Goal: Task Accomplishment & Management: Complete application form

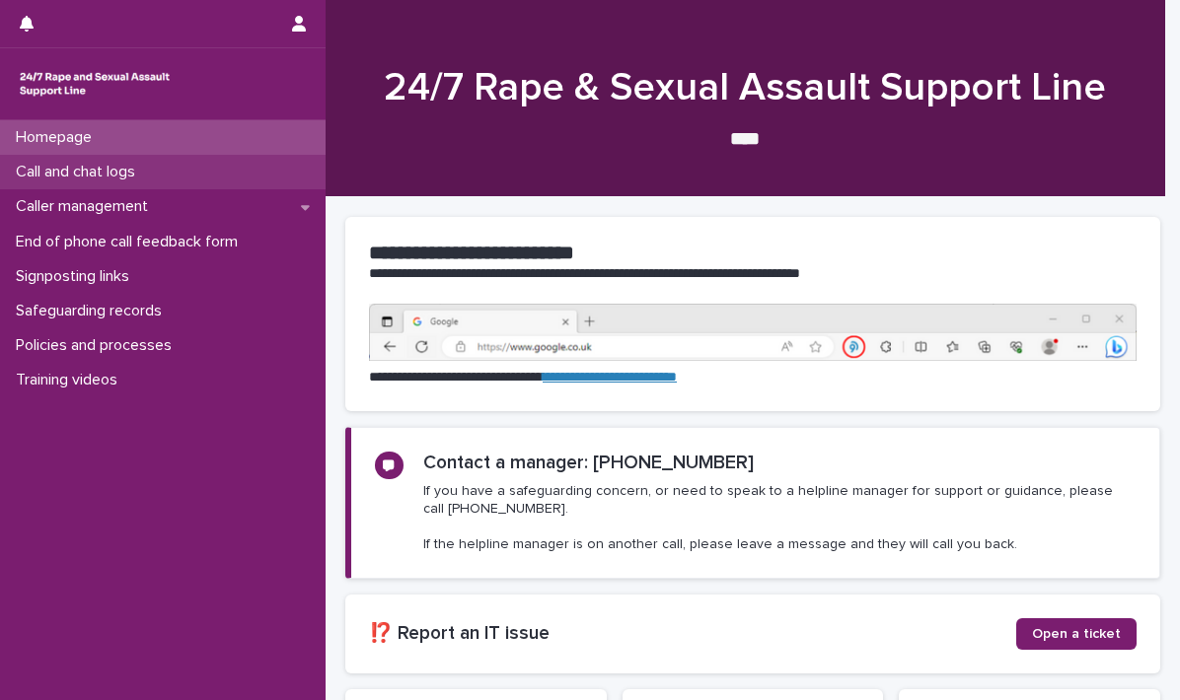
click at [74, 164] on p "Call and chat logs" at bounding box center [79, 172] width 143 height 19
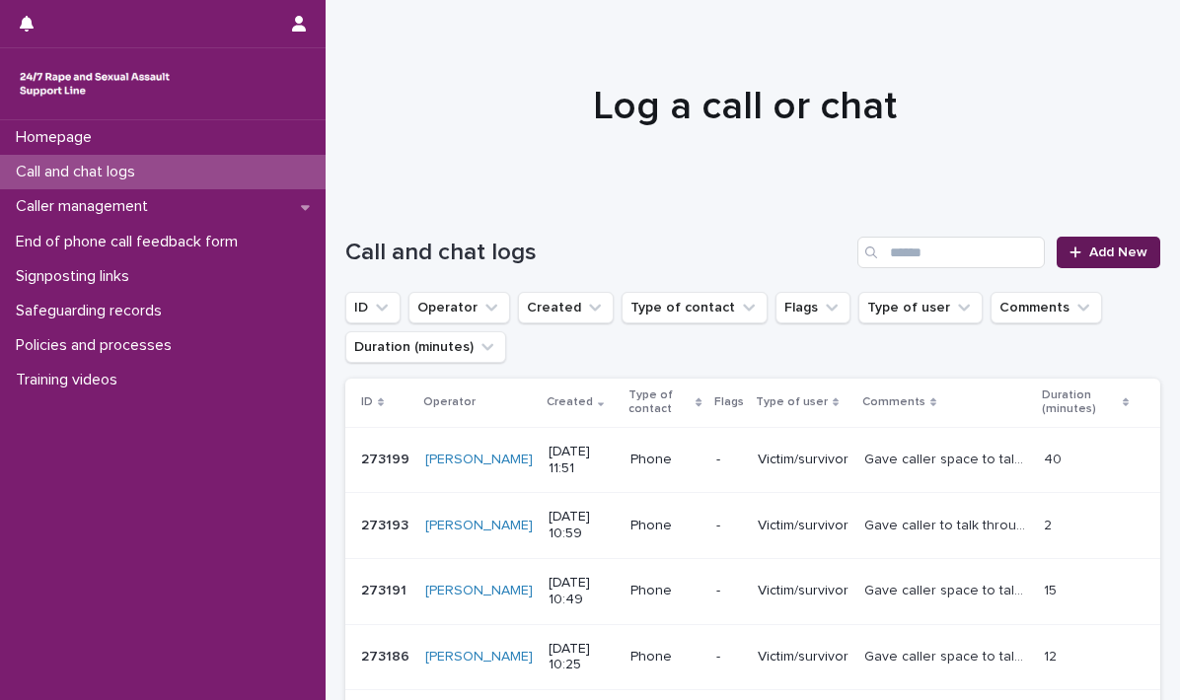
click at [1090, 250] on span "Add New" at bounding box center [1118, 253] width 58 height 14
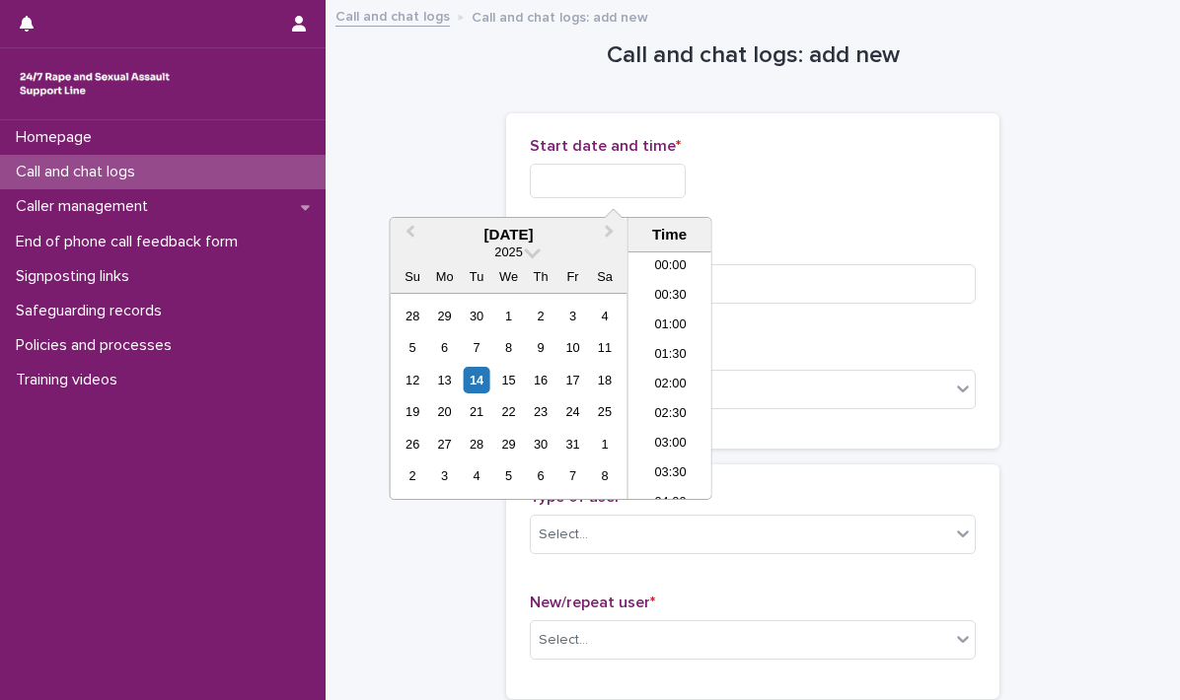
click at [552, 179] on input "text" at bounding box center [608, 181] width 156 height 35
click at [651, 336] on li "20:00" at bounding box center [670, 346] width 84 height 30
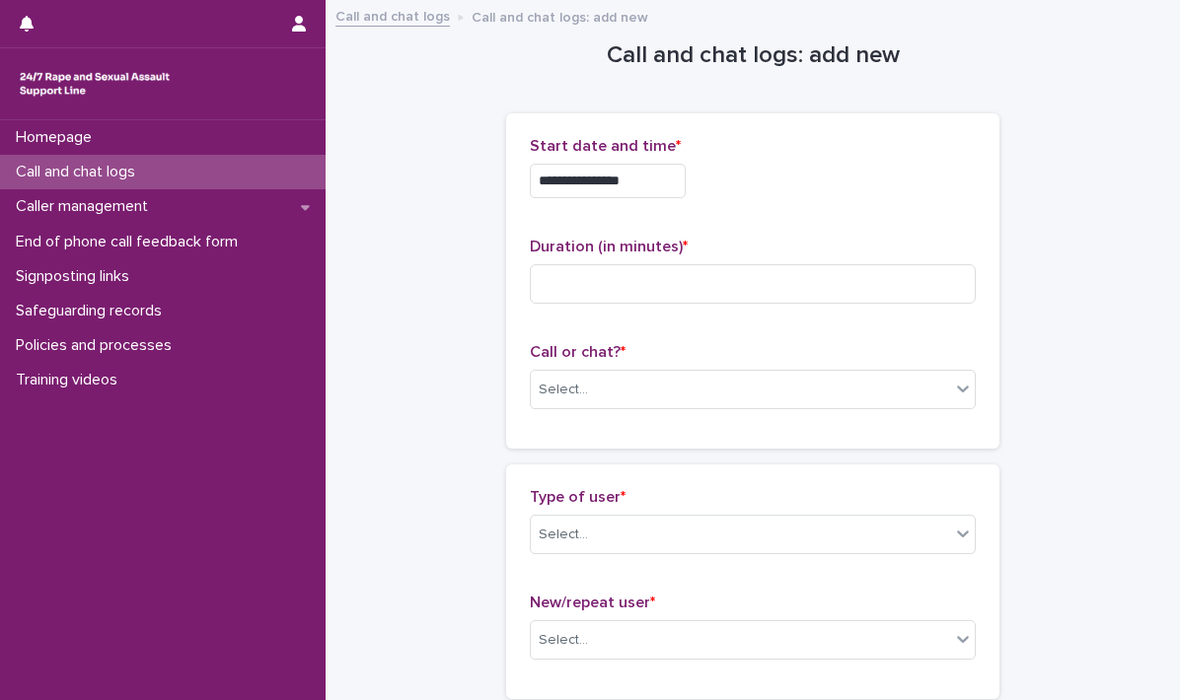
click at [663, 175] on input "**********" at bounding box center [608, 181] width 156 height 35
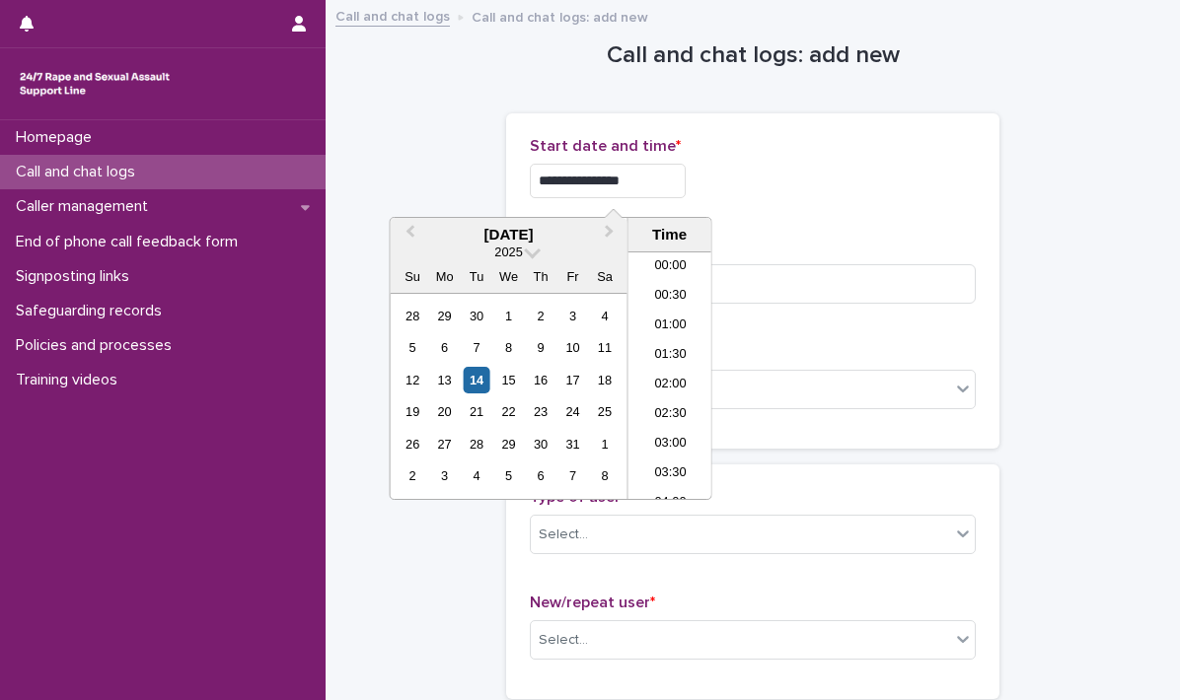
scroll to position [1075, 0]
type input "**********"
drag, startPoint x: 740, startPoint y: 168, endPoint x: 722, endPoint y: 186, distance: 25.8
click at [740, 167] on div "**********" at bounding box center [753, 181] width 446 height 35
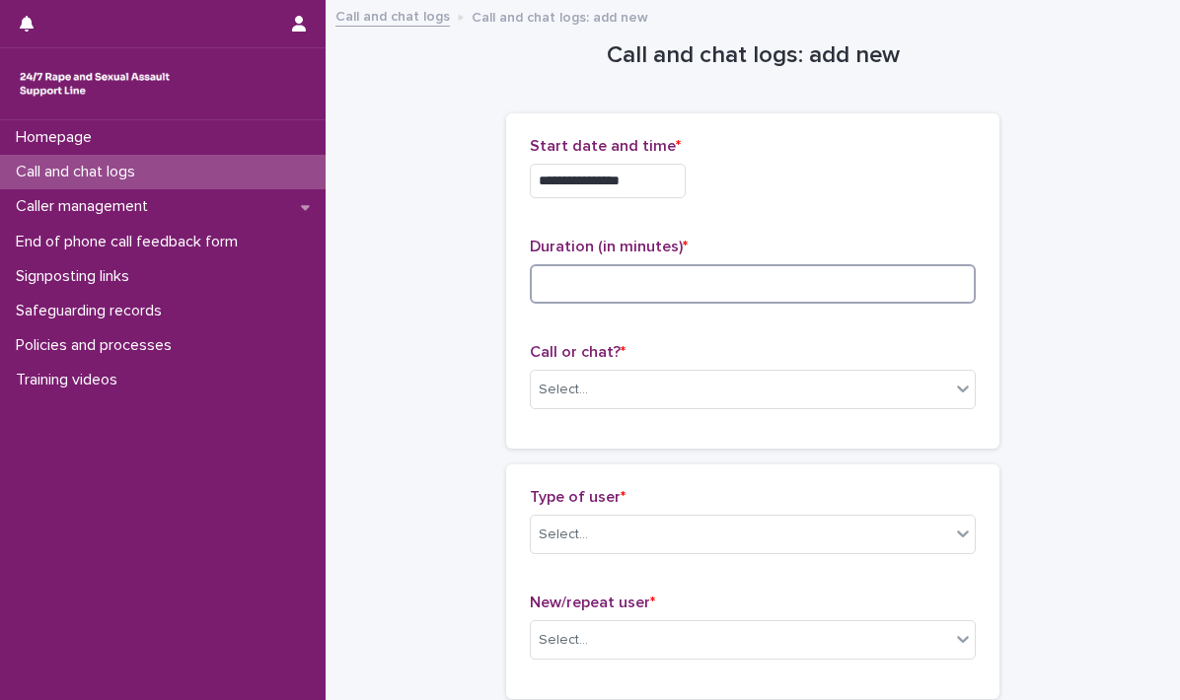
click at [611, 294] on input at bounding box center [753, 283] width 446 height 39
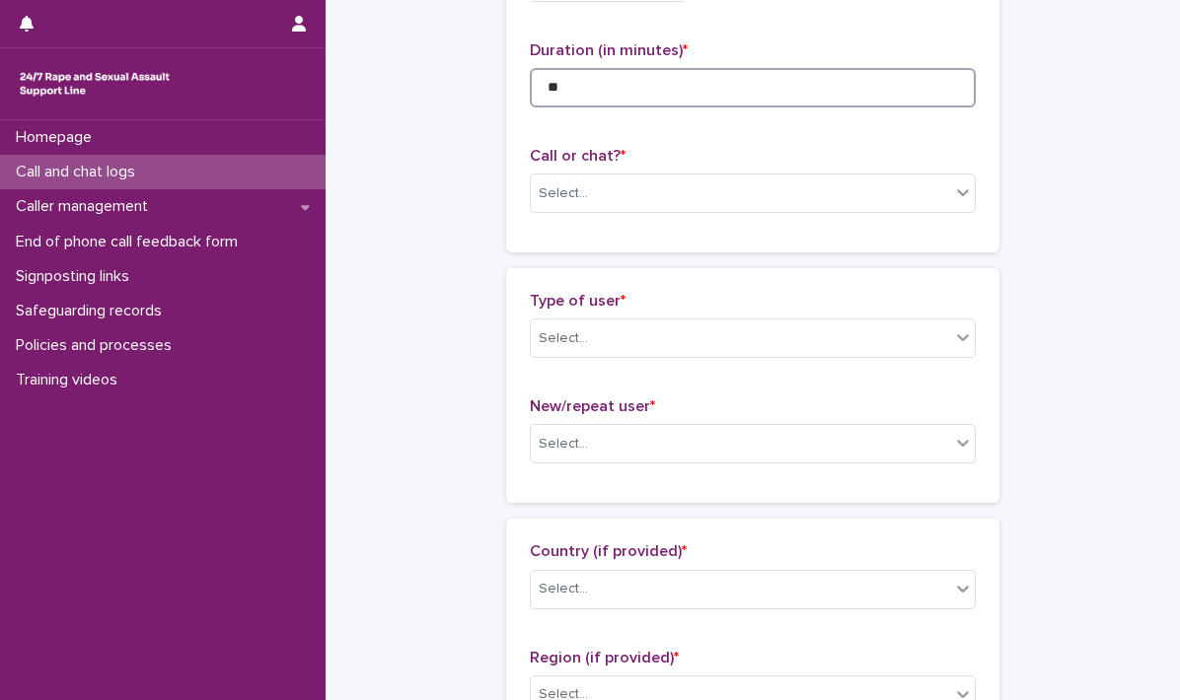
scroll to position [197, 0]
type input "**"
click at [953, 197] on icon at bounding box center [963, 191] width 20 height 20
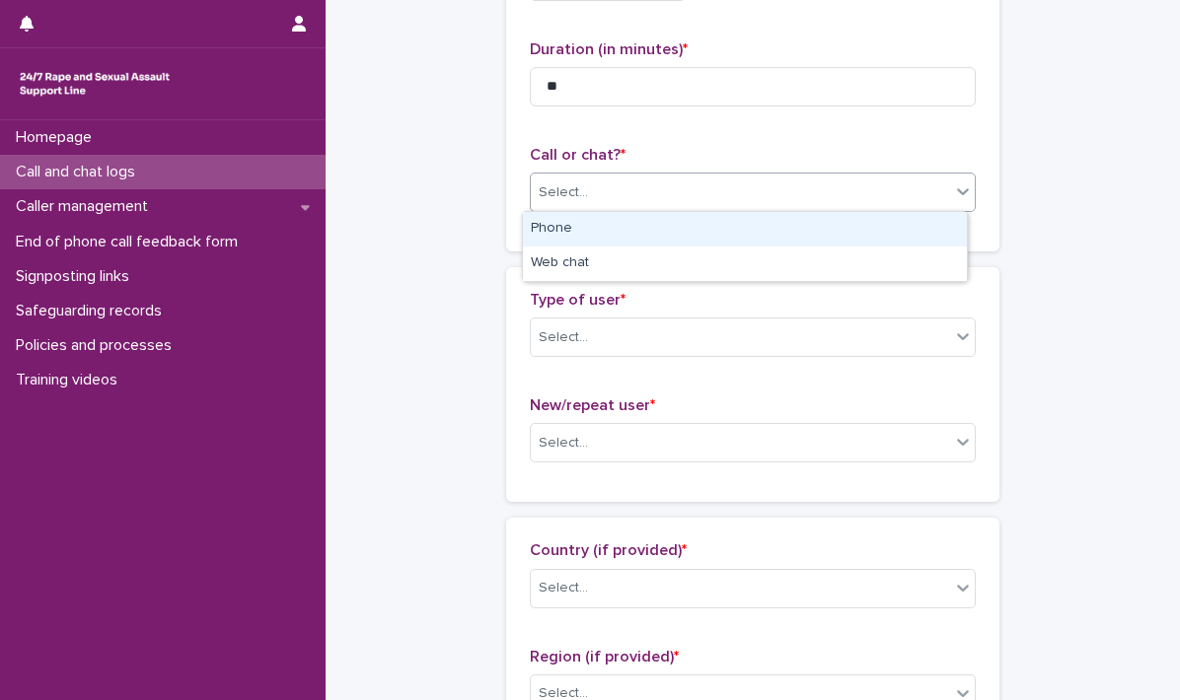
click at [640, 224] on div "Phone" at bounding box center [745, 229] width 444 height 35
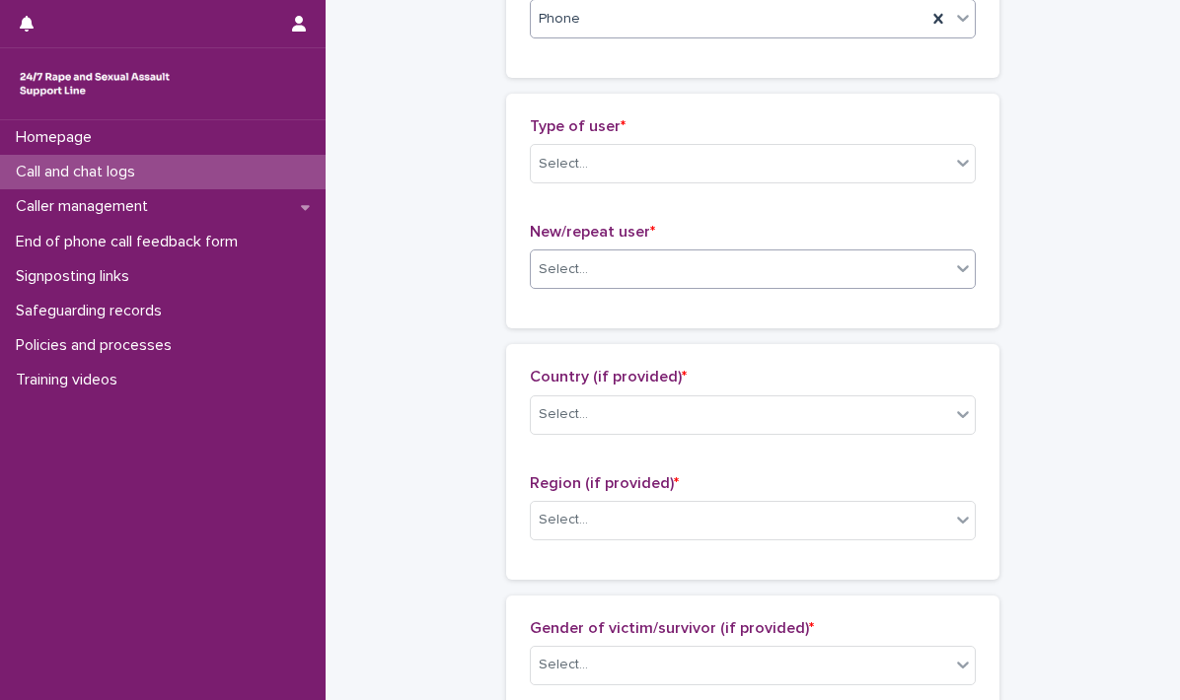
scroll to position [394, 0]
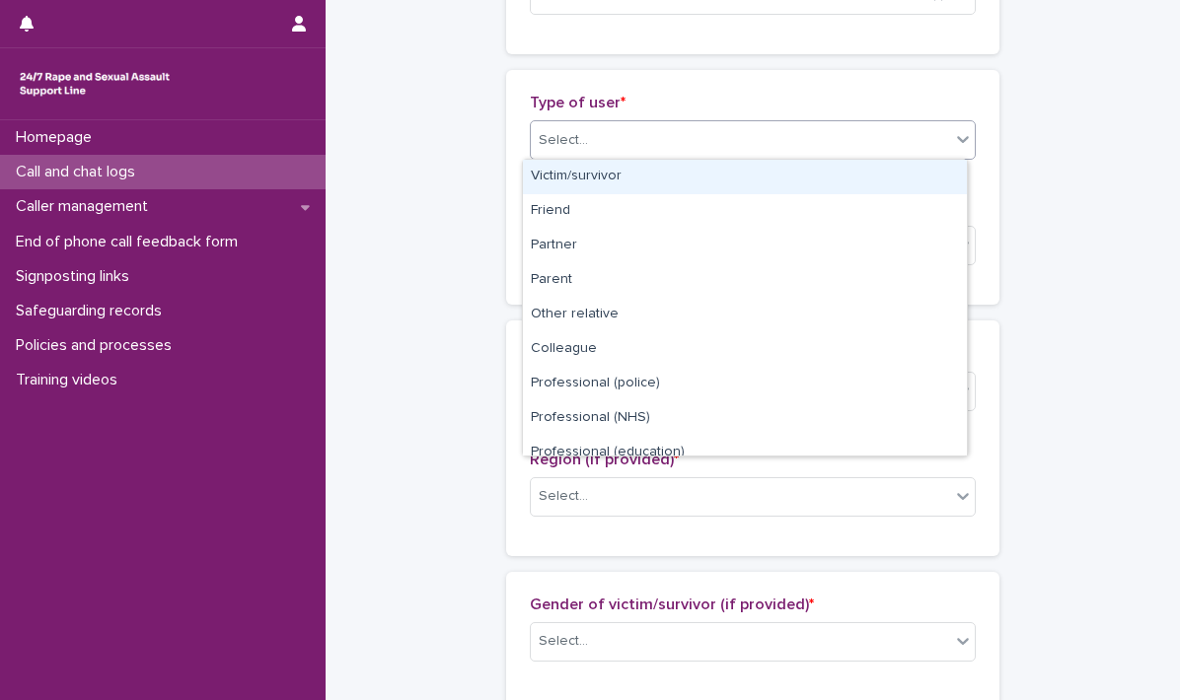
click at [955, 144] on icon at bounding box center [963, 139] width 20 height 20
click at [719, 179] on div "Victim/survivor" at bounding box center [745, 177] width 444 height 35
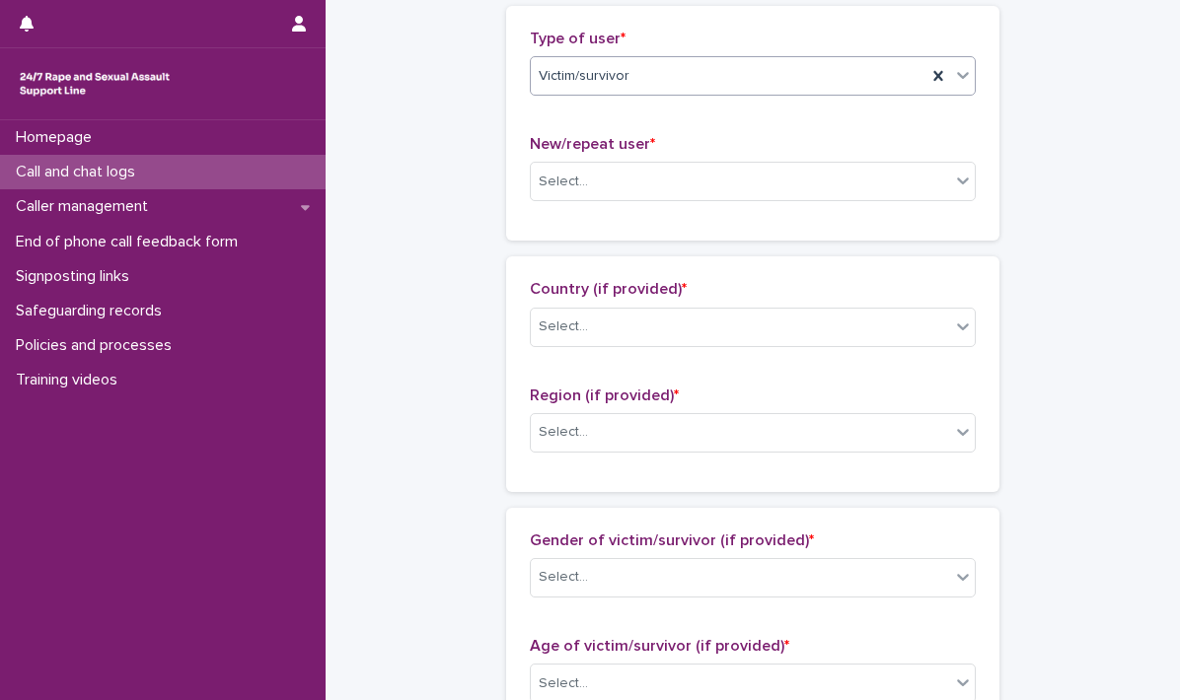
scroll to position [493, 0]
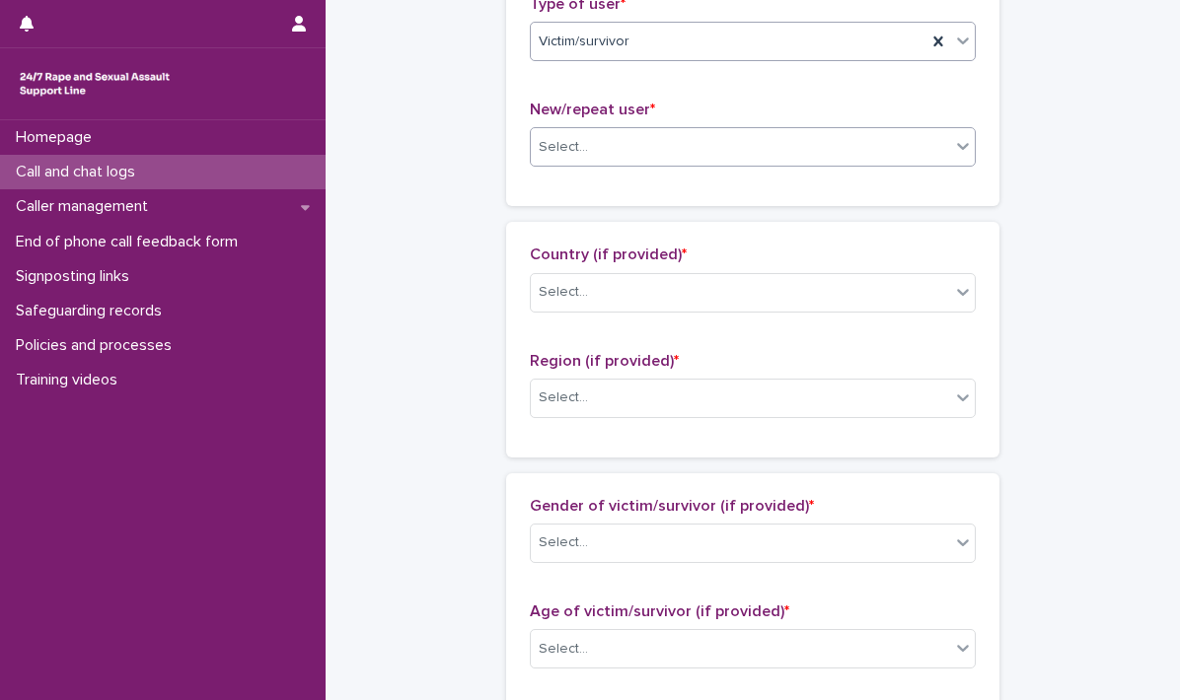
click at [956, 150] on icon at bounding box center [963, 146] width 20 height 20
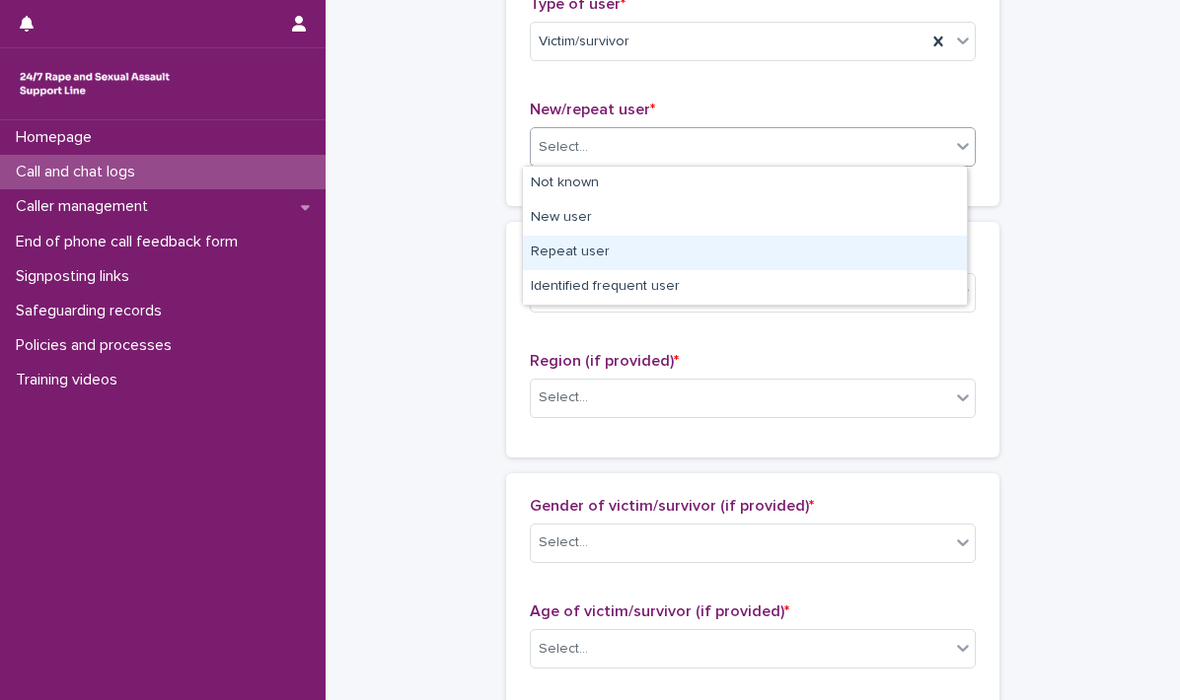
click at [580, 254] on div "Repeat user" at bounding box center [745, 253] width 444 height 35
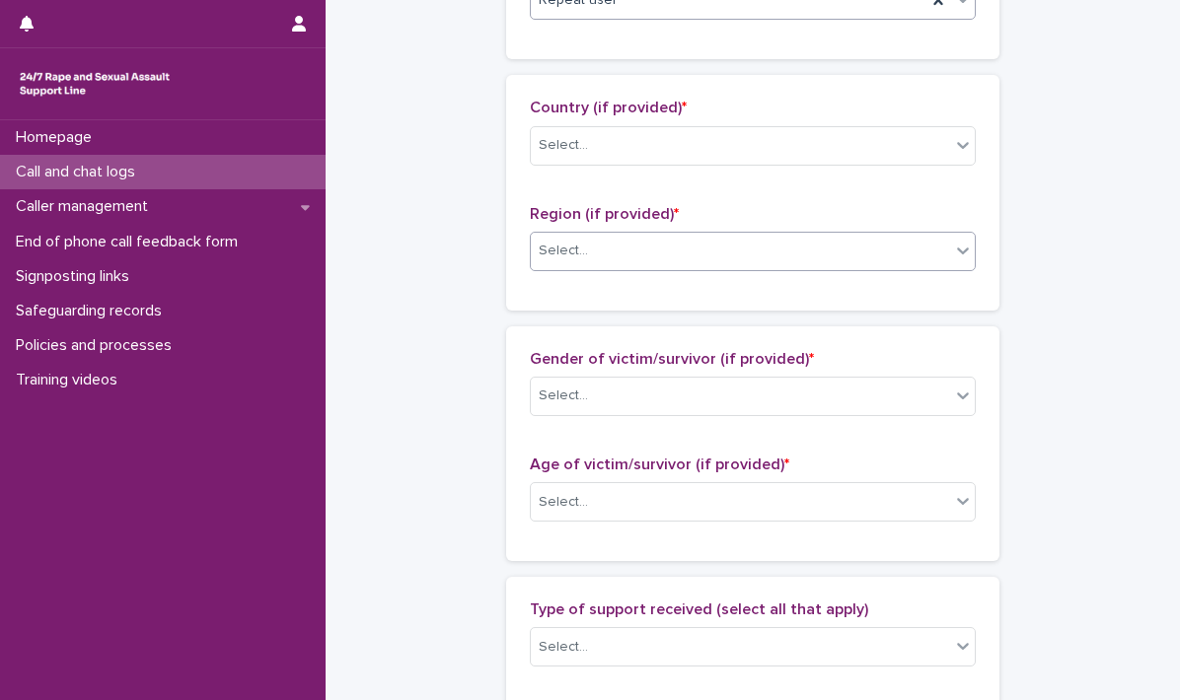
scroll to position [690, 0]
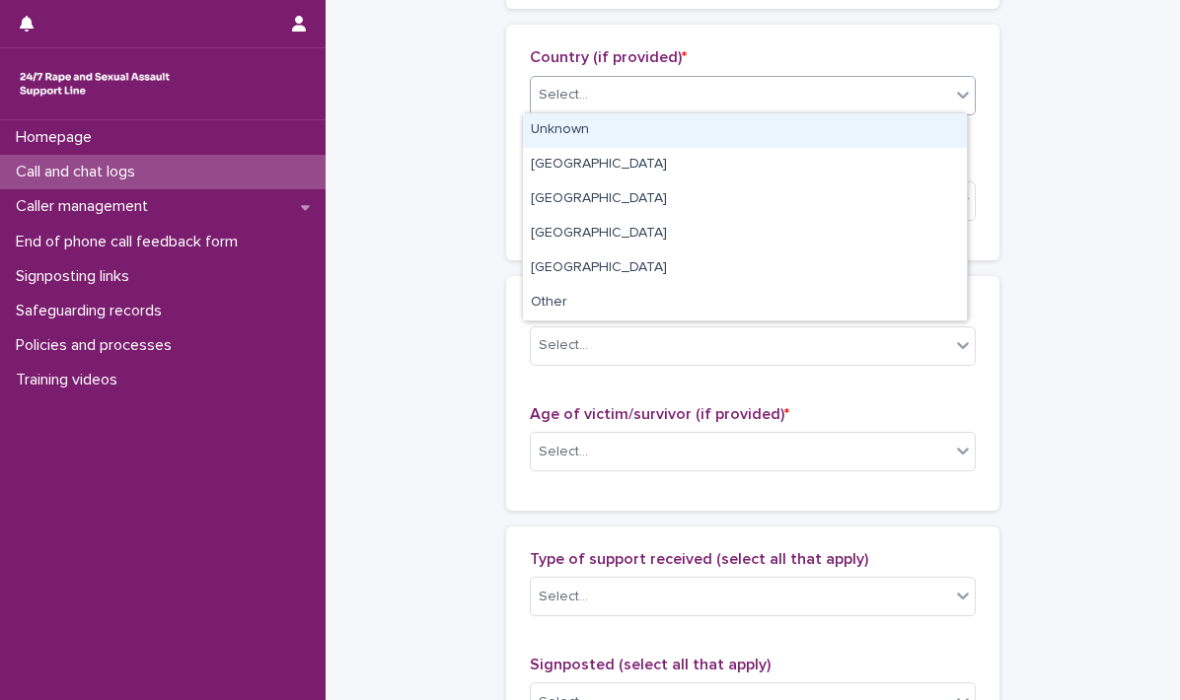
click at [959, 104] on div at bounding box center [963, 95] width 24 height 36
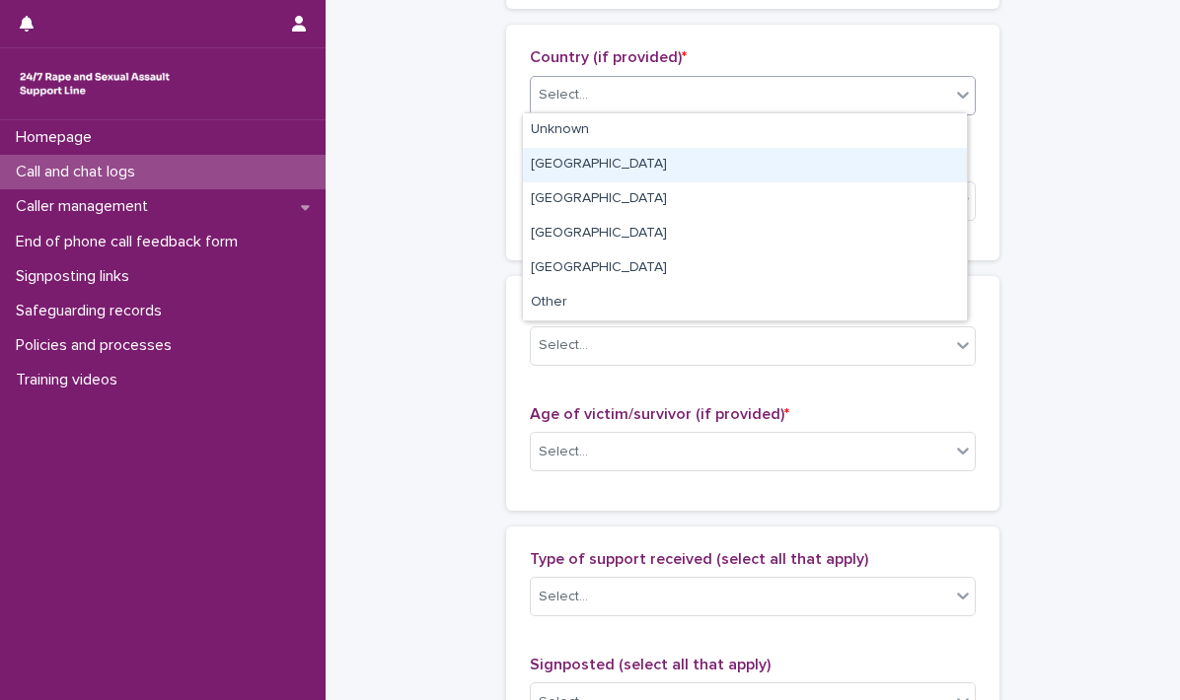
click at [549, 173] on div "[GEOGRAPHIC_DATA]" at bounding box center [745, 165] width 444 height 35
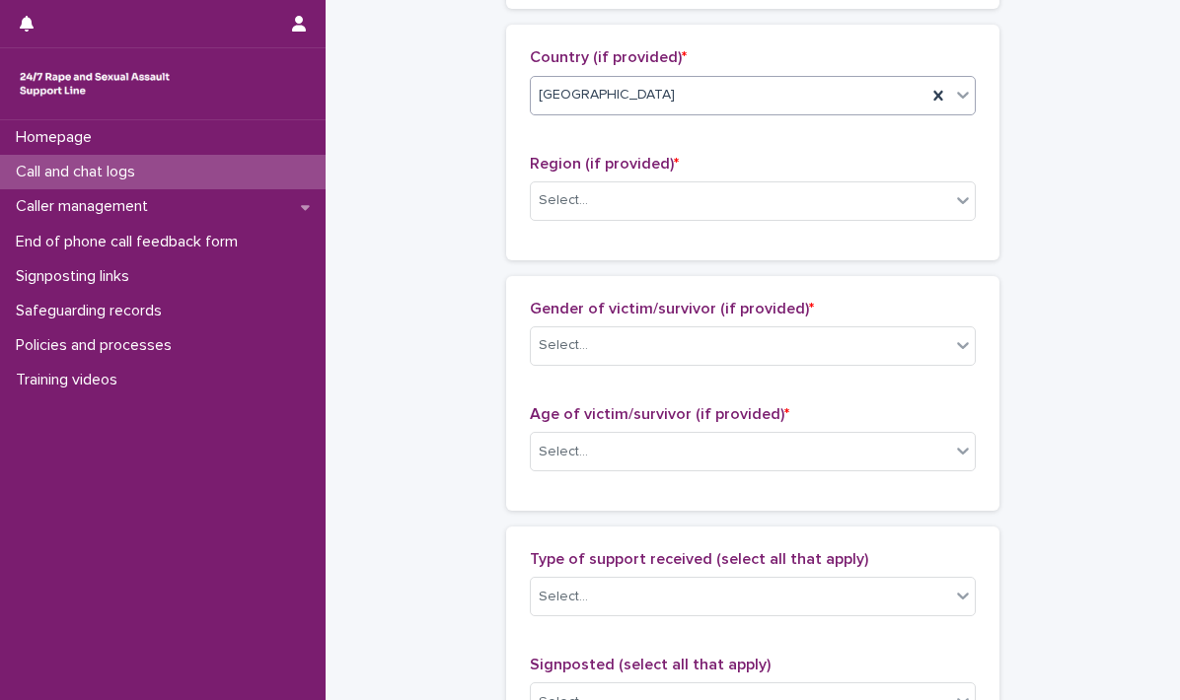
scroll to position [789, 0]
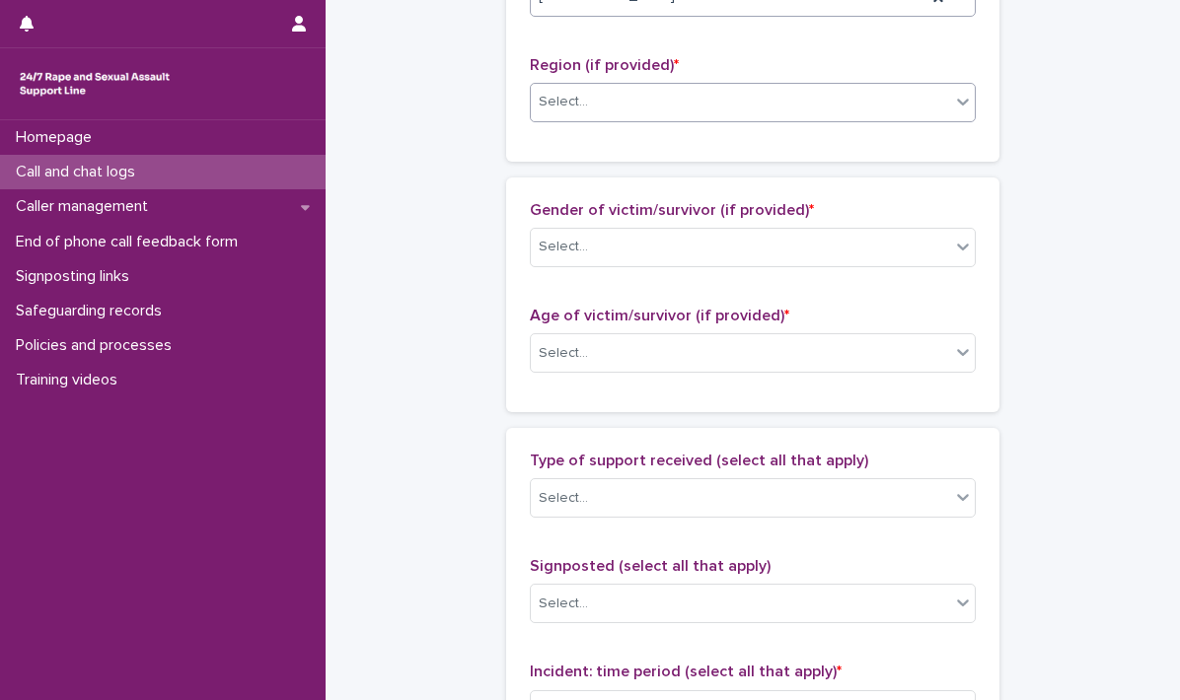
click at [957, 101] on icon at bounding box center [963, 102] width 12 height 7
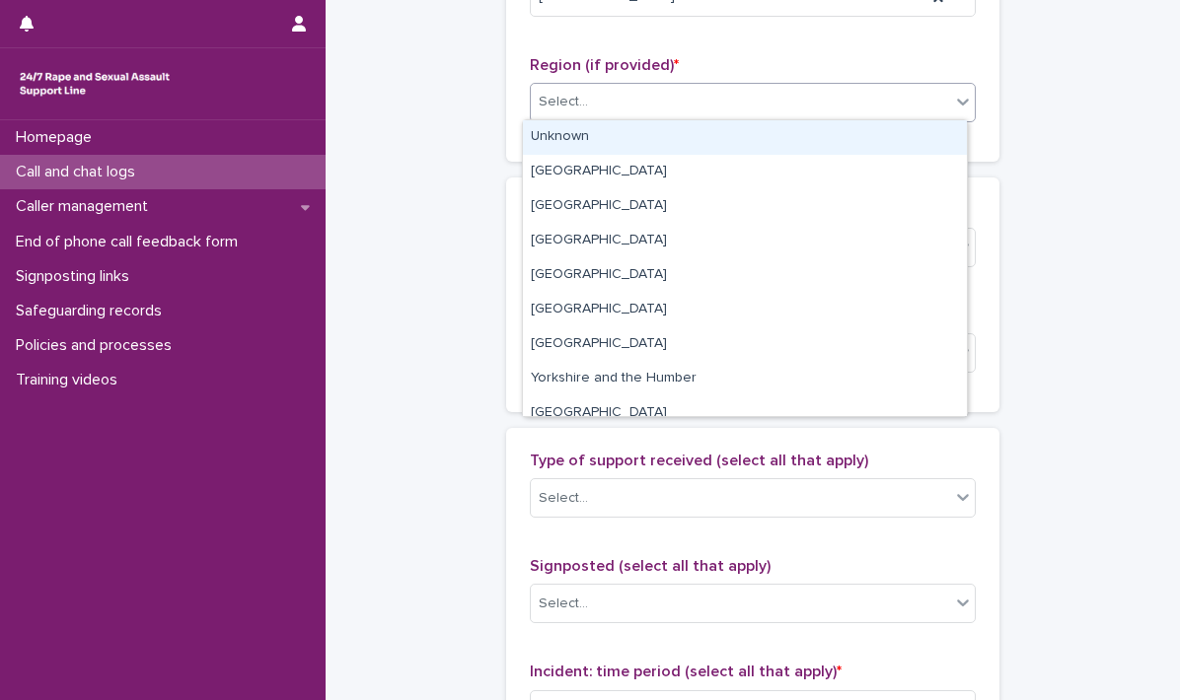
click at [566, 133] on div "Unknown" at bounding box center [745, 137] width 444 height 35
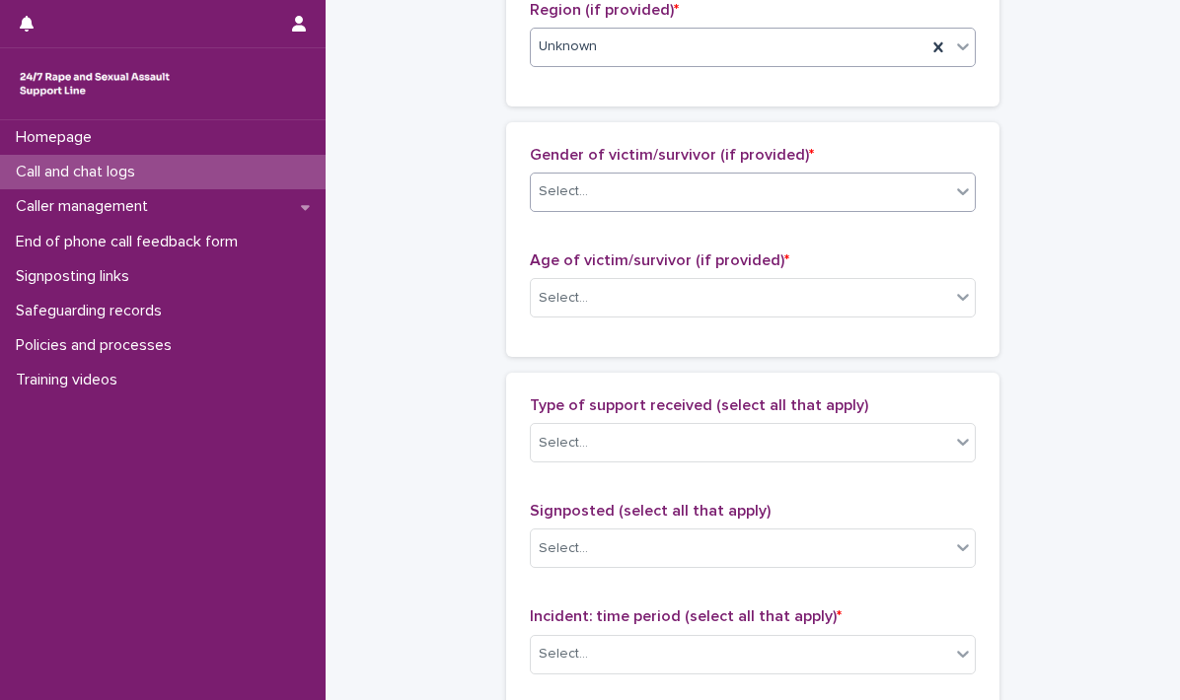
scroll to position [888, 0]
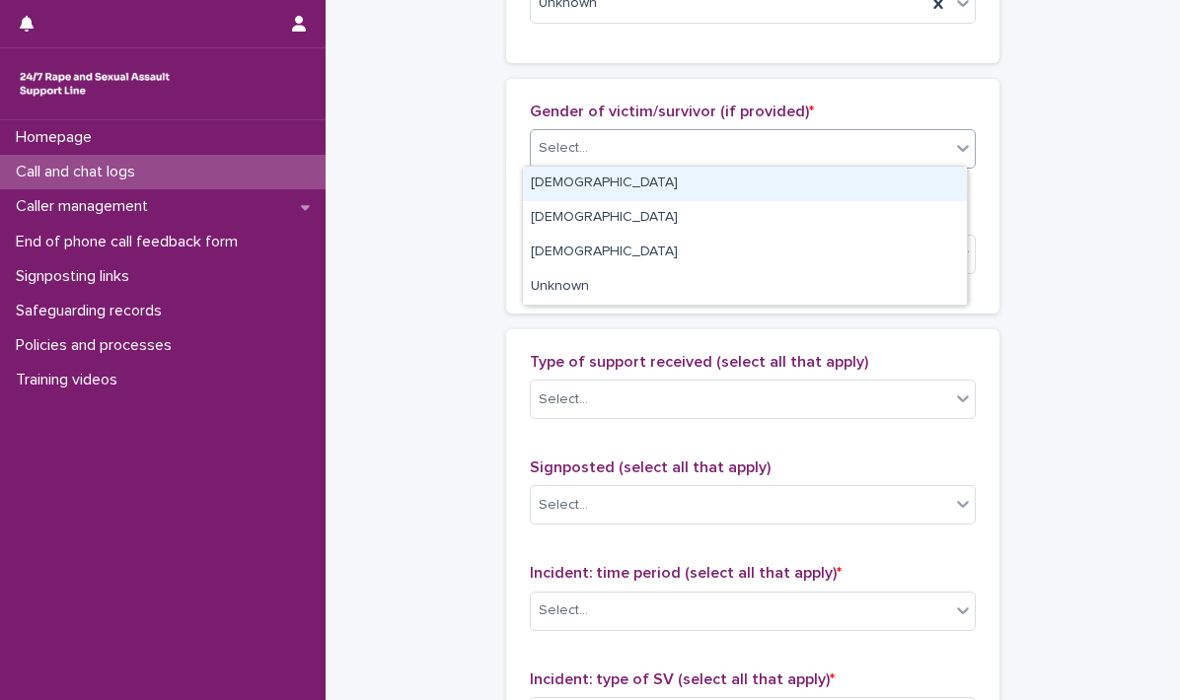
click at [961, 143] on icon at bounding box center [963, 148] width 20 height 20
click at [708, 183] on div "[DEMOGRAPHIC_DATA]" at bounding box center [745, 184] width 444 height 35
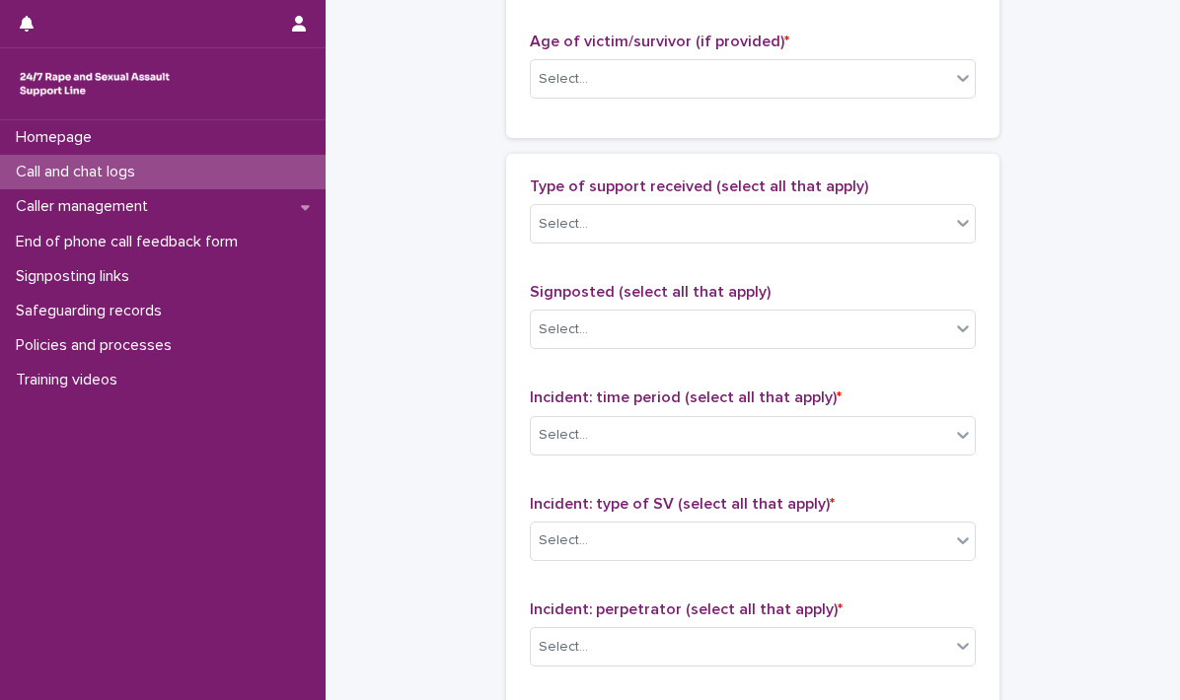
scroll to position [1085, 0]
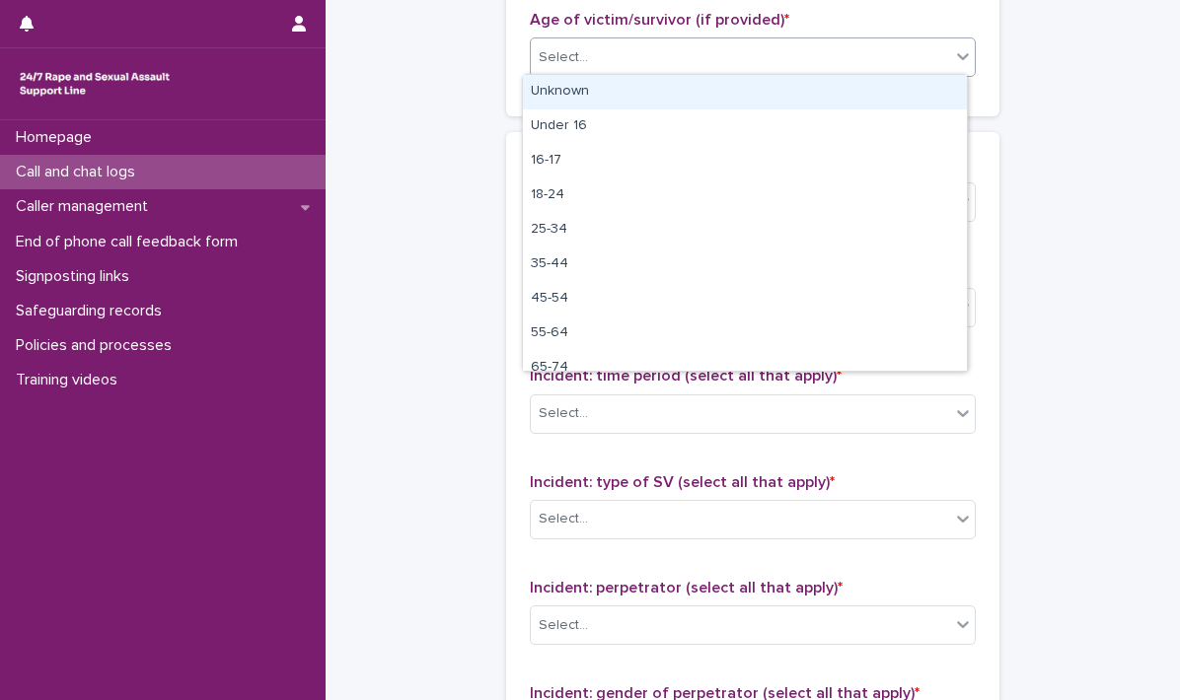
click at [959, 58] on icon at bounding box center [963, 56] width 20 height 20
click at [594, 84] on div "Unknown" at bounding box center [745, 92] width 444 height 35
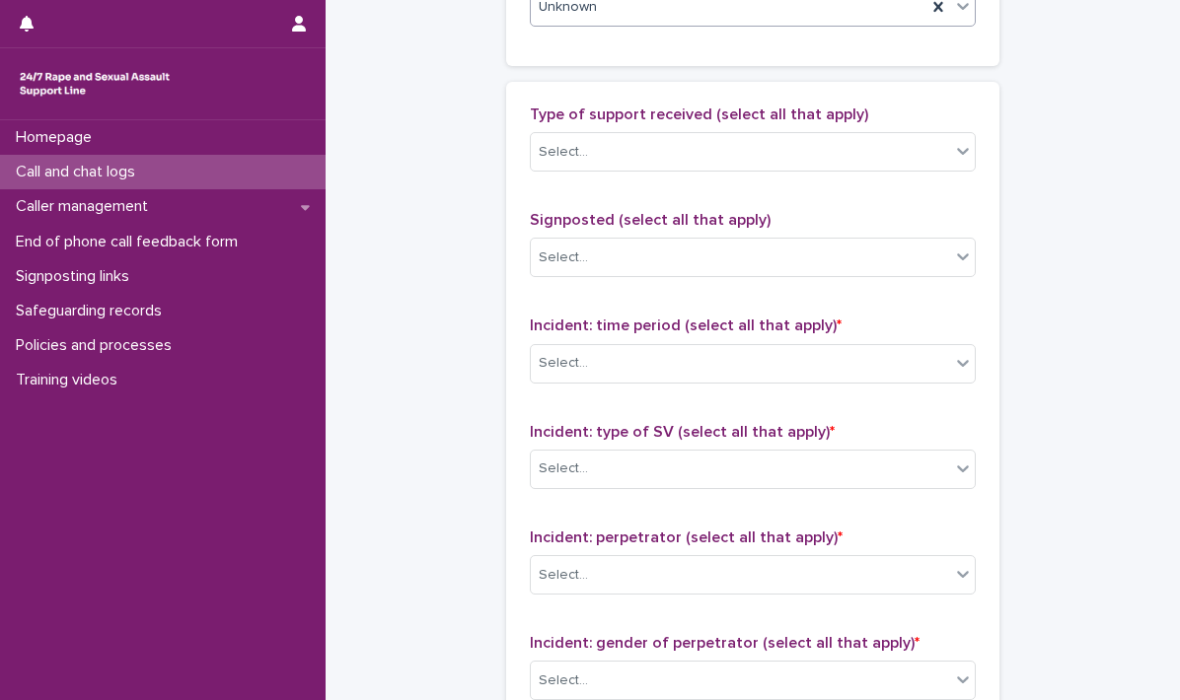
scroll to position [1183, 0]
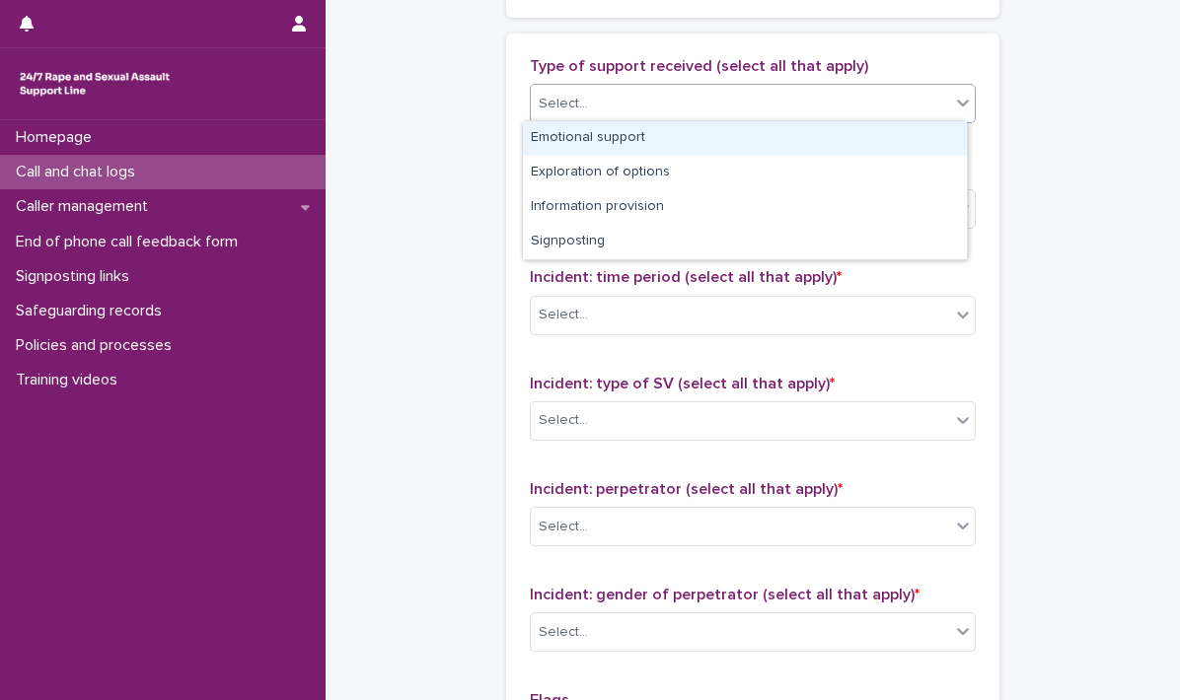
click at [953, 97] on icon at bounding box center [963, 103] width 20 height 20
click at [651, 131] on div "Emotional support" at bounding box center [745, 138] width 444 height 35
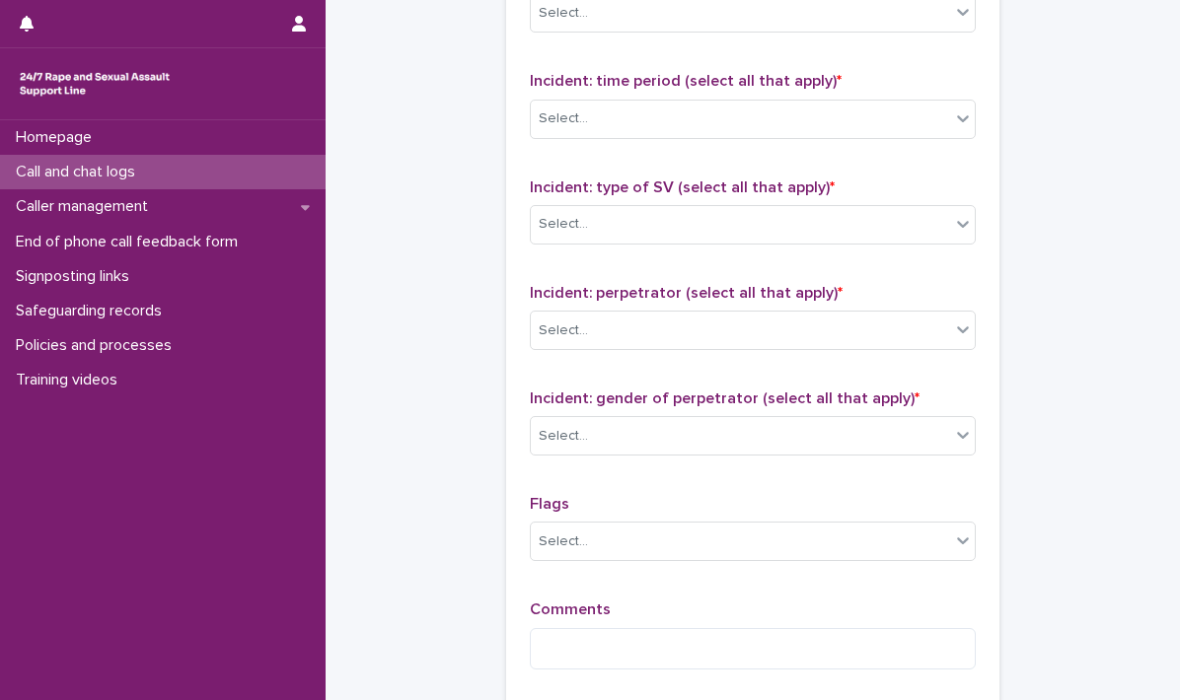
scroll to position [1381, 0]
click at [953, 113] on icon at bounding box center [963, 117] width 20 height 20
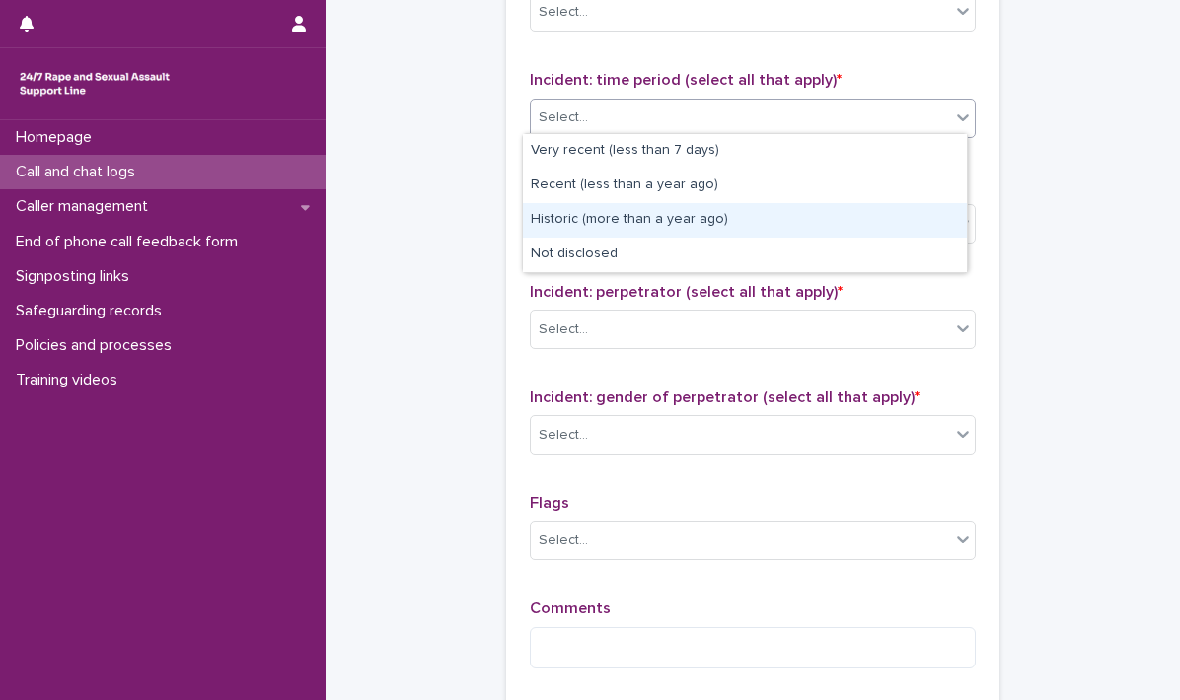
click at [652, 216] on div "Historic (more than a year ago)" at bounding box center [745, 220] width 444 height 35
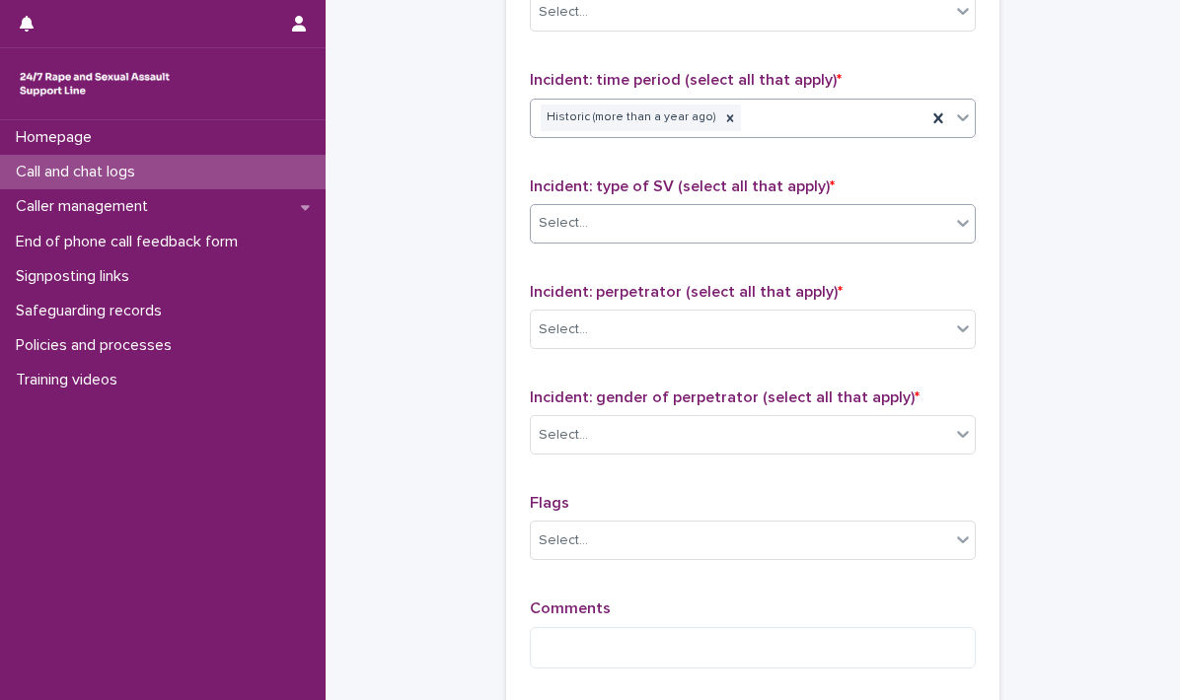
click at [958, 221] on icon at bounding box center [963, 223] width 20 height 20
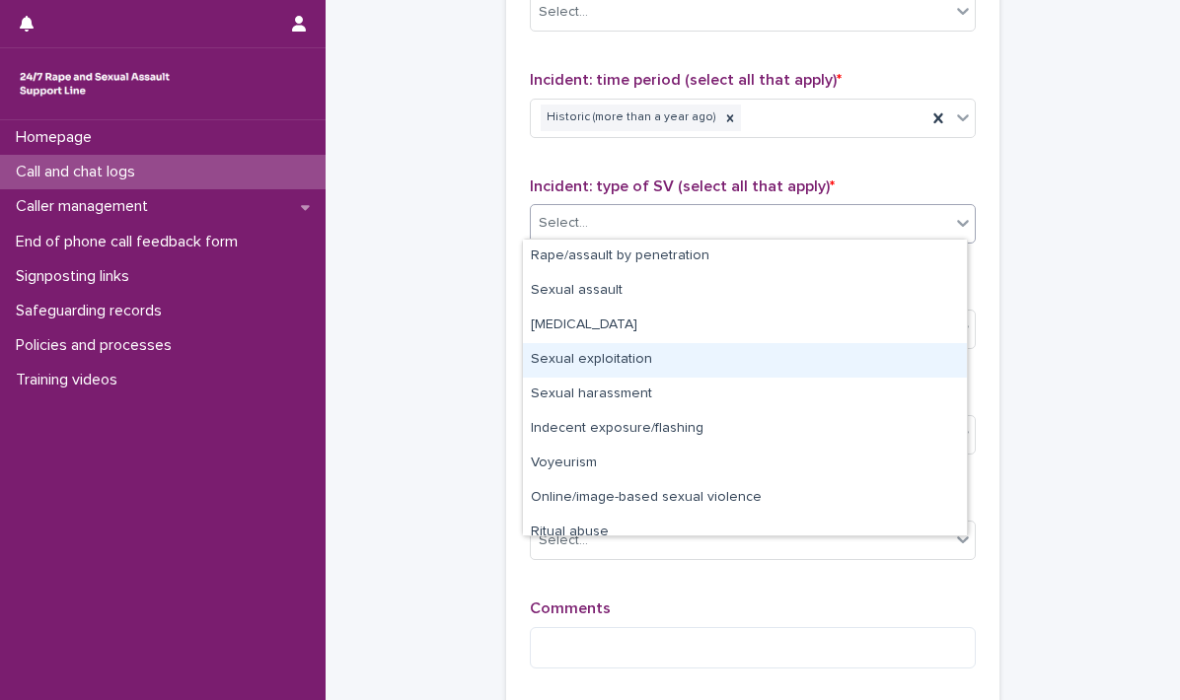
scroll to position [49, 0]
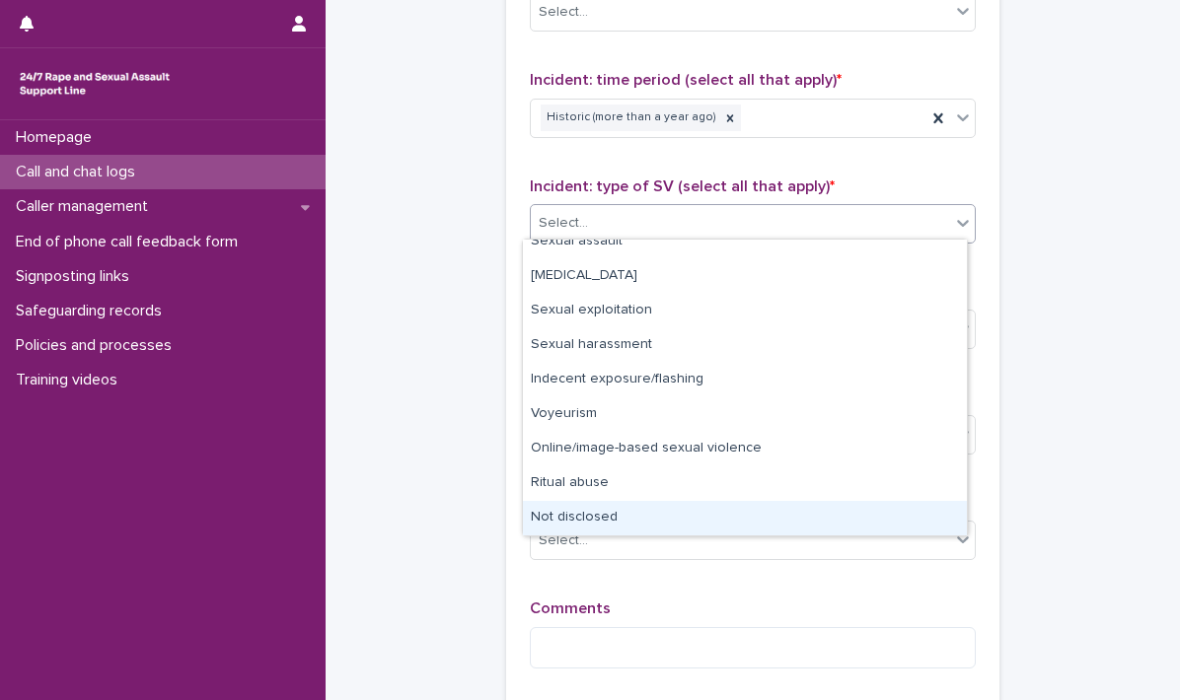
click at [618, 517] on div "Not disclosed" at bounding box center [745, 518] width 444 height 35
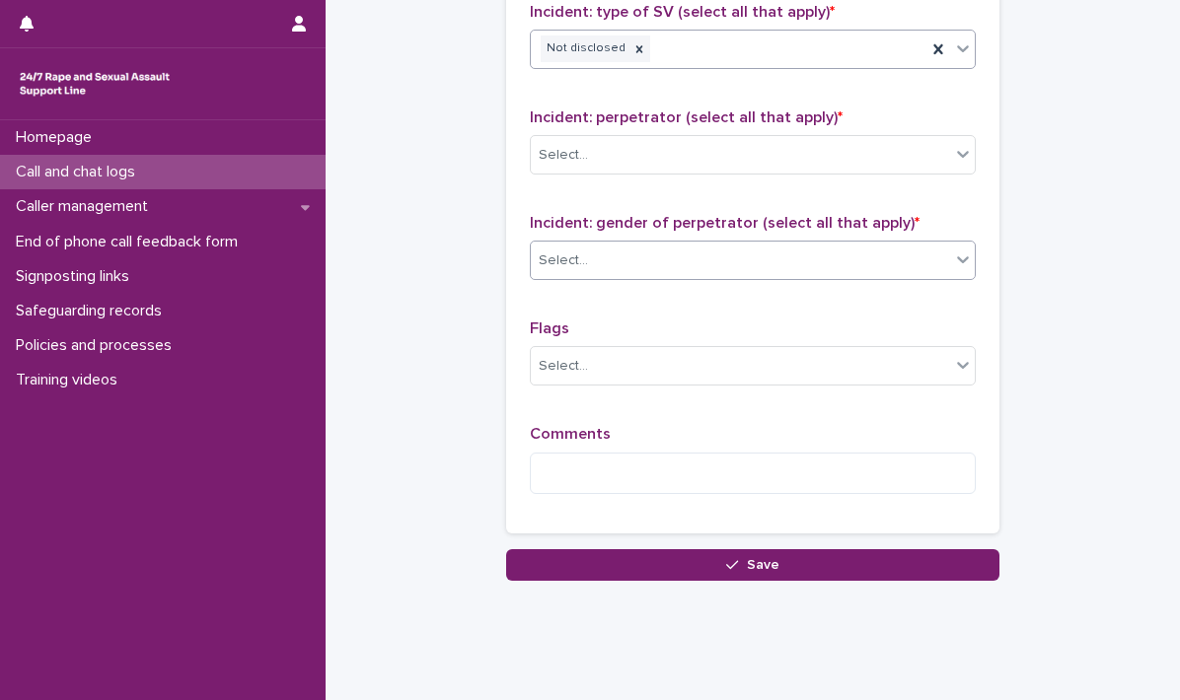
scroll to position [1578, 0]
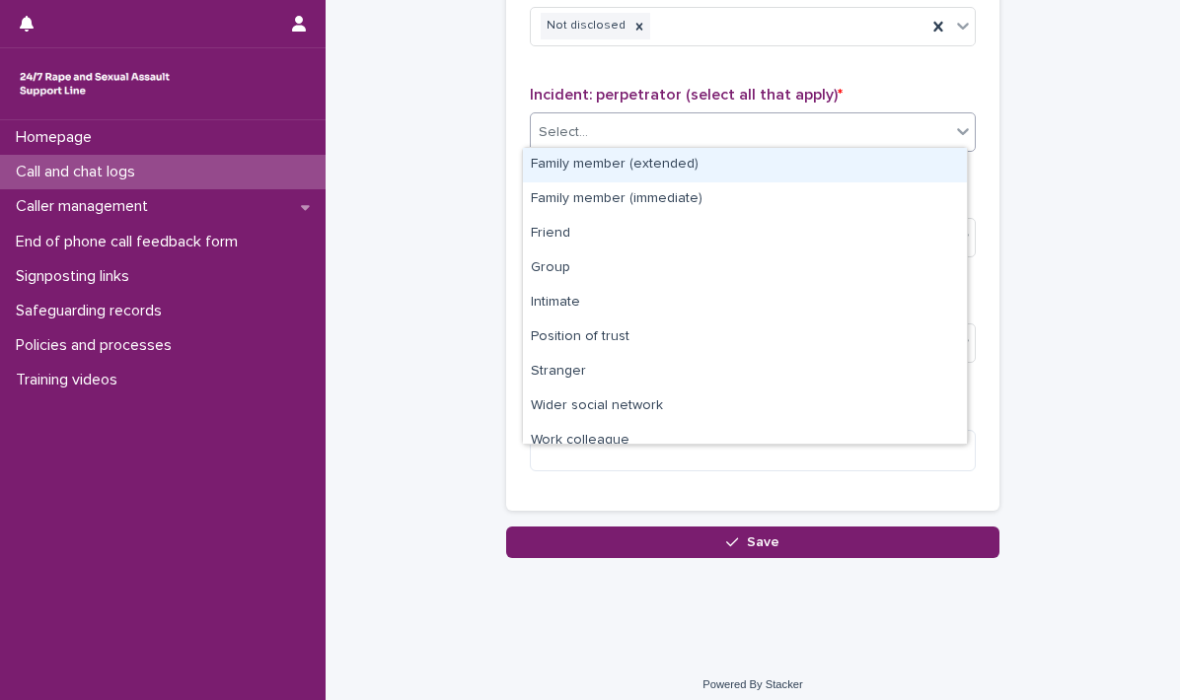
drag, startPoint x: 957, startPoint y: 130, endPoint x: 942, endPoint y: 135, distance: 15.6
click at [956, 130] on icon at bounding box center [963, 131] width 20 height 20
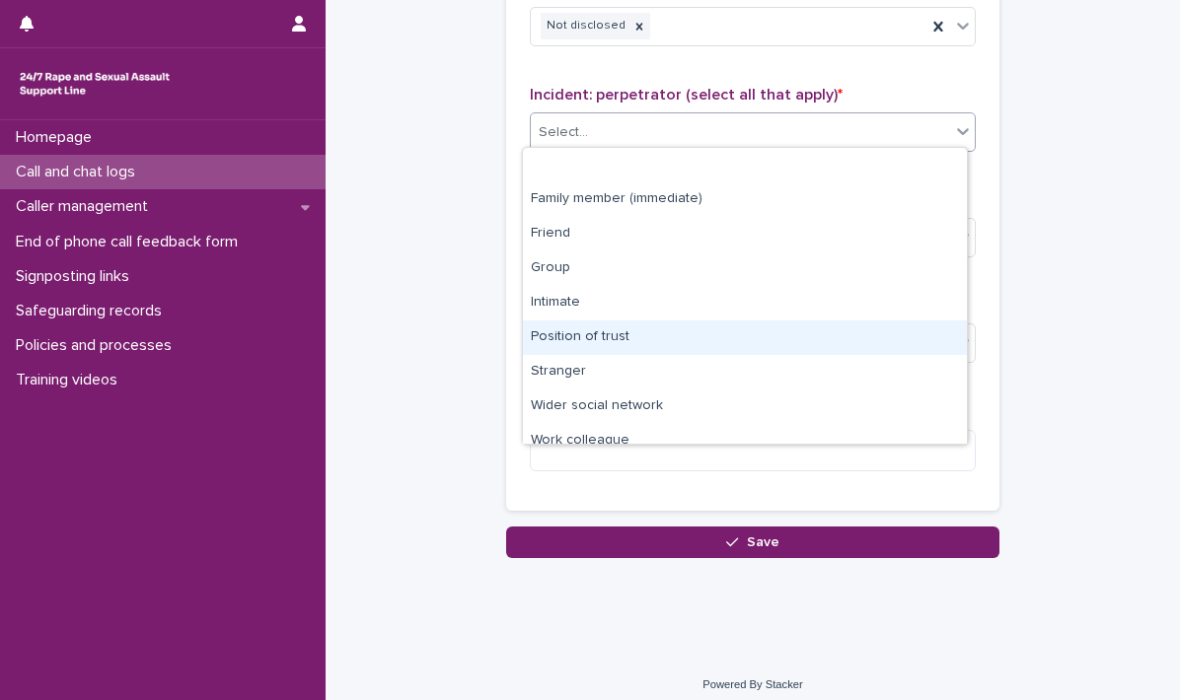
scroll to position [83, 0]
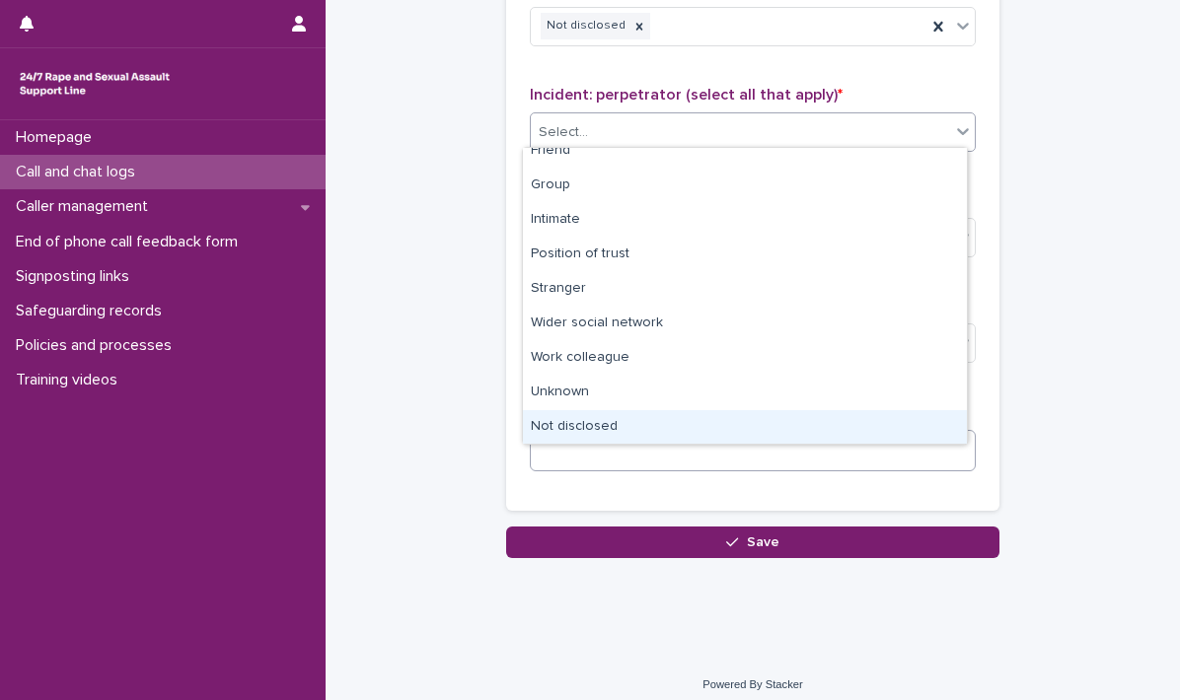
click at [627, 432] on div "Not disclosed" at bounding box center [745, 427] width 444 height 35
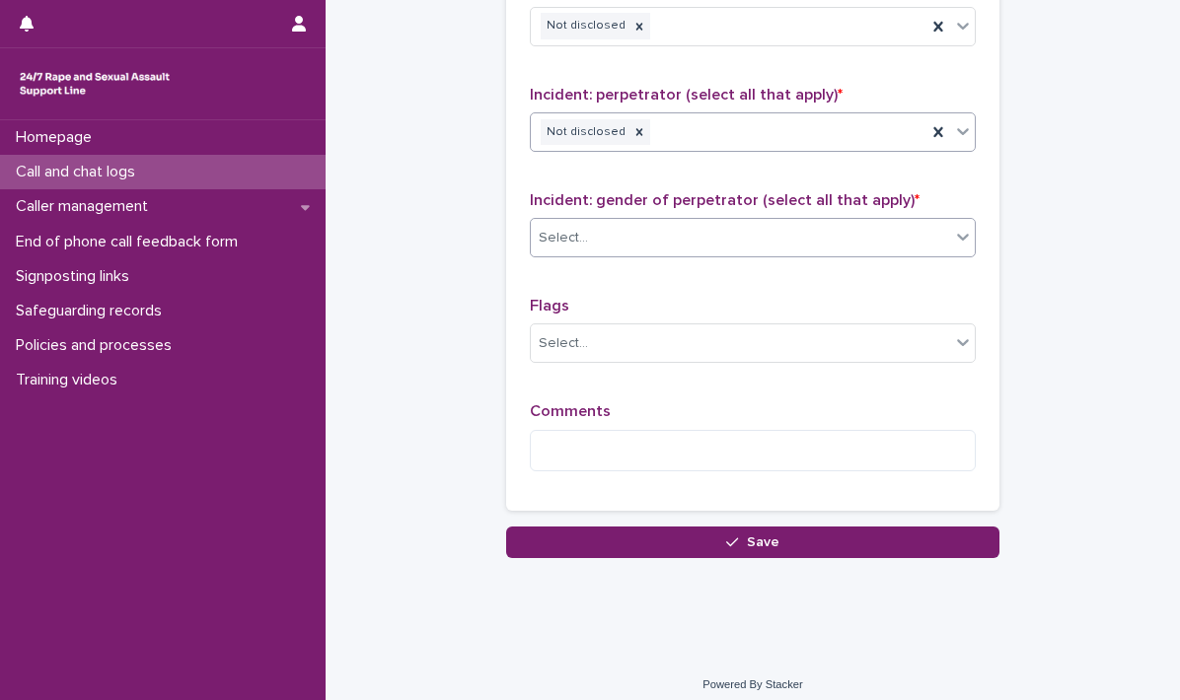
click at [962, 232] on icon at bounding box center [963, 237] width 20 height 20
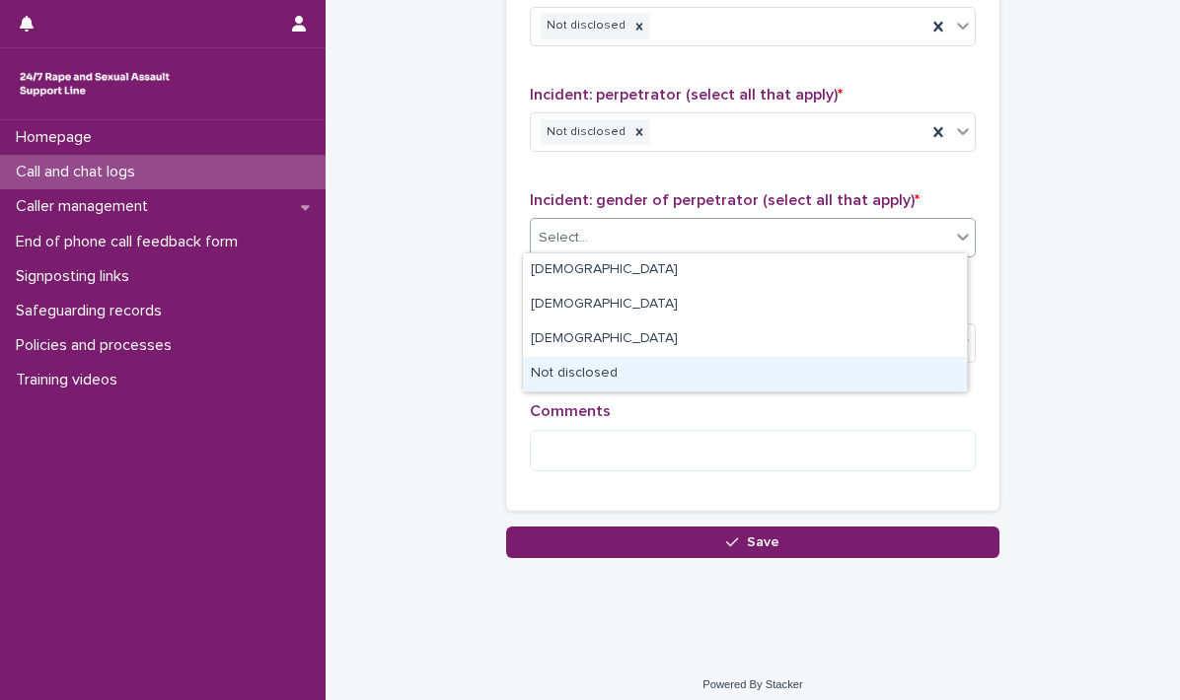
click at [644, 370] on div "Not disclosed" at bounding box center [745, 374] width 444 height 35
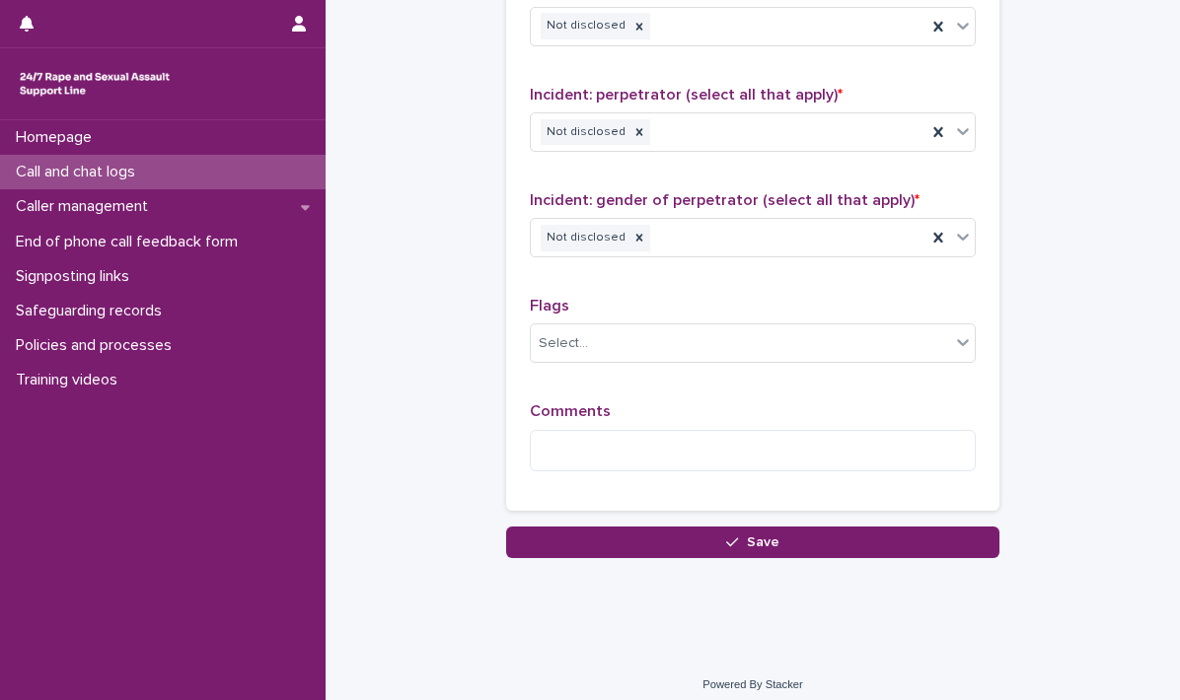
click at [653, 422] on div "Comments" at bounding box center [753, 444] width 446 height 85
click at [667, 452] on textarea at bounding box center [753, 451] width 446 height 42
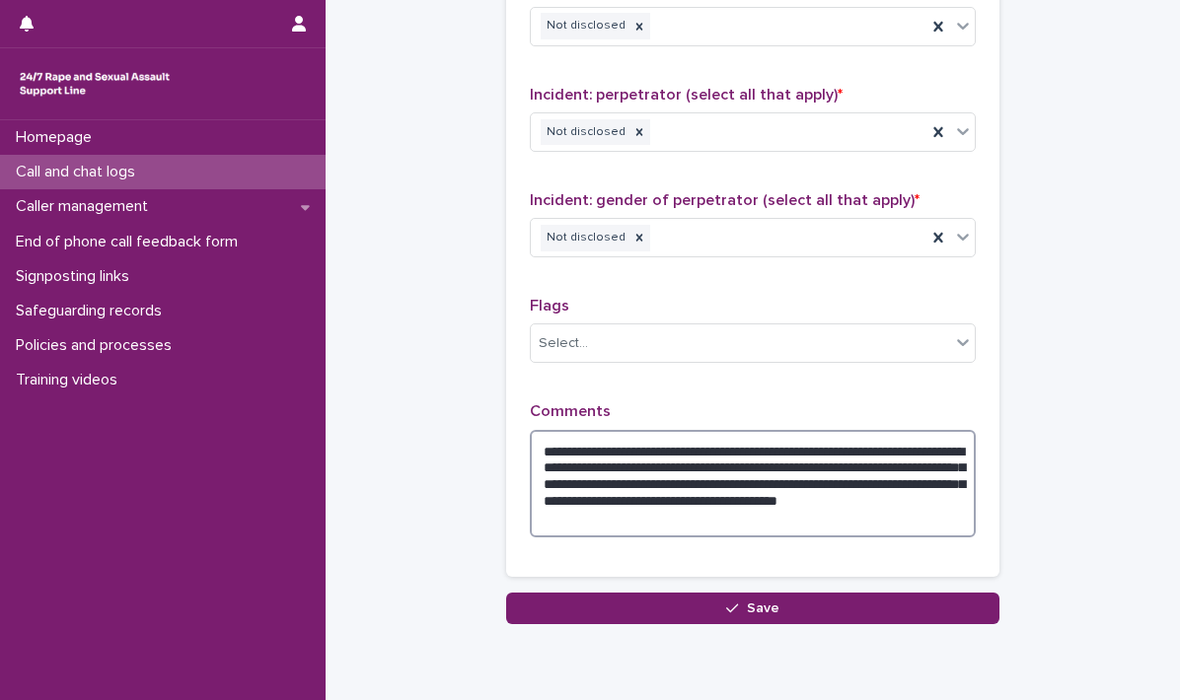
click at [675, 474] on textarea "**********" at bounding box center [753, 484] width 446 height 108
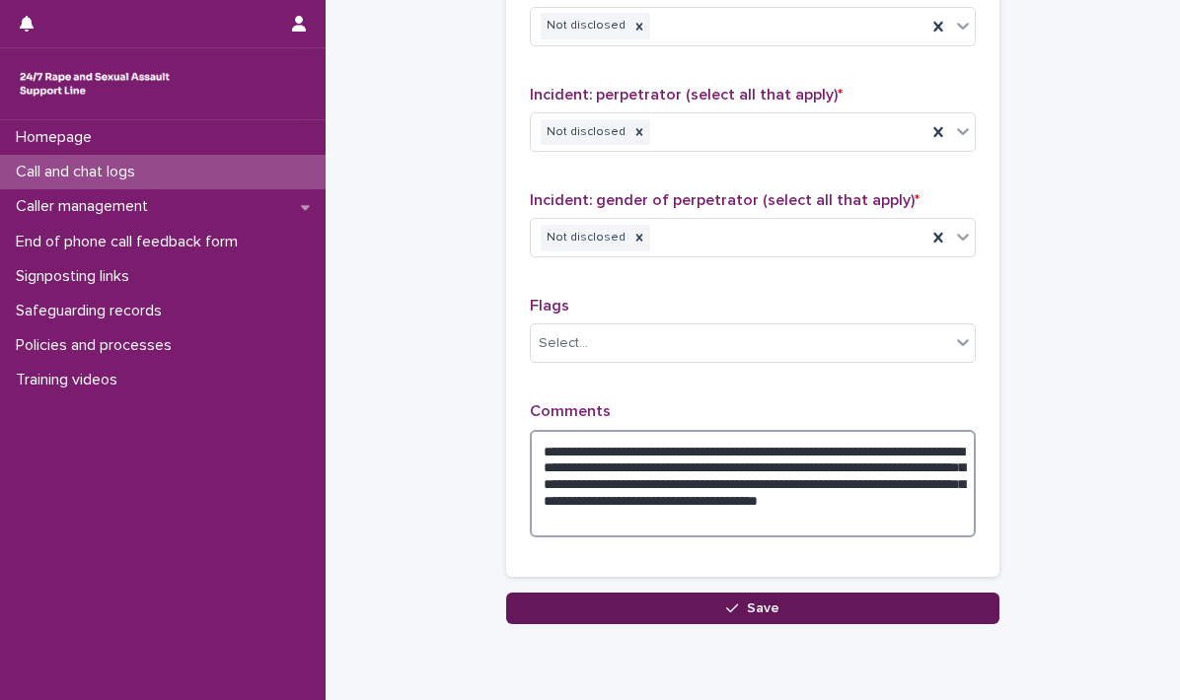
type textarea "**********"
click at [762, 602] on span "Save" at bounding box center [763, 609] width 33 height 14
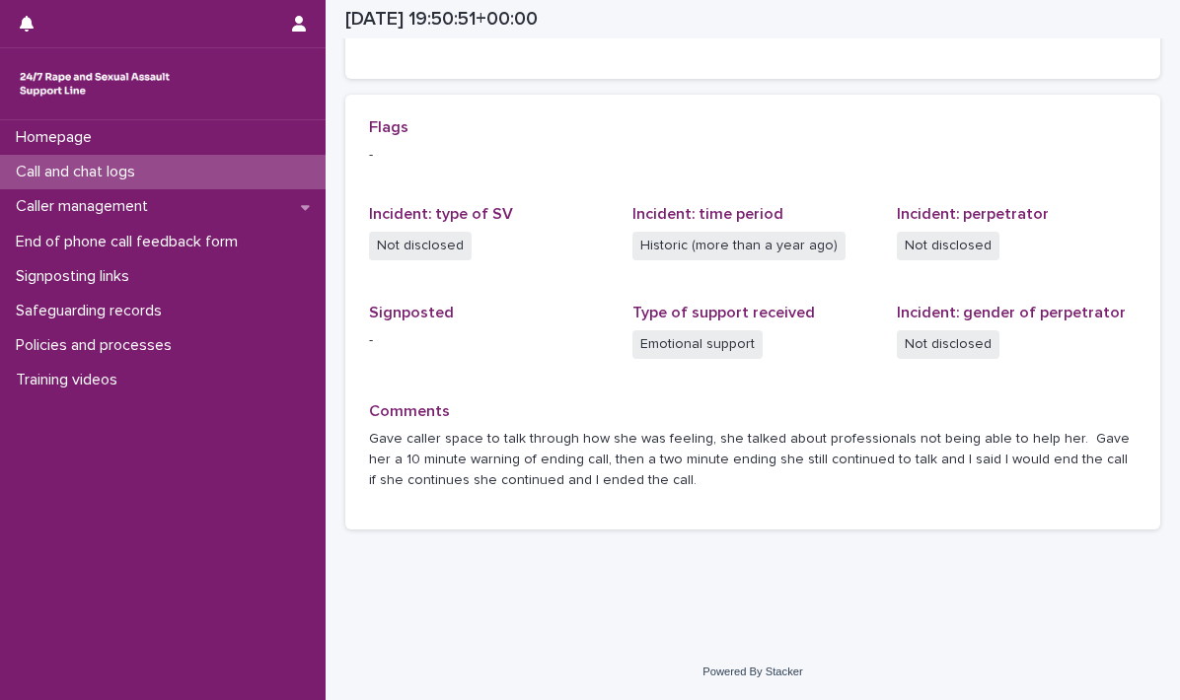
scroll to position [406, 0]
click at [82, 169] on p "Call and chat logs" at bounding box center [79, 172] width 143 height 19
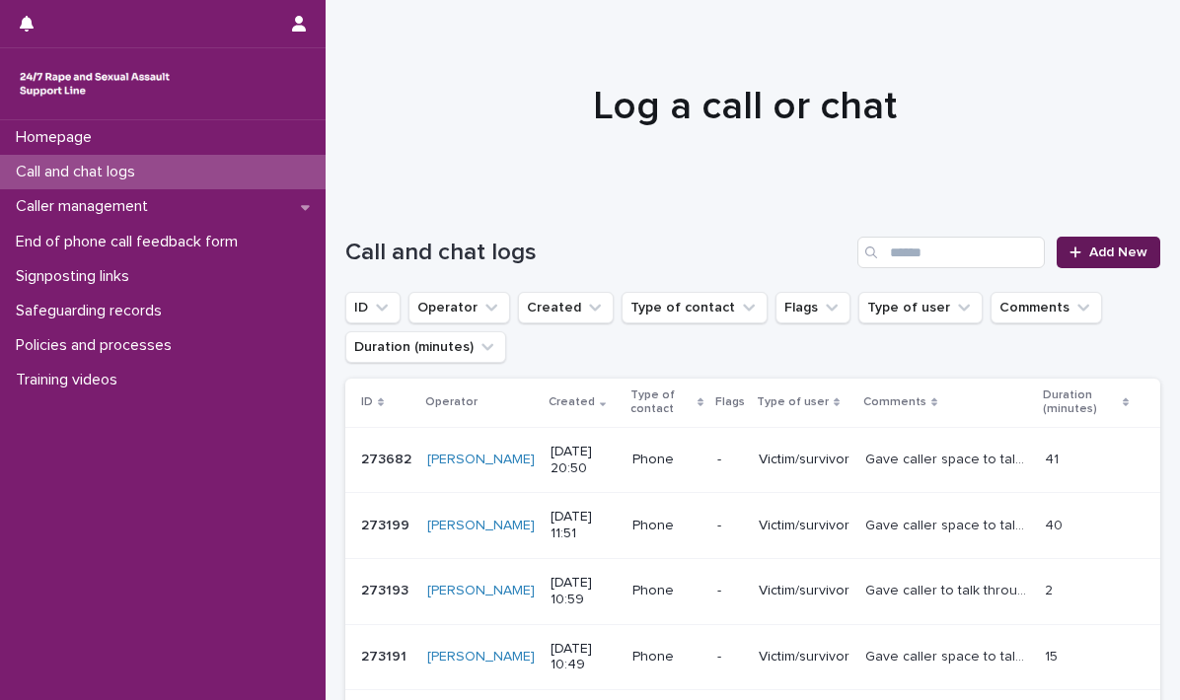
click at [1069, 242] on link "Add New" at bounding box center [1108, 253] width 104 height 32
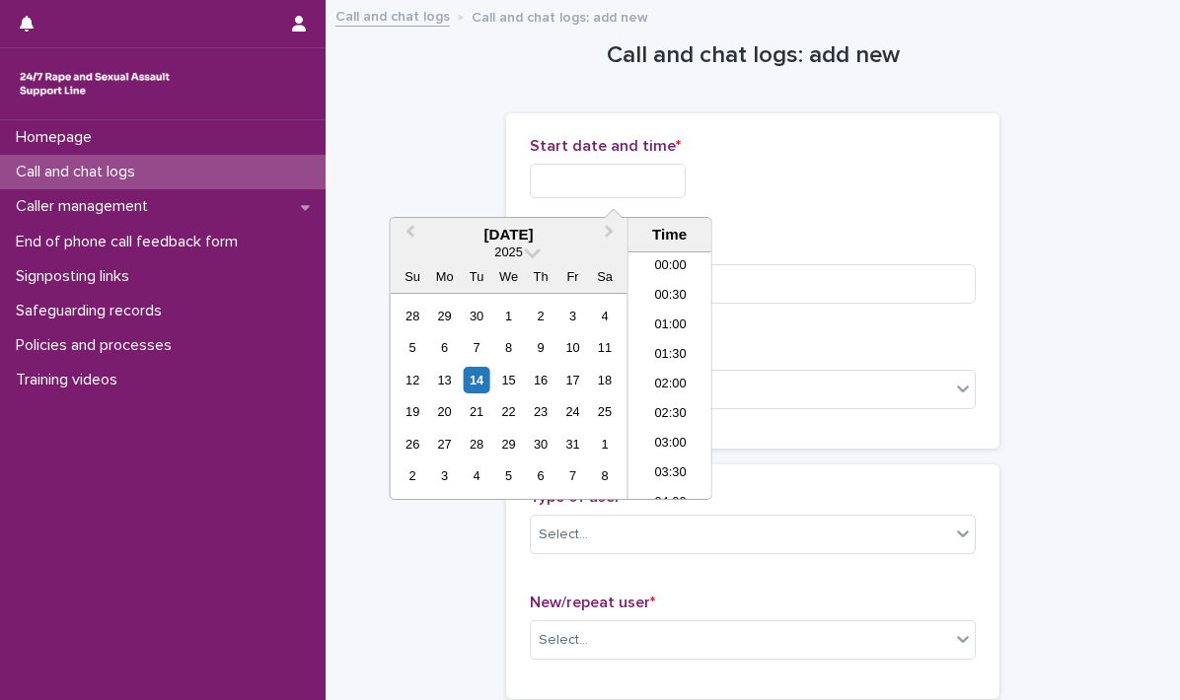
drag, startPoint x: 553, startPoint y: 186, endPoint x: 572, endPoint y: 112, distance: 76.3
click at [549, 174] on input "text" at bounding box center [608, 181] width 156 height 35
drag, startPoint x: 675, startPoint y: 338, endPoint x: 655, endPoint y: 289, distance: 53.1
click at [675, 339] on li "20:30" at bounding box center [670, 346] width 84 height 30
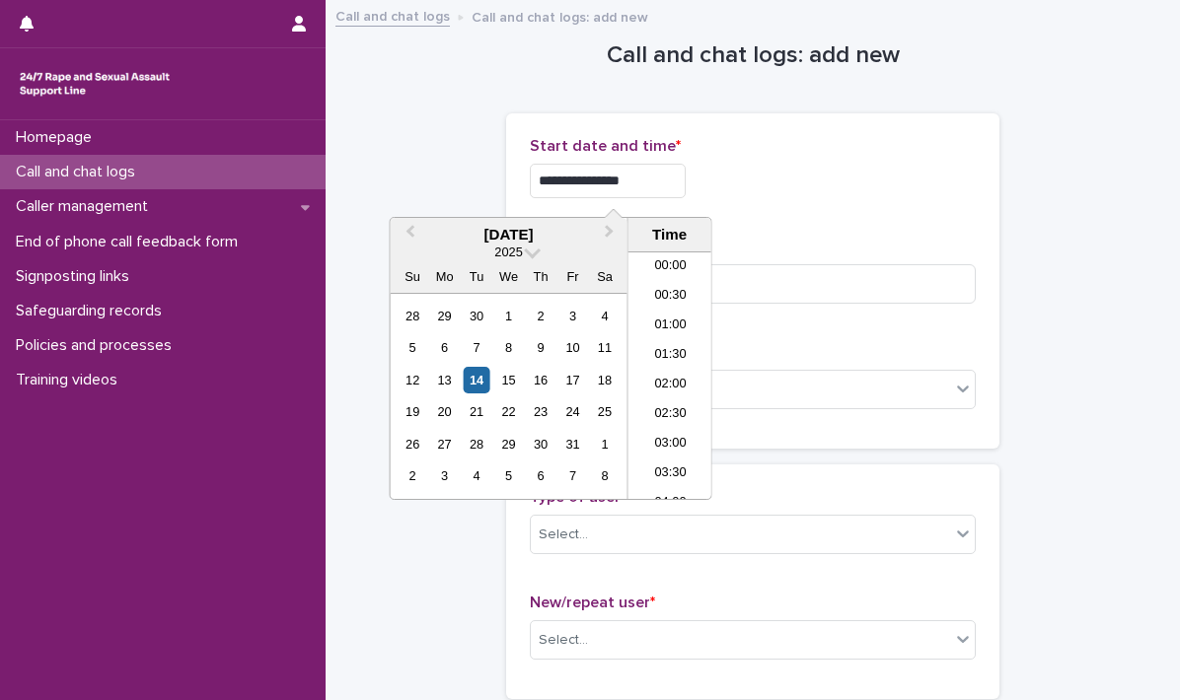
scroll to position [1105, 0]
click at [661, 180] on input "**********" at bounding box center [608, 181] width 156 height 35
type input "**********"
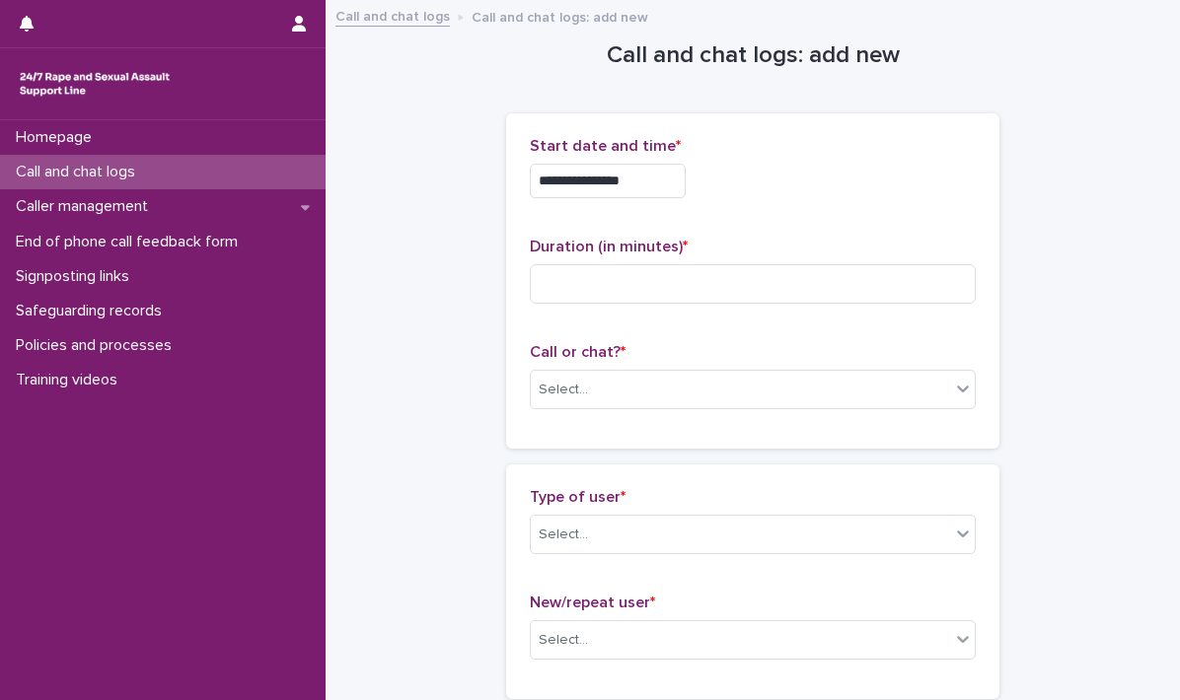
click at [751, 205] on div "**********" at bounding box center [753, 175] width 446 height 77
drag, startPoint x: 653, startPoint y: 273, endPoint x: 643, endPoint y: 284, distance: 14.7
click at [643, 284] on input at bounding box center [753, 283] width 446 height 39
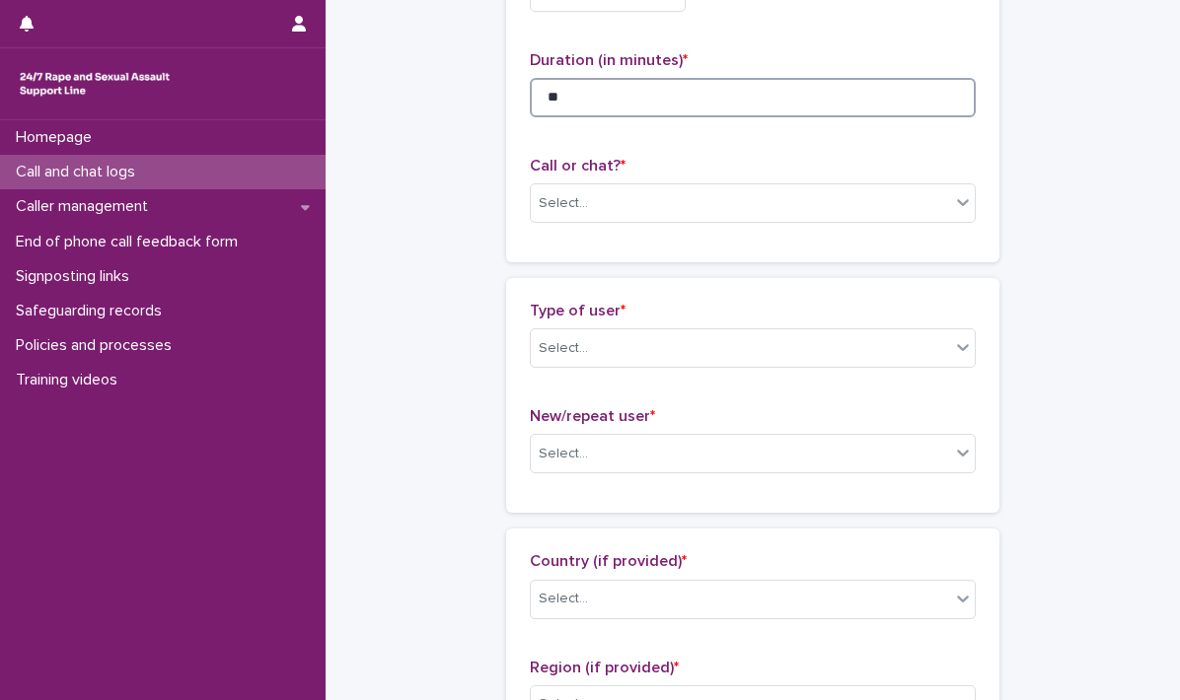
scroll to position [197, 0]
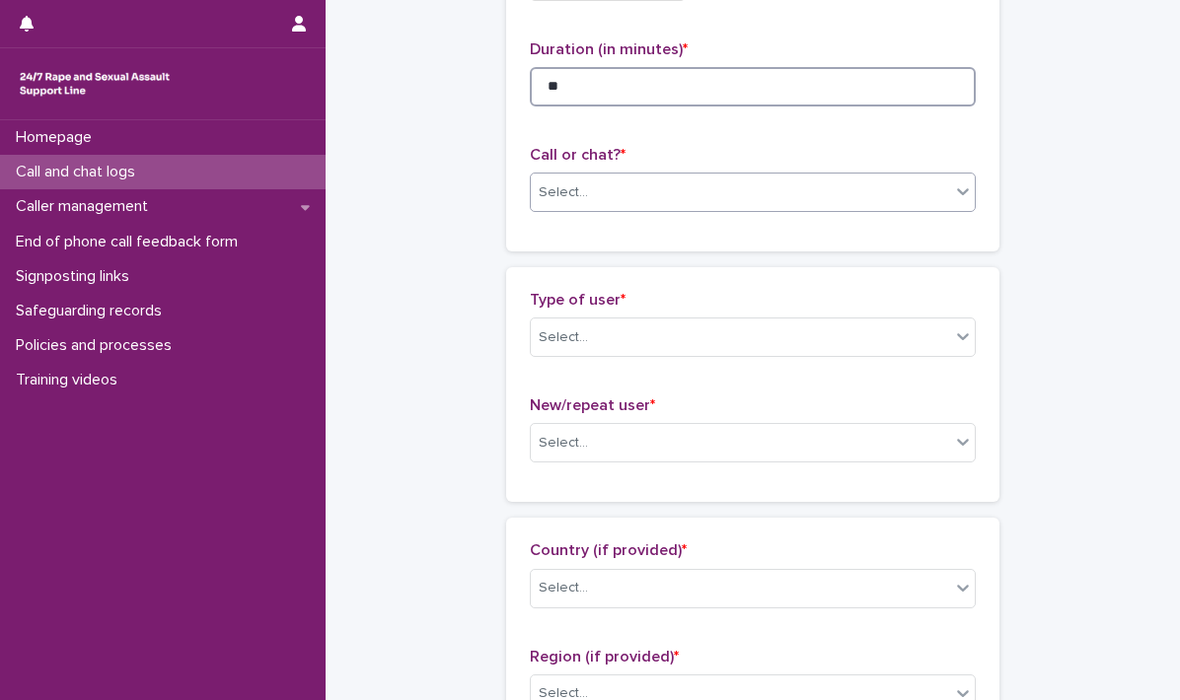
type input "**"
click at [953, 188] on icon at bounding box center [963, 191] width 20 height 20
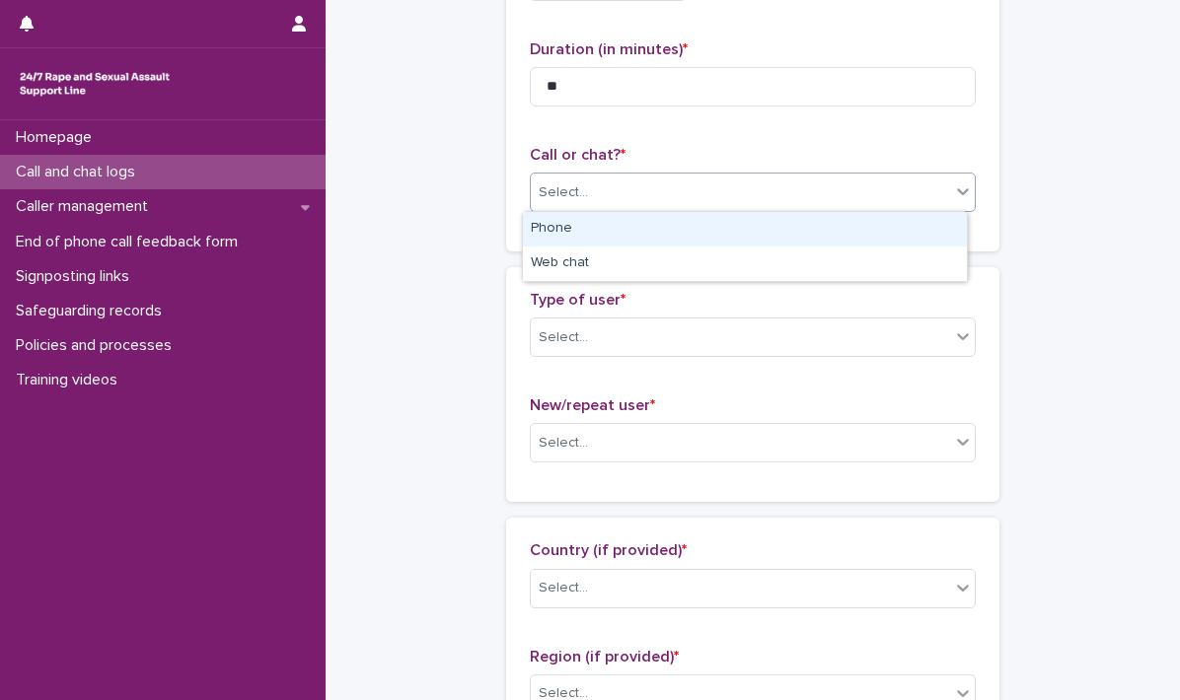
click at [698, 227] on div "Phone" at bounding box center [745, 229] width 444 height 35
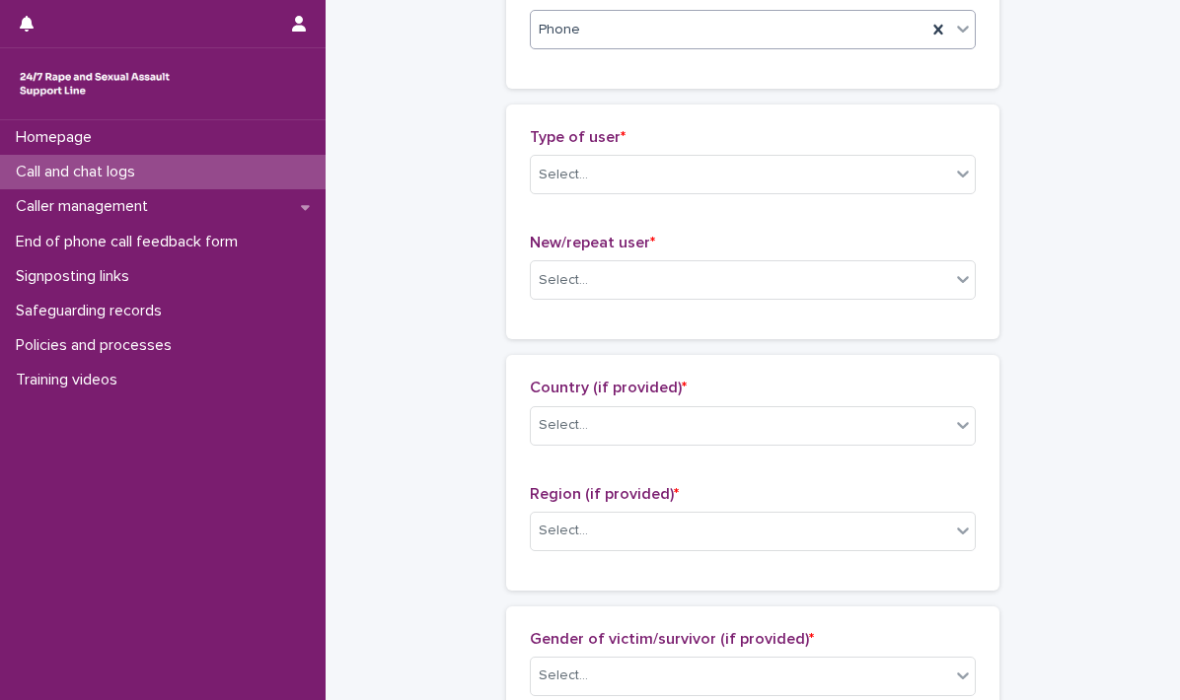
scroll to position [394, 0]
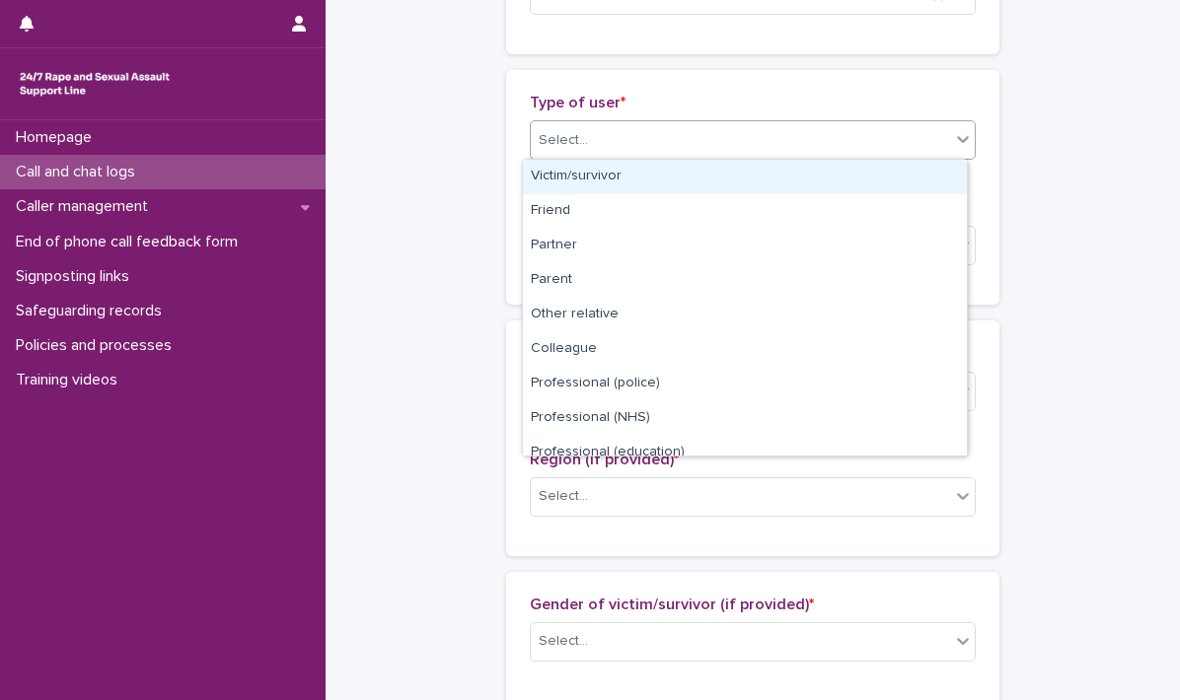
click at [953, 141] on icon at bounding box center [963, 139] width 20 height 20
click at [615, 174] on div "Victim/survivor" at bounding box center [745, 177] width 444 height 35
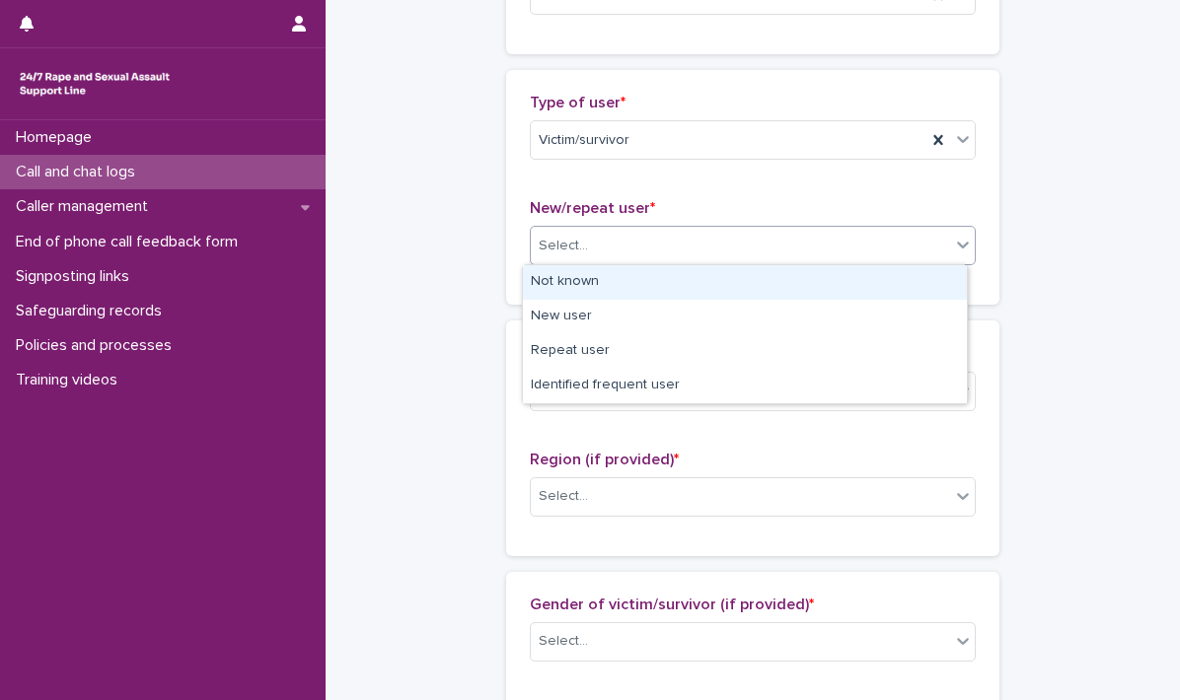
click at [960, 243] on icon at bounding box center [963, 246] width 12 height 7
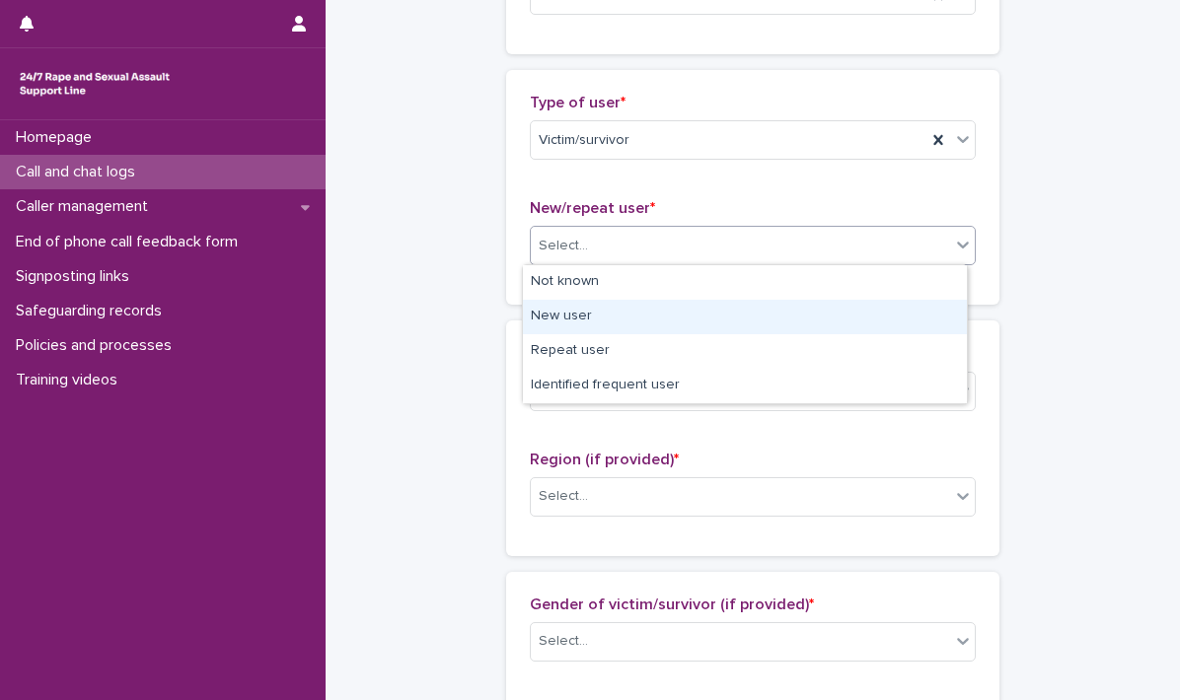
click at [611, 321] on div "New user" at bounding box center [745, 317] width 444 height 35
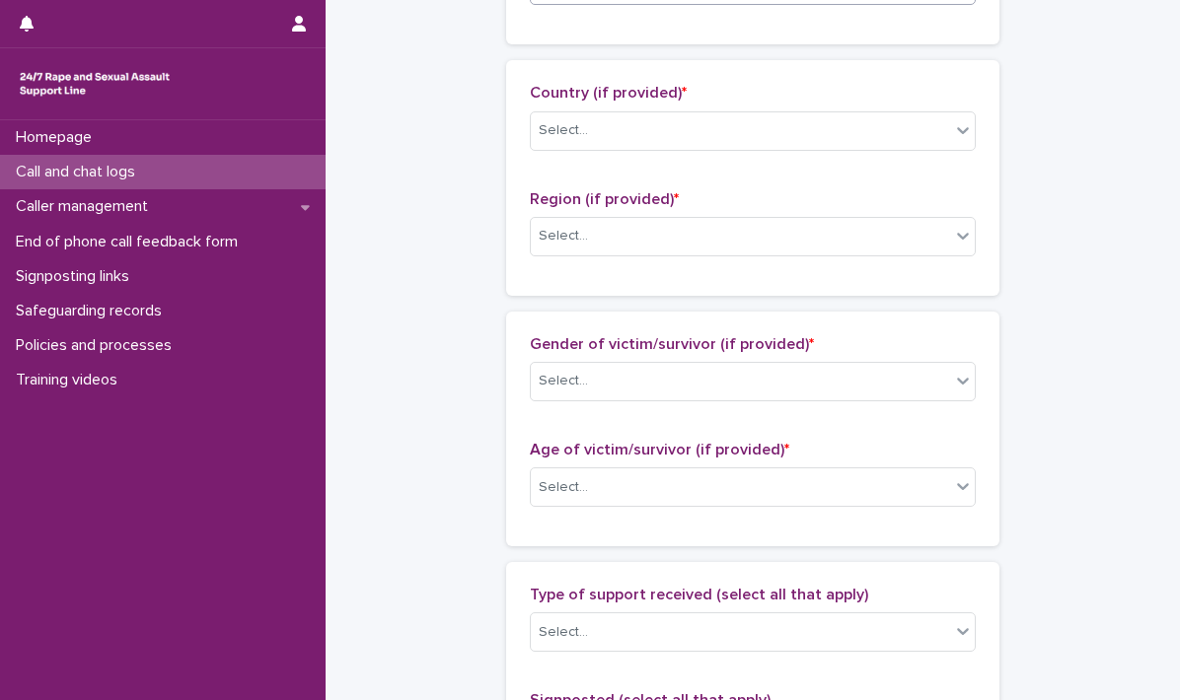
scroll to position [690, 0]
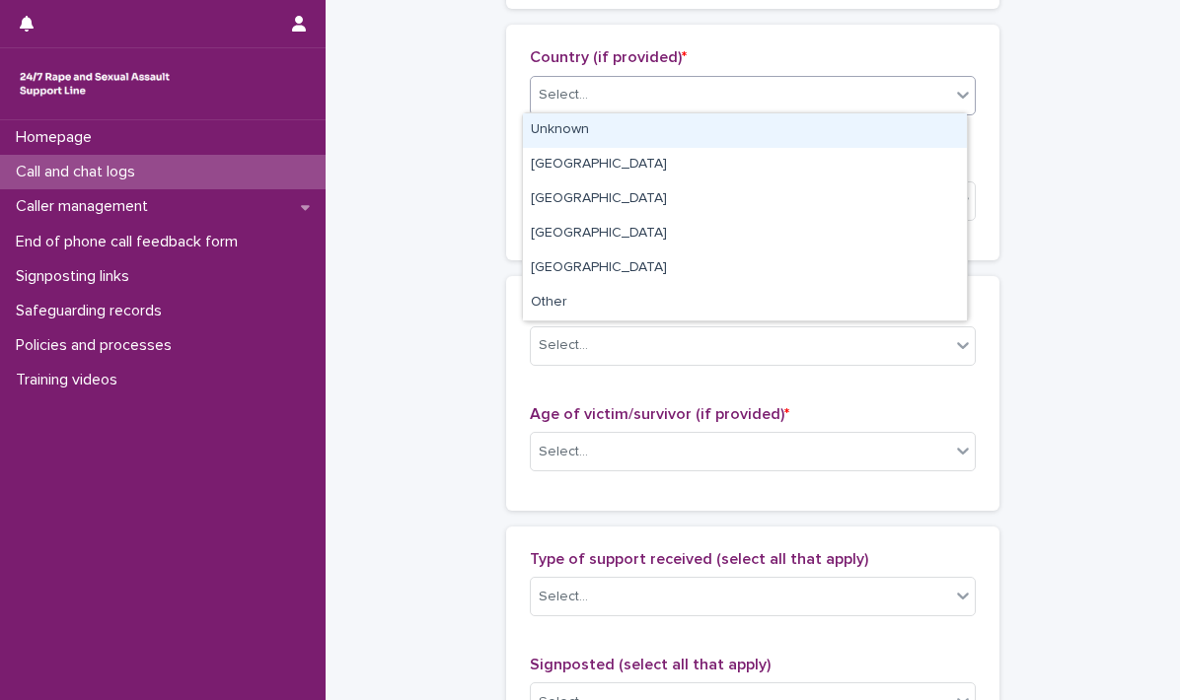
click at [955, 99] on icon at bounding box center [963, 95] width 20 height 20
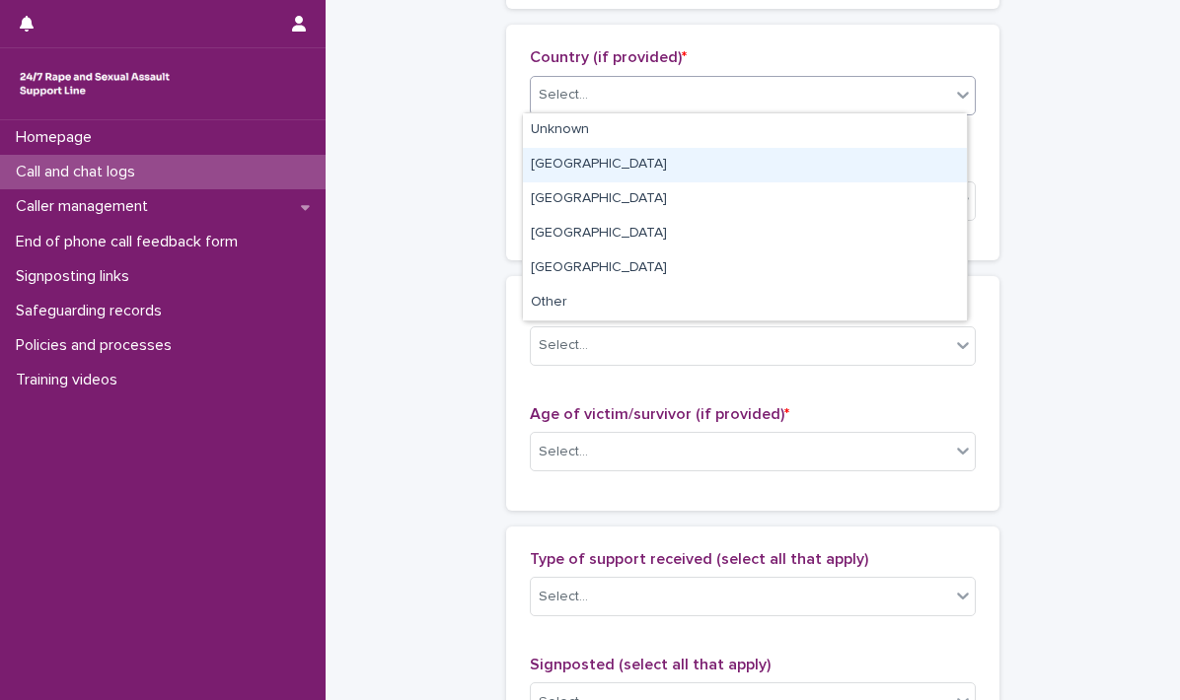
click at [662, 173] on div "[GEOGRAPHIC_DATA]" at bounding box center [745, 165] width 444 height 35
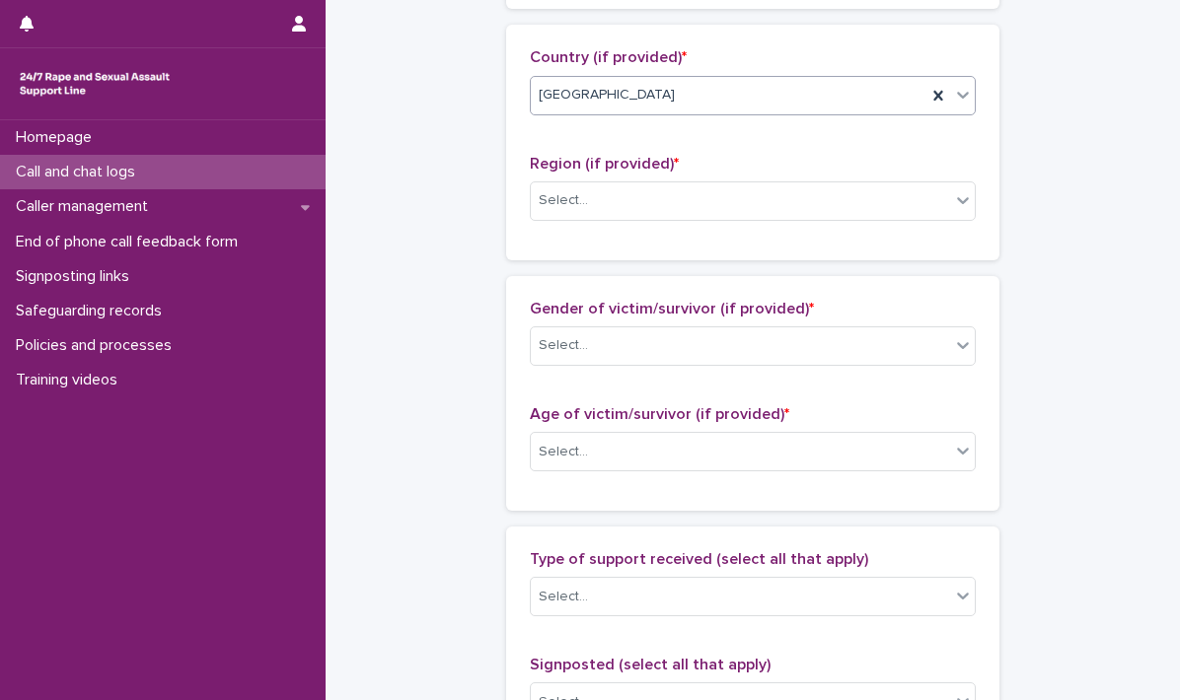
scroll to position [789, 0]
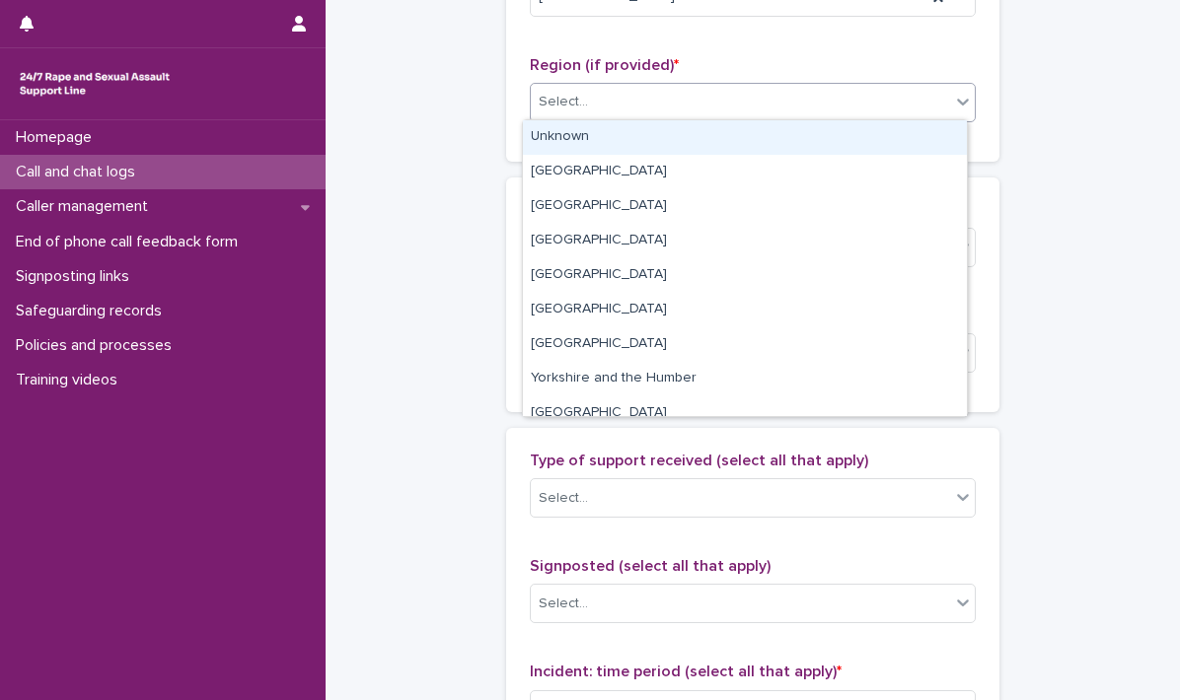
click at [953, 107] on icon at bounding box center [963, 102] width 20 height 20
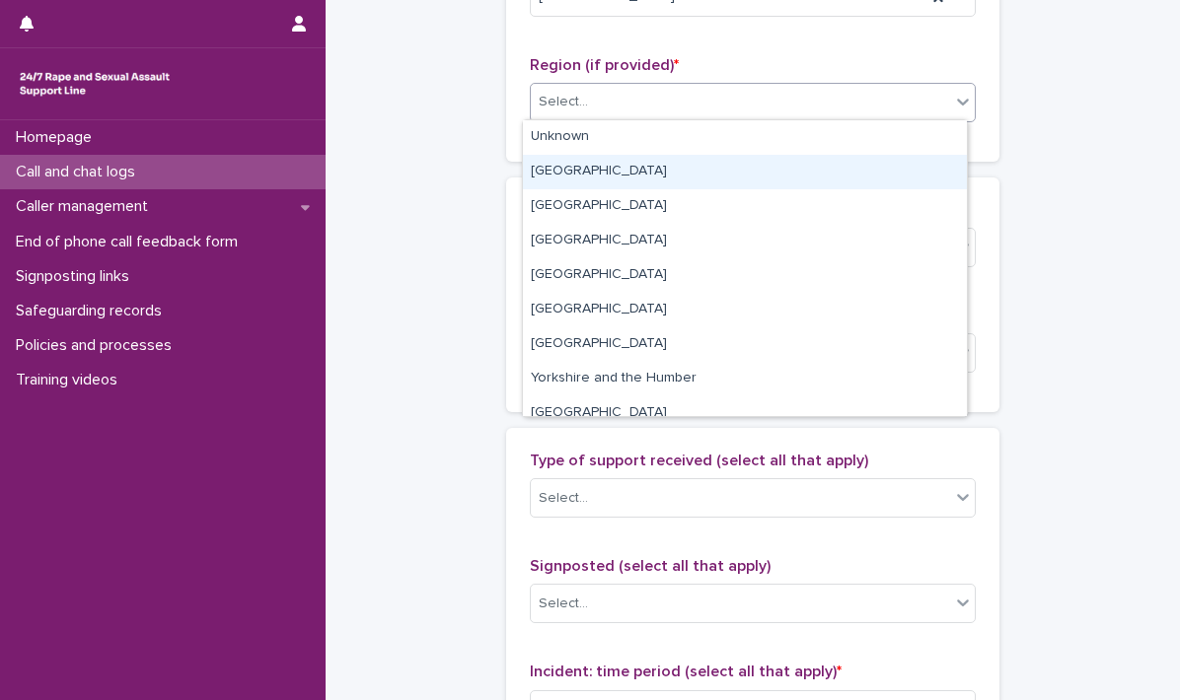
click at [589, 175] on div "[GEOGRAPHIC_DATA]" at bounding box center [745, 172] width 444 height 35
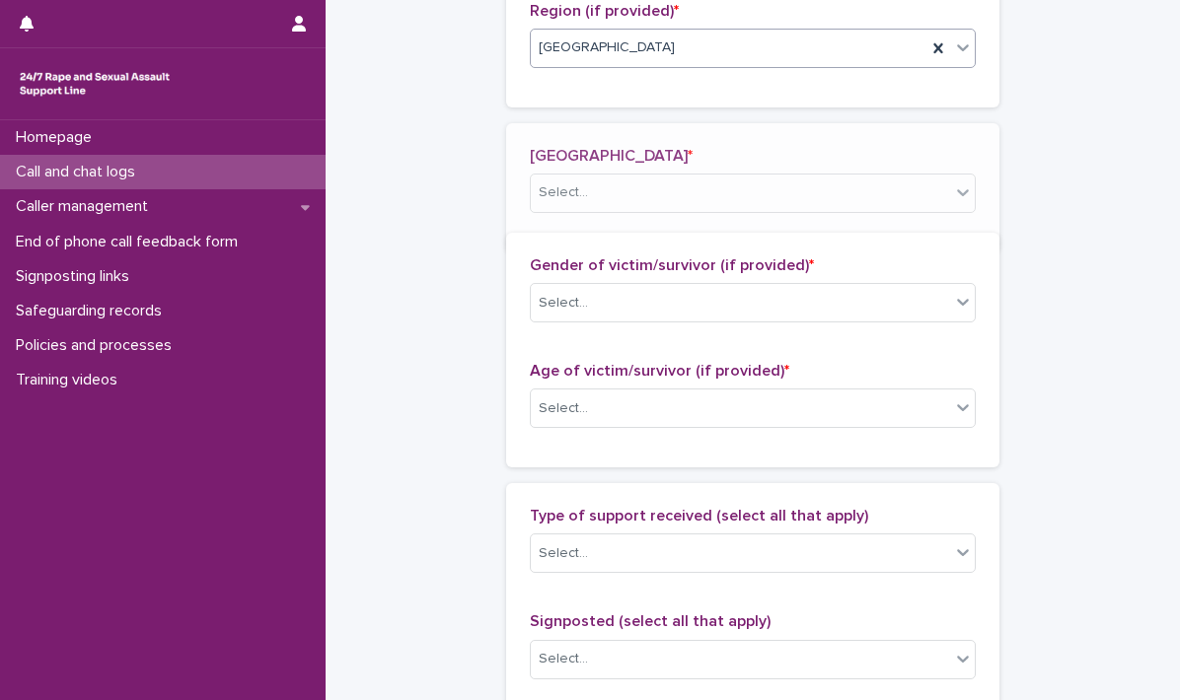
scroll to position [860, 0]
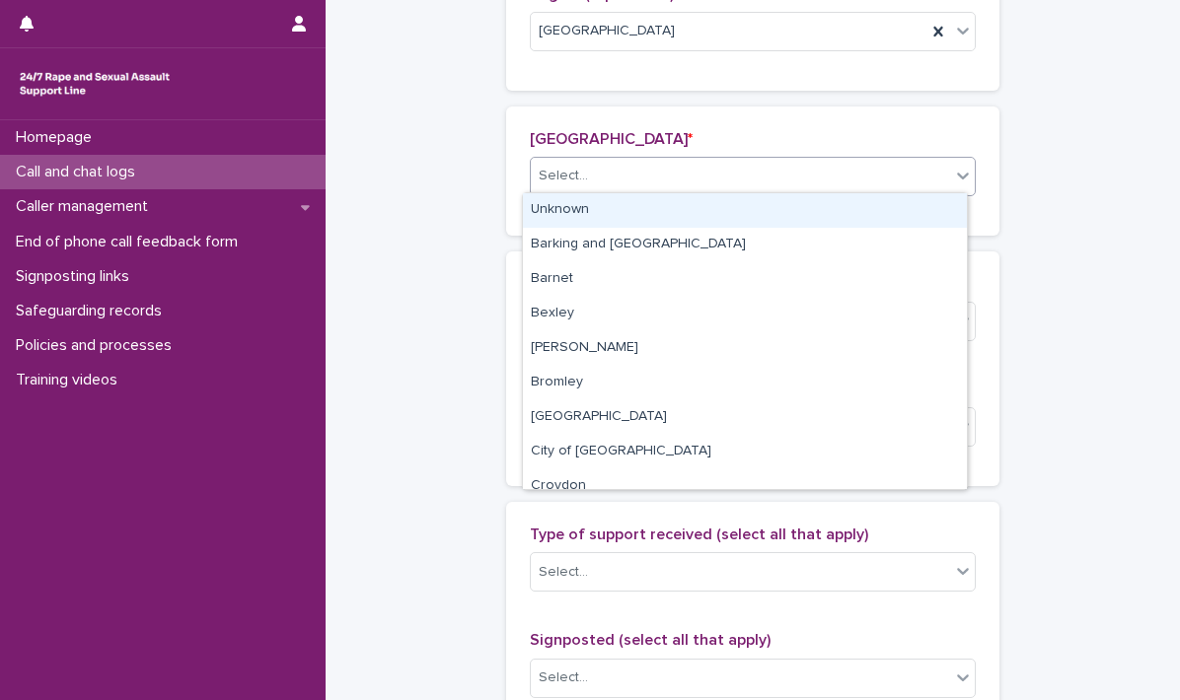
click at [958, 182] on div at bounding box center [963, 176] width 24 height 36
click at [578, 199] on div "Unknown" at bounding box center [745, 210] width 444 height 35
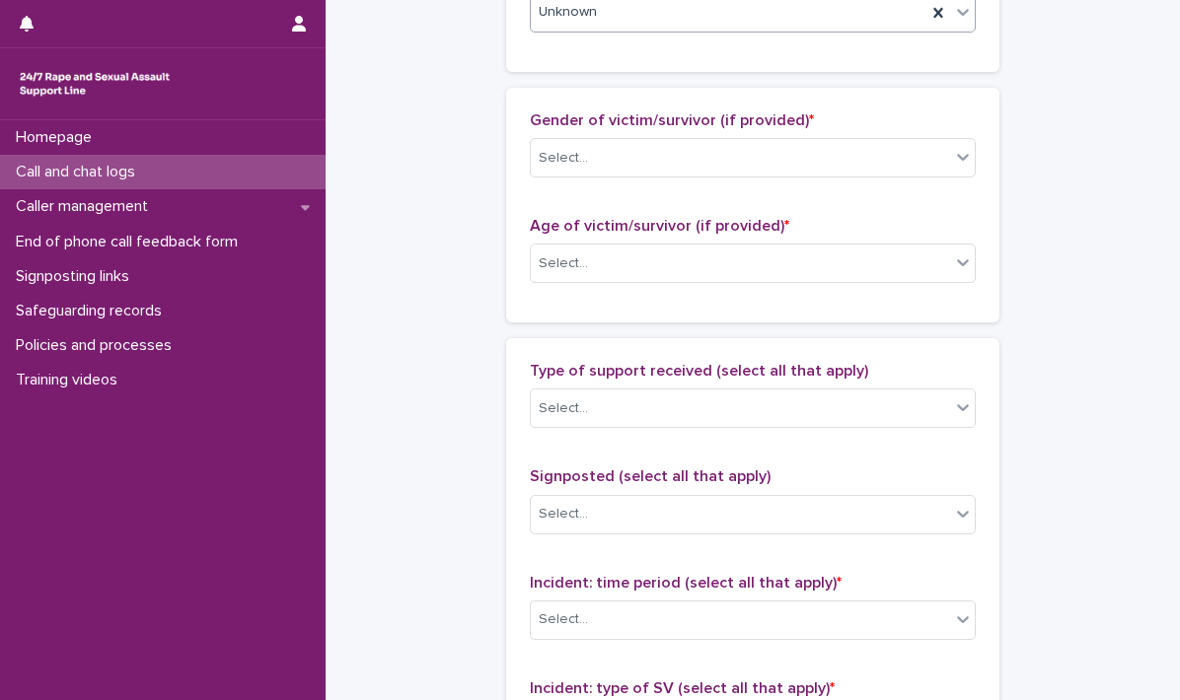
scroll to position [1057, 0]
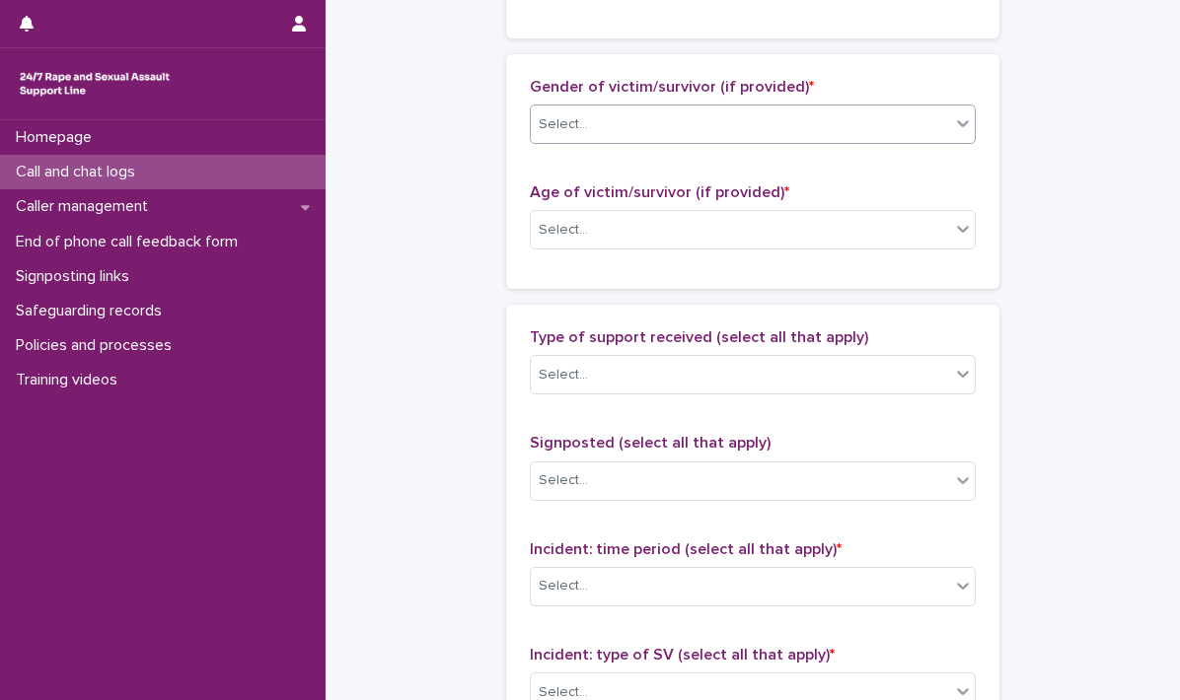
click at [959, 120] on icon at bounding box center [963, 123] width 20 height 20
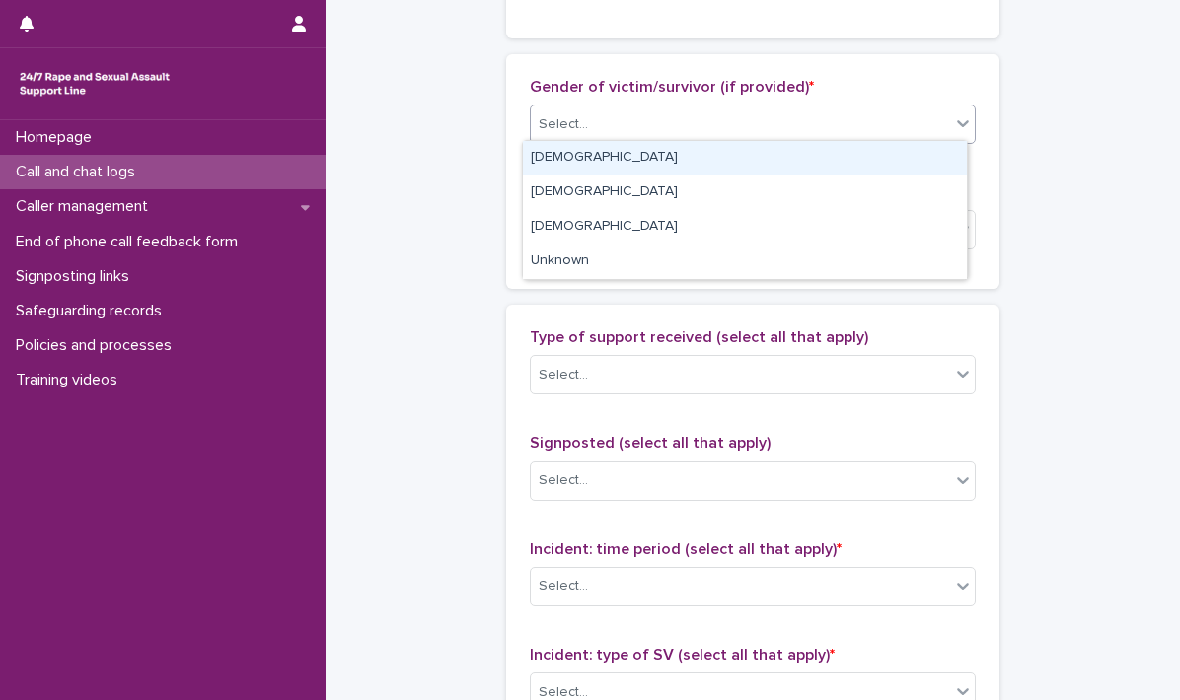
click at [675, 159] on div "[DEMOGRAPHIC_DATA]" at bounding box center [745, 158] width 444 height 35
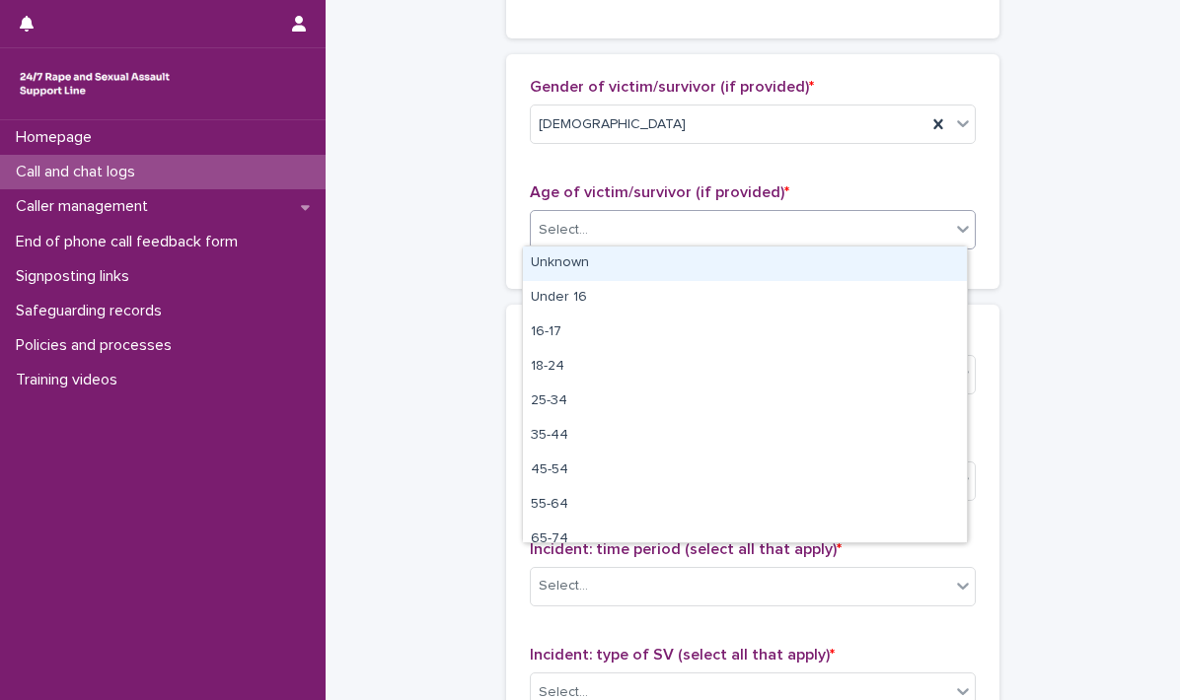
click at [953, 231] on icon at bounding box center [963, 229] width 20 height 20
click at [723, 261] on div "Unknown" at bounding box center [745, 264] width 444 height 35
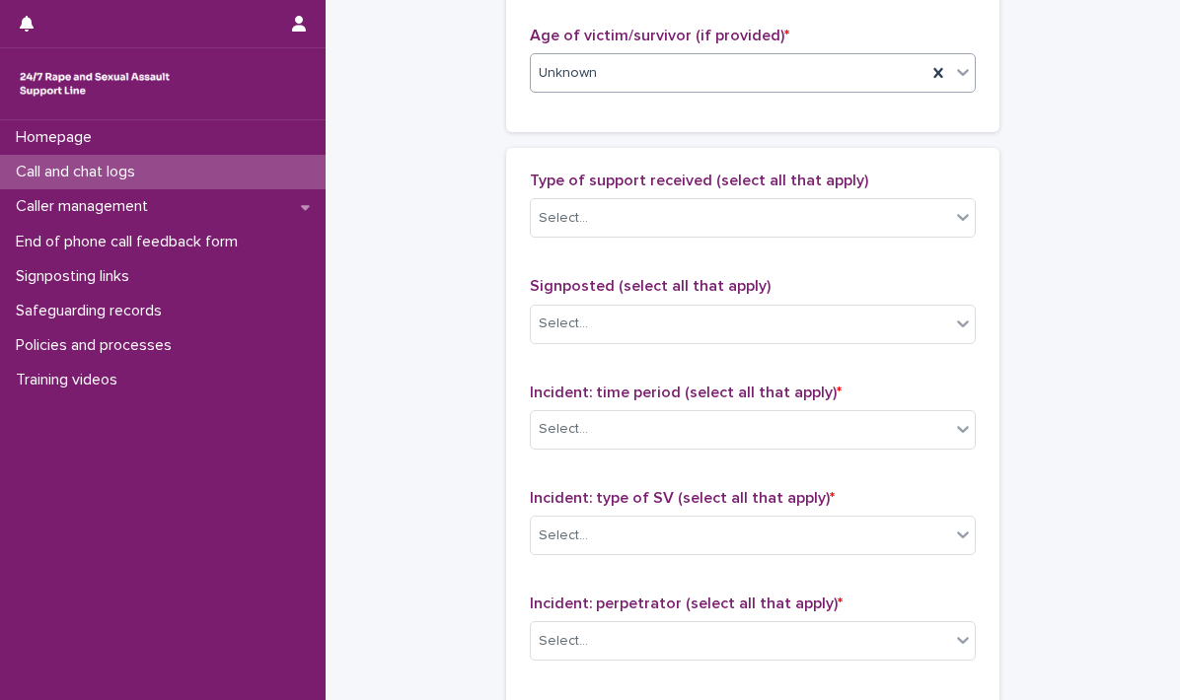
scroll to position [1254, 0]
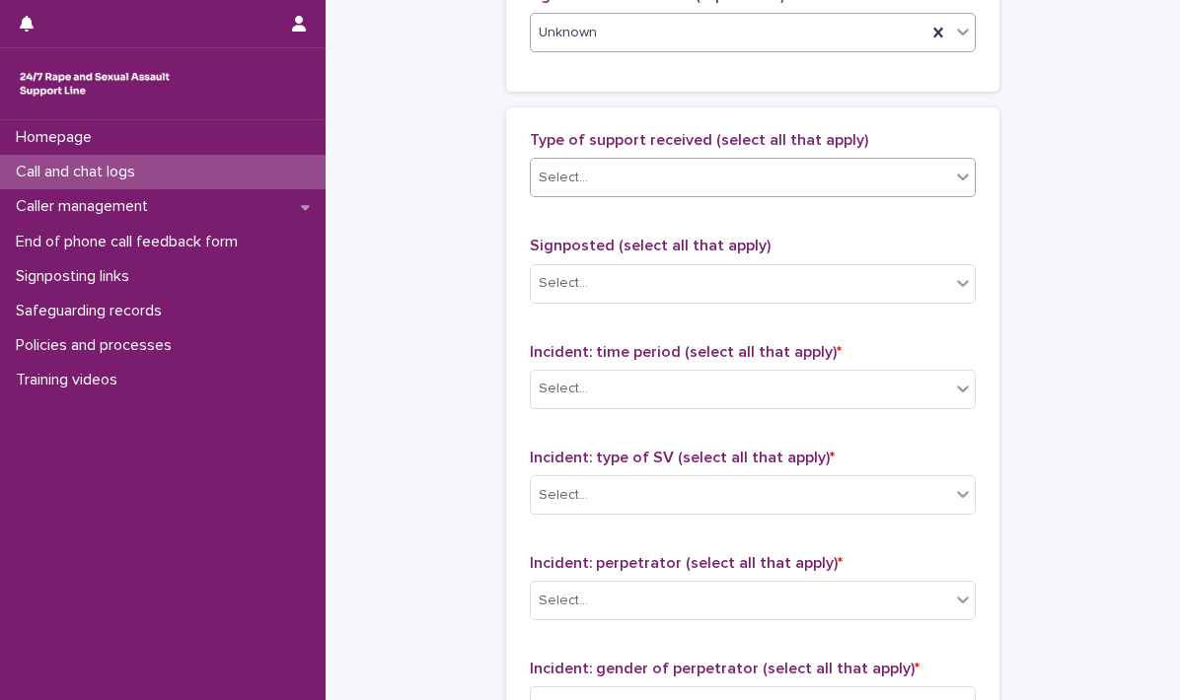
click at [958, 179] on icon at bounding box center [963, 177] width 20 height 20
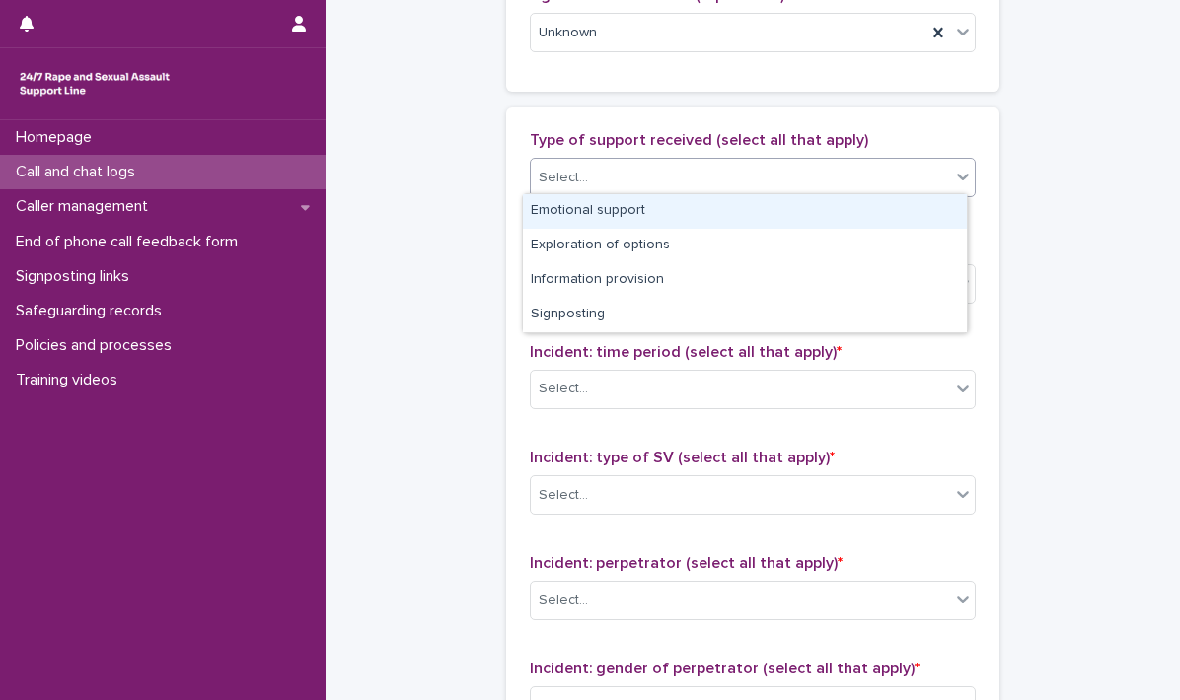
click at [758, 206] on div "Emotional support" at bounding box center [745, 211] width 444 height 35
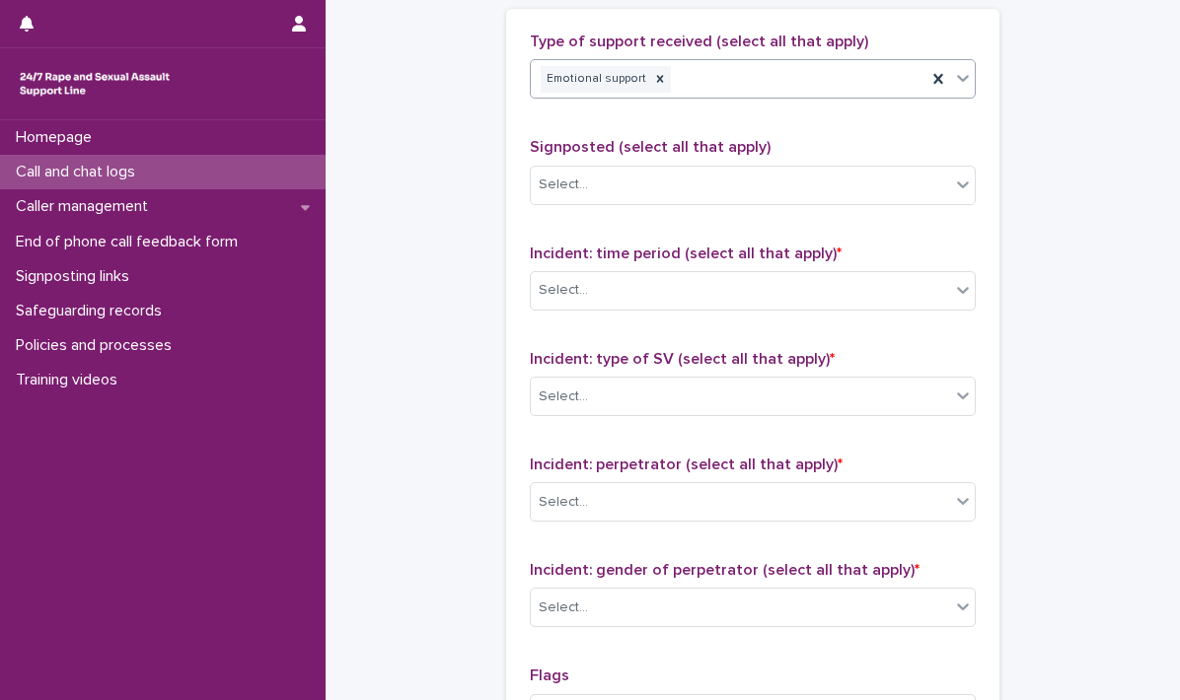
scroll to position [1452, 0]
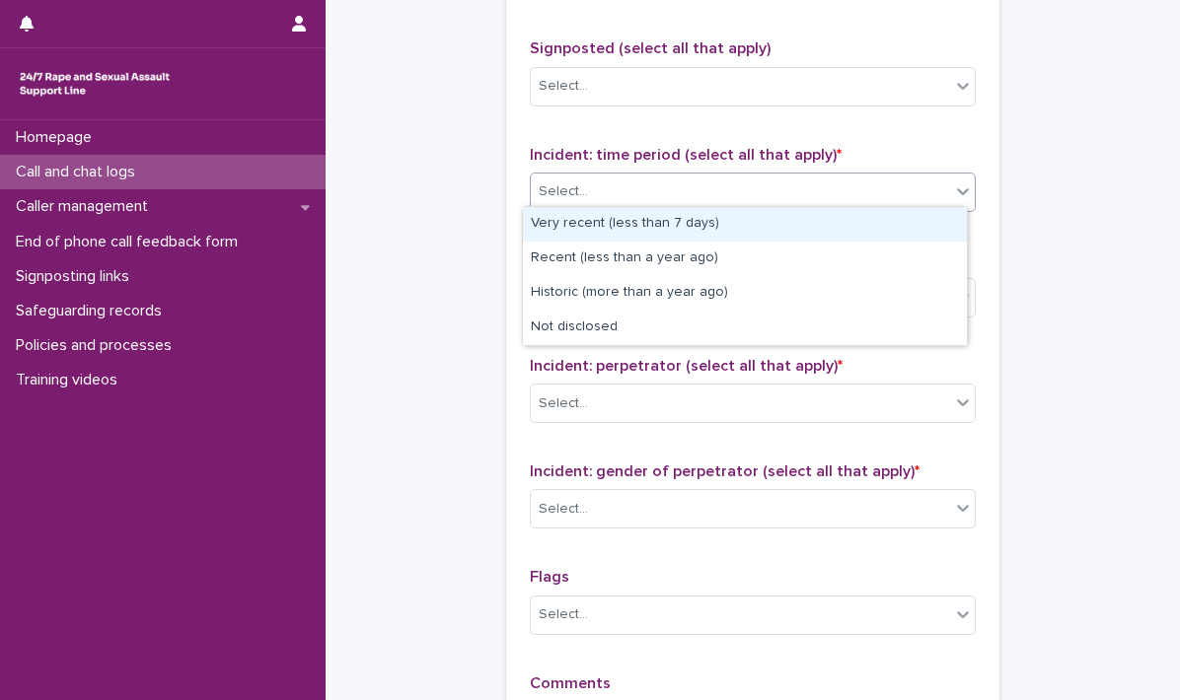
click at [953, 190] on icon at bounding box center [963, 191] width 20 height 20
click at [601, 219] on div "Very recent (less than 7 days)" at bounding box center [745, 224] width 444 height 35
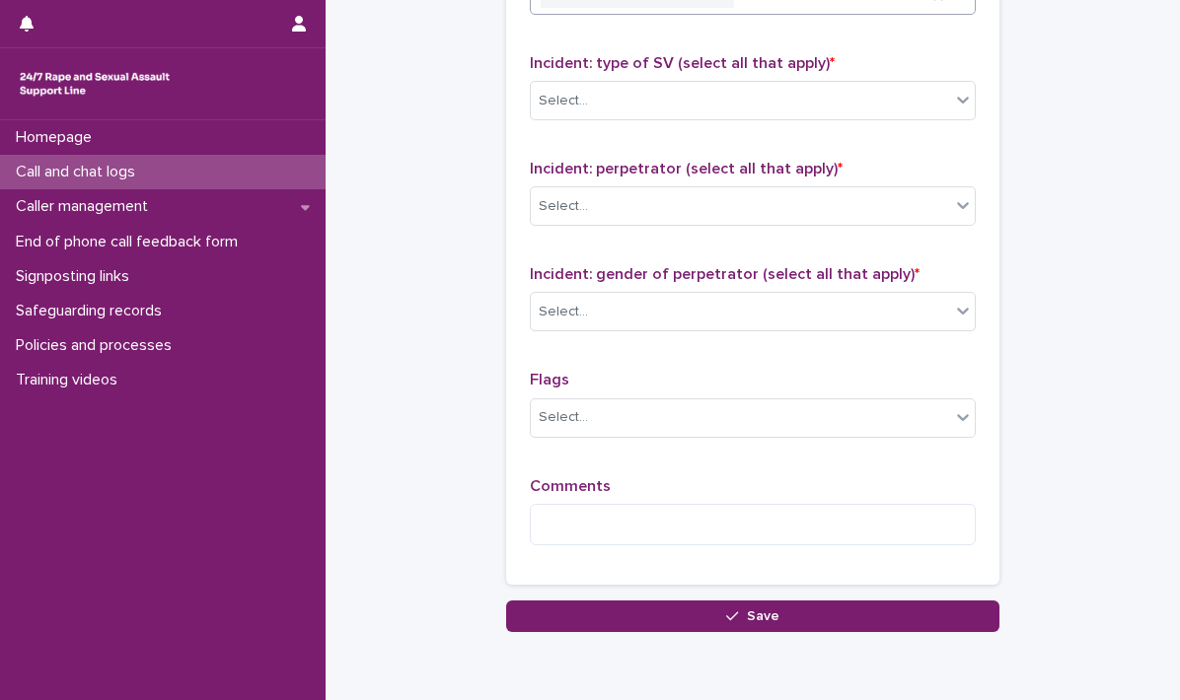
scroll to position [1649, 0]
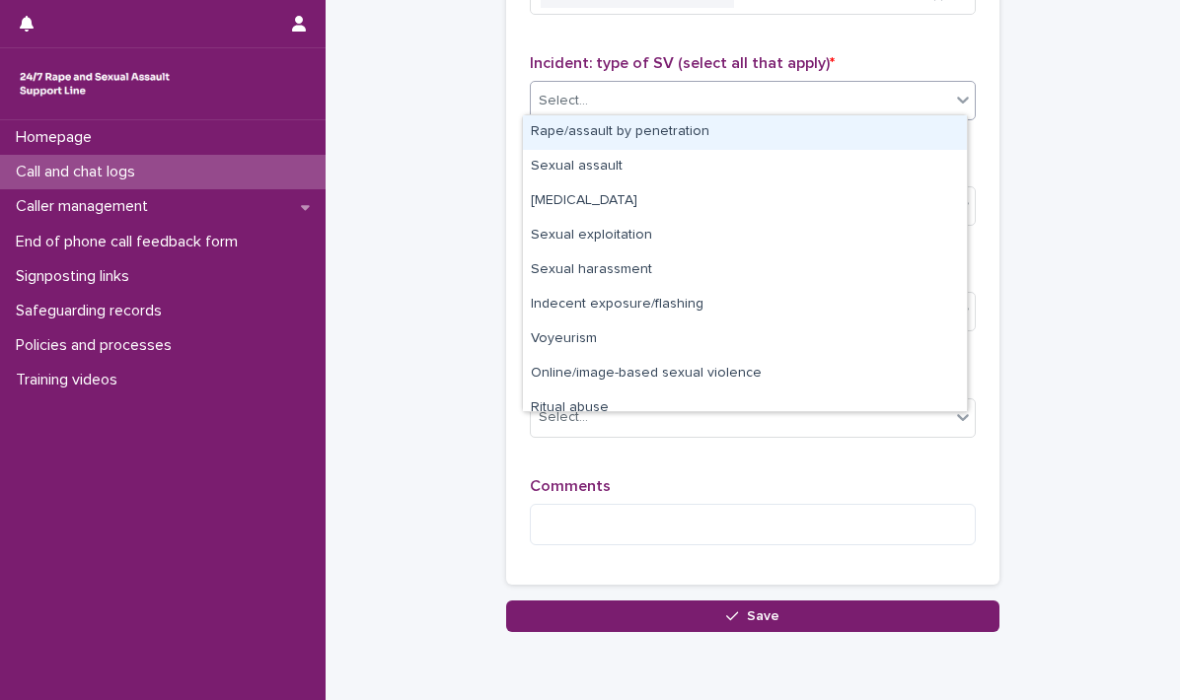
click at [960, 103] on icon at bounding box center [963, 100] width 20 height 20
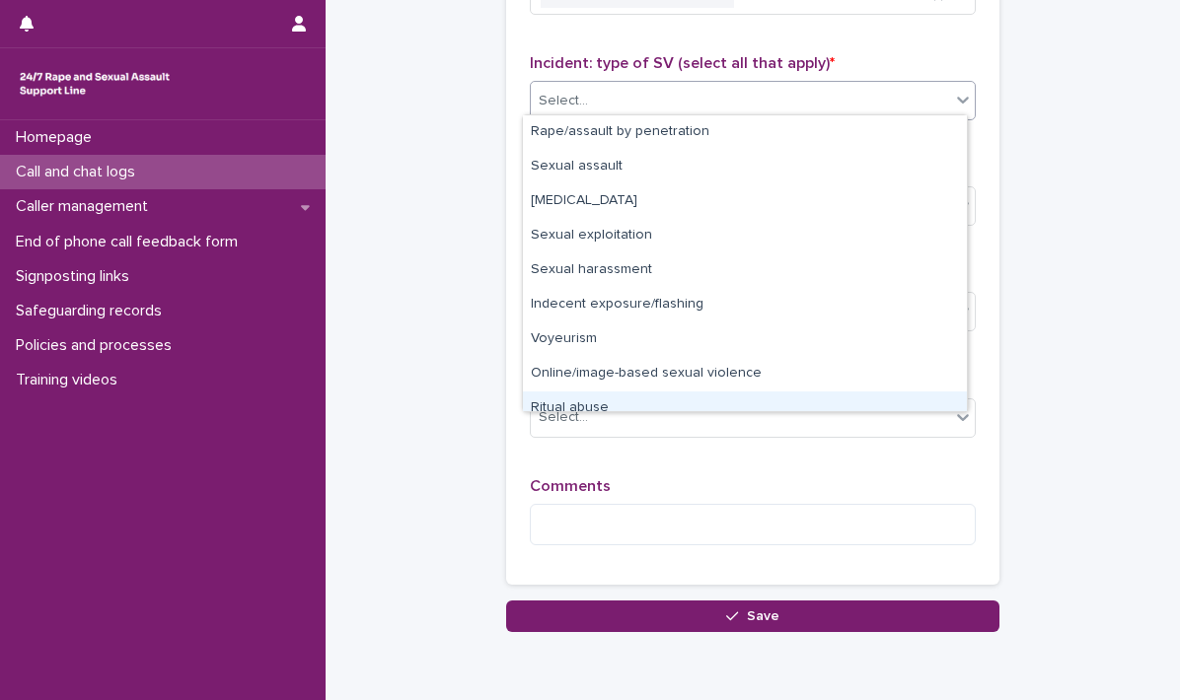
scroll to position [49, 0]
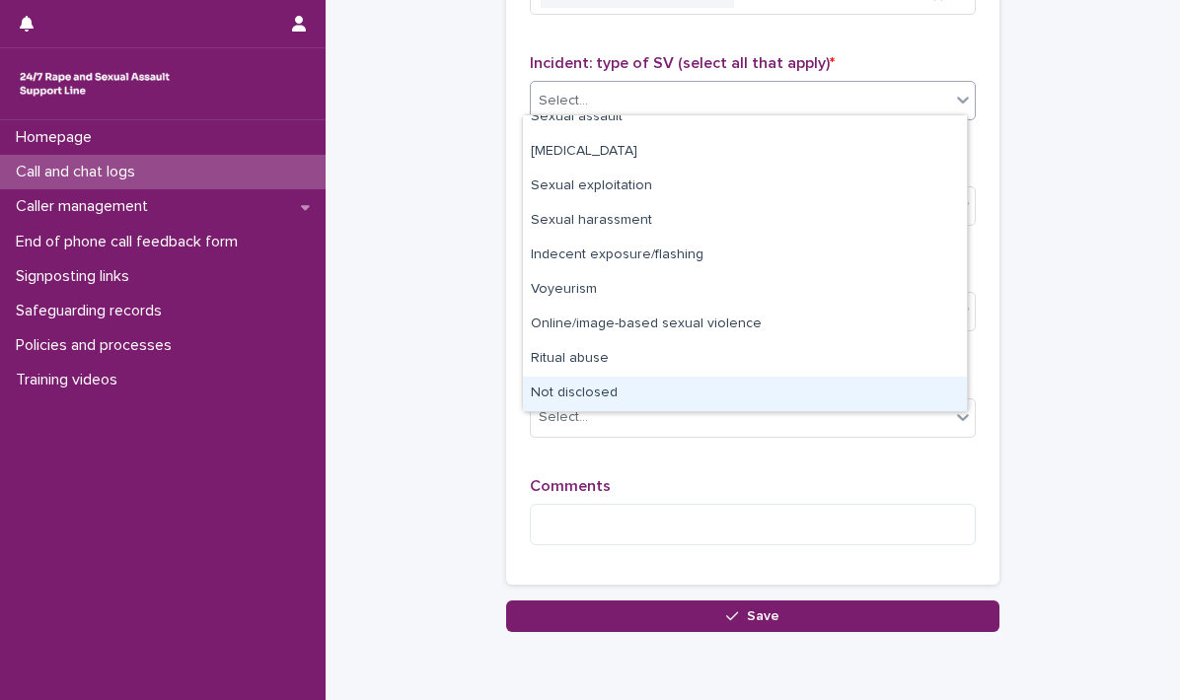
drag, startPoint x: 597, startPoint y: 392, endPoint x: 609, endPoint y: 382, distance: 16.2
click at [597, 392] on div "Not disclosed" at bounding box center [745, 394] width 444 height 35
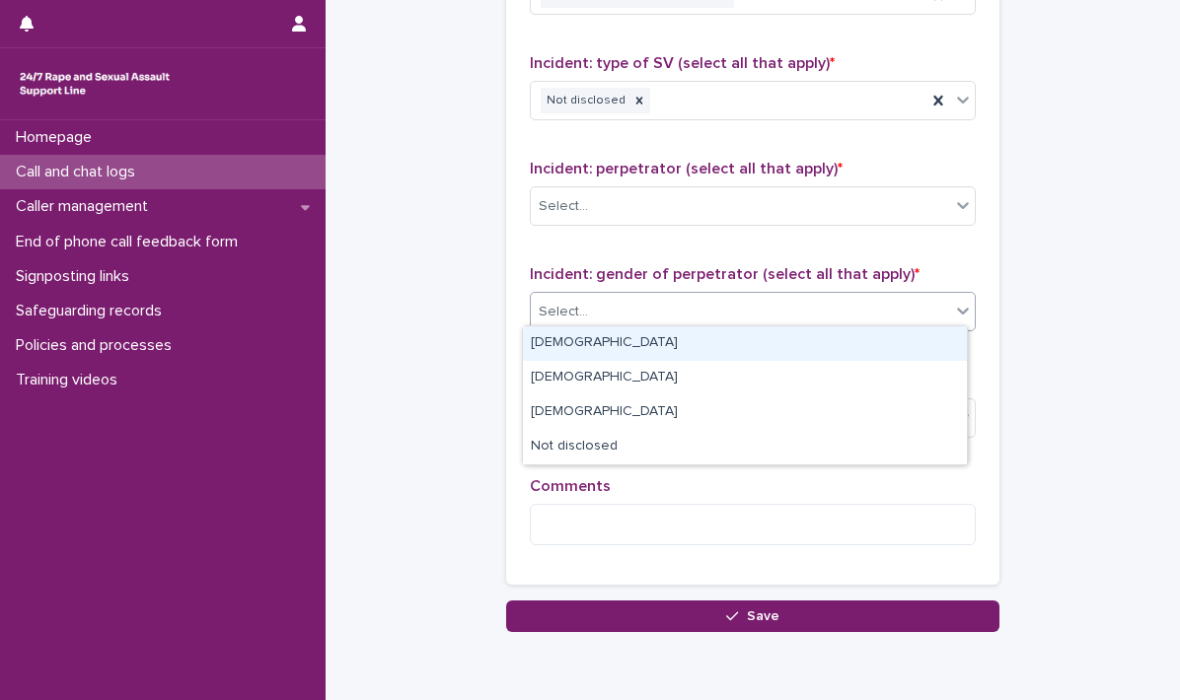
click at [959, 309] on icon at bounding box center [963, 312] width 12 height 7
click at [564, 341] on div "[DEMOGRAPHIC_DATA]" at bounding box center [745, 343] width 444 height 35
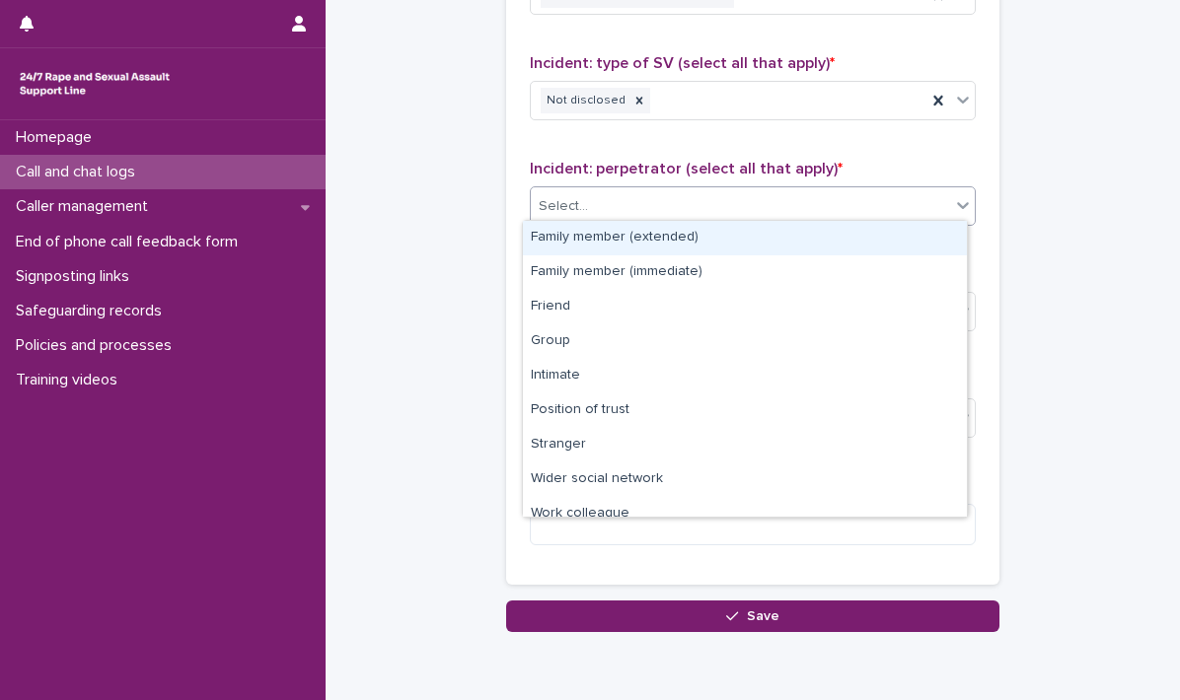
click at [957, 202] on icon at bounding box center [963, 205] width 20 height 20
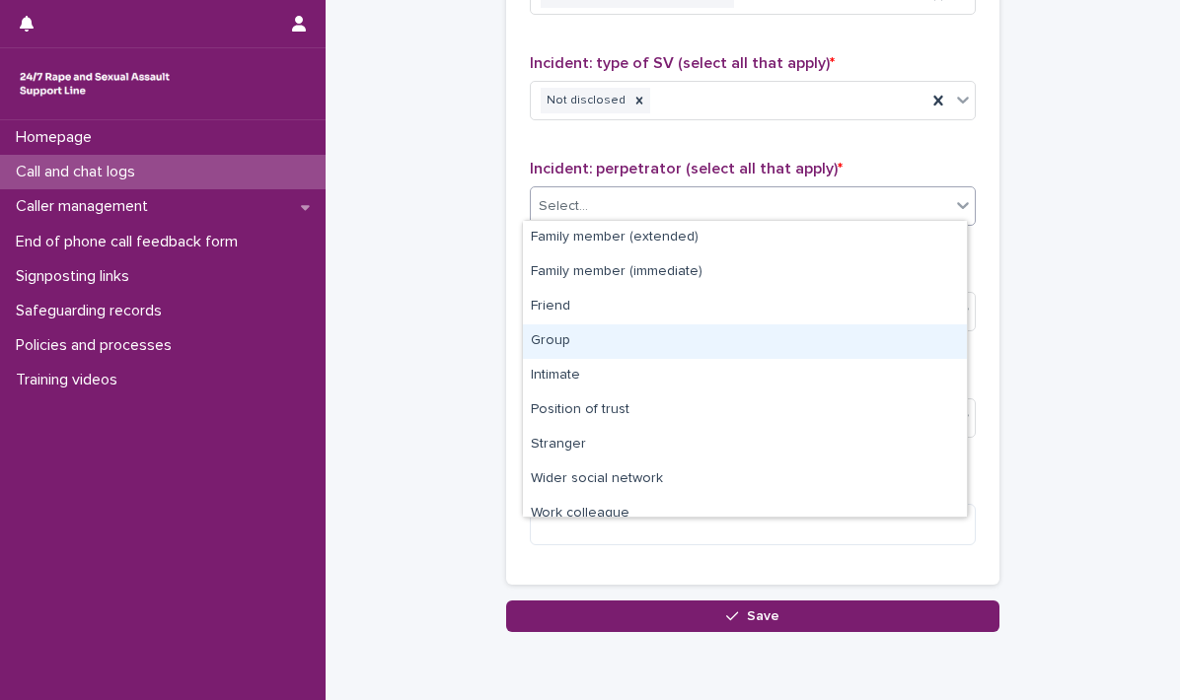
scroll to position [83, 0]
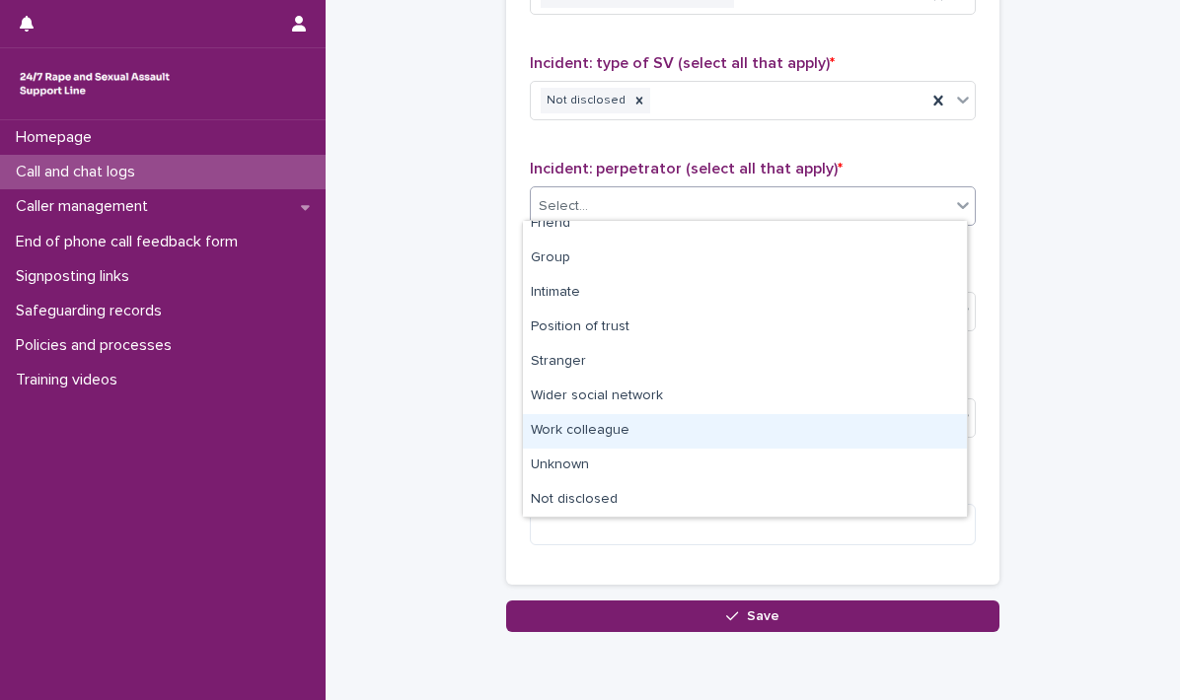
click at [651, 425] on div "Work colleague" at bounding box center [745, 431] width 444 height 35
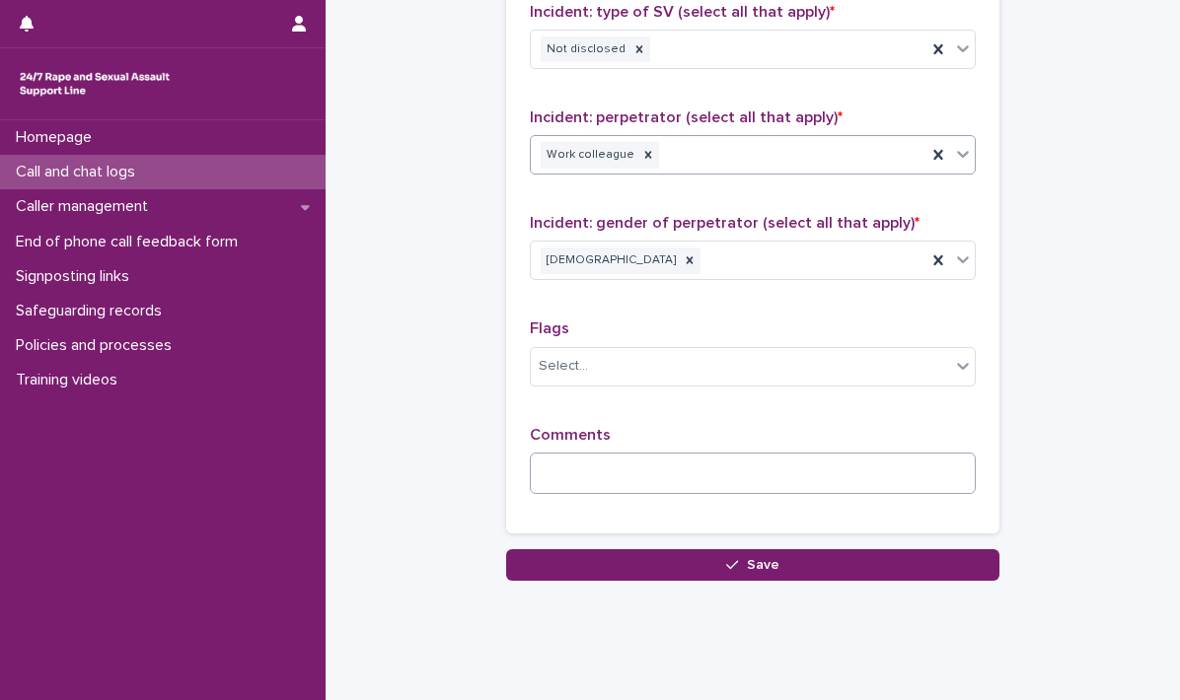
scroll to position [1729, 0]
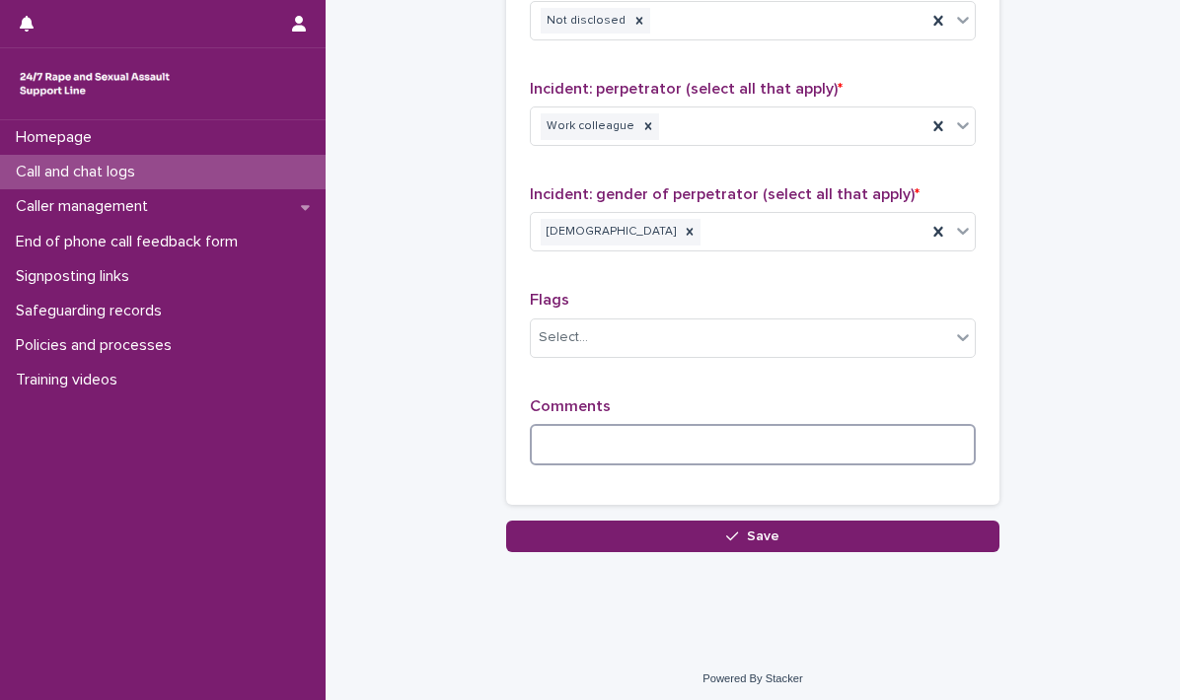
click at [643, 439] on textarea at bounding box center [753, 445] width 446 height 42
type textarea "*"
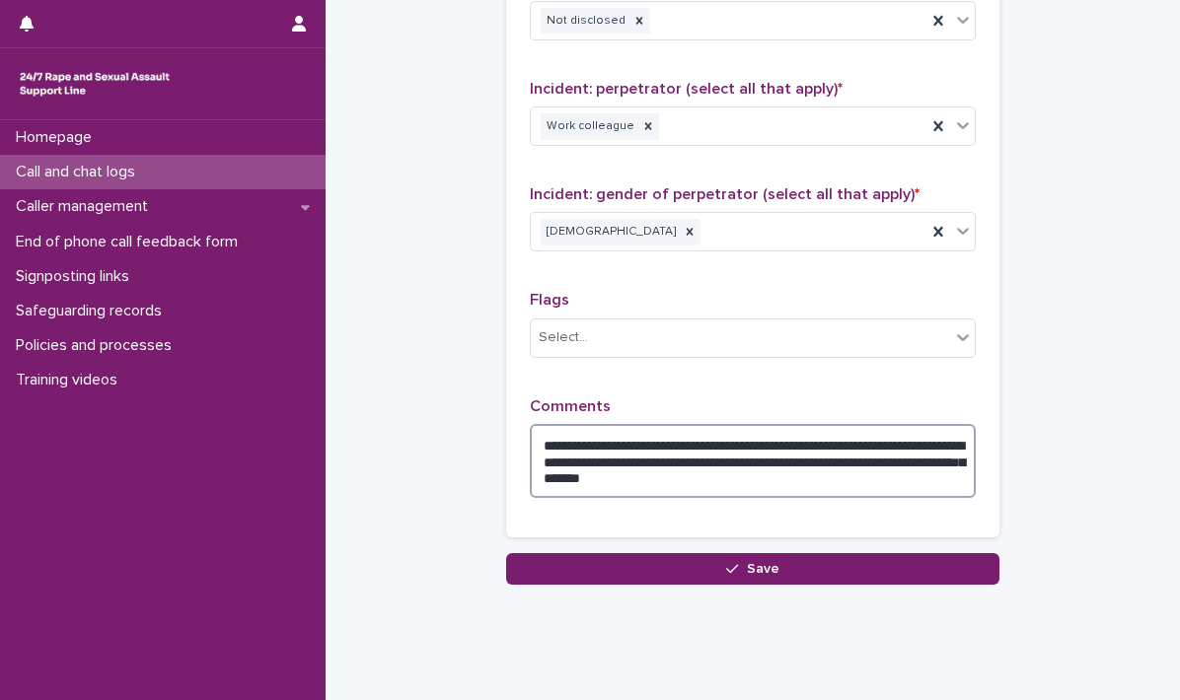
click at [799, 471] on textarea "**********" at bounding box center [753, 461] width 446 height 75
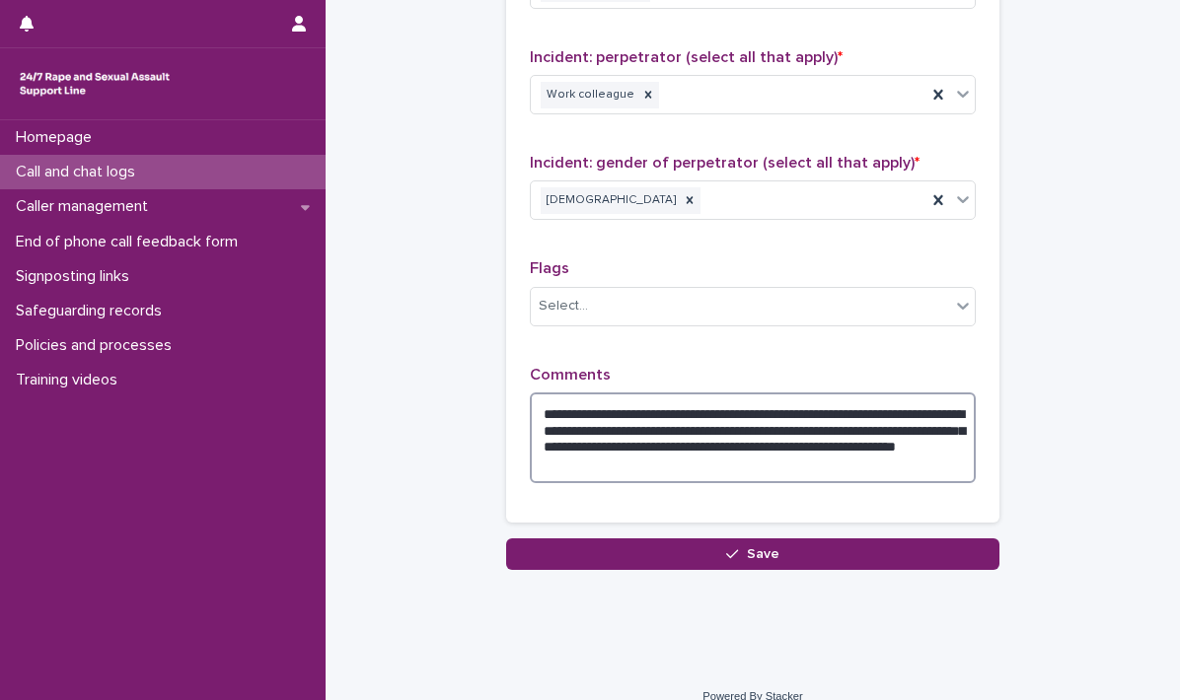
scroll to position [1778, 0]
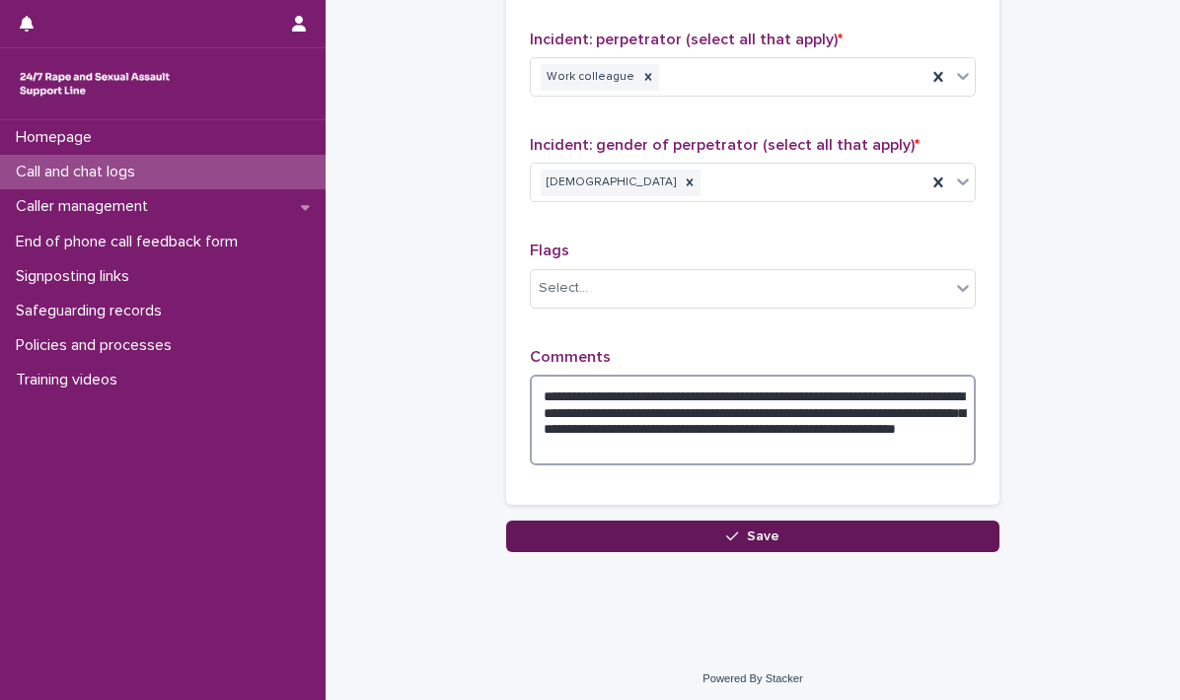
type textarea "**********"
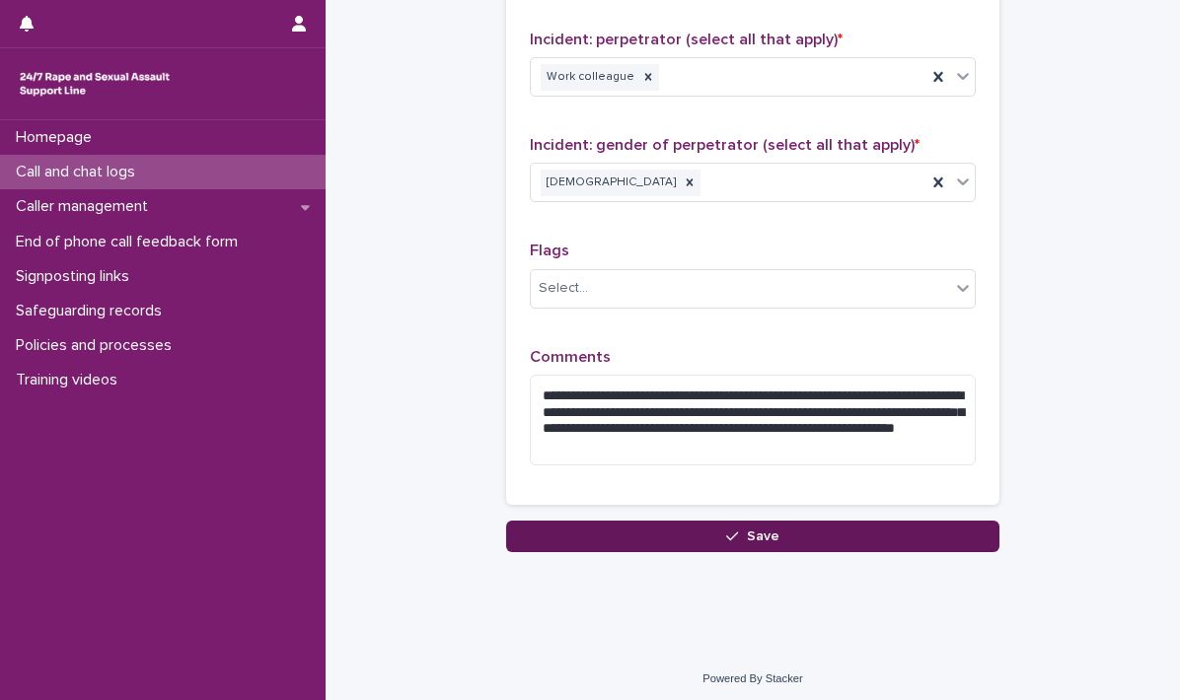
click at [763, 530] on span "Save" at bounding box center [763, 537] width 33 height 14
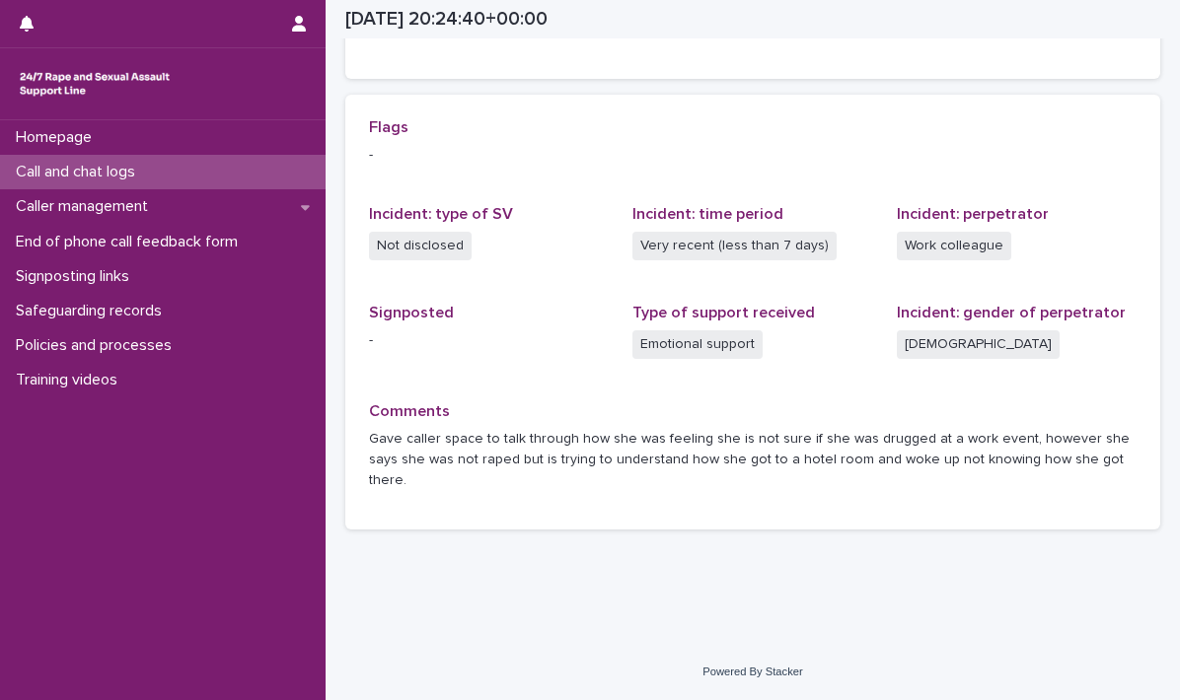
scroll to position [387, 0]
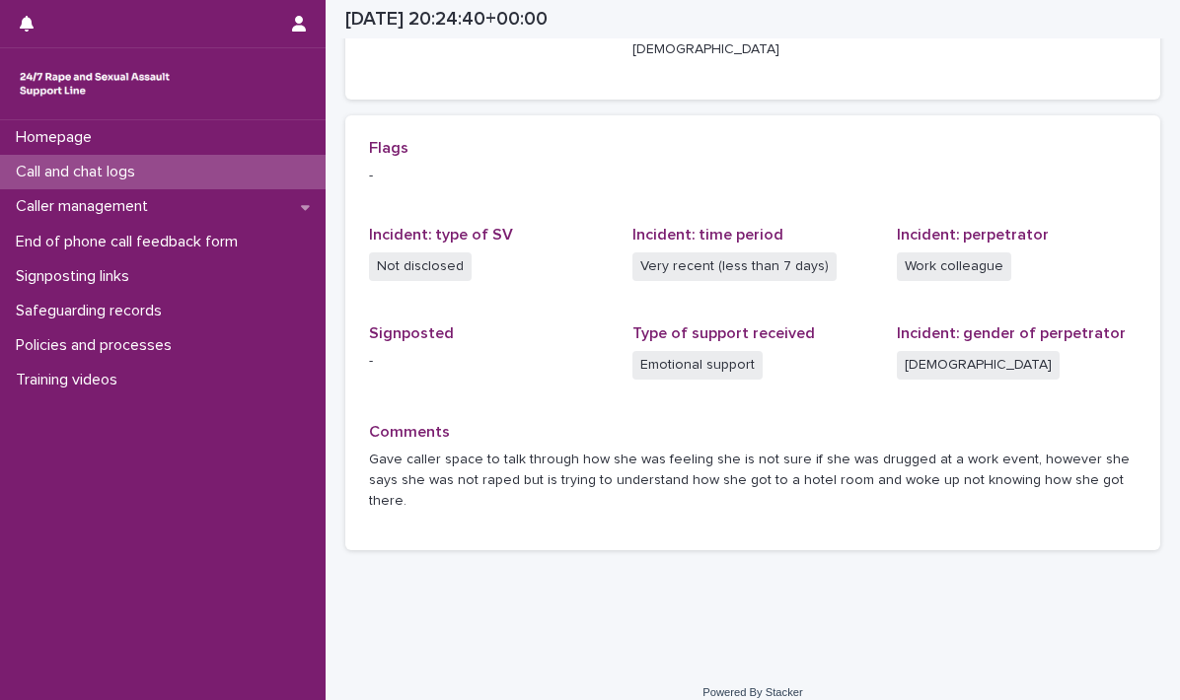
click at [118, 170] on p "Call and chat logs" at bounding box center [79, 172] width 143 height 19
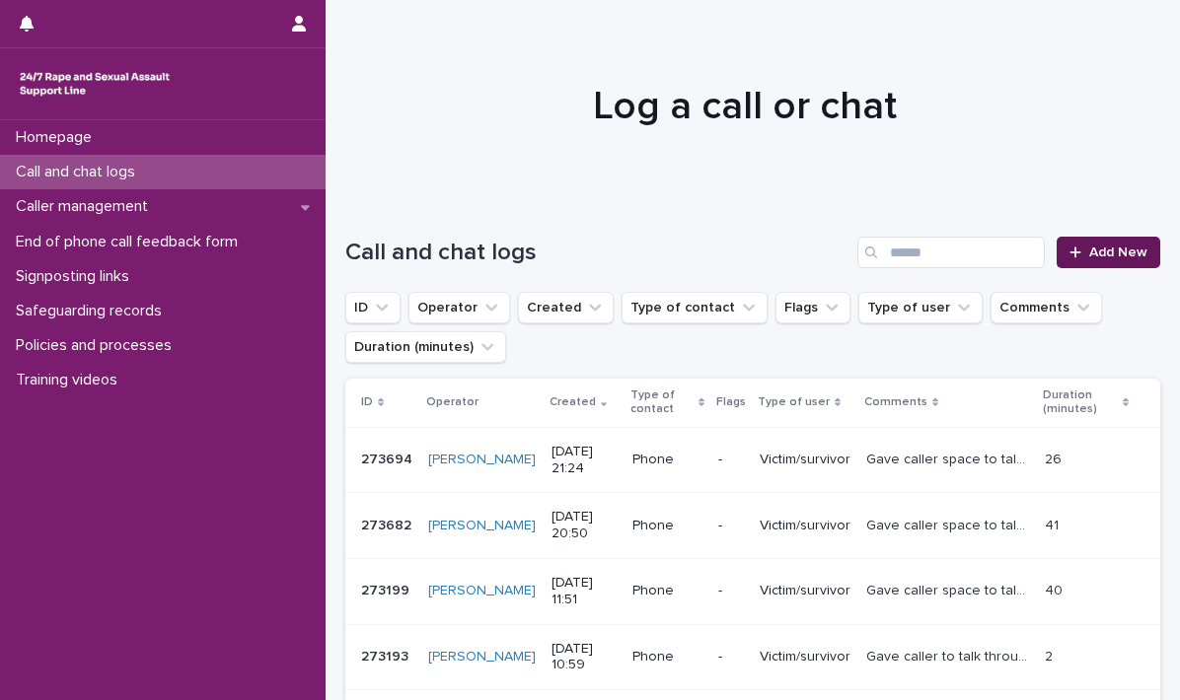
click at [1096, 249] on span "Add New" at bounding box center [1118, 253] width 58 height 14
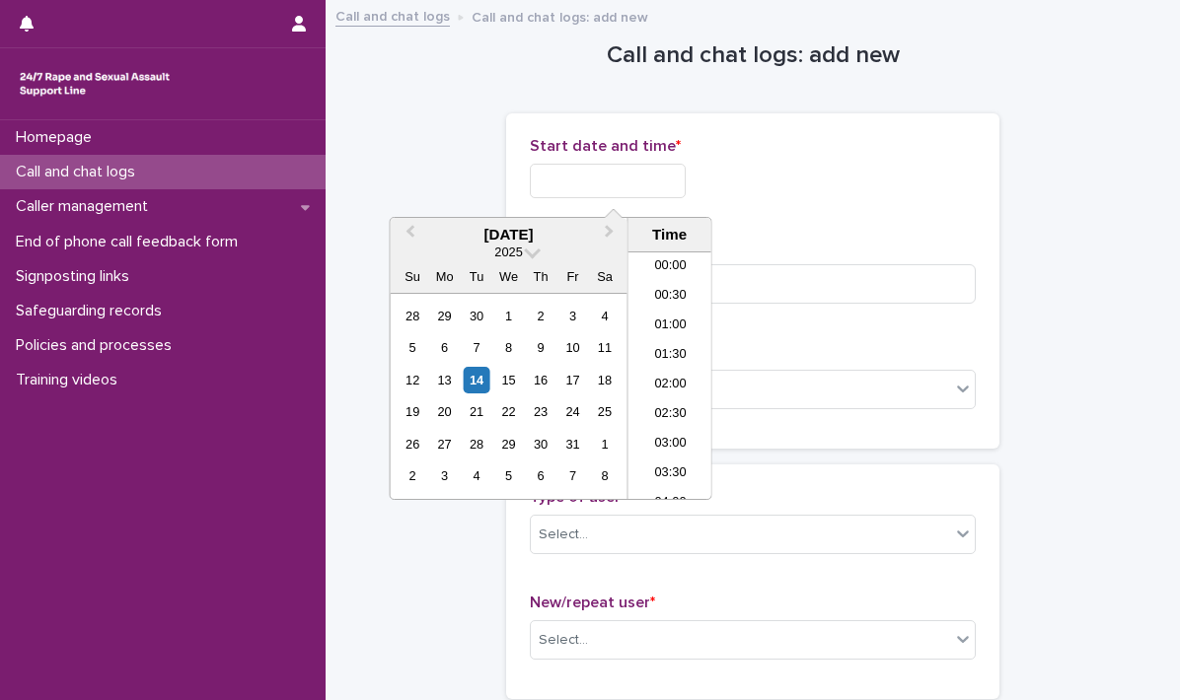
click at [588, 185] on input "text" at bounding box center [608, 181] width 156 height 35
click at [670, 373] on li "21:00" at bounding box center [670, 376] width 84 height 30
click at [674, 179] on input "**********" at bounding box center [608, 181] width 156 height 35
type input "**********"
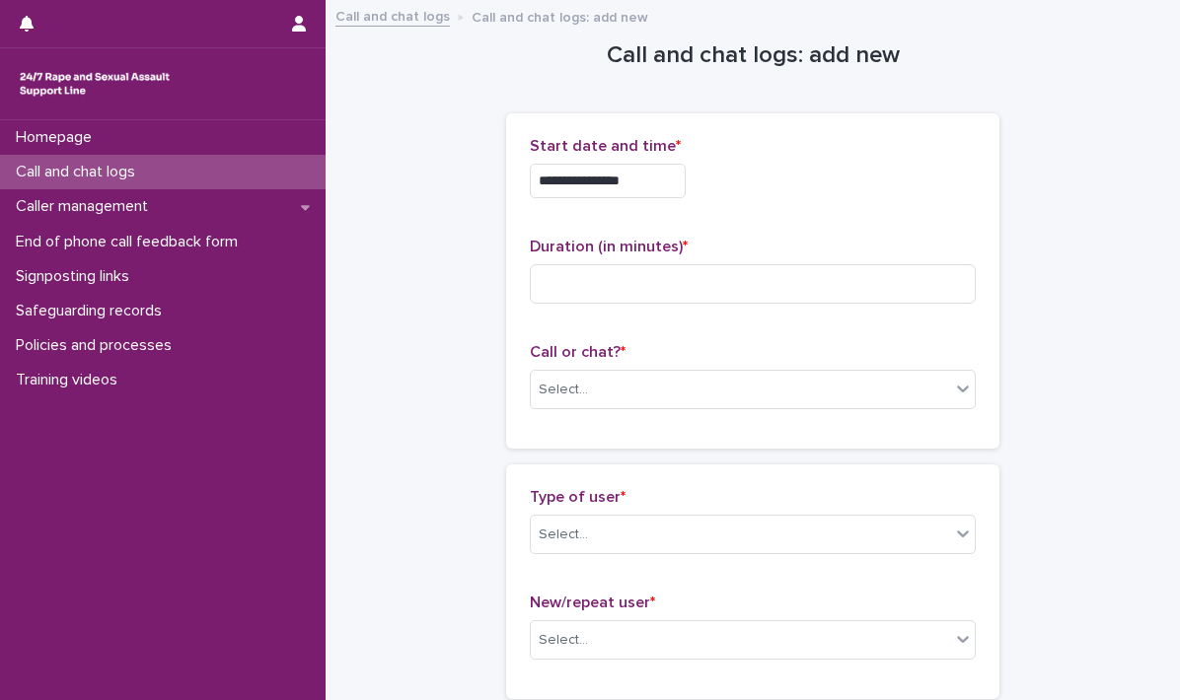
click at [737, 179] on div "**********" at bounding box center [753, 181] width 446 height 35
click at [579, 281] on input at bounding box center [753, 283] width 446 height 39
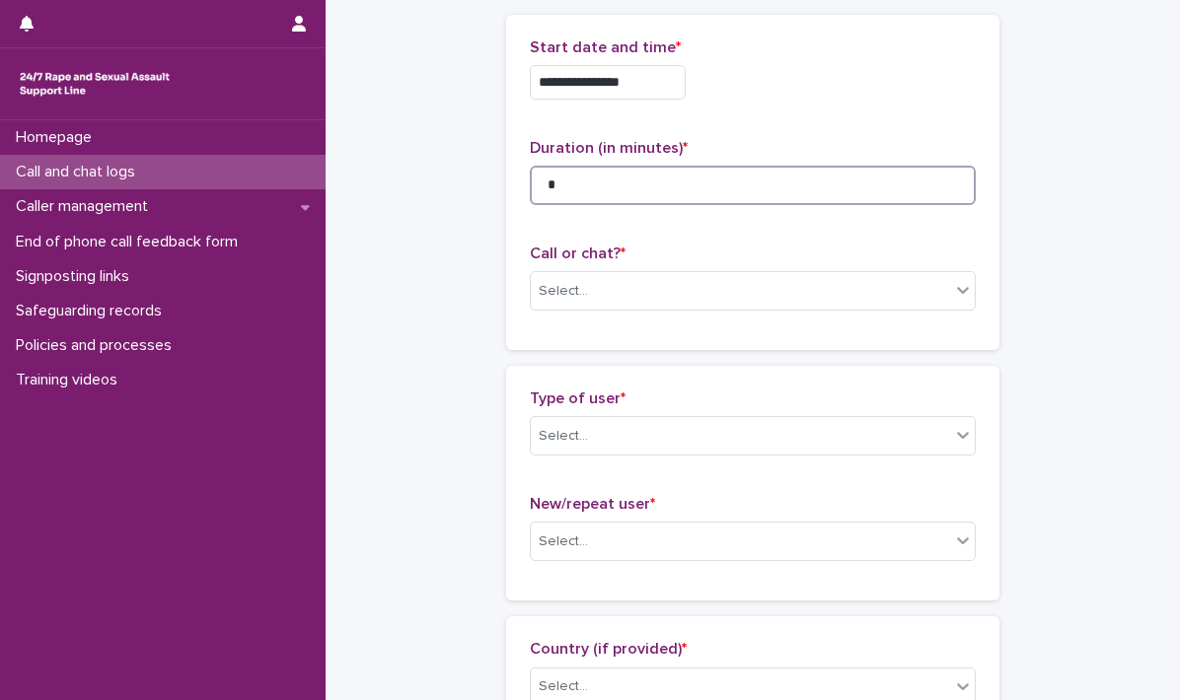
scroll to position [197, 0]
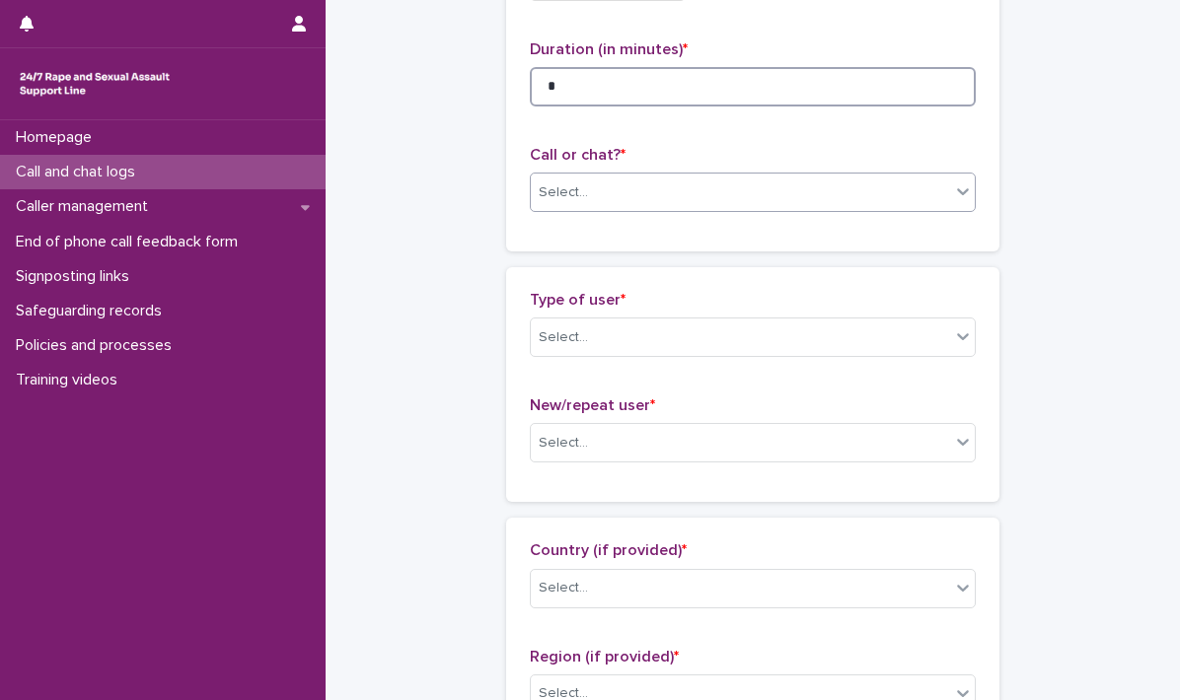
type input "*"
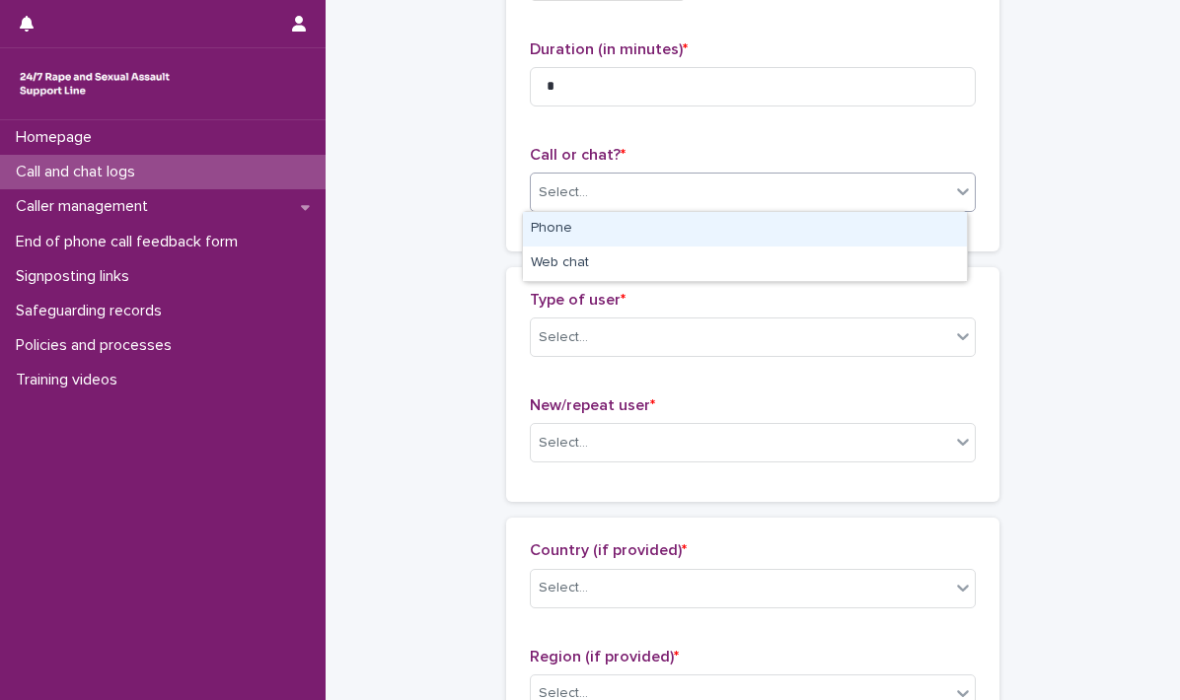
click at [955, 196] on icon at bounding box center [963, 191] width 20 height 20
click at [525, 234] on div "Phone" at bounding box center [745, 229] width 444 height 35
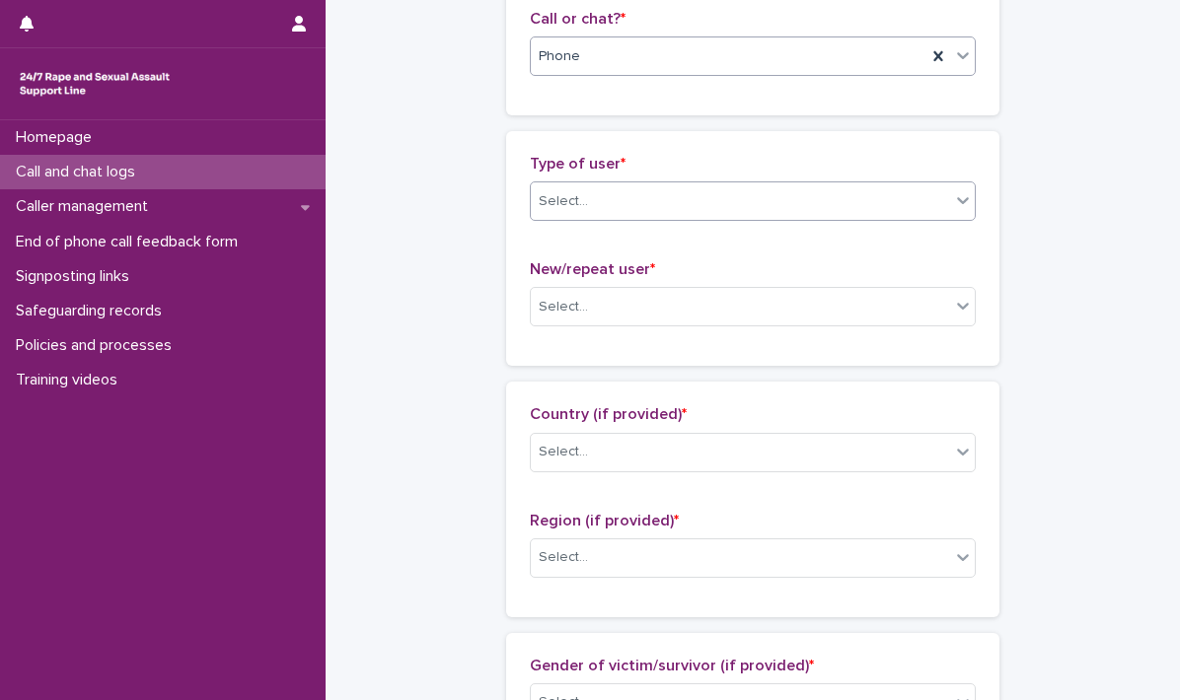
scroll to position [394, 0]
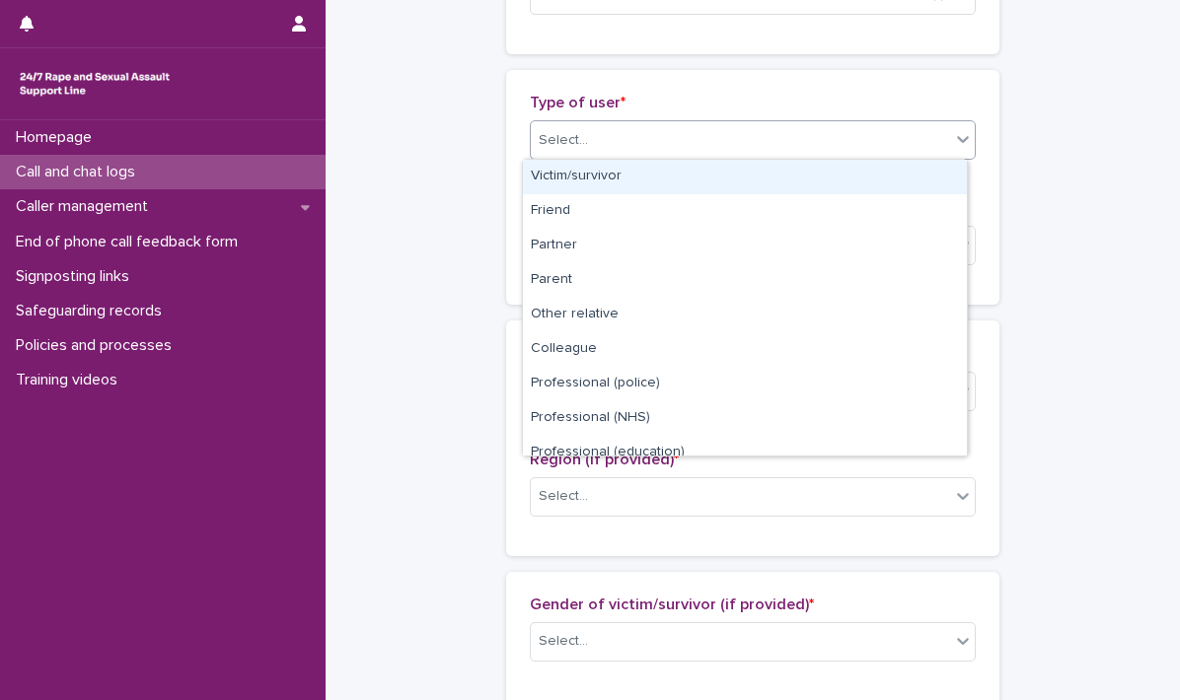
click at [957, 144] on icon at bounding box center [963, 139] width 20 height 20
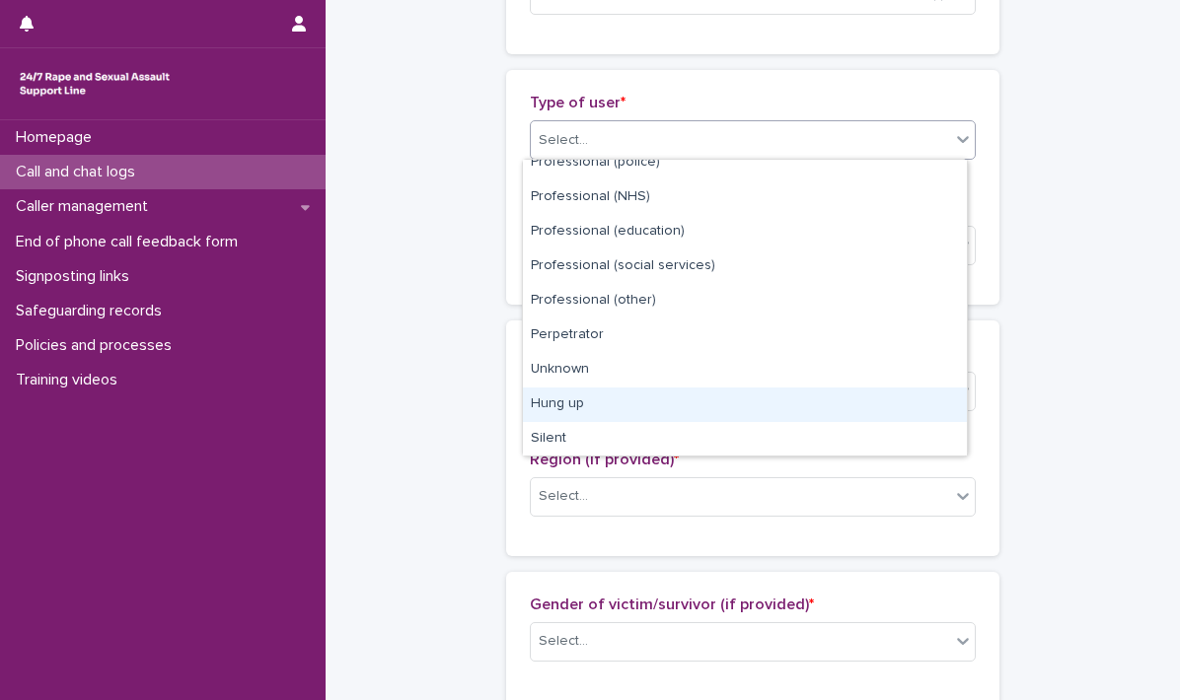
click at [574, 404] on div "Hung up" at bounding box center [745, 405] width 444 height 35
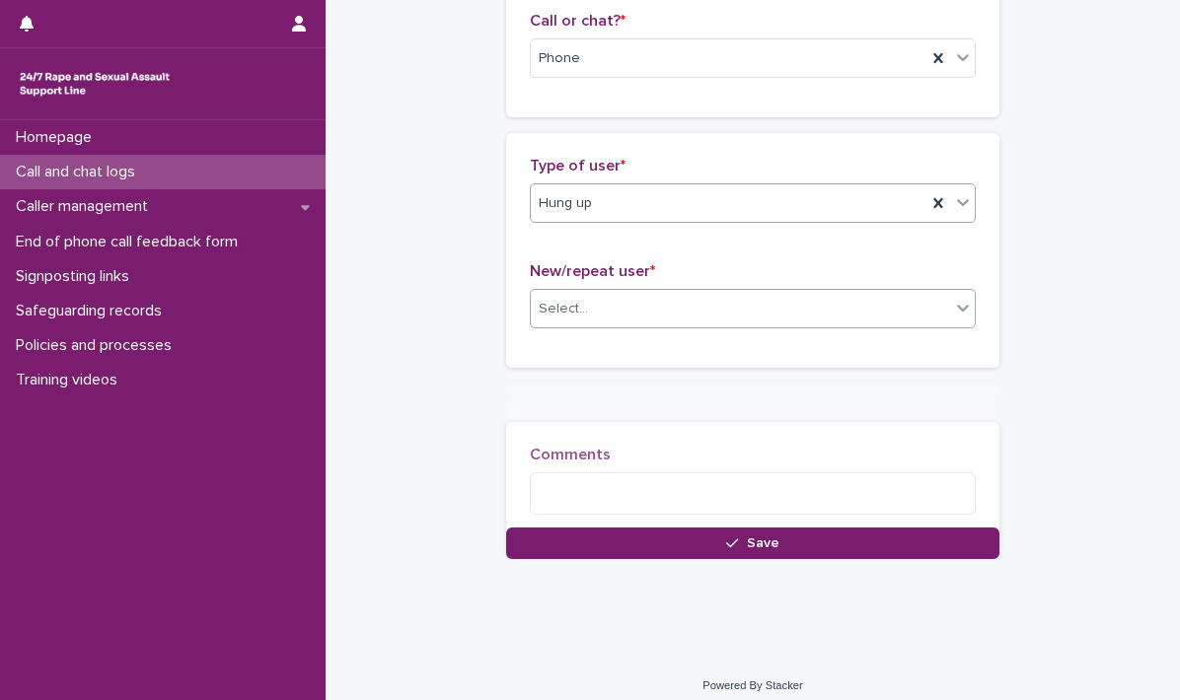
scroll to position [347, 0]
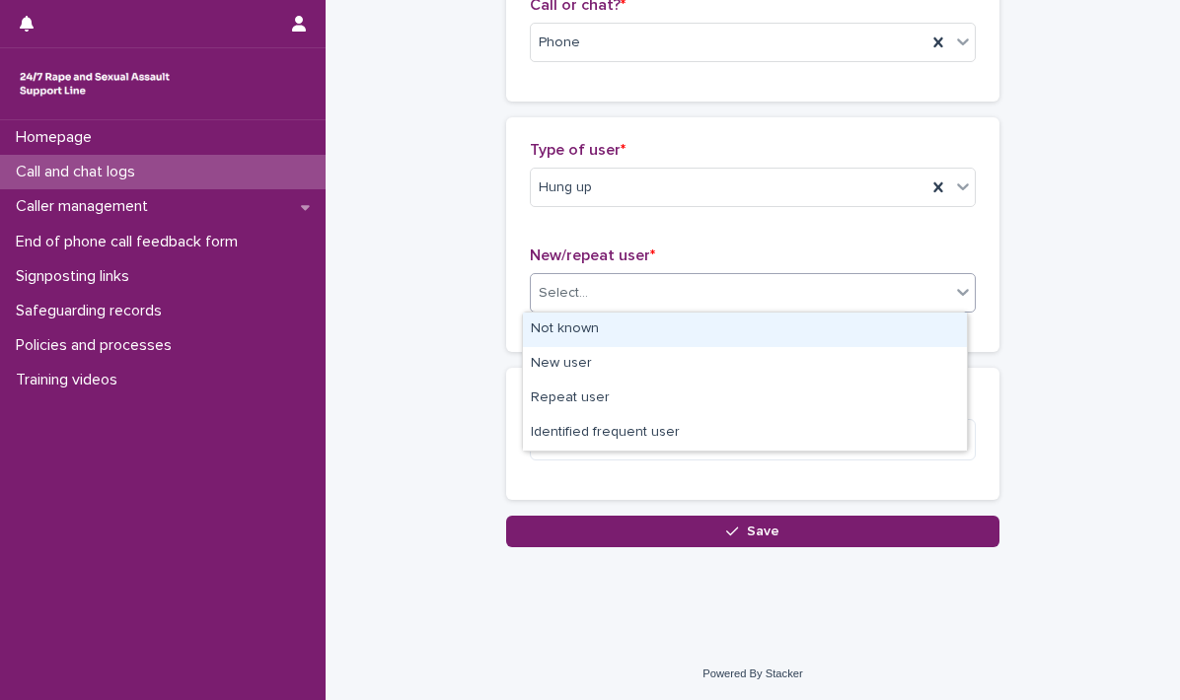
click at [955, 295] on icon at bounding box center [963, 292] width 20 height 20
drag, startPoint x: 557, startPoint y: 330, endPoint x: 604, endPoint y: 336, distance: 46.7
click at [556, 330] on div "Not known" at bounding box center [745, 330] width 444 height 35
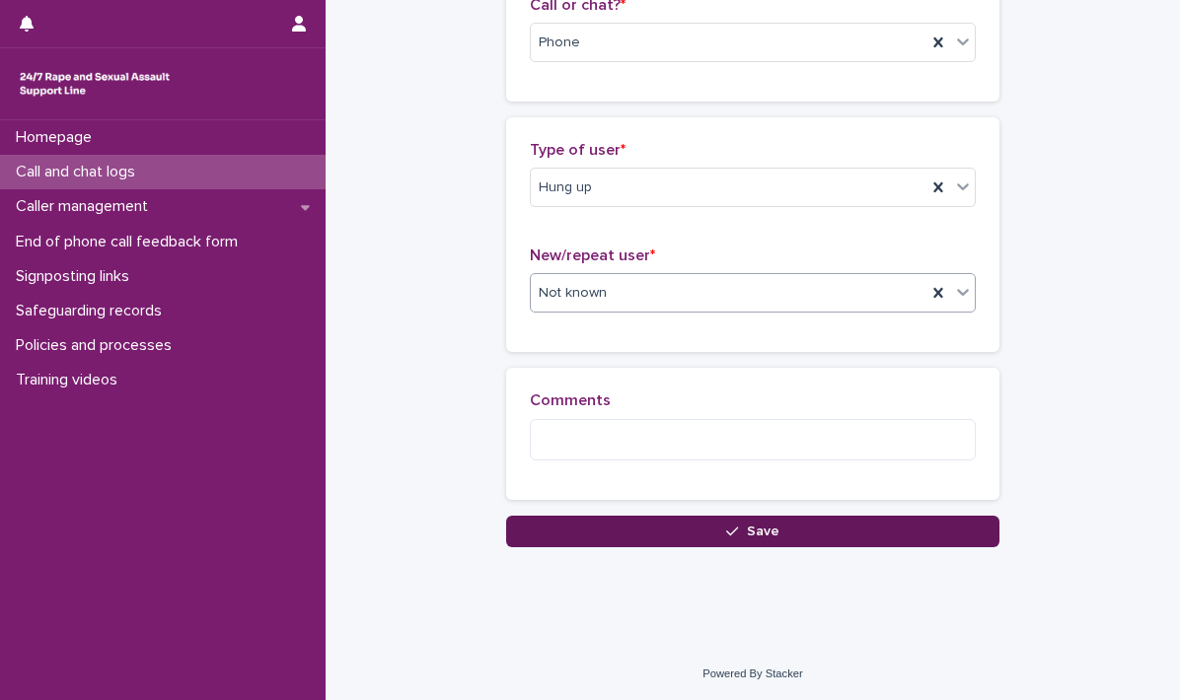
click at [751, 525] on span "Save" at bounding box center [763, 532] width 33 height 14
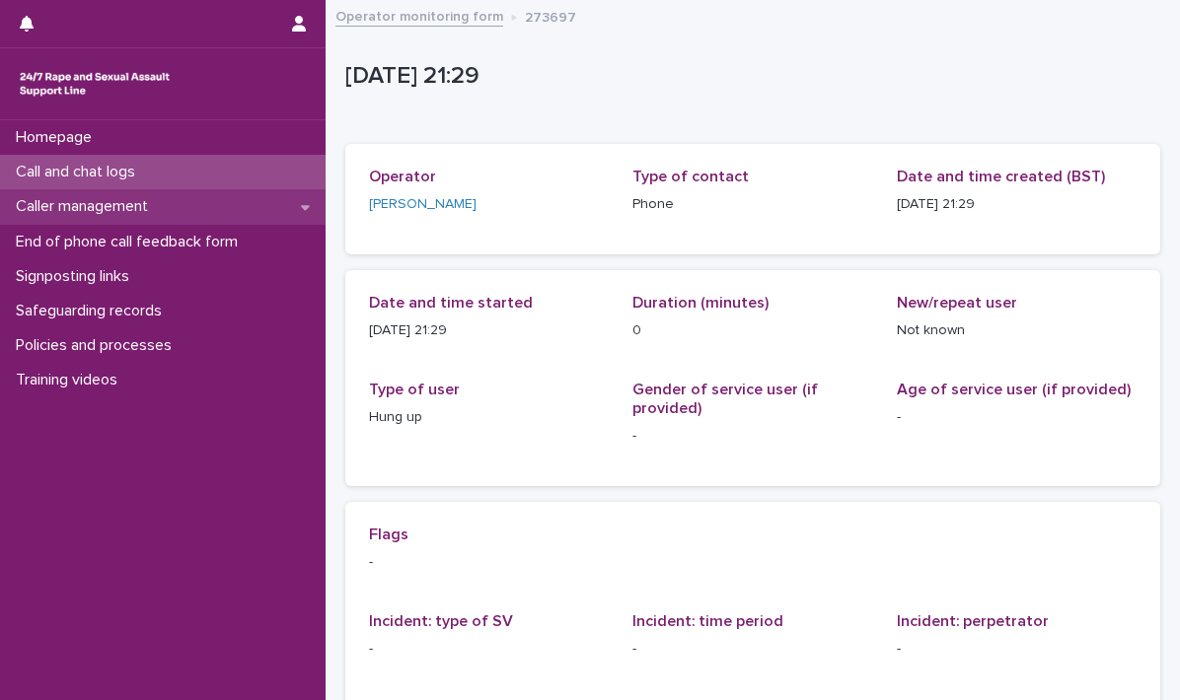
click at [304, 209] on icon at bounding box center [305, 207] width 9 height 5
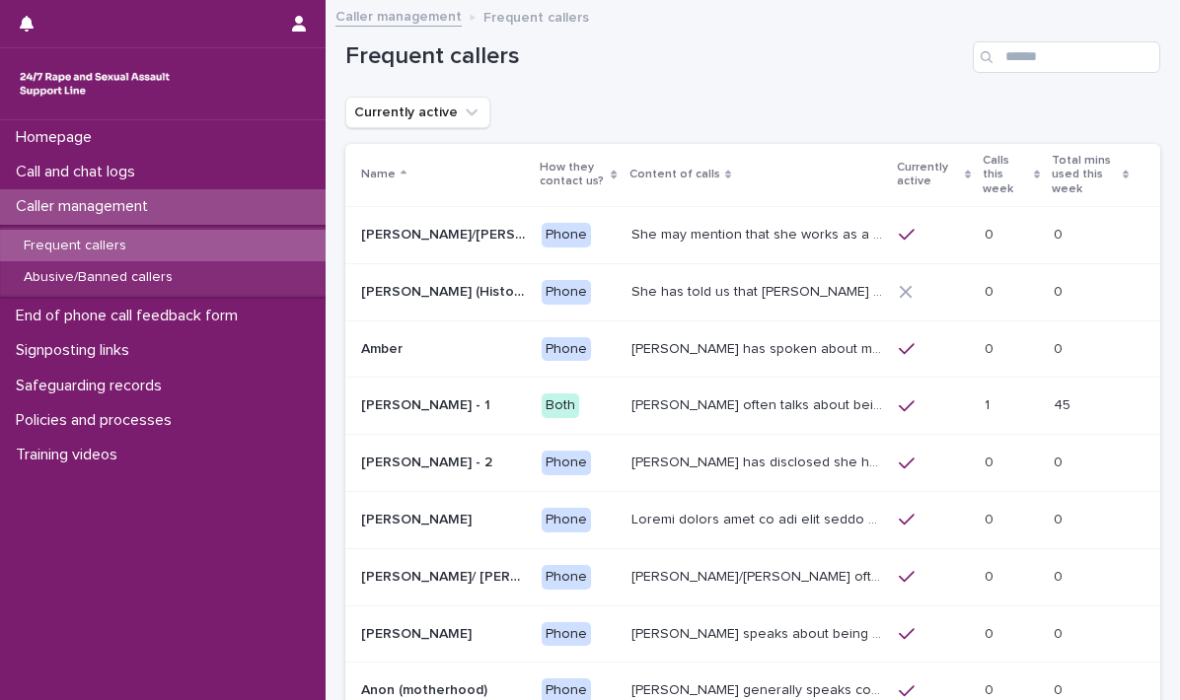
click at [54, 242] on p "Frequent callers" at bounding box center [75, 246] width 134 height 17
click at [1007, 54] on input "Search" at bounding box center [1065, 57] width 187 height 32
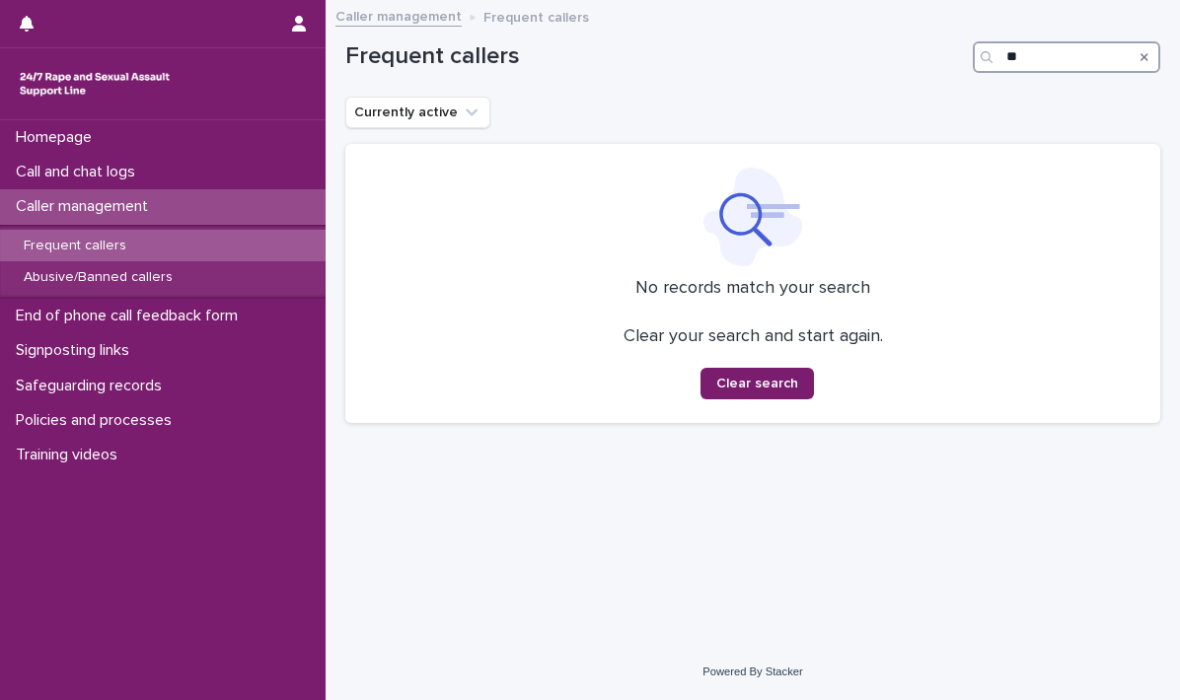
type input "*"
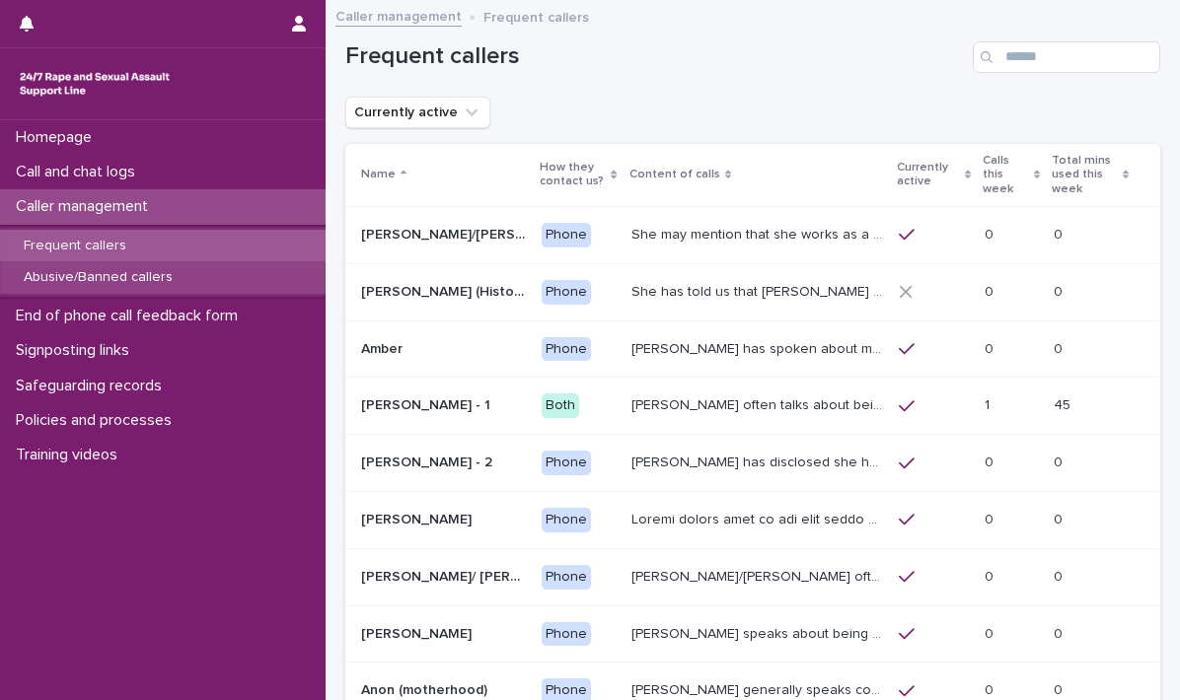
click at [91, 275] on p "Abusive/Banned callers" at bounding box center [98, 277] width 180 height 17
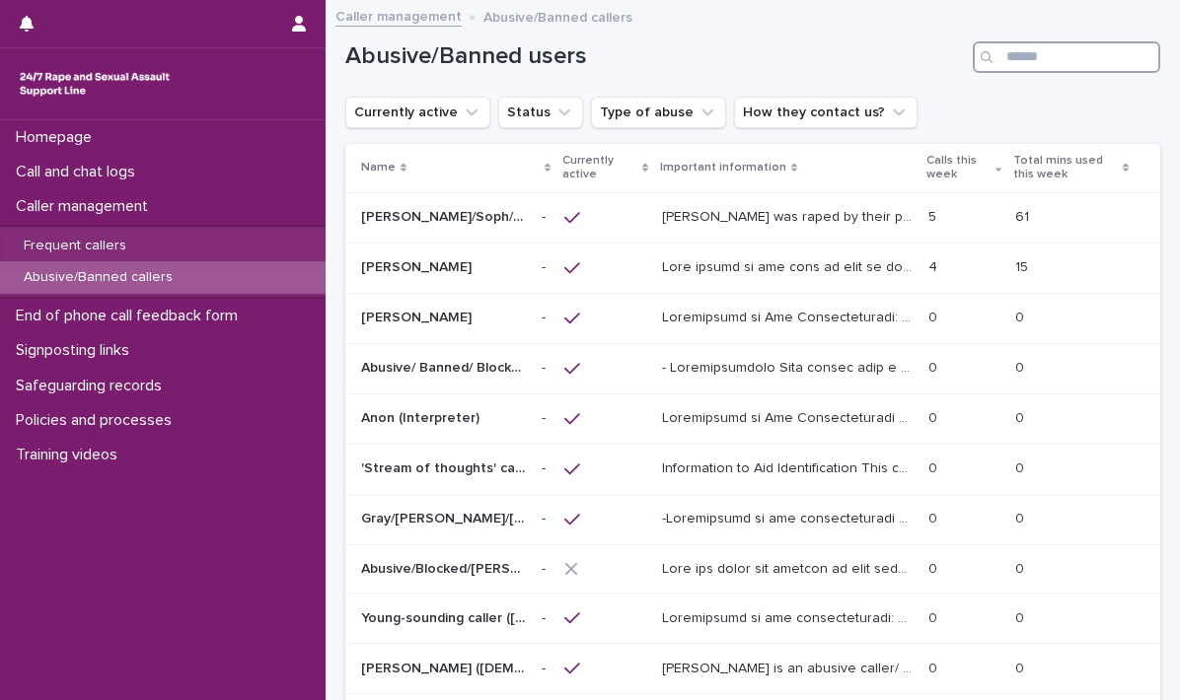
click at [1009, 55] on input "Search" at bounding box center [1065, 57] width 187 height 32
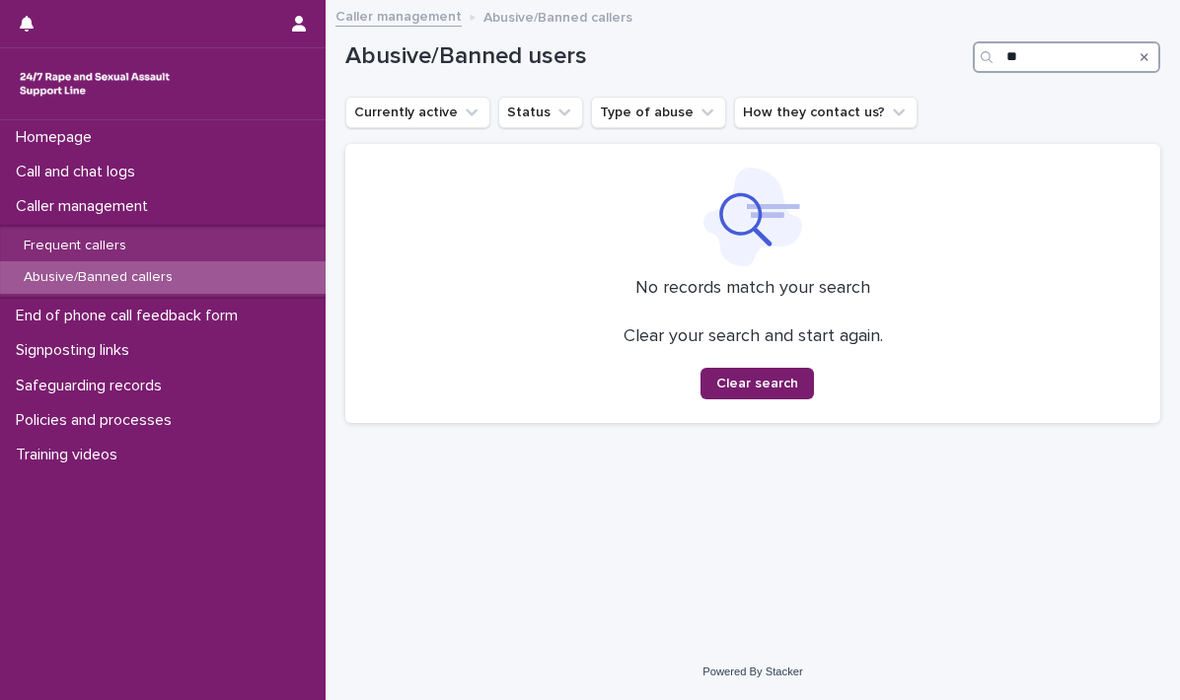
type input "*"
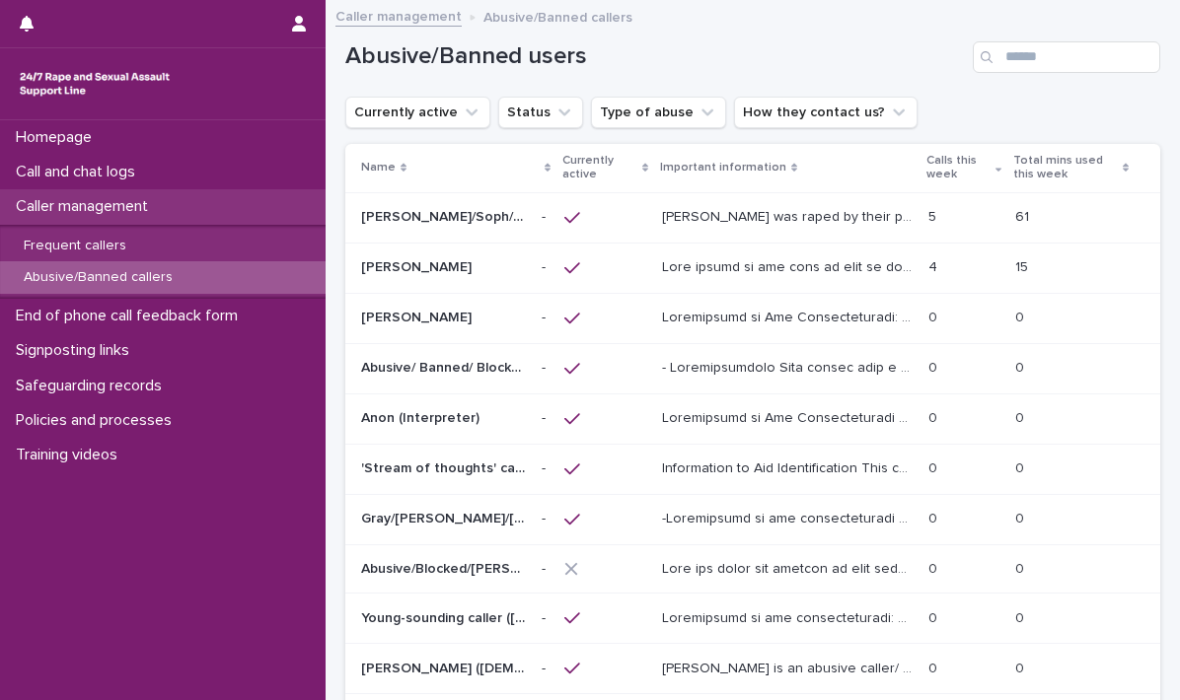
click at [75, 202] on p "Caller management" at bounding box center [86, 206] width 156 height 19
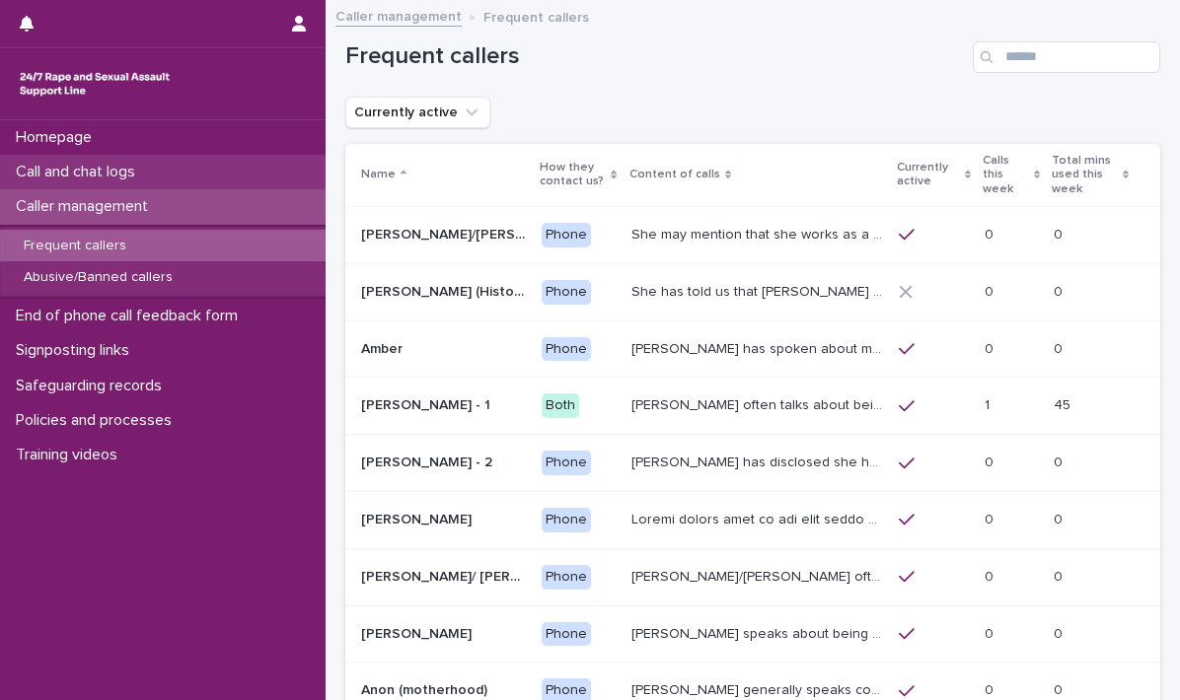
click at [88, 173] on p "Call and chat logs" at bounding box center [79, 172] width 143 height 19
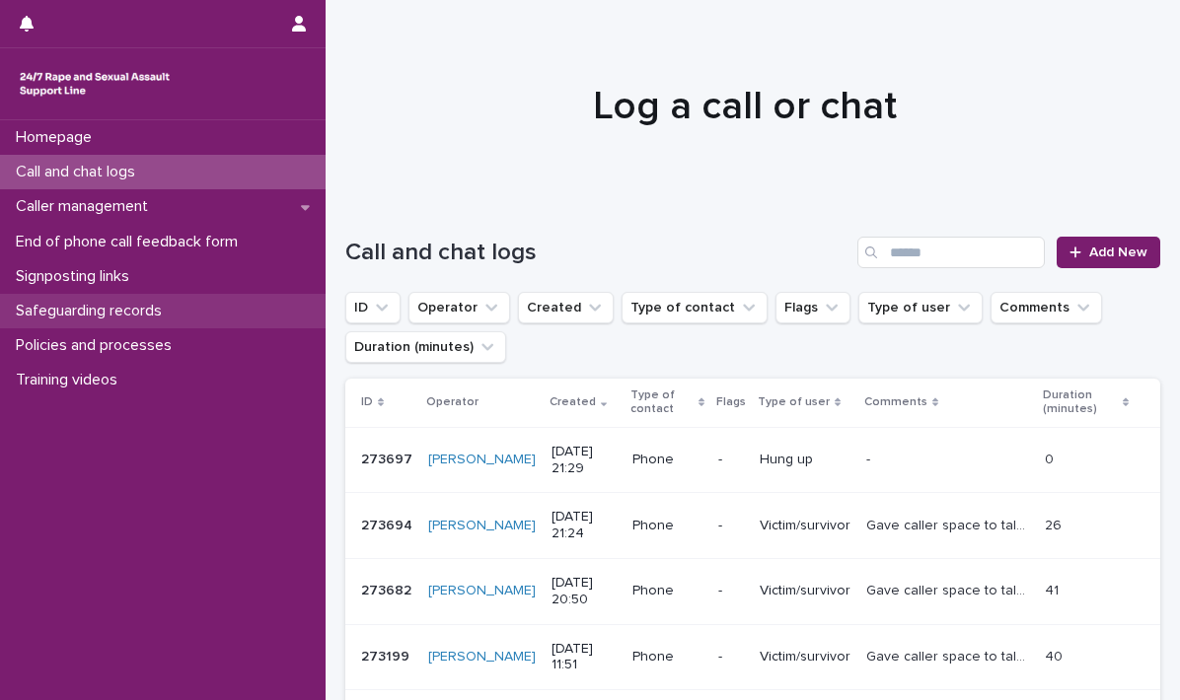
click at [111, 293] on div "Signposting links" at bounding box center [162, 276] width 325 height 35
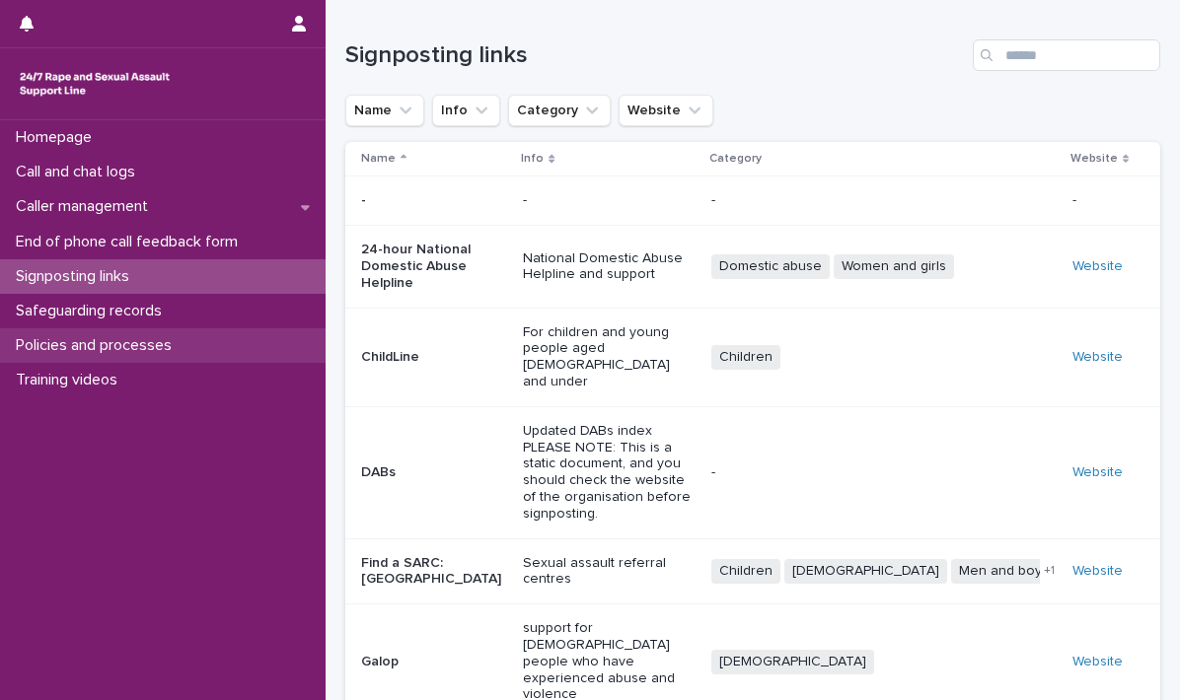
click at [284, 332] on div "Policies and processes" at bounding box center [162, 345] width 325 height 35
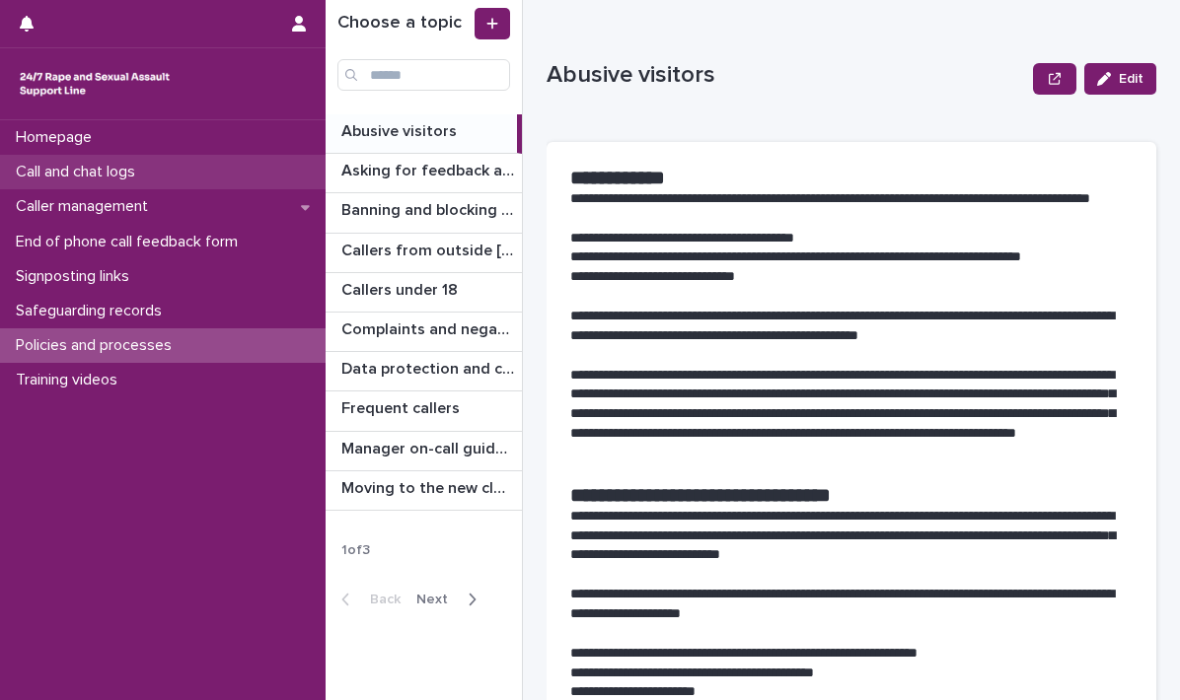
click at [86, 163] on p "Call and chat logs" at bounding box center [79, 172] width 143 height 19
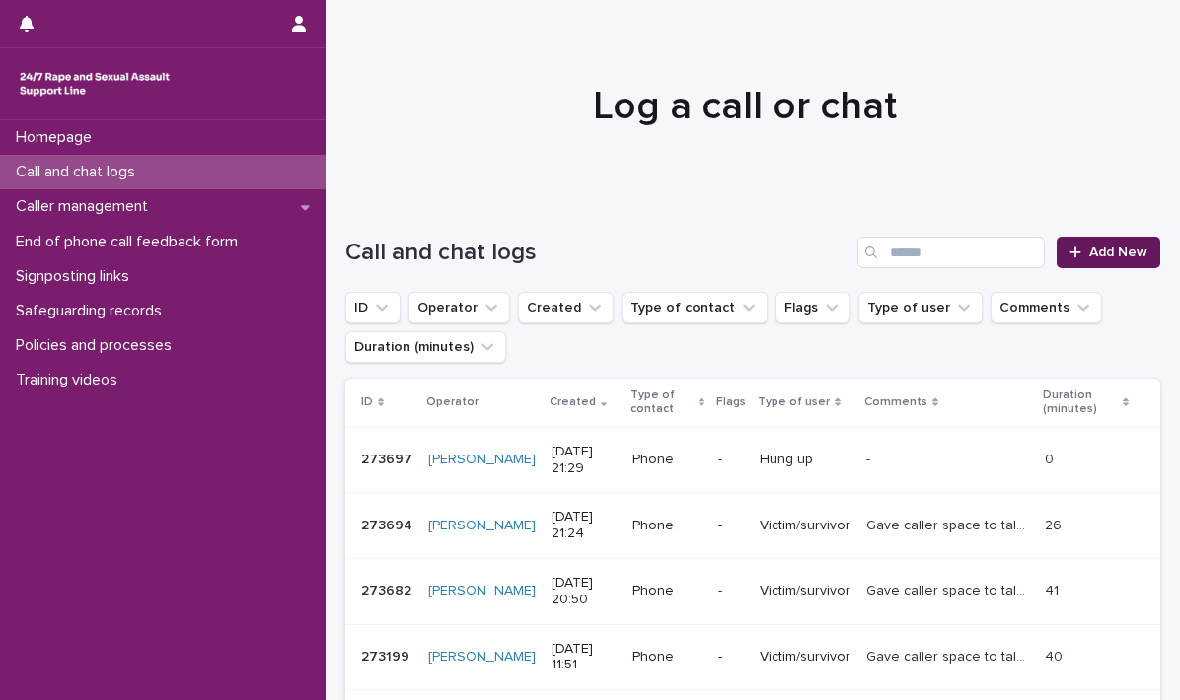
click at [1089, 246] on span "Add New" at bounding box center [1118, 253] width 58 height 14
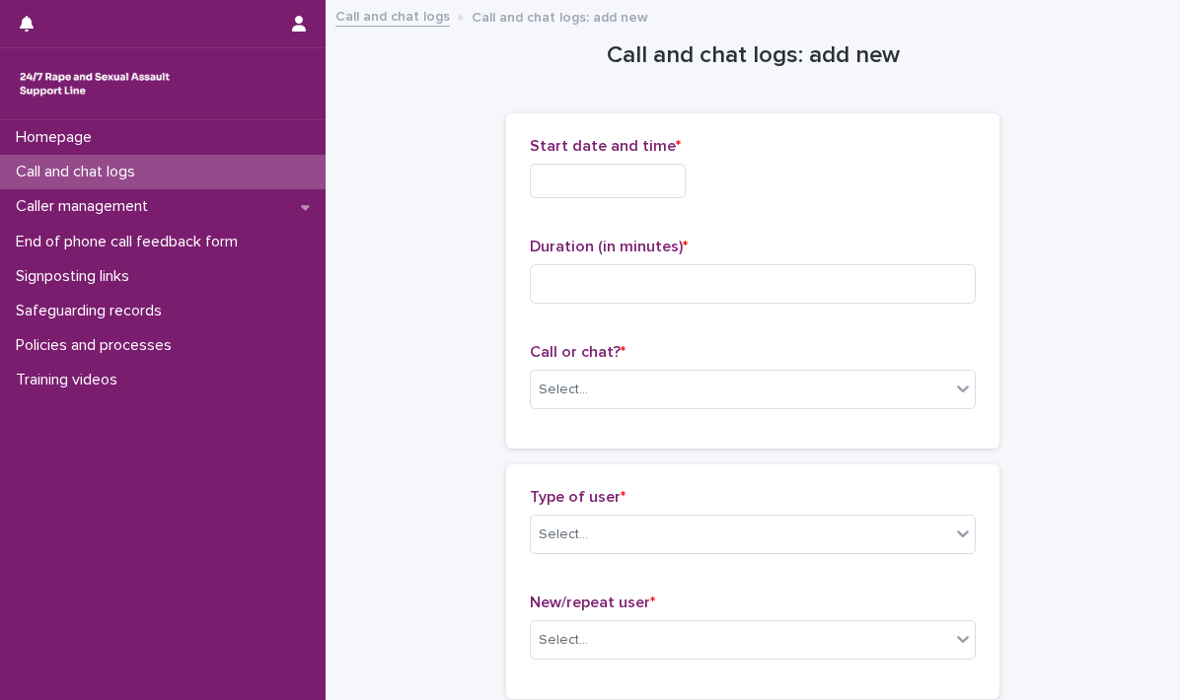
click at [576, 178] on input "text" at bounding box center [608, 181] width 156 height 35
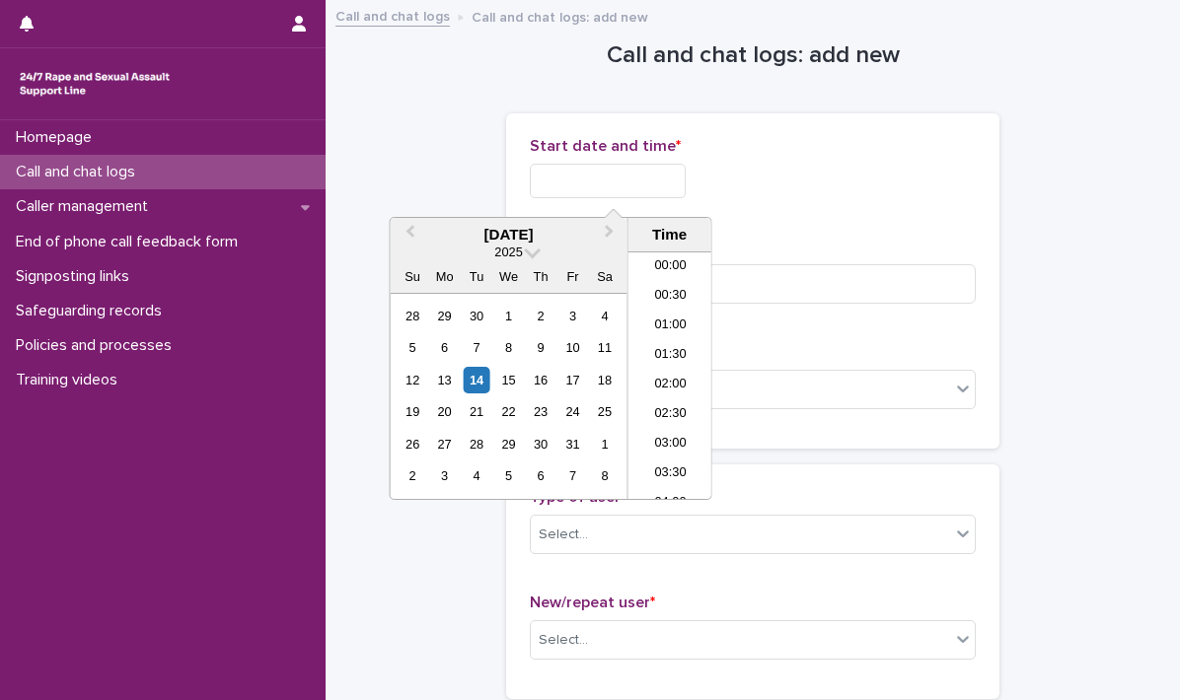
scroll to position [1173, 0]
drag, startPoint x: 667, startPoint y: 360, endPoint x: 676, endPoint y: 282, distance: 78.4
click at [667, 358] on li "21:30" at bounding box center [670, 367] width 84 height 30
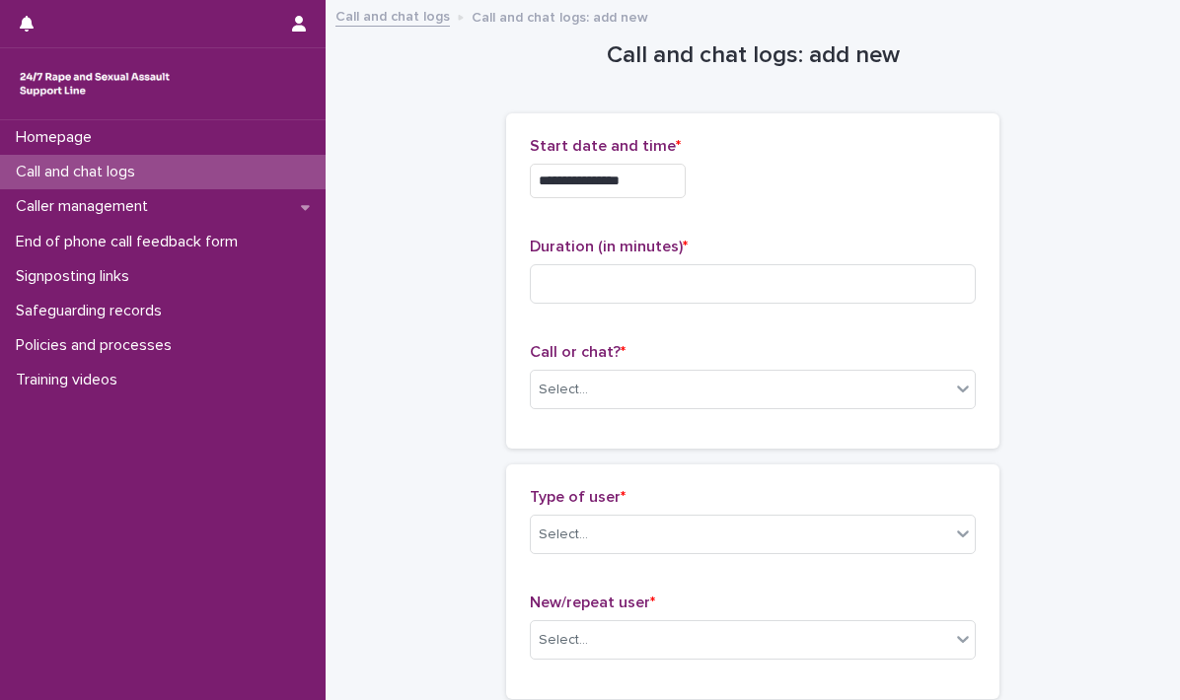
click at [685, 179] on input "**********" at bounding box center [608, 181] width 156 height 35
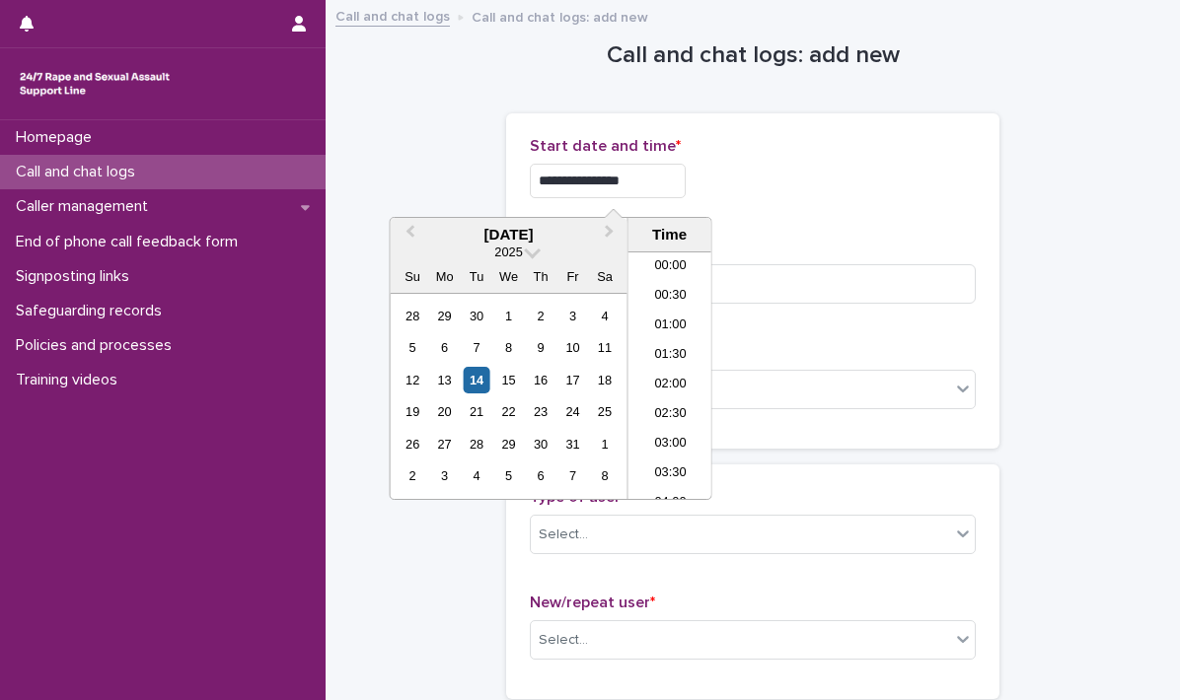
scroll to position [1164, 0]
type input "**********"
drag, startPoint x: 806, startPoint y: 199, endPoint x: 794, endPoint y: 196, distance: 12.2
click at [802, 197] on div "**********" at bounding box center [753, 175] width 446 height 77
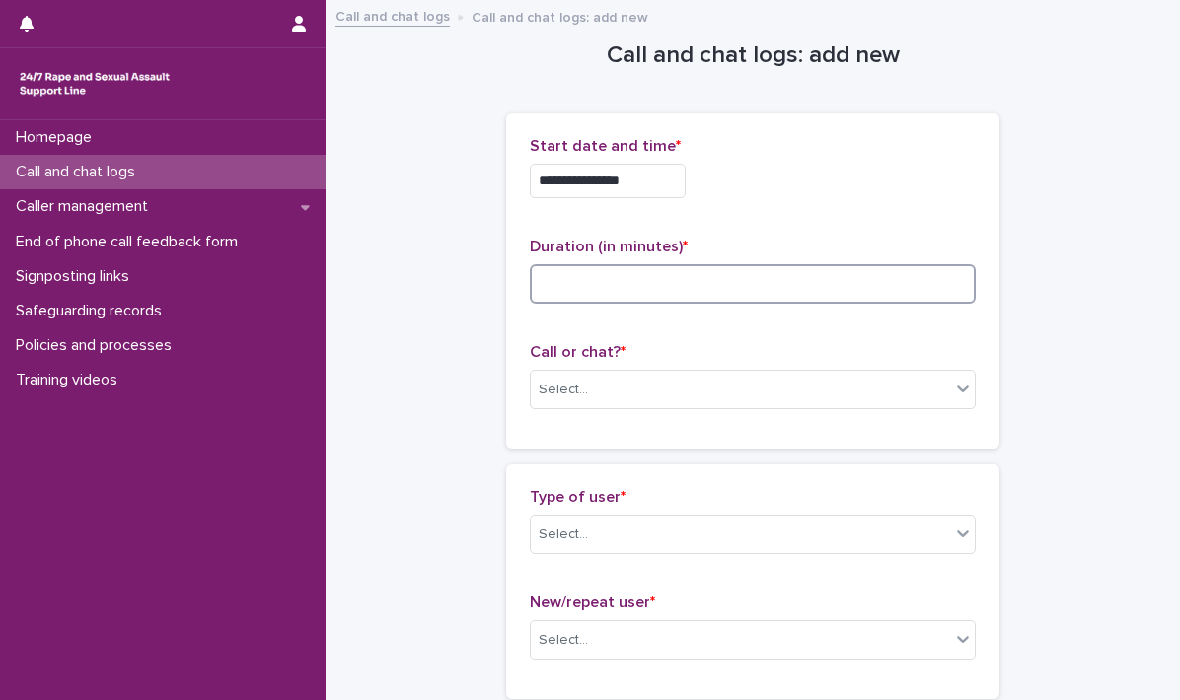
click at [564, 279] on input at bounding box center [753, 283] width 446 height 39
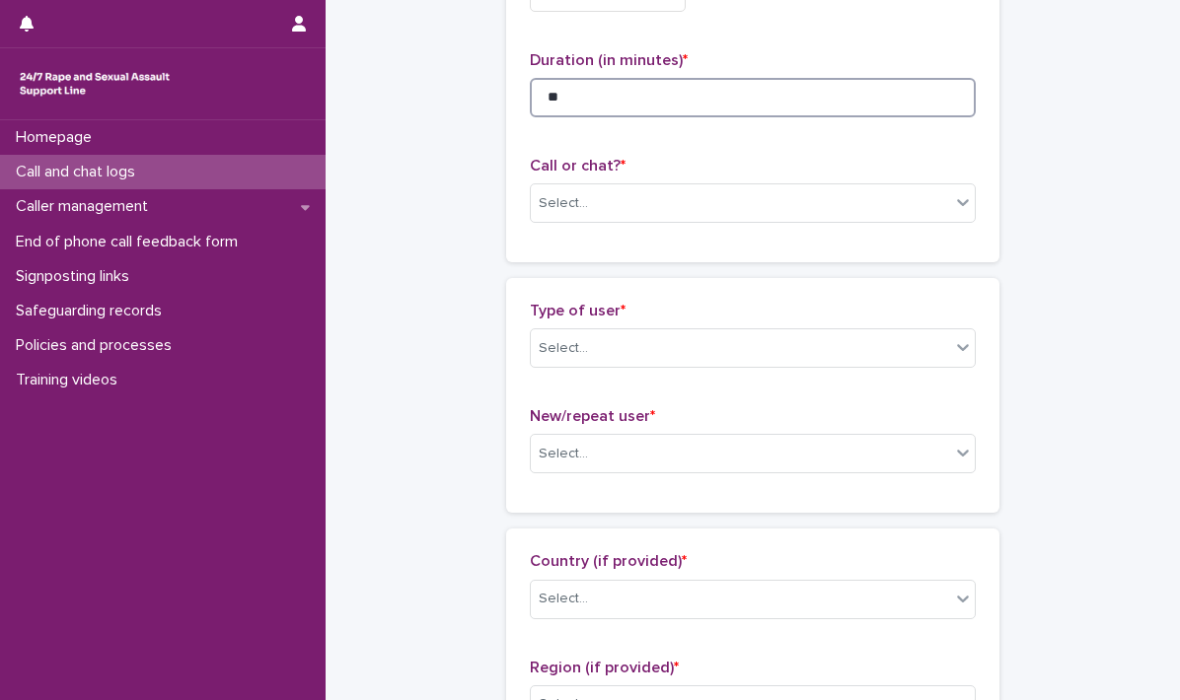
scroll to position [197, 0]
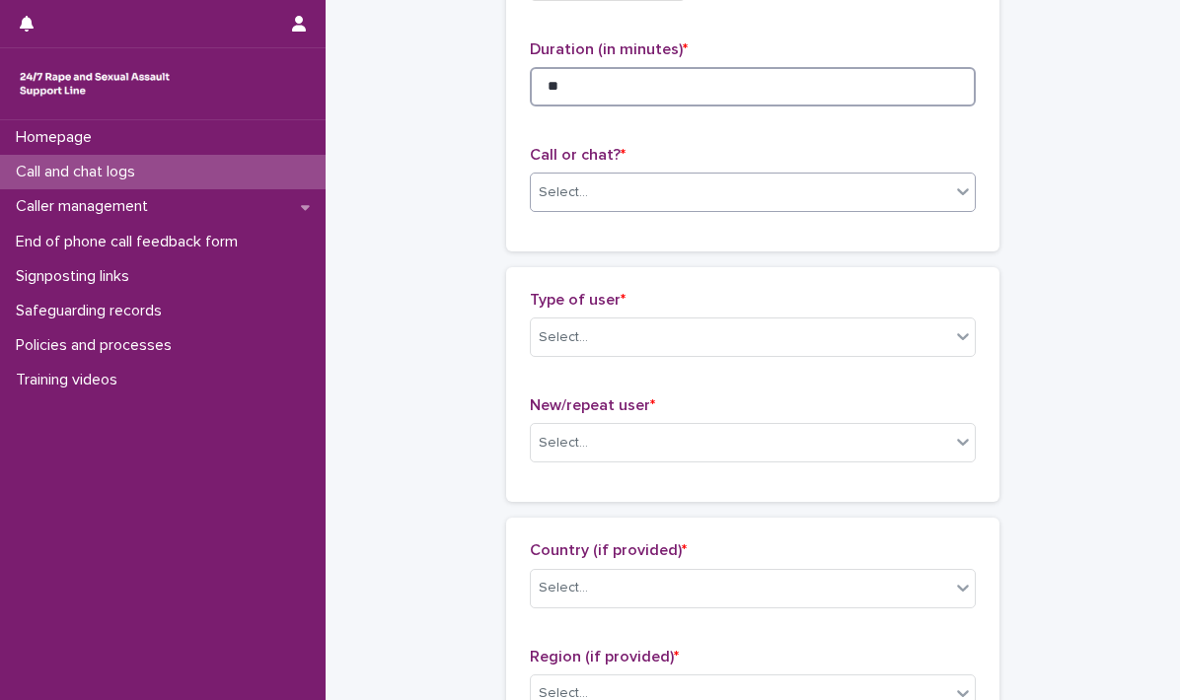
type input "**"
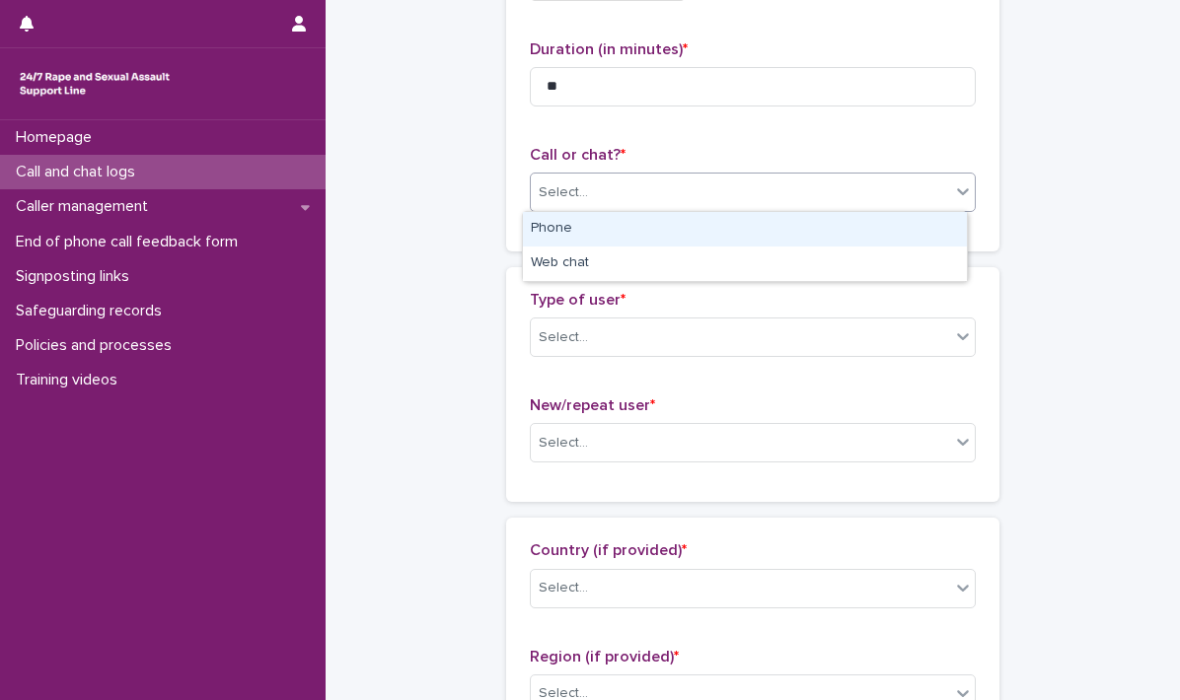
click at [953, 198] on icon at bounding box center [963, 191] width 20 height 20
click at [665, 226] on div "Phone" at bounding box center [745, 229] width 444 height 35
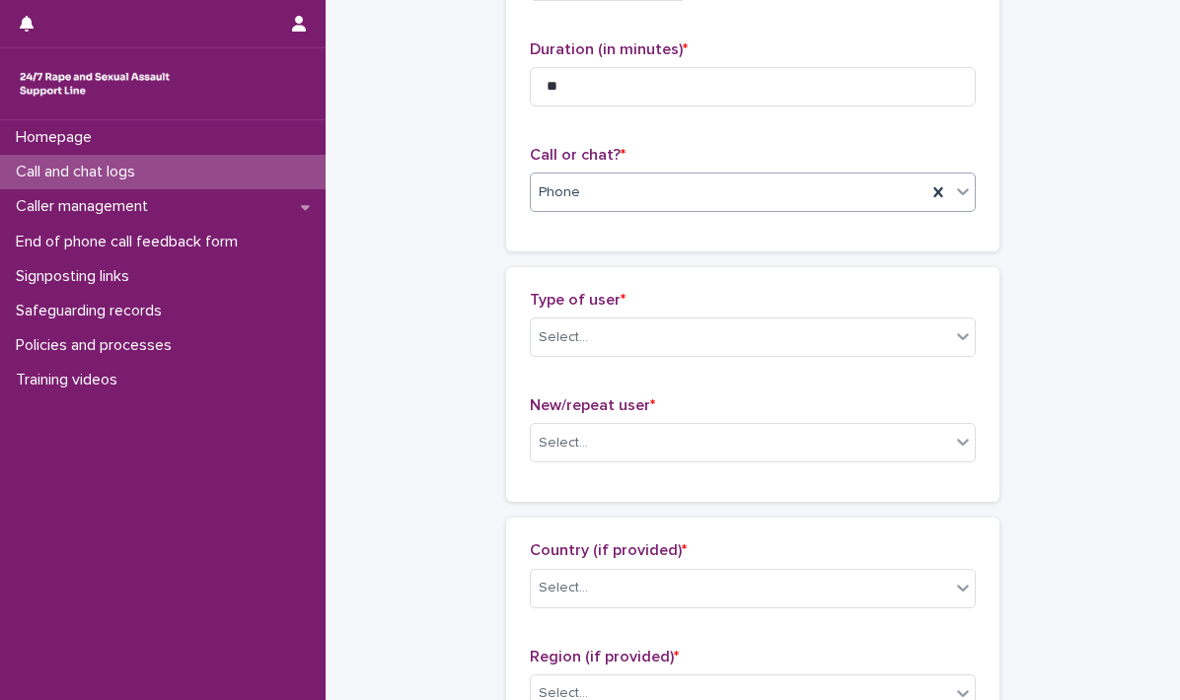
scroll to position [296, 0]
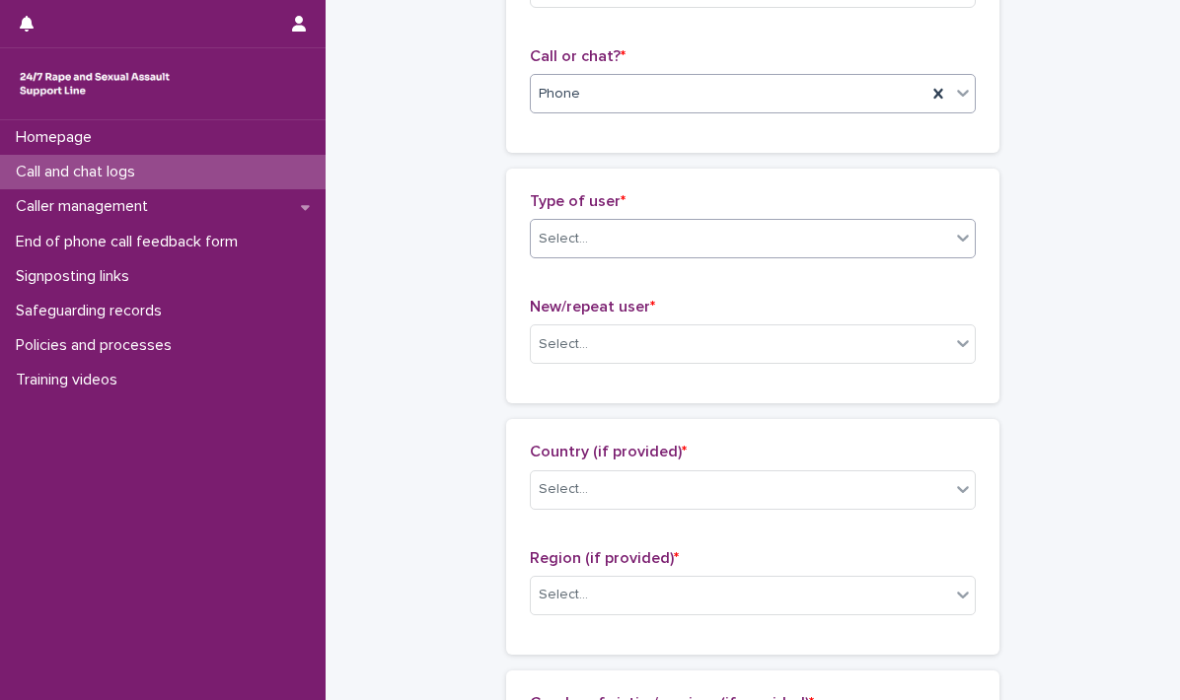
click at [953, 241] on icon at bounding box center [963, 238] width 20 height 20
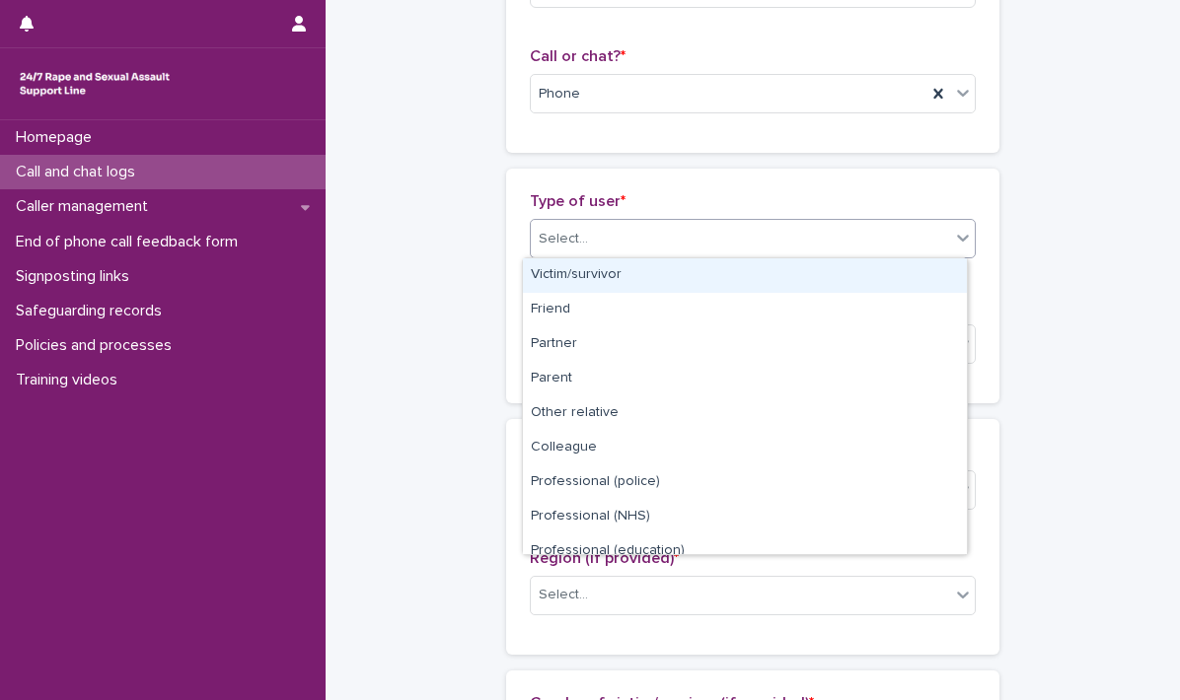
click at [635, 277] on div "Victim/survivor" at bounding box center [745, 275] width 444 height 35
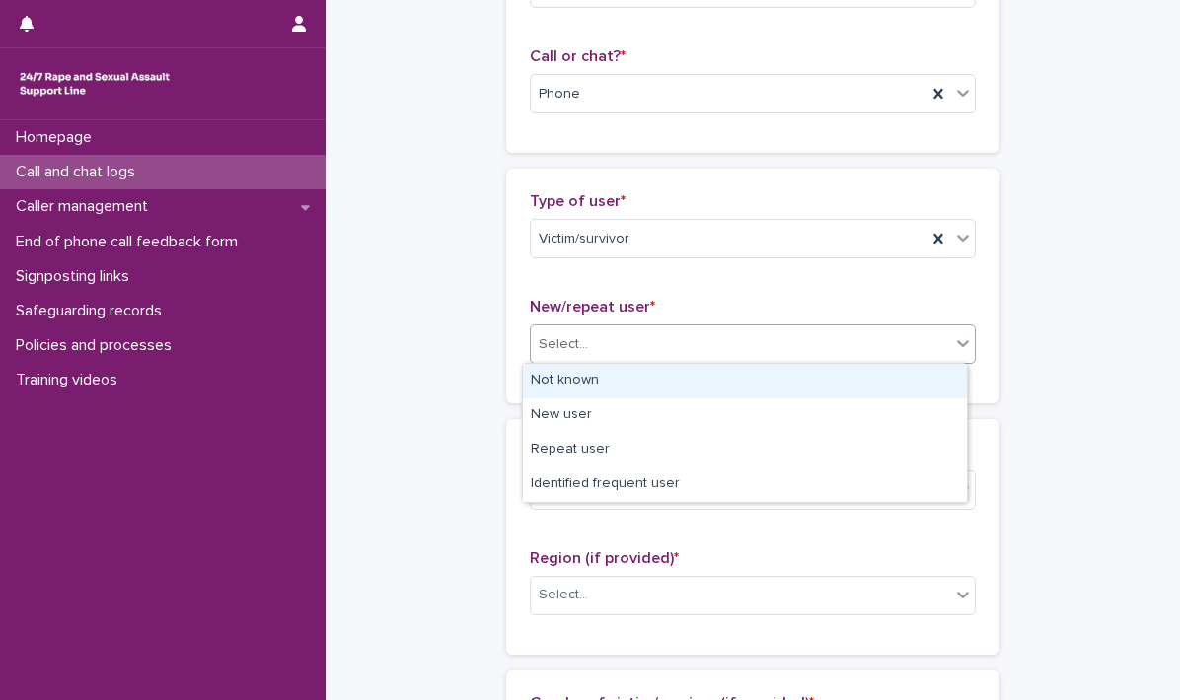
click at [958, 351] on icon at bounding box center [963, 343] width 20 height 20
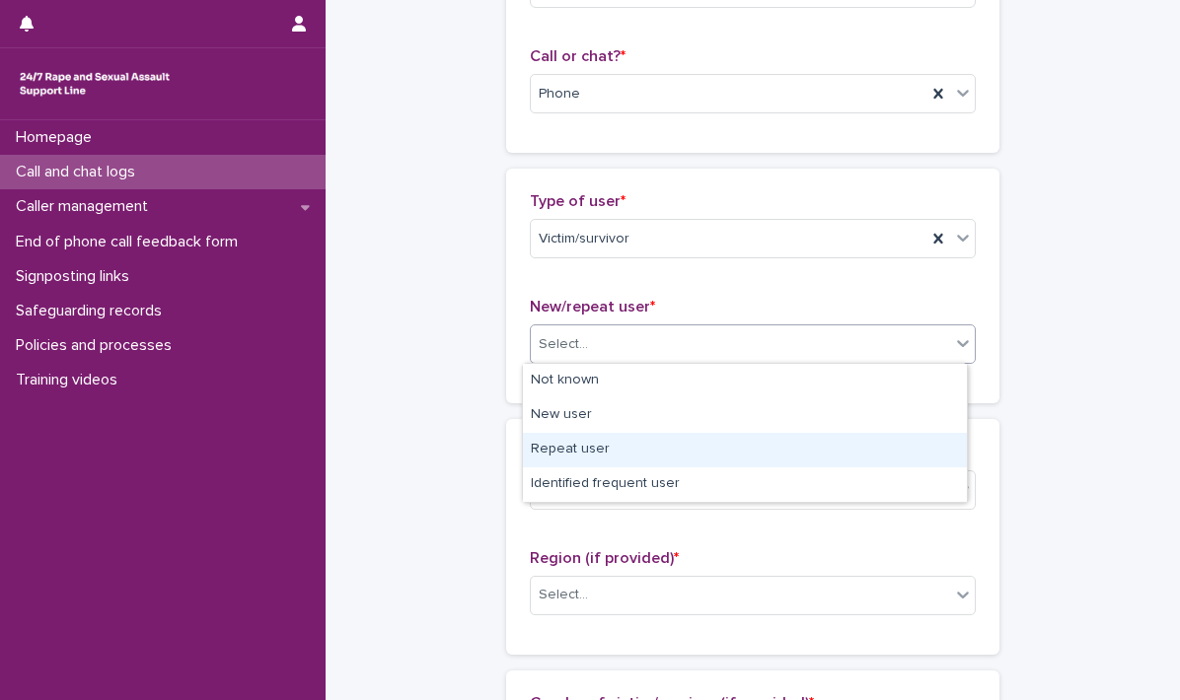
click at [603, 451] on div "Repeat user" at bounding box center [745, 450] width 444 height 35
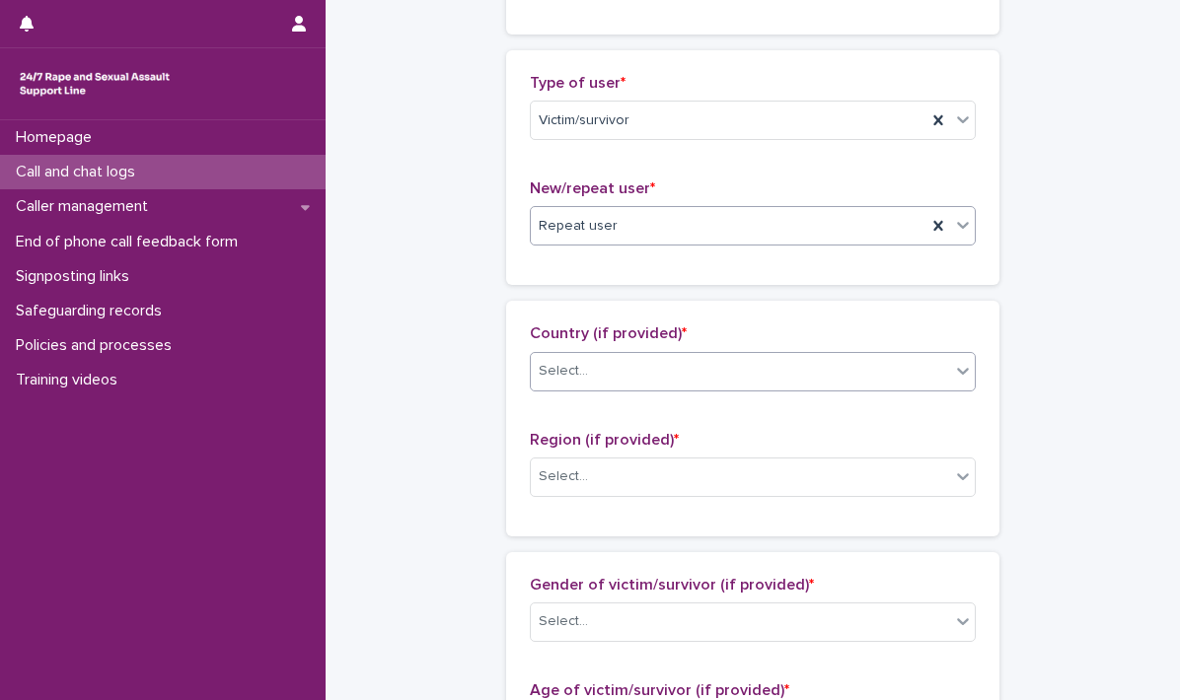
scroll to position [493, 0]
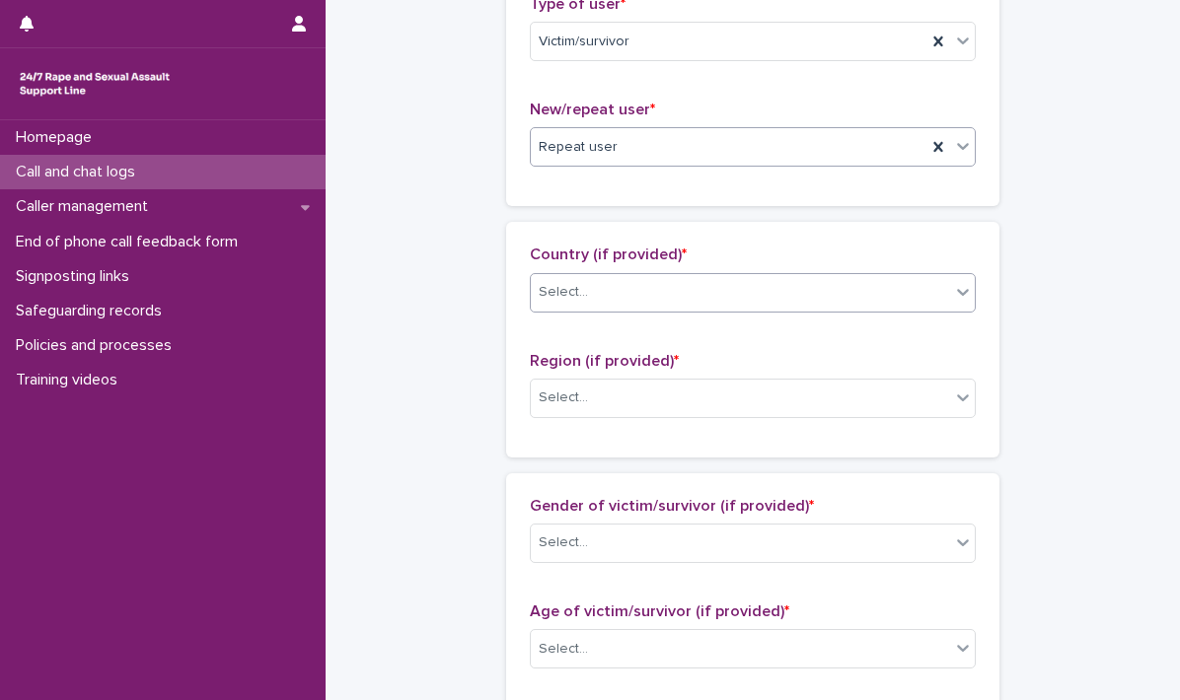
click at [953, 297] on icon at bounding box center [963, 292] width 20 height 20
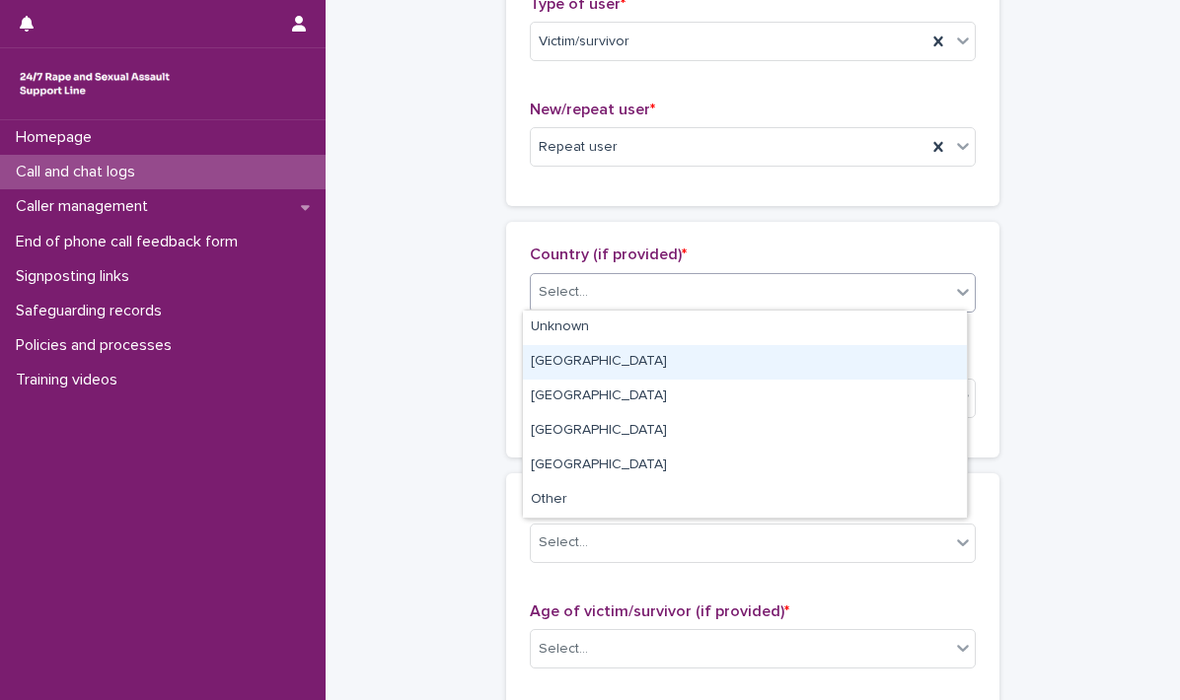
click at [575, 364] on div "[GEOGRAPHIC_DATA]" at bounding box center [745, 362] width 444 height 35
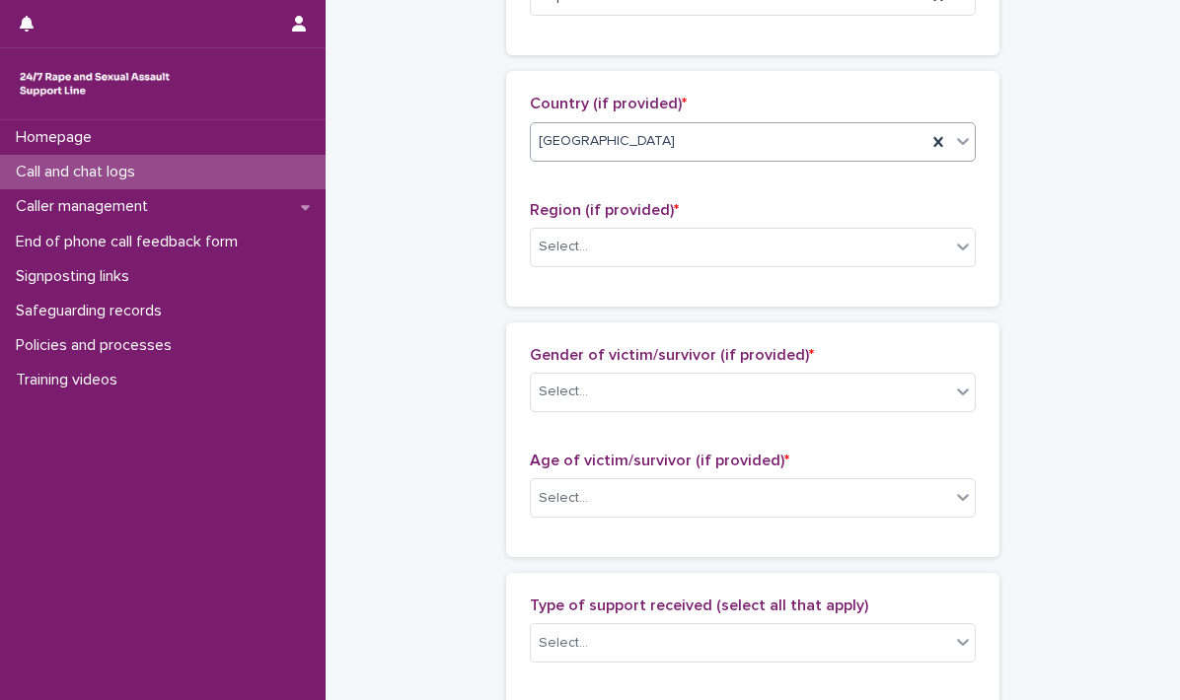
scroll to position [690, 0]
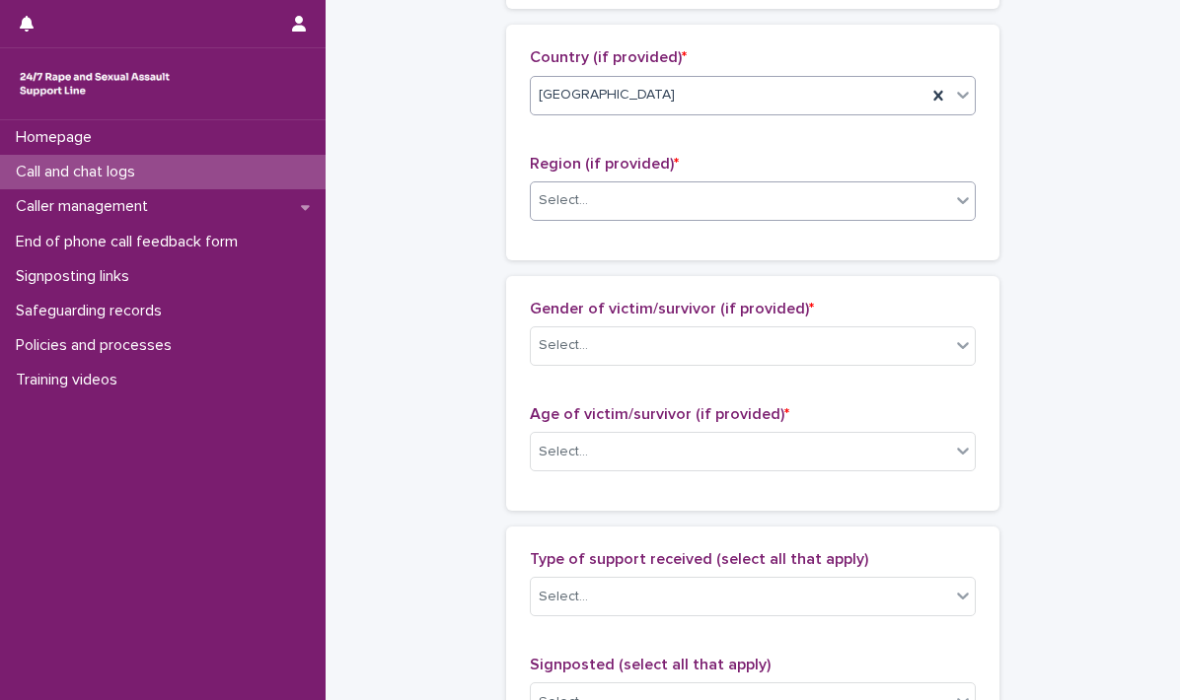
click at [954, 202] on icon at bounding box center [963, 200] width 20 height 20
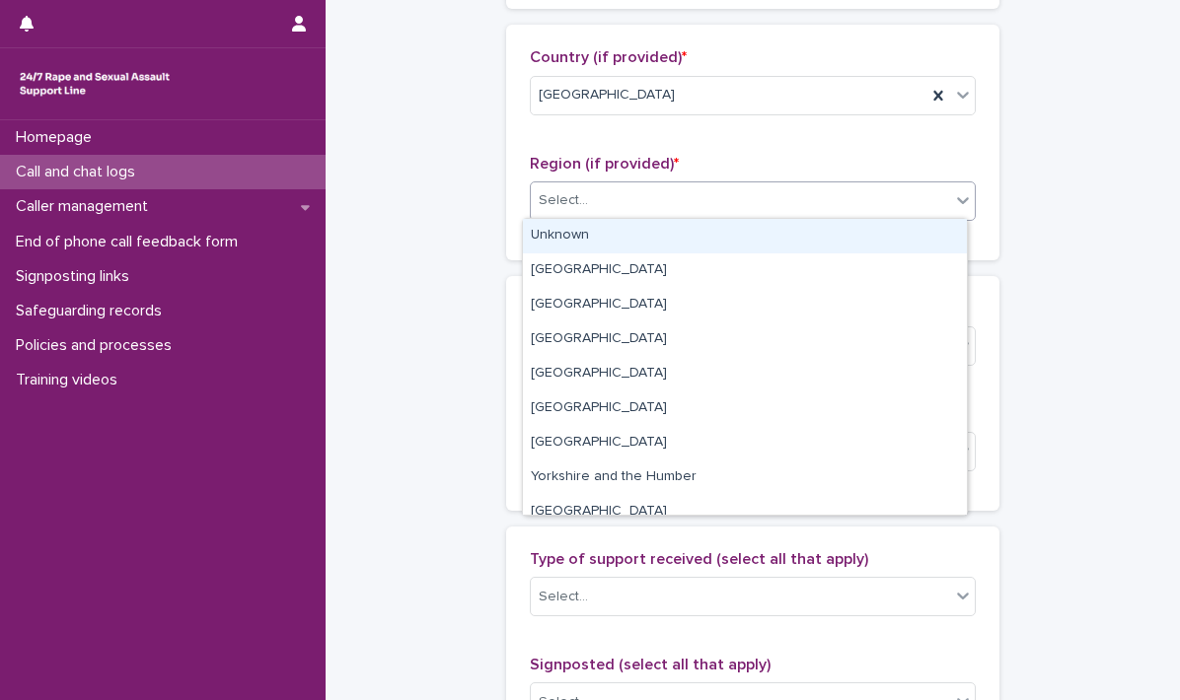
click at [743, 237] on div "Unknown" at bounding box center [745, 236] width 444 height 35
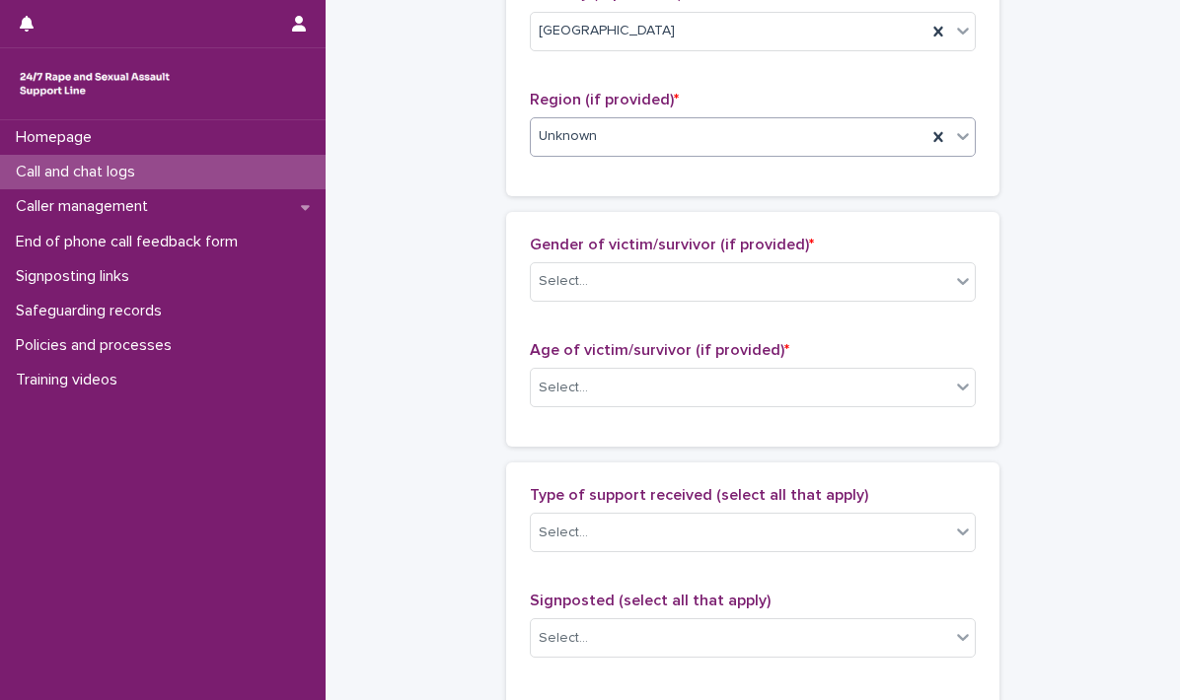
scroll to position [789, 0]
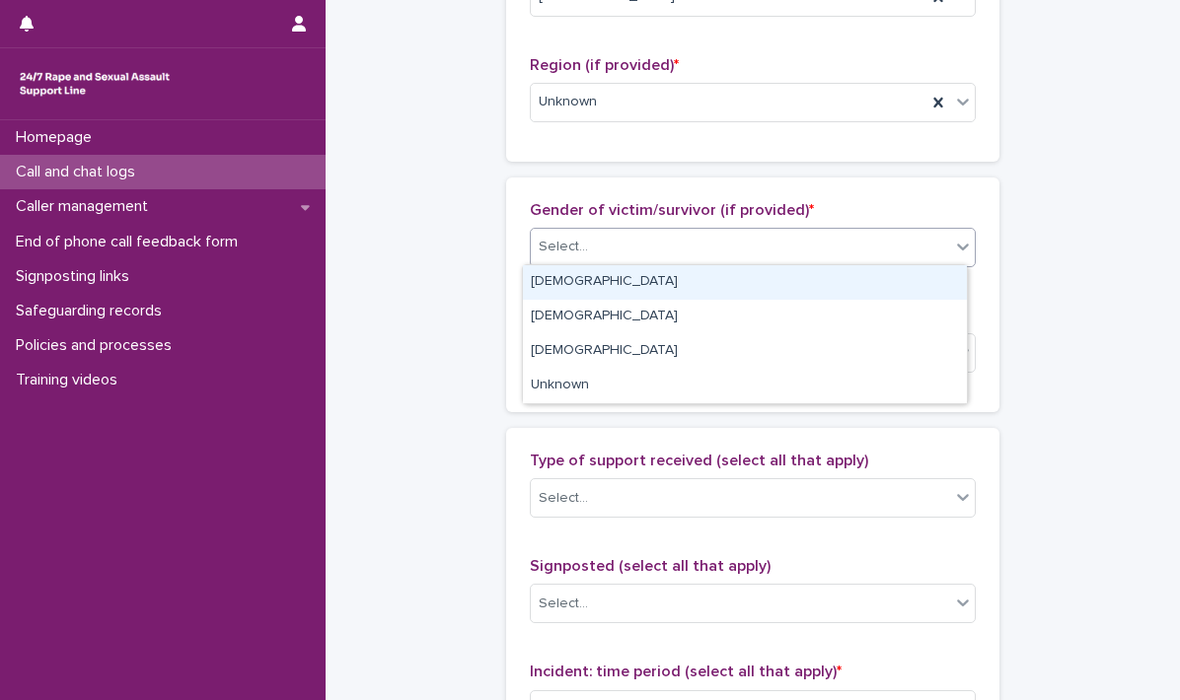
click at [955, 242] on icon at bounding box center [963, 247] width 20 height 20
drag, startPoint x: 615, startPoint y: 287, endPoint x: 649, endPoint y: 282, distance: 33.9
click at [615, 287] on div "[DEMOGRAPHIC_DATA]" at bounding box center [745, 282] width 444 height 35
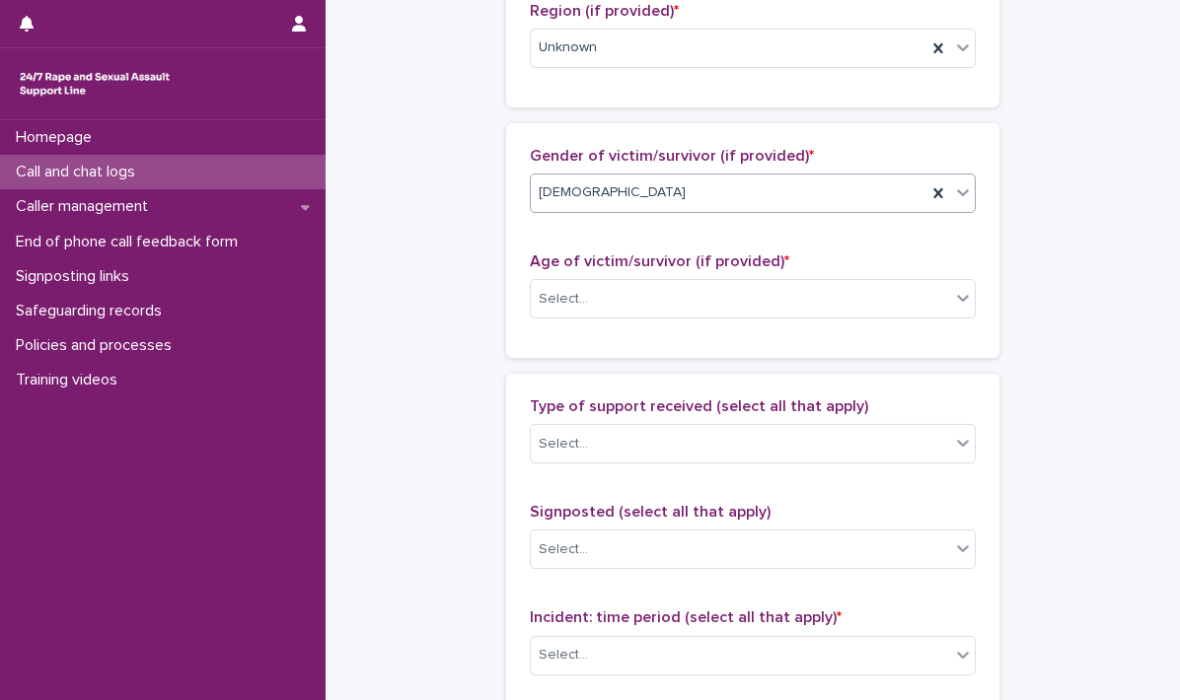
scroll to position [888, 0]
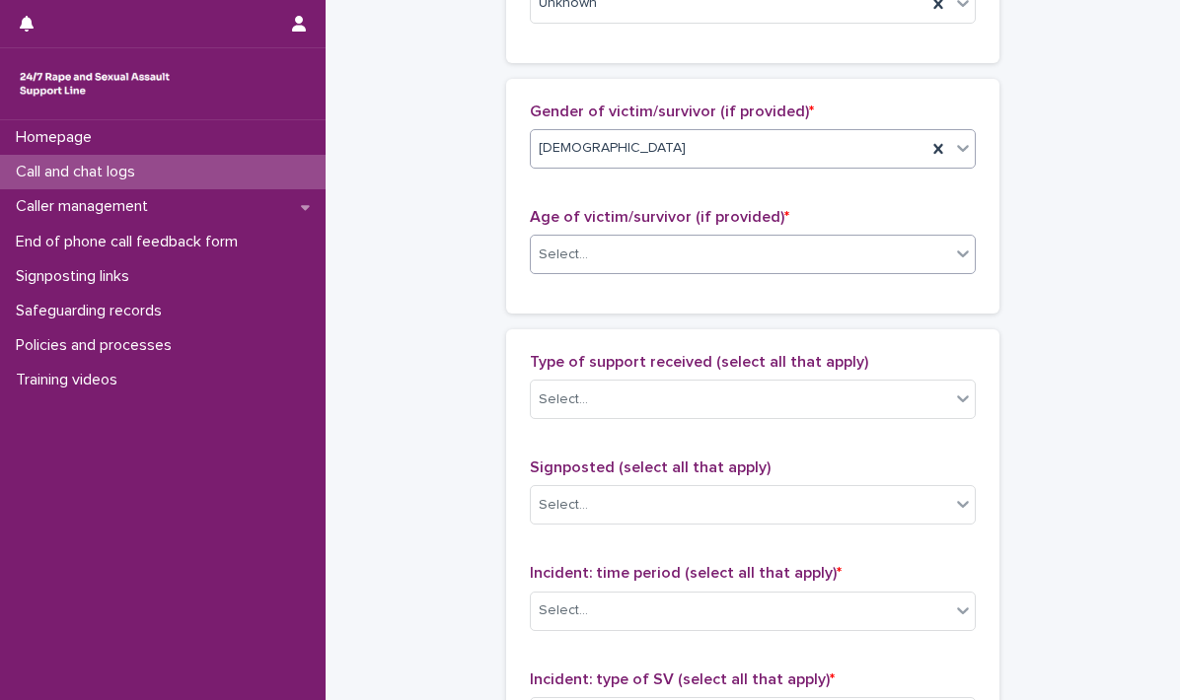
click at [962, 255] on icon at bounding box center [963, 254] width 20 height 20
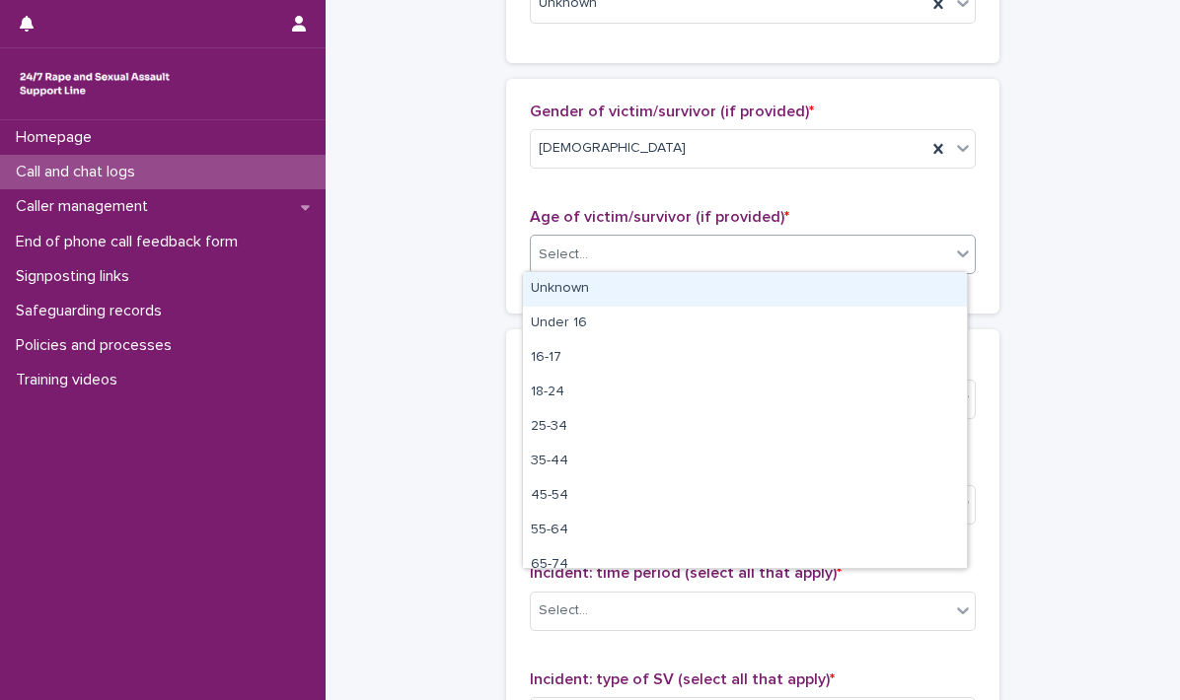
click at [714, 294] on div "Unknown" at bounding box center [745, 289] width 444 height 35
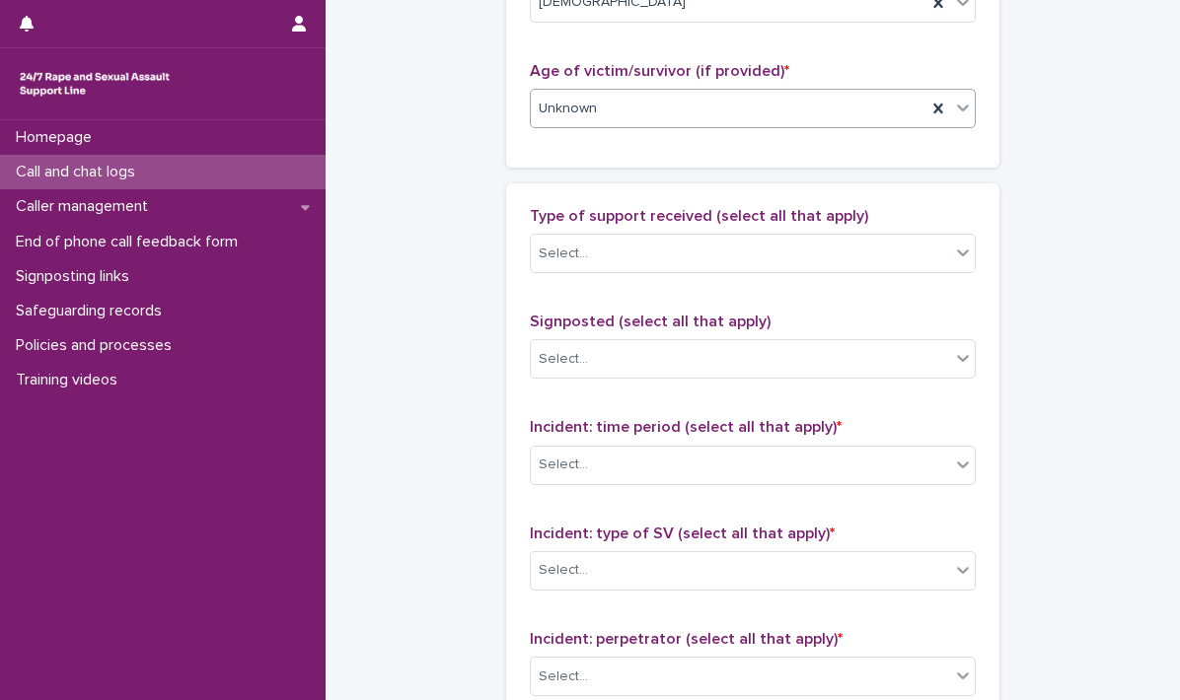
scroll to position [1085, 0]
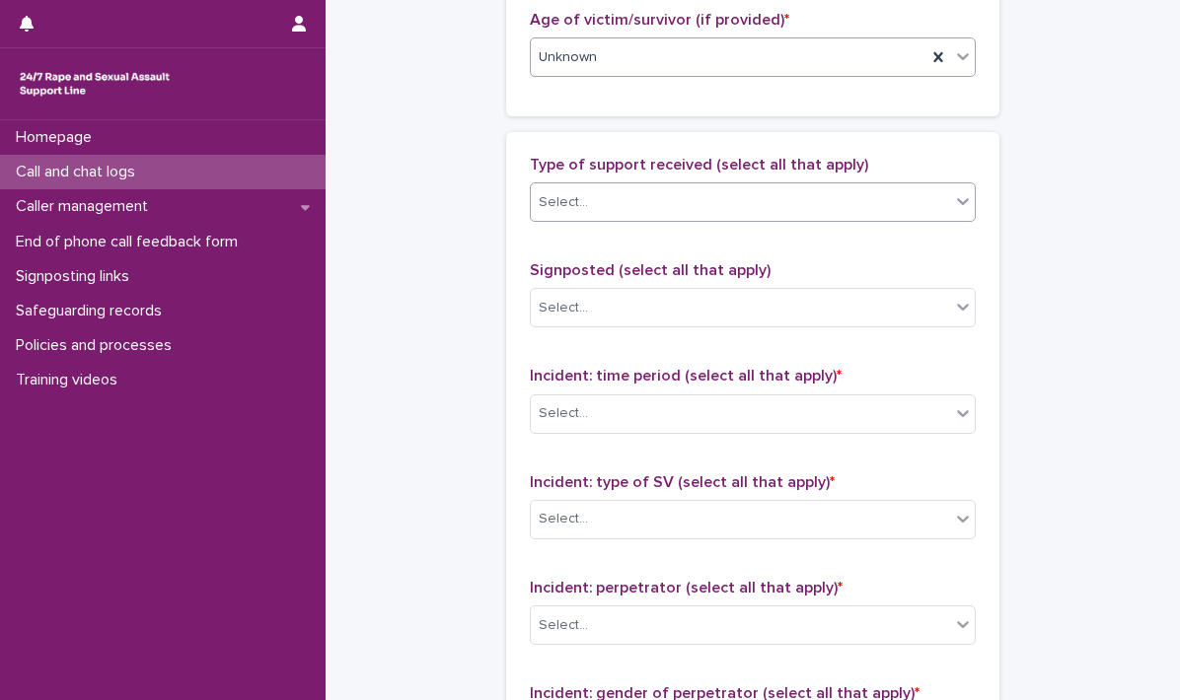
click at [957, 198] on icon at bounding box center [963, 201] width 12 height 7
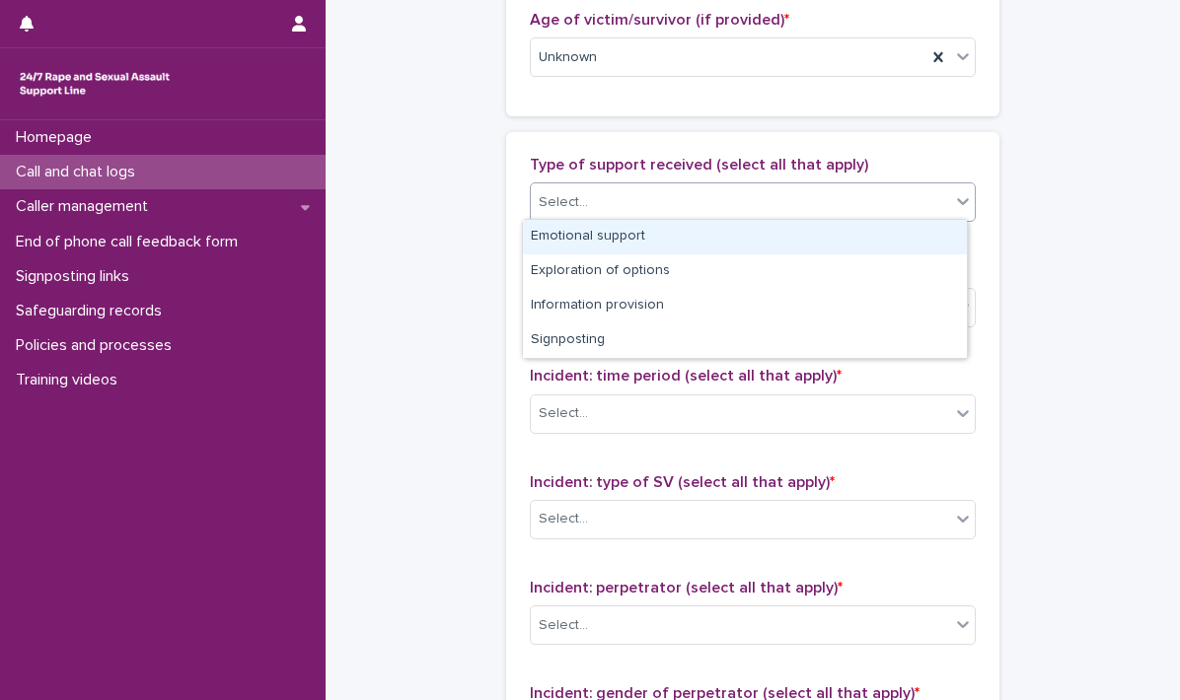
click at [670, 227] on div "Emotional support" at bounding box center [745, 237] width 444 height 35
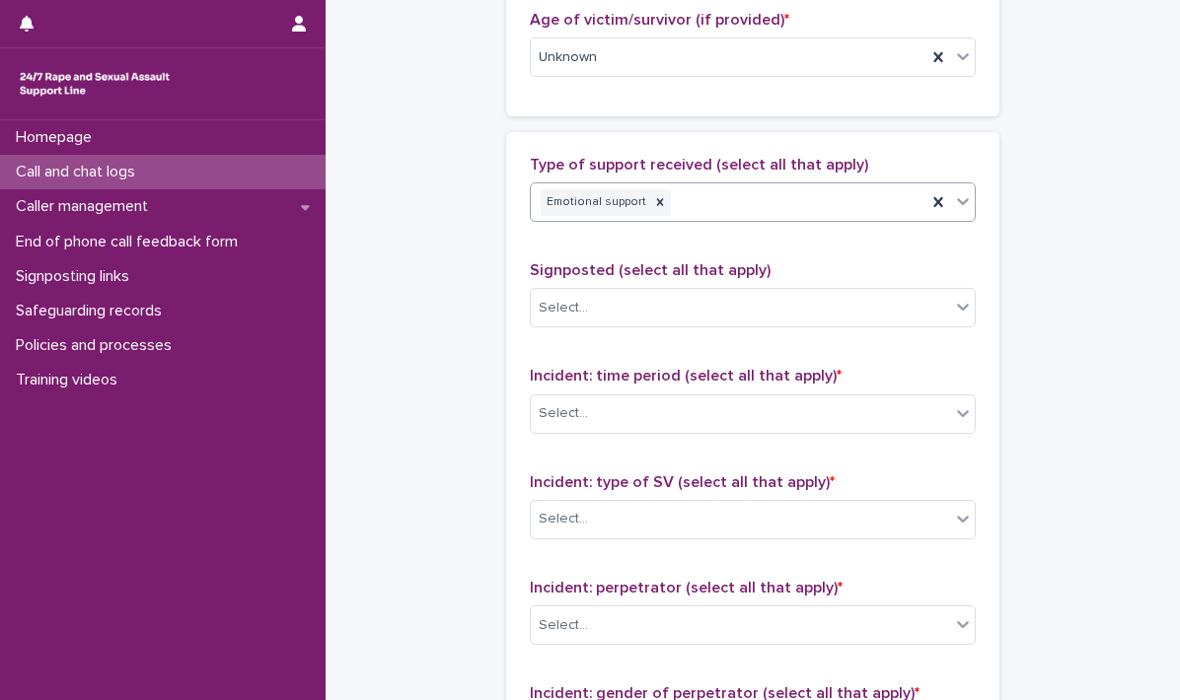
scroll to position [1183, 0]
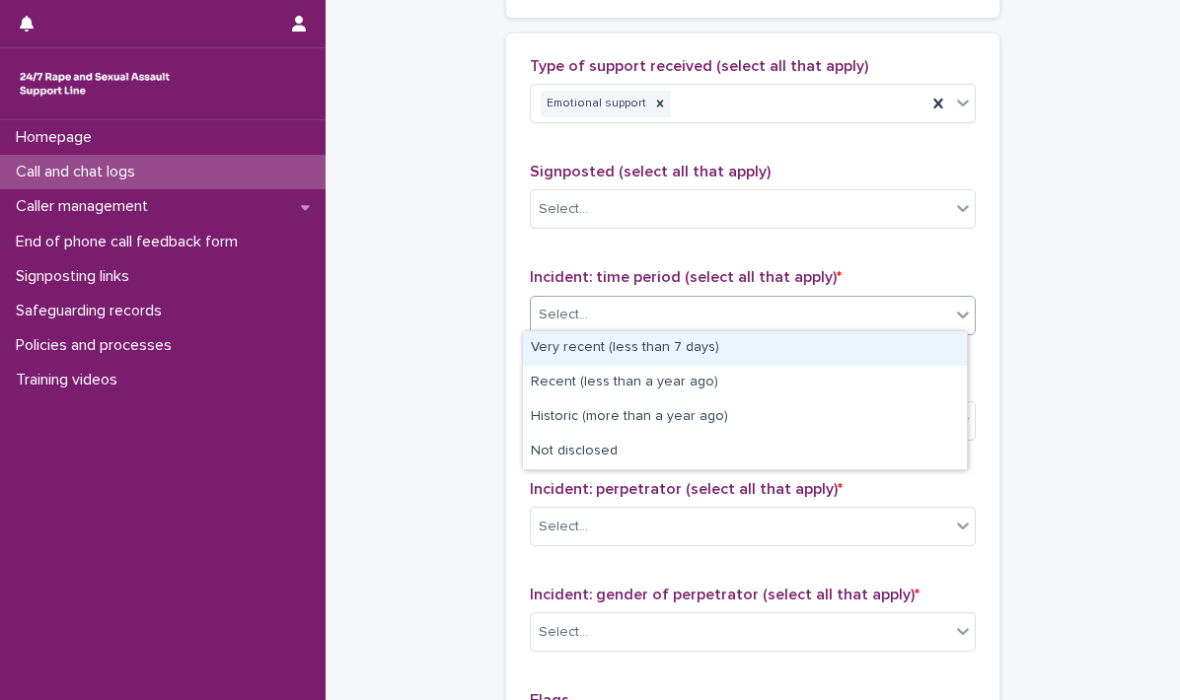
click at [953, 316] on icon at bounding box center [963, 315] width 20 height 20
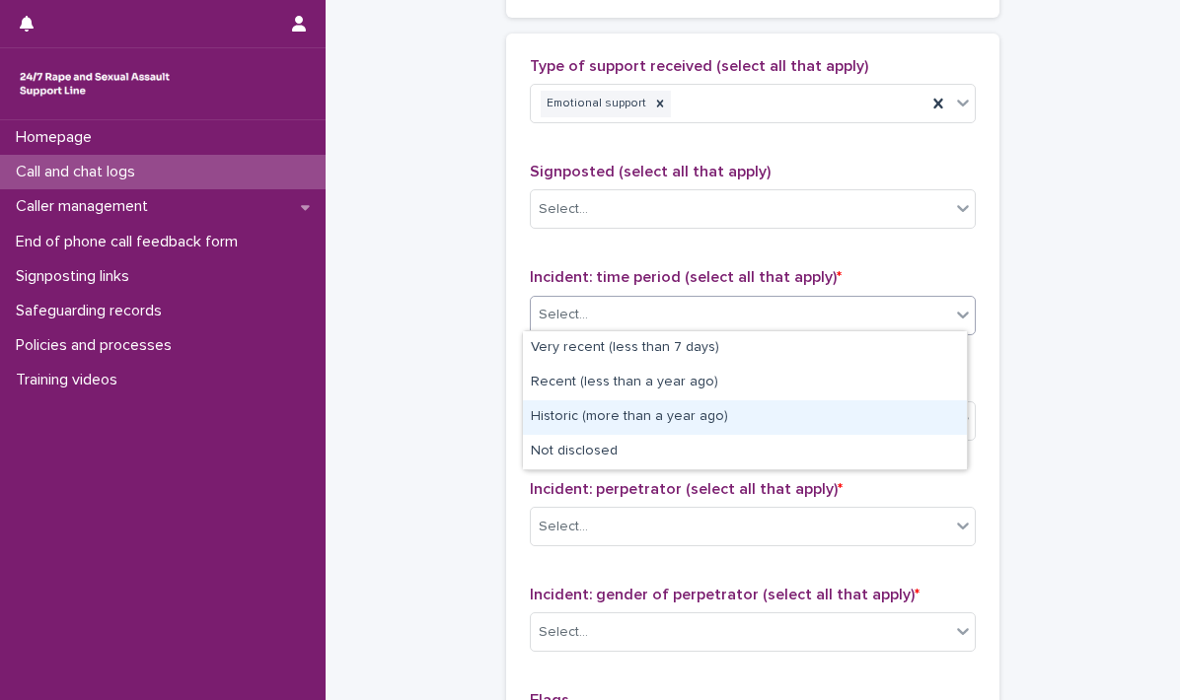
click at [681, 419] on div "Historic (more than a year ago)" at bounding box center [745, 417] width 444 height 35
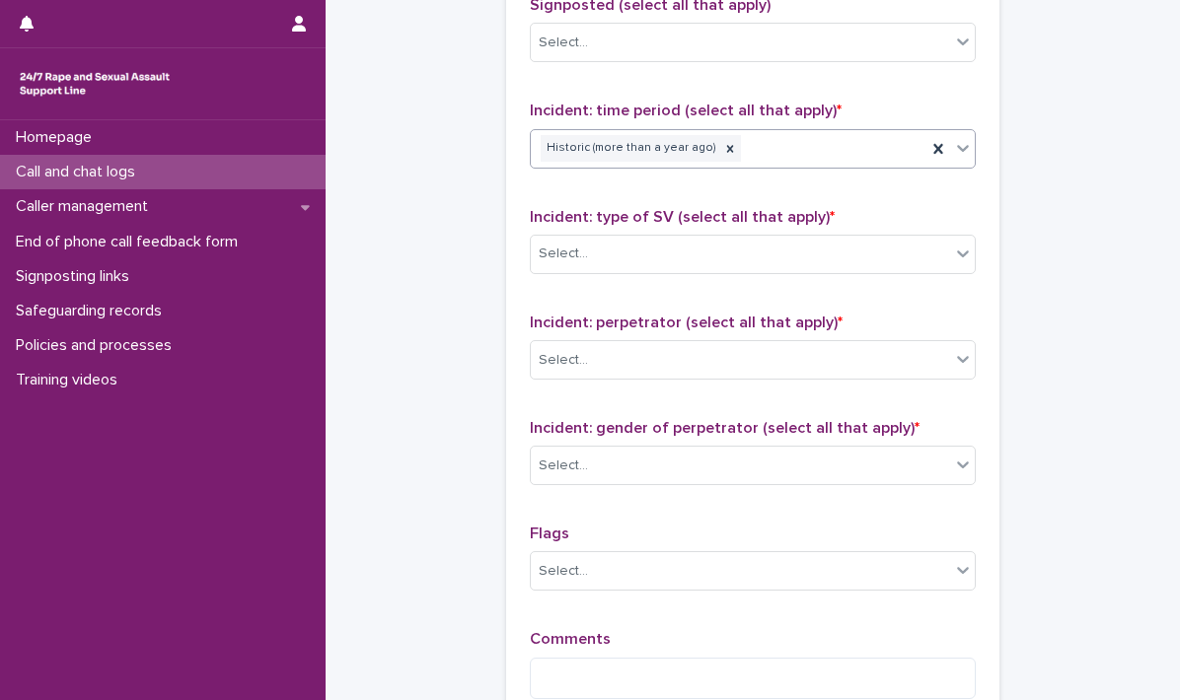
scroll to position [1381, 0]
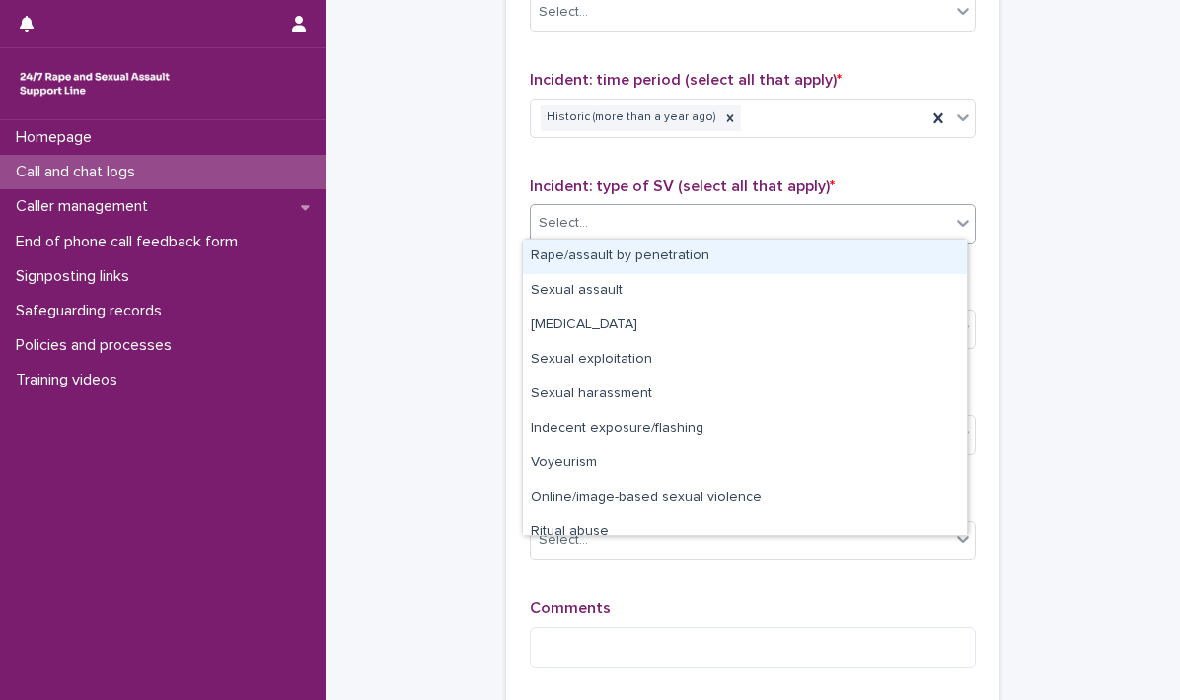
click at [953, 222] on icon at bounding box center [963, 223] width 20 height 20
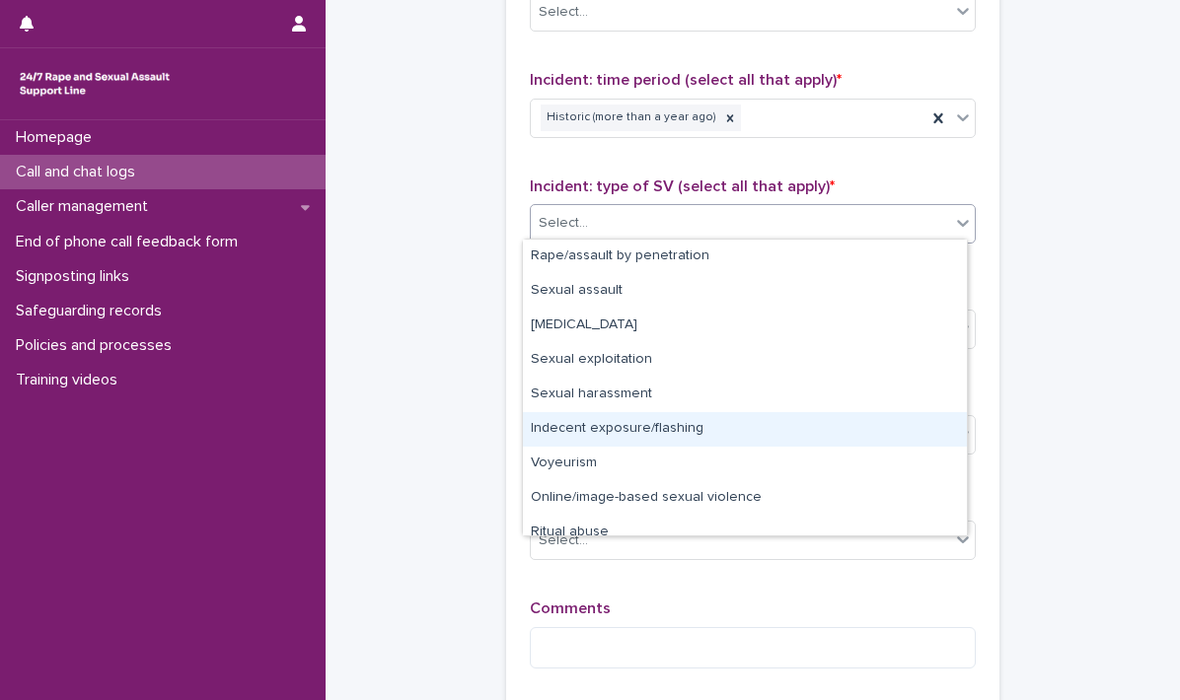
scroll to position [49, 0]
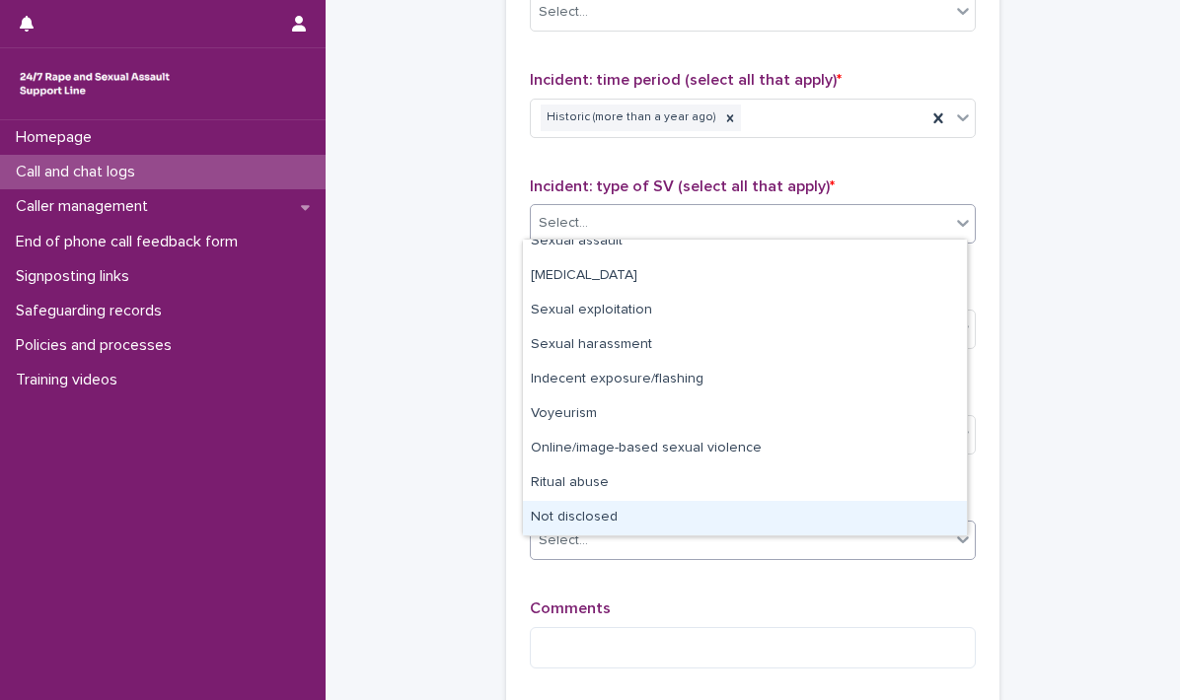
click at [642, 526] on div "Not disclosed" at bounding box center [745, 518] width 444 height 35
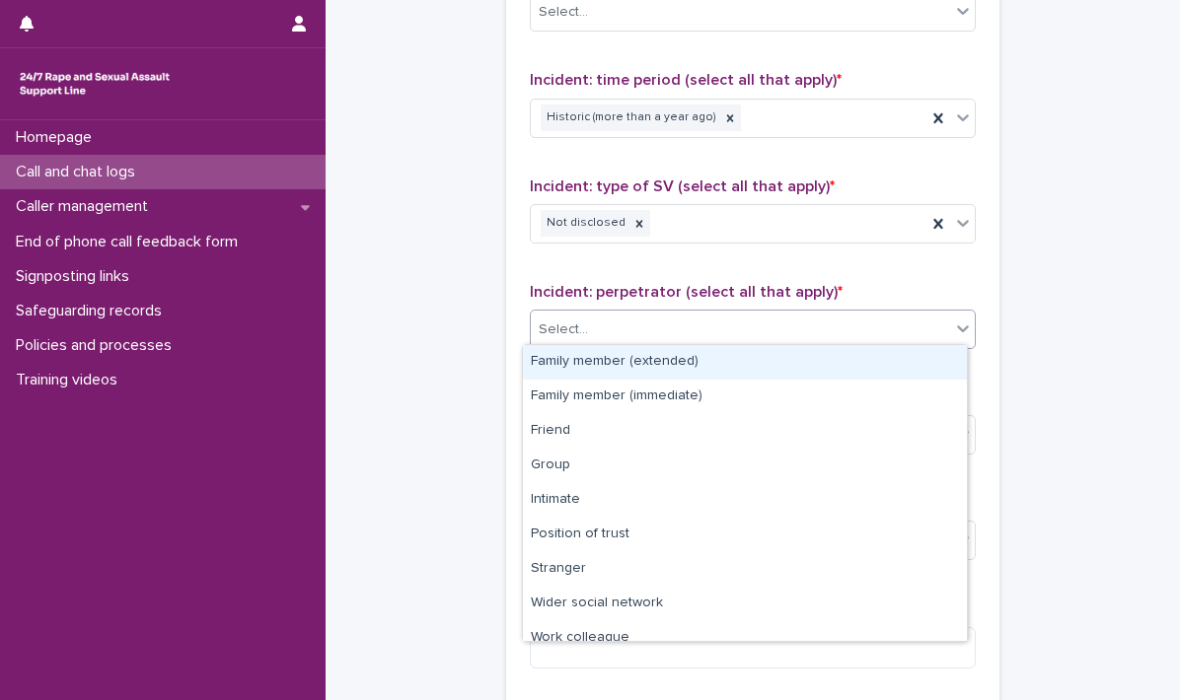
click at [953, 329] on icon at bounding box center [963, 329] width 20 height 20
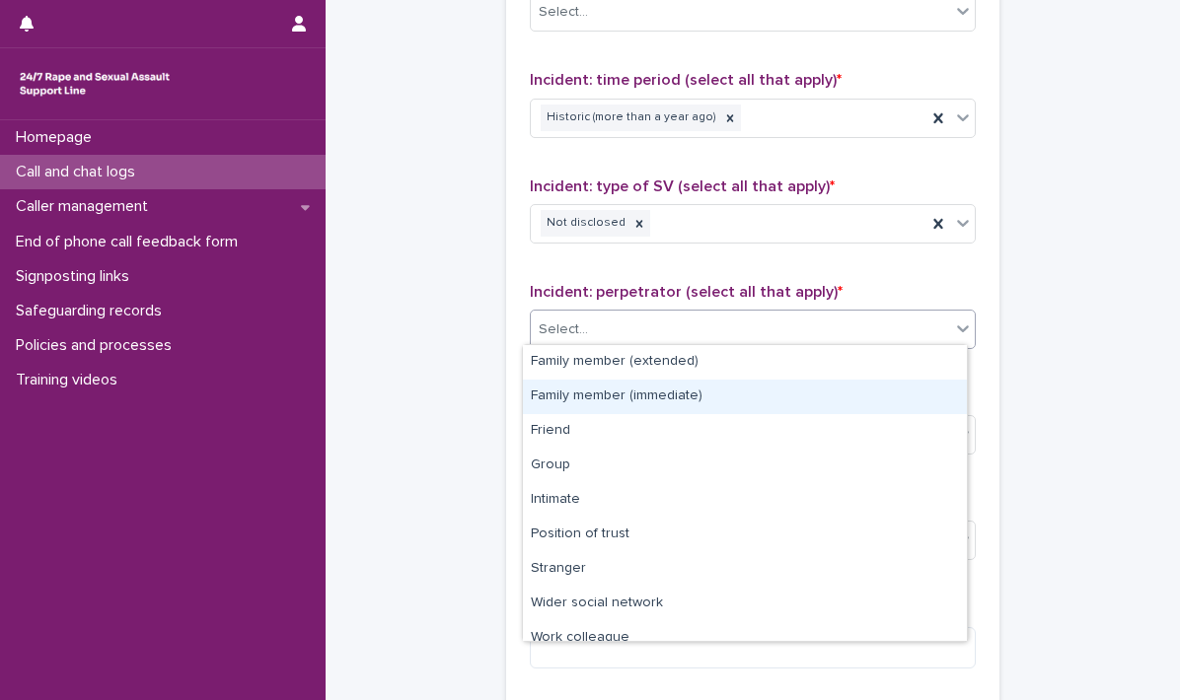
scroll to position [83, 0]
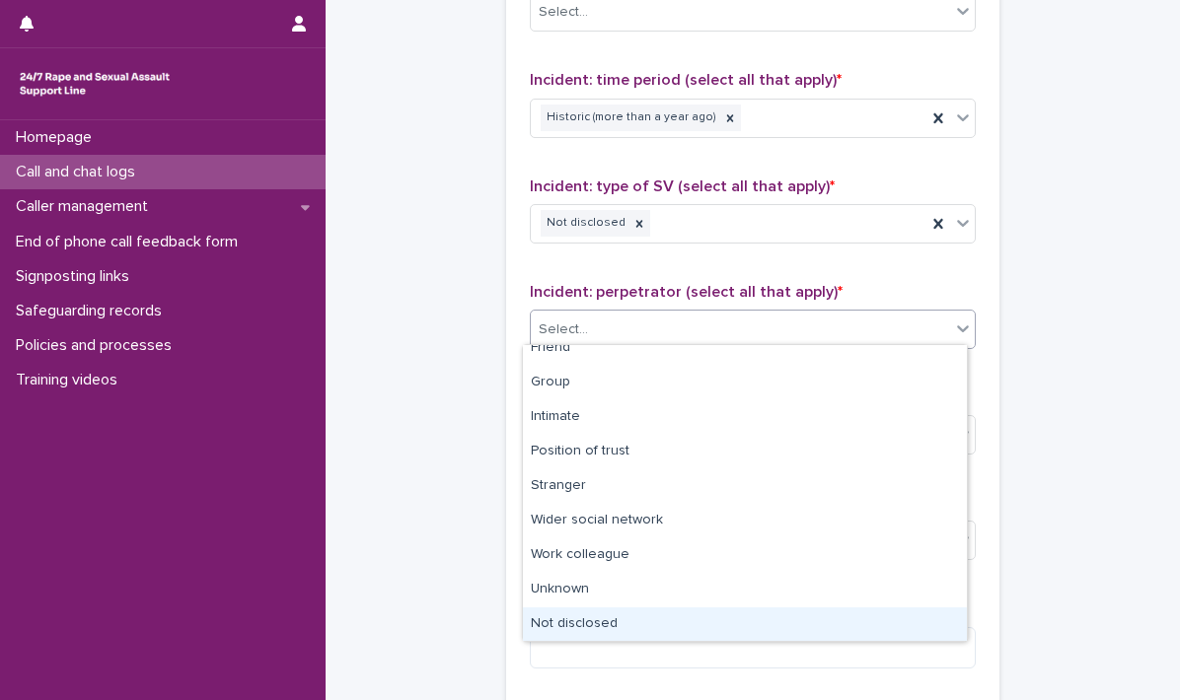
click at [656, 617] on div "Not disclosed" at bounding box center [745, 625] width 444 height 35
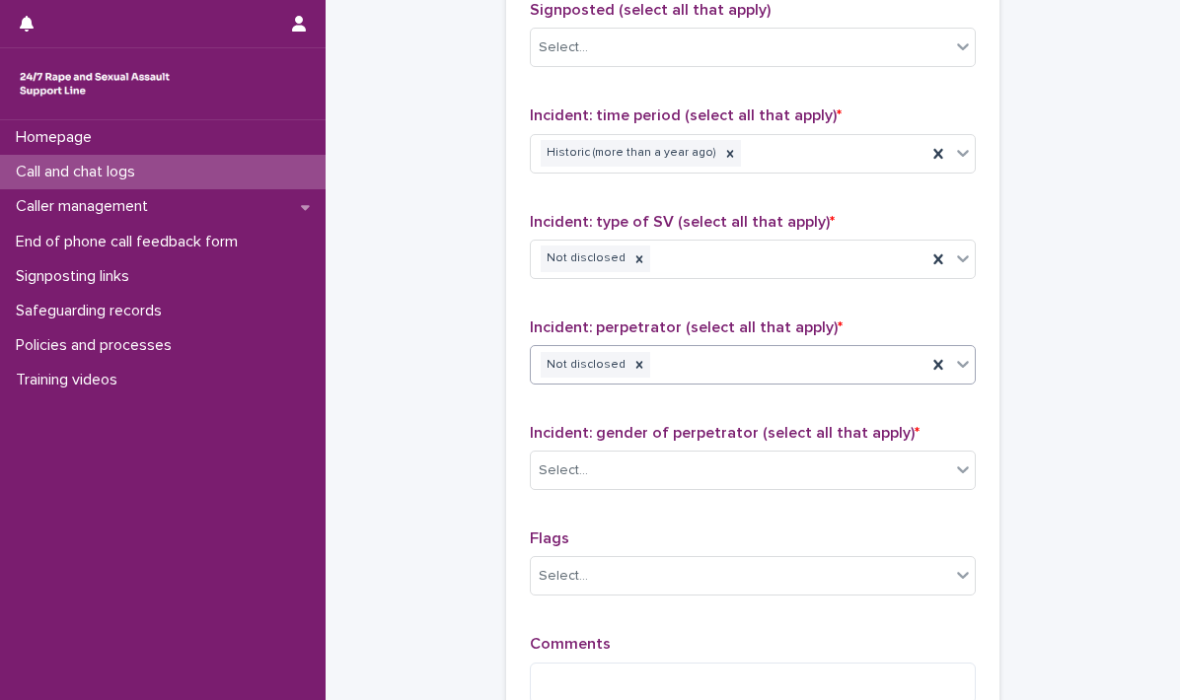
scroll to position [1282, 0]
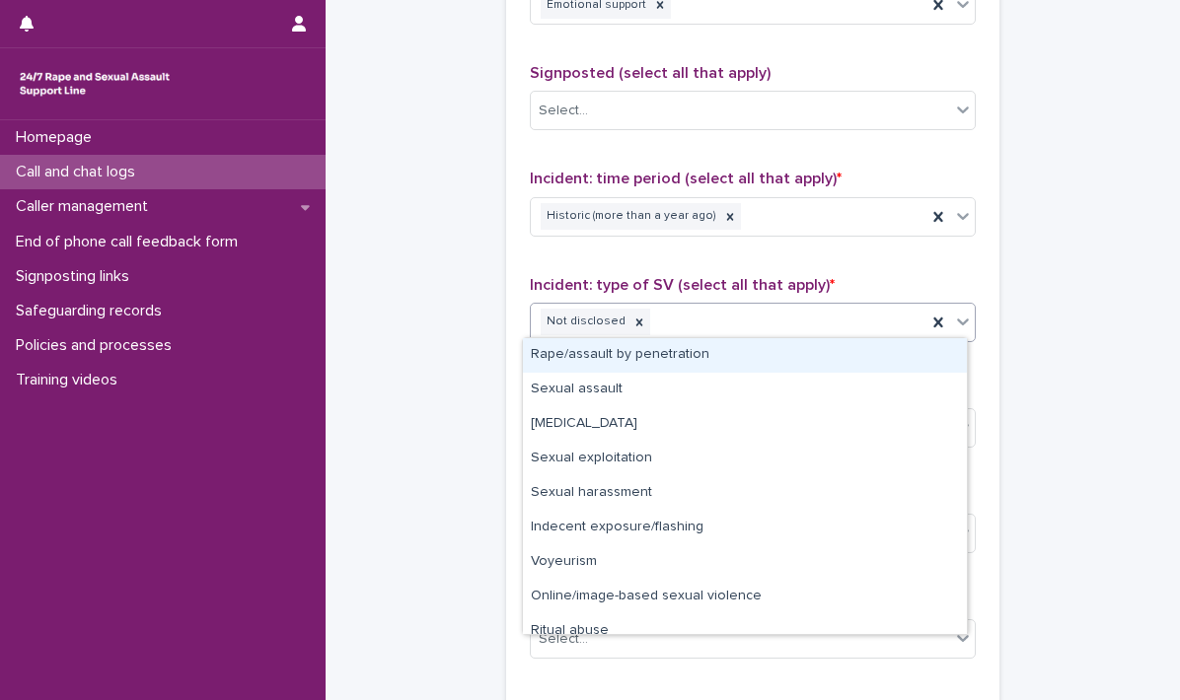
click at [959, 319] on icon at bounding box center [963, 322] width 12 height 7
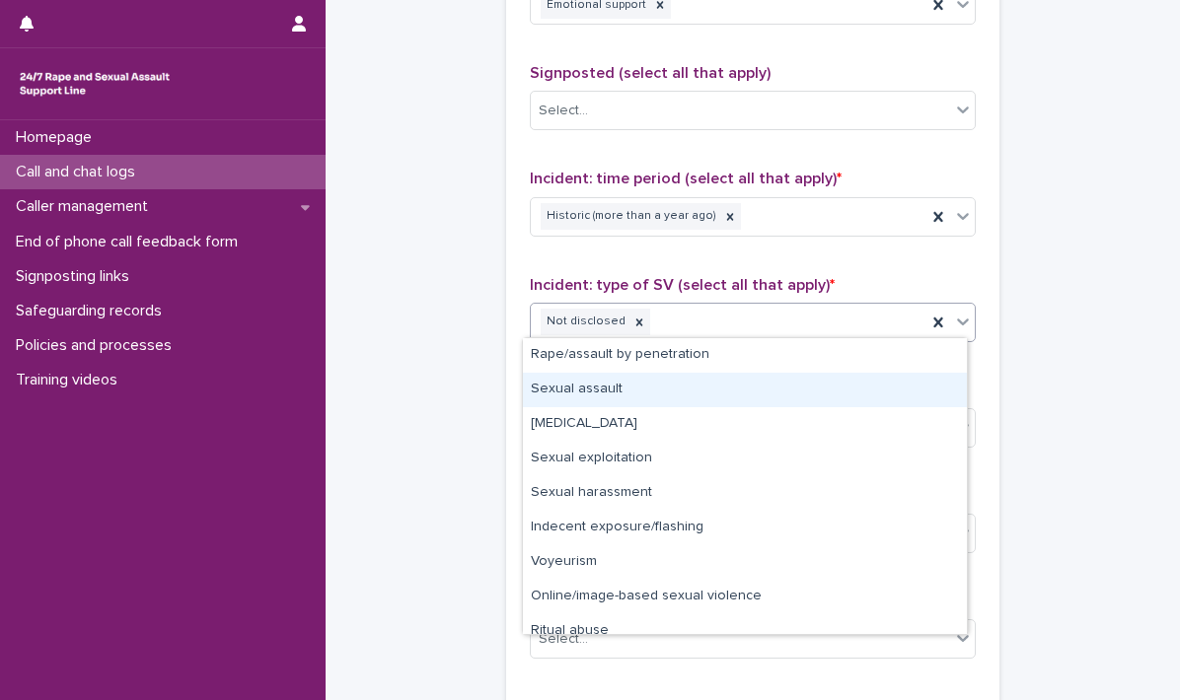
click at [599, 386] on div "Sexual assault" at bounding box center [745, 390] width 444 height 35
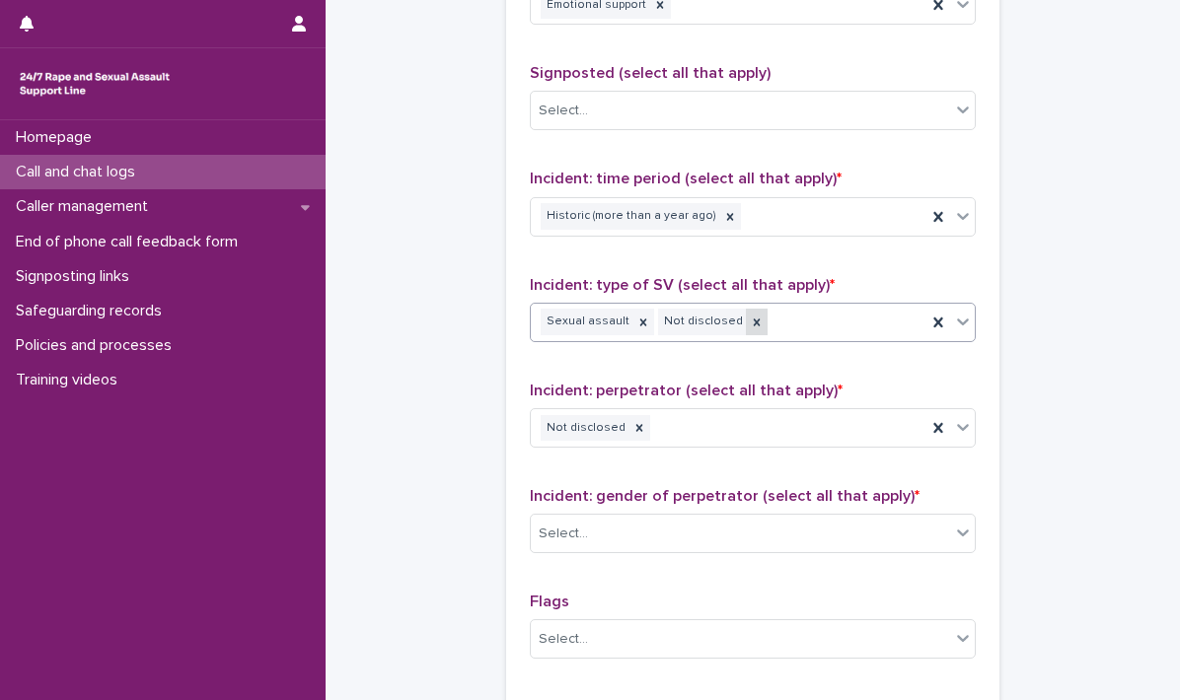
click at [753, 321] on icon at bounding box center [756, 322] width 7 height 7
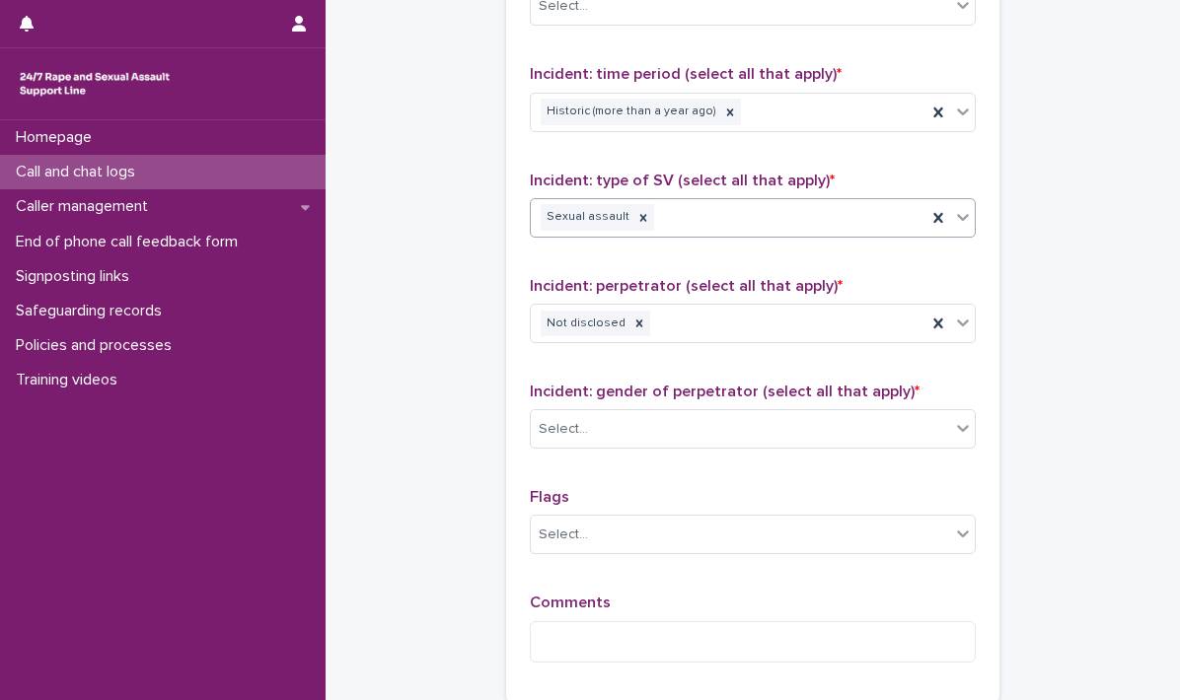
scroll to position [1479, 0]
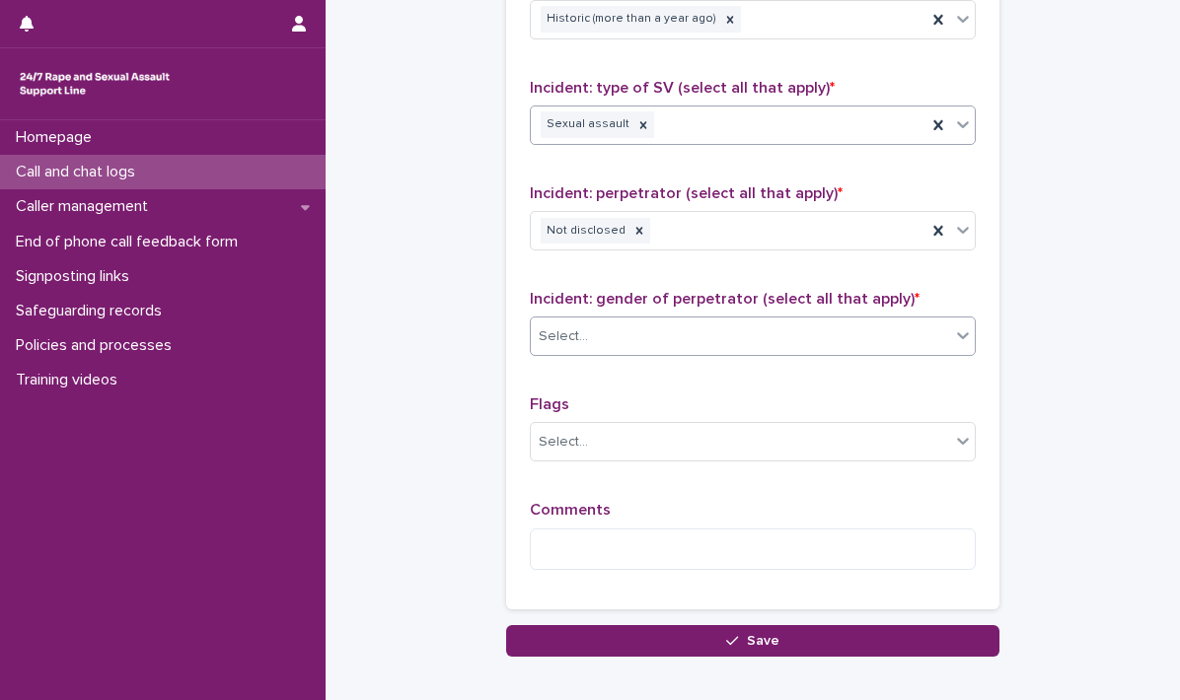
click at [953, 335] on icon at bounding box center [963, 335] width 20 height 20
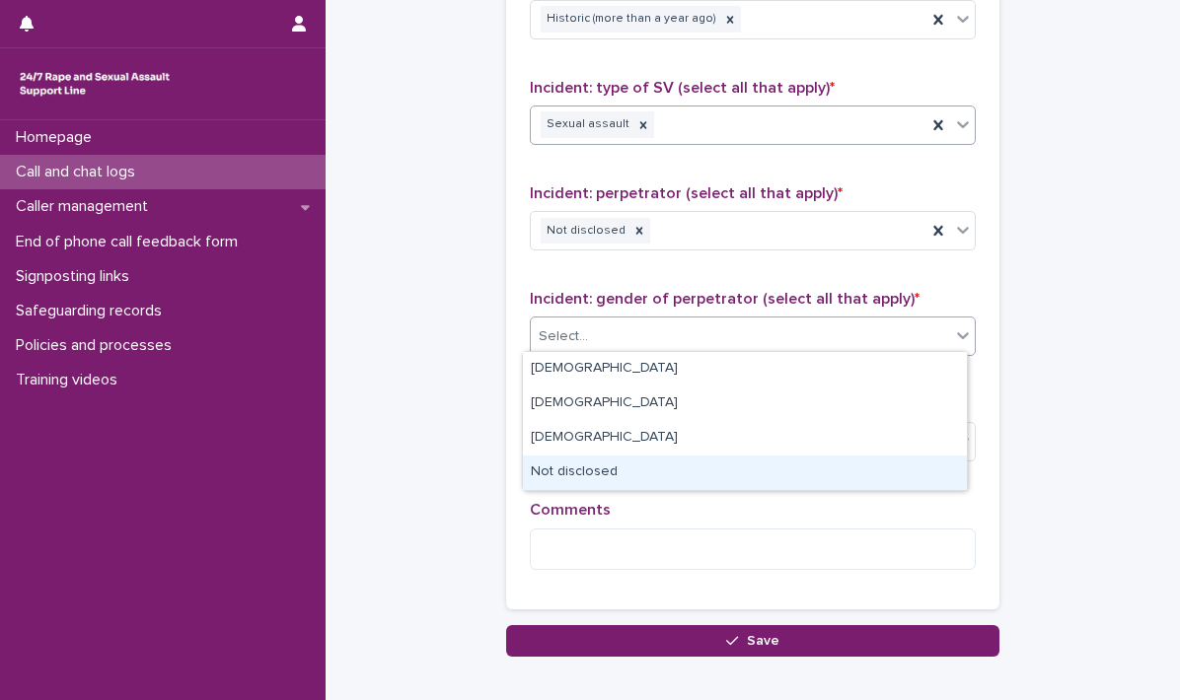
click at [554, 468] on div "Not disclosed" at bounding box center [745, 473] width 444 height 35
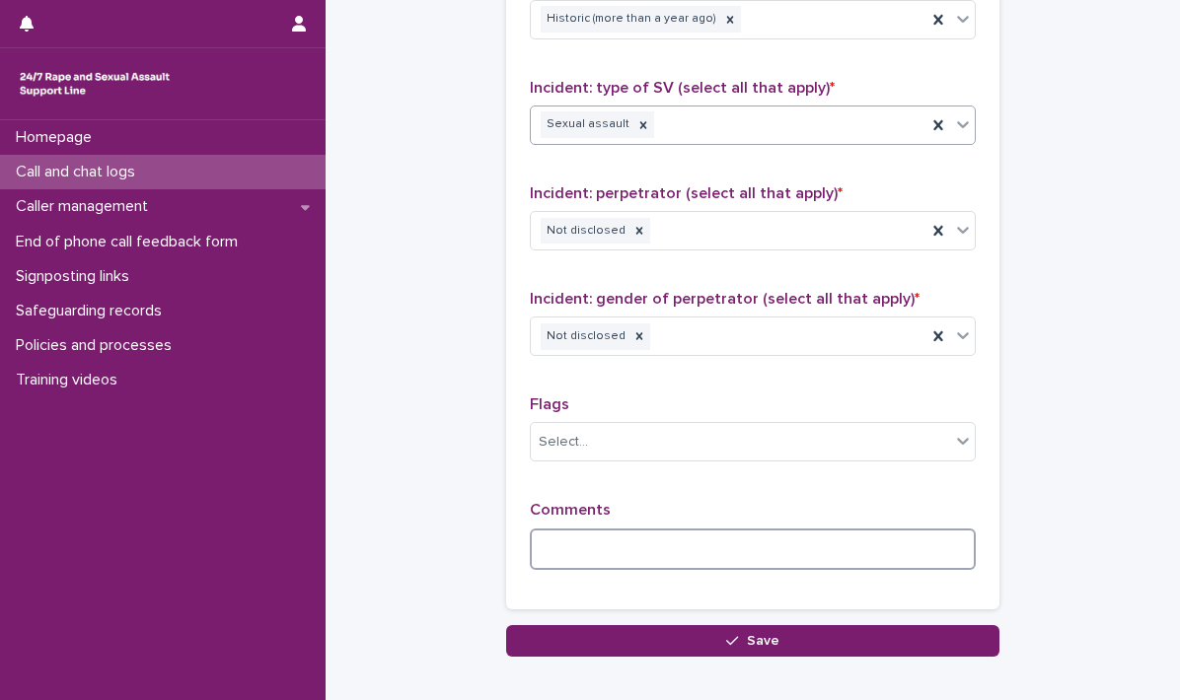
click at [556, 541] on textarea at bounding box center [753, 550] width 446 height 42
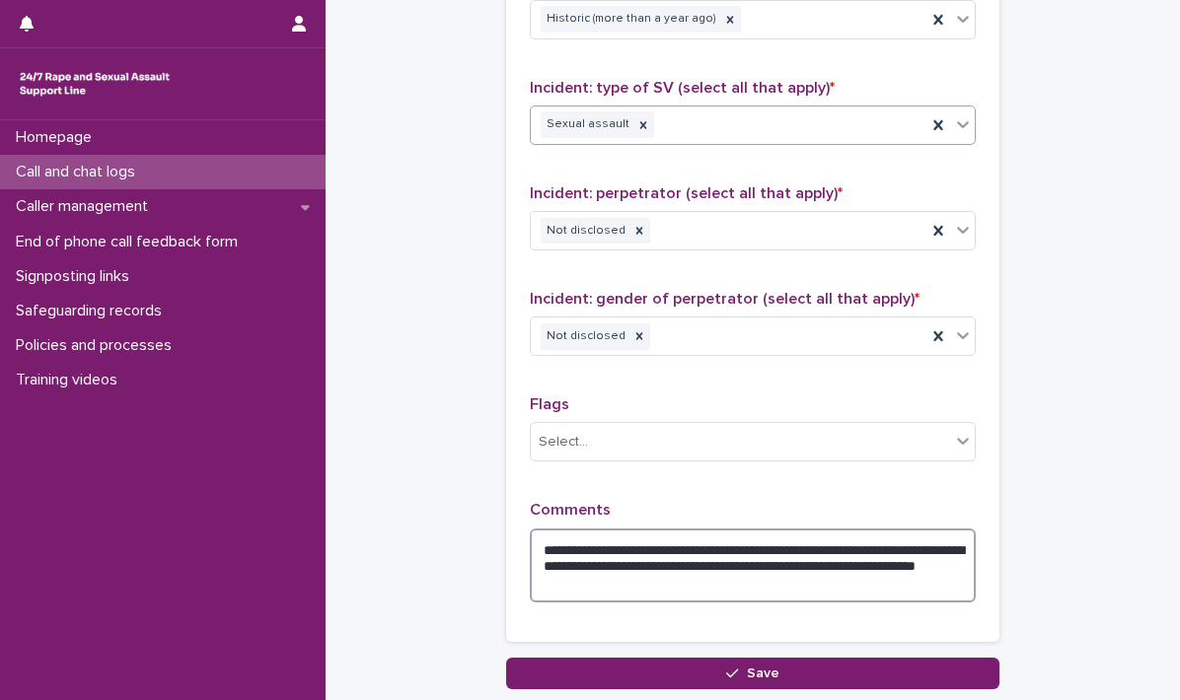
click at [706, 573] on textarea "**********" at bounding box center [753, 566] width 446 height 75
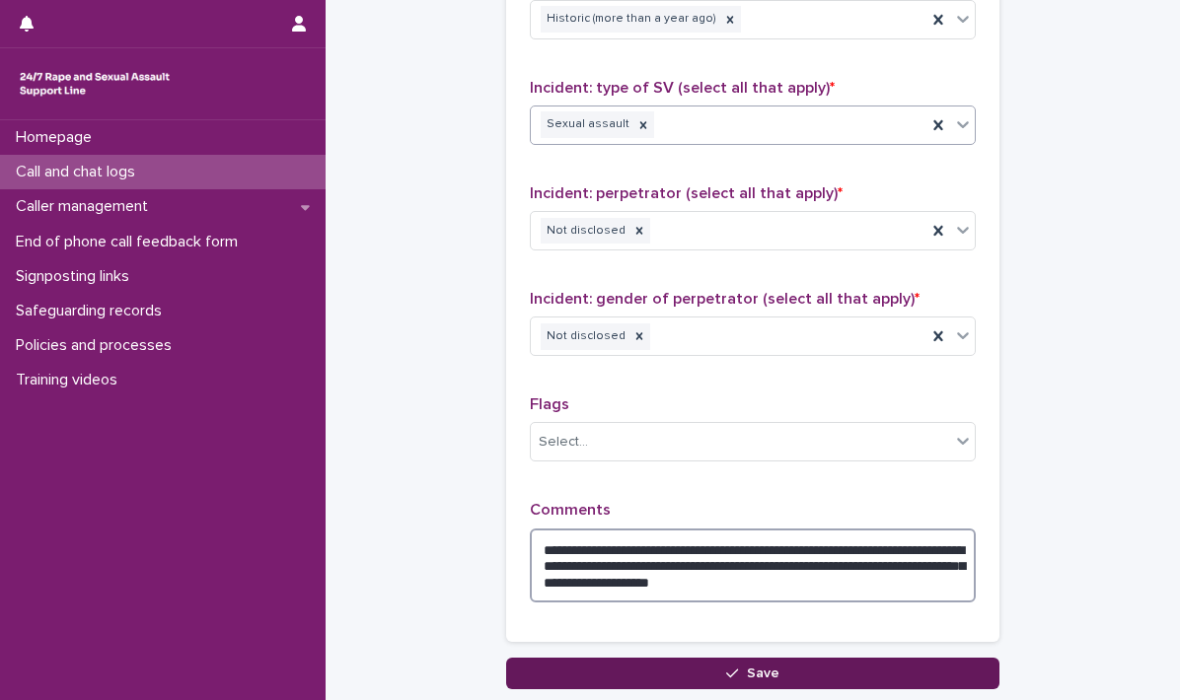
type textarea "**********"
click at [749, 667] on span "Save" at bounding box center [763, 674] width 33 height 14
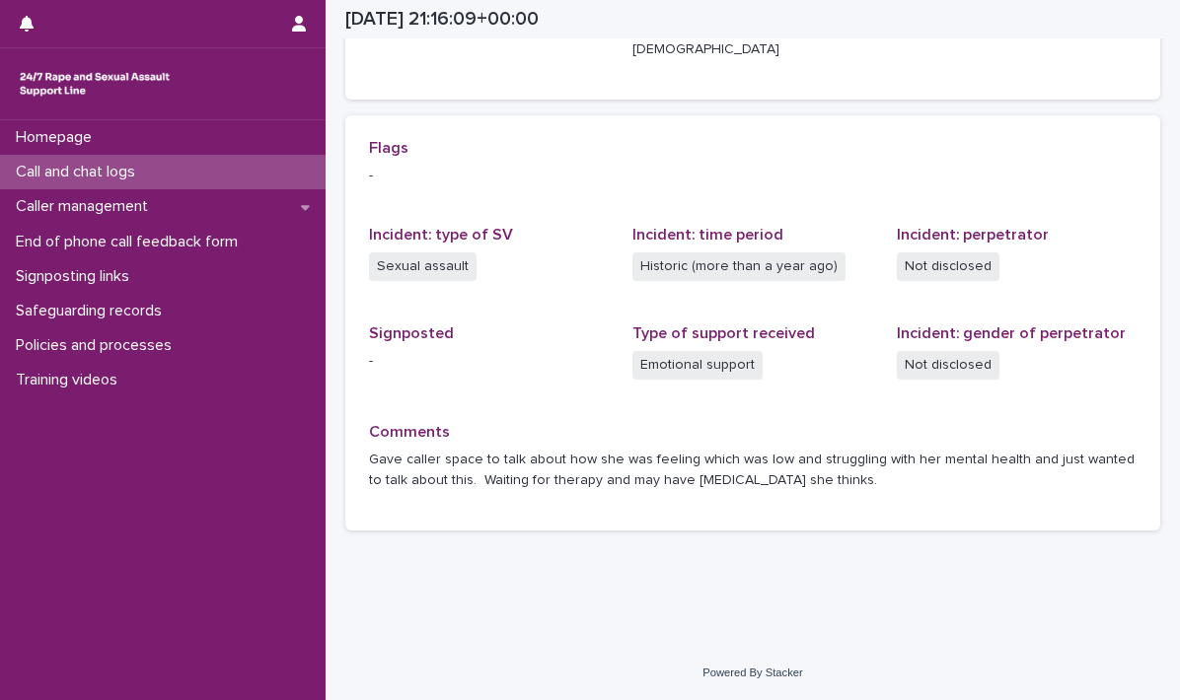
scroll to position [387, 0]
click at [105, 167] on p "Call and chat logs" at bounding box center [79, 172] width 143 height 19
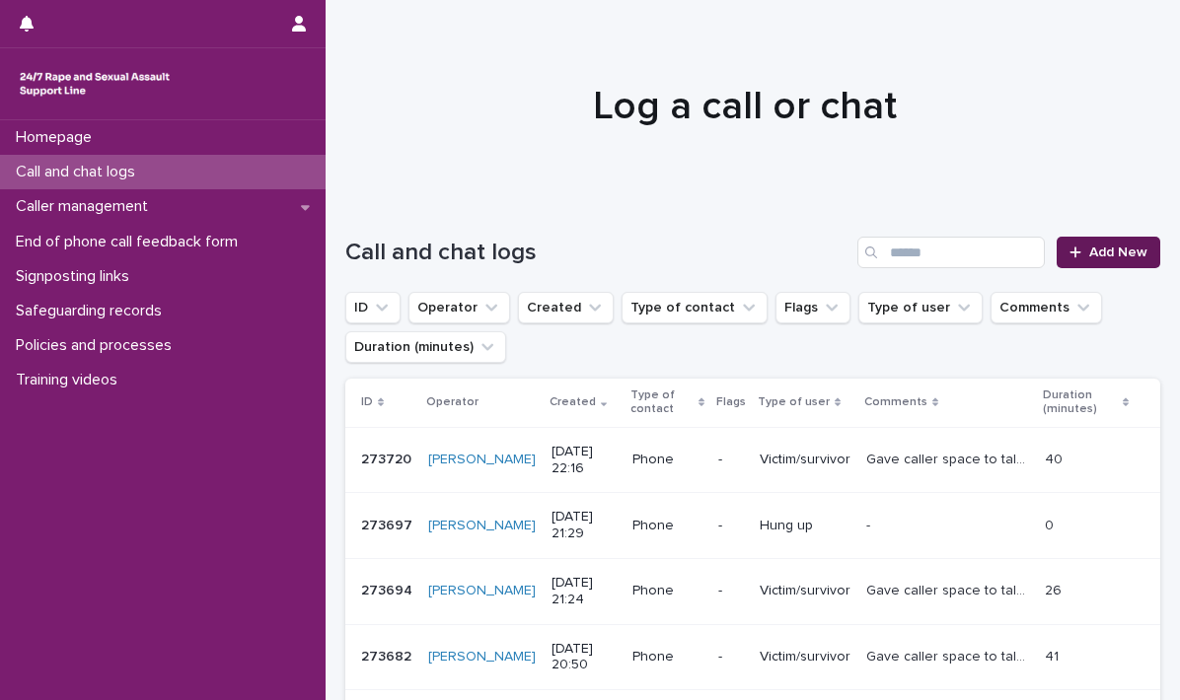
click at [1089, 248] on span "Add New" at bounding box center [1118, 253] width 58 height 14
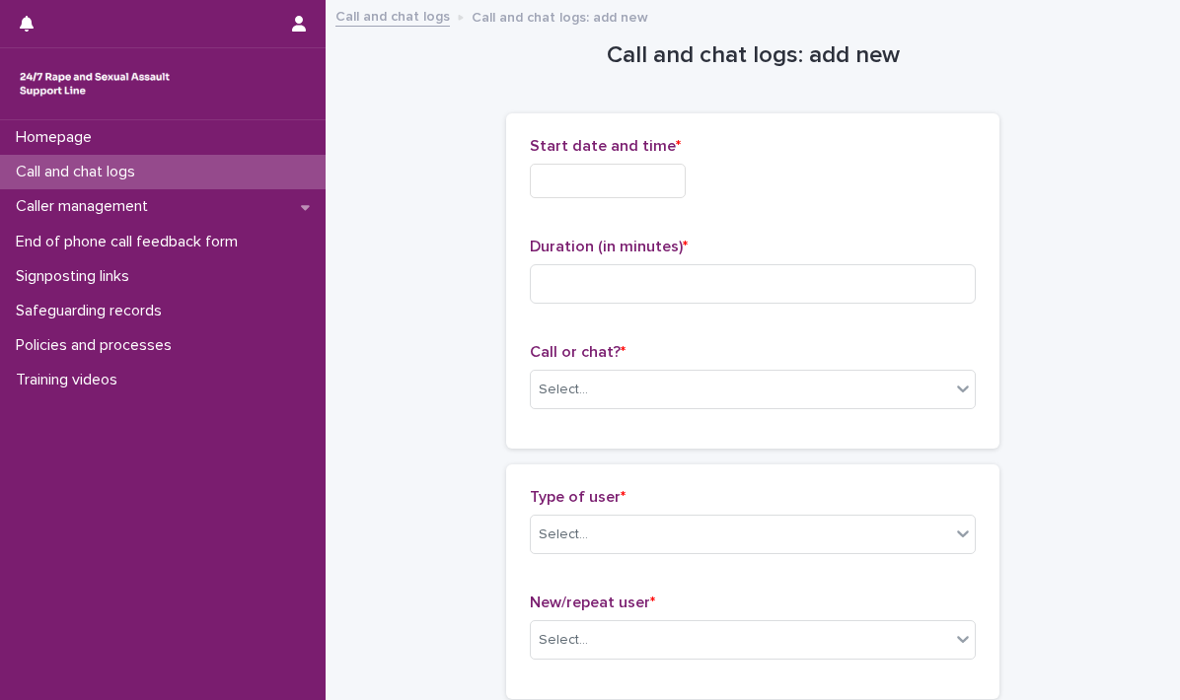
click at [589, 180] on input "text" at bounding box center [608, 181] width 156 height 35
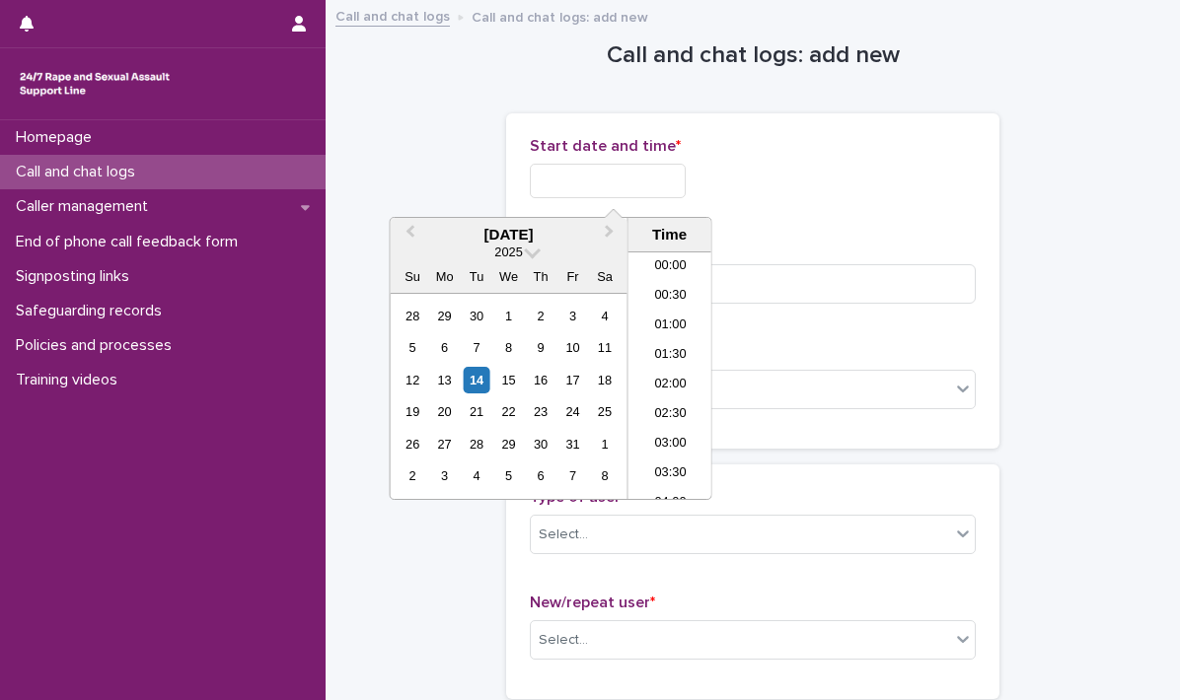
scroll to position [1173, 0]
click at [663, 386] on li "22:00" at bounding box center [670, 397] width 84 height 30
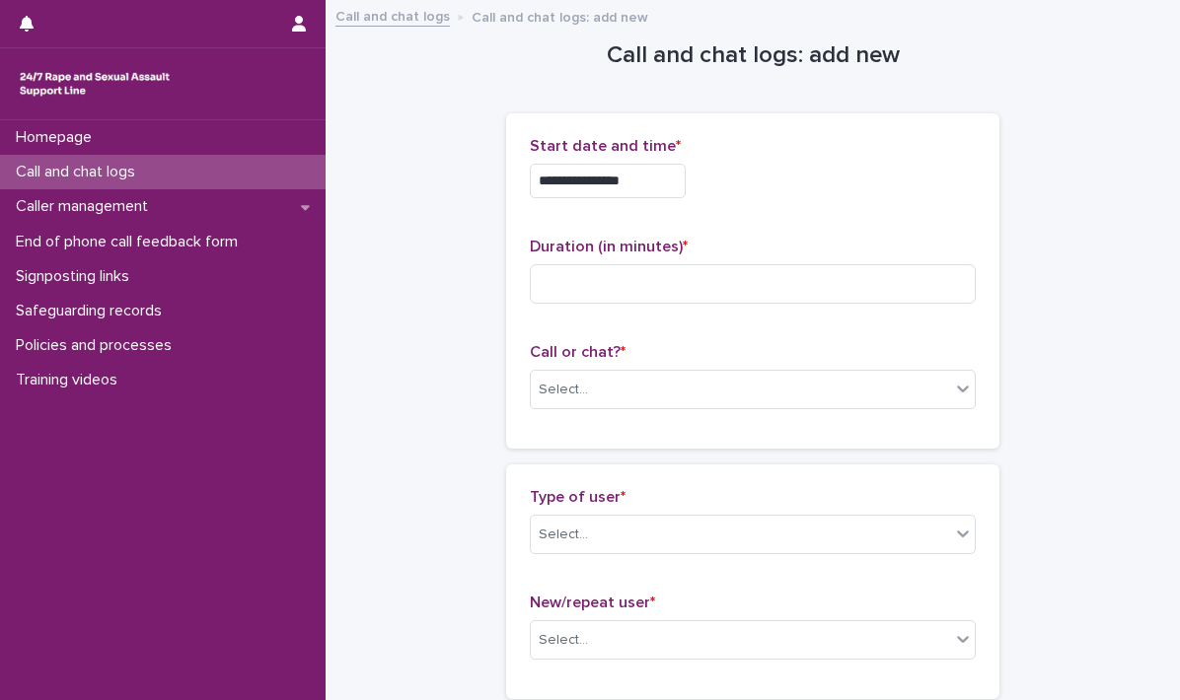
click at [669, 183] on input "**********" at bounding box center [608, 181] width 156 height 35
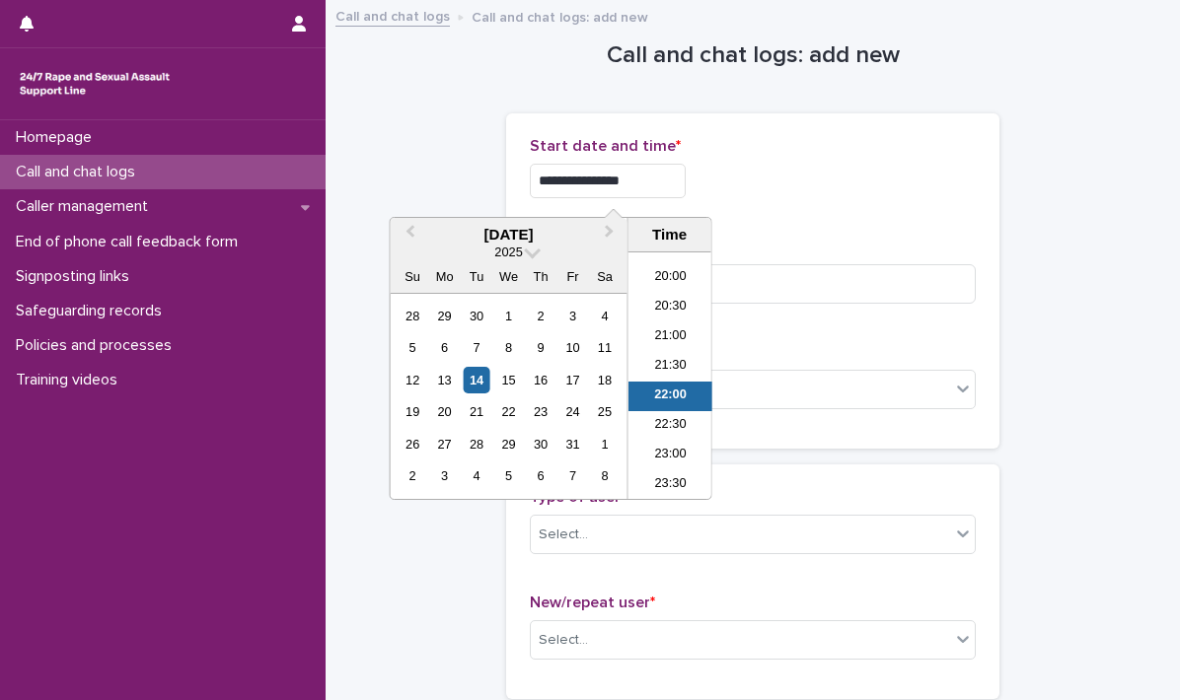
click at [669, 183] on input "**********" at bounding box center [608, 181] width 156 height 35
type input "**********"
click at [777, 219] on div "**********" at bounding box center [753, 281] width 446 height 288
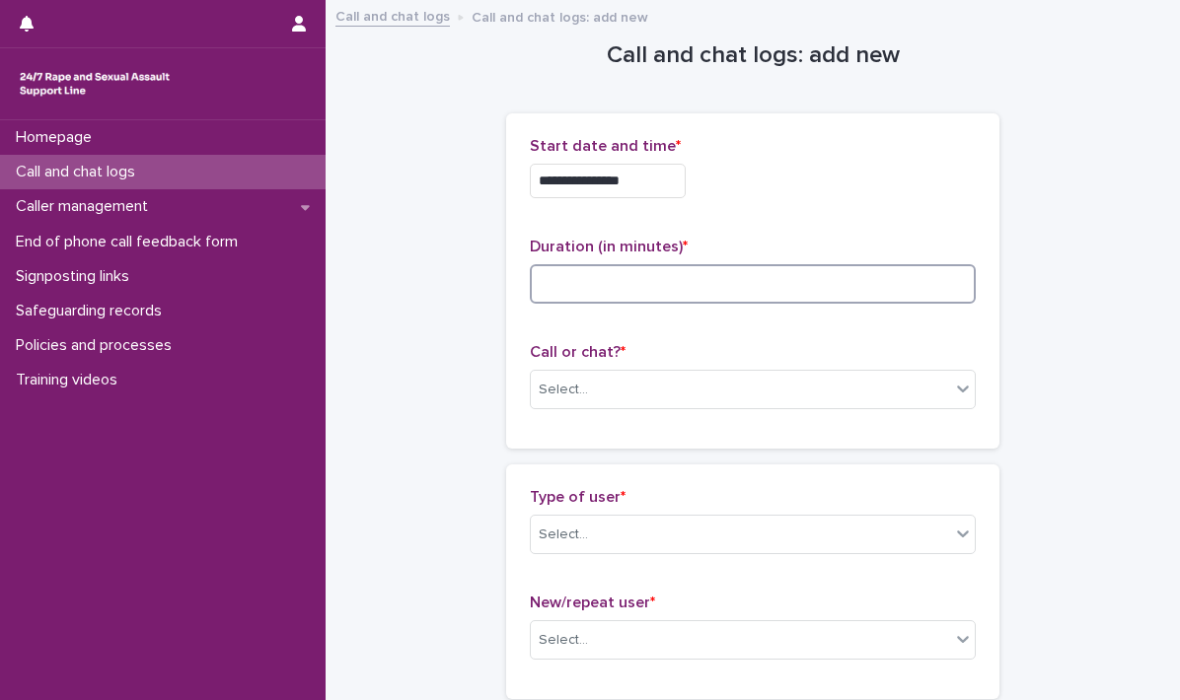
click at [633, 281] on input at bounding box center [753, 283] width 446 height 39
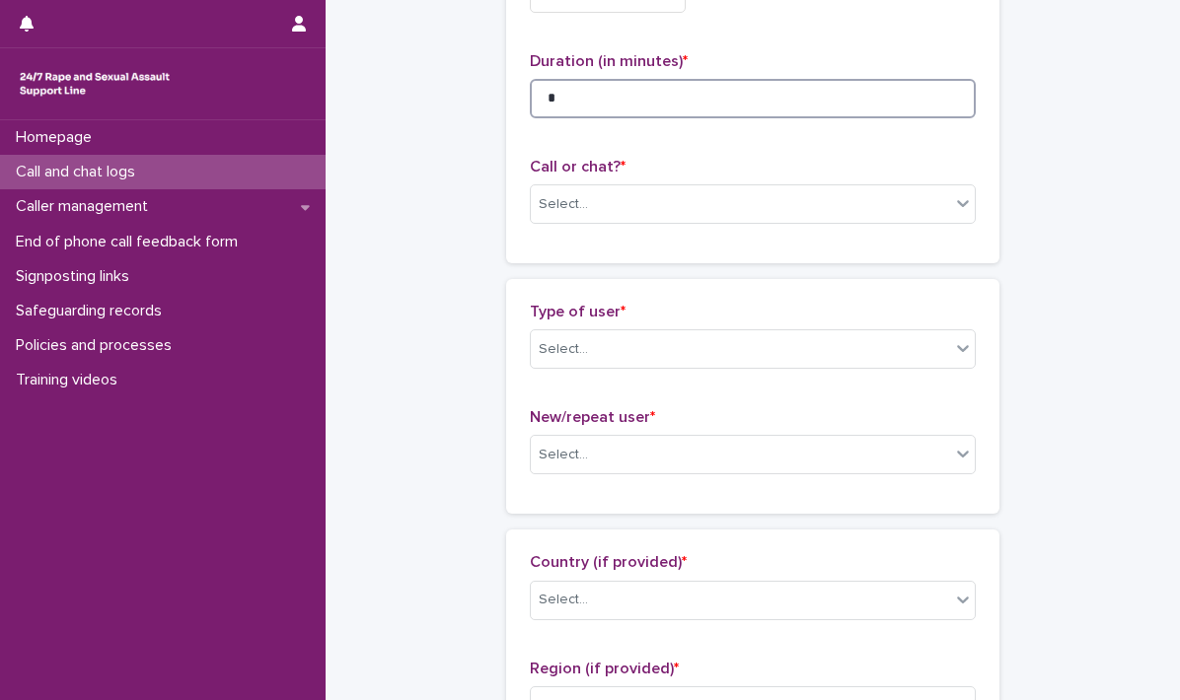
scroll to position [197, 0]
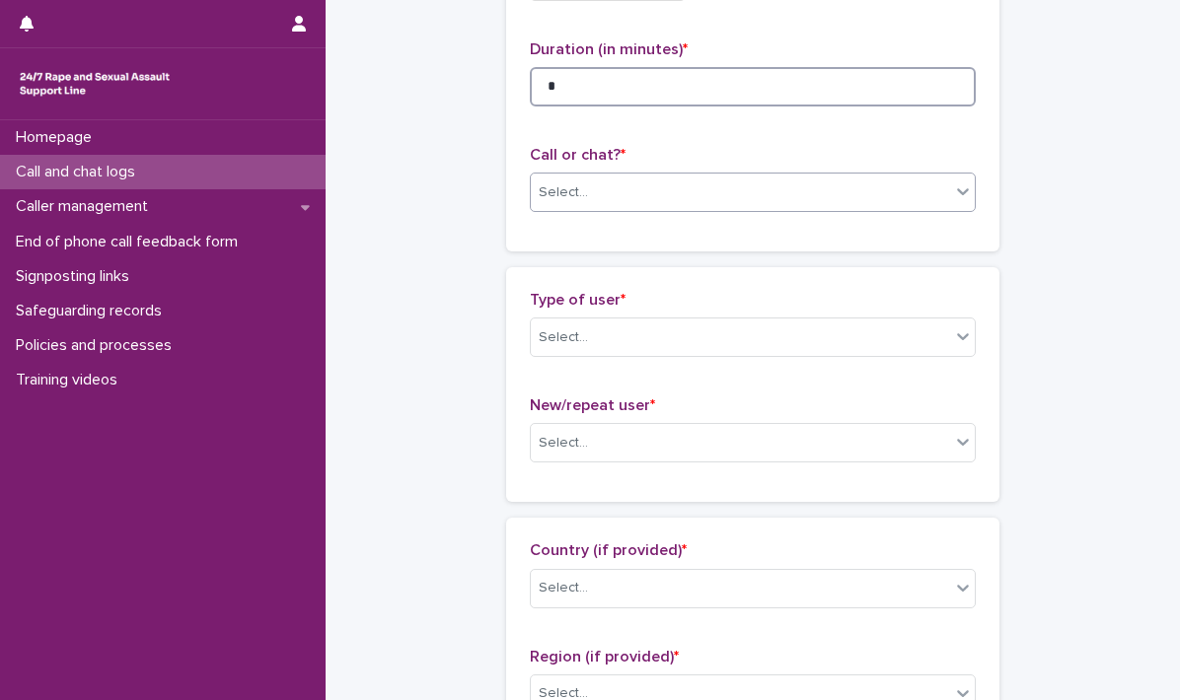
type input "*"
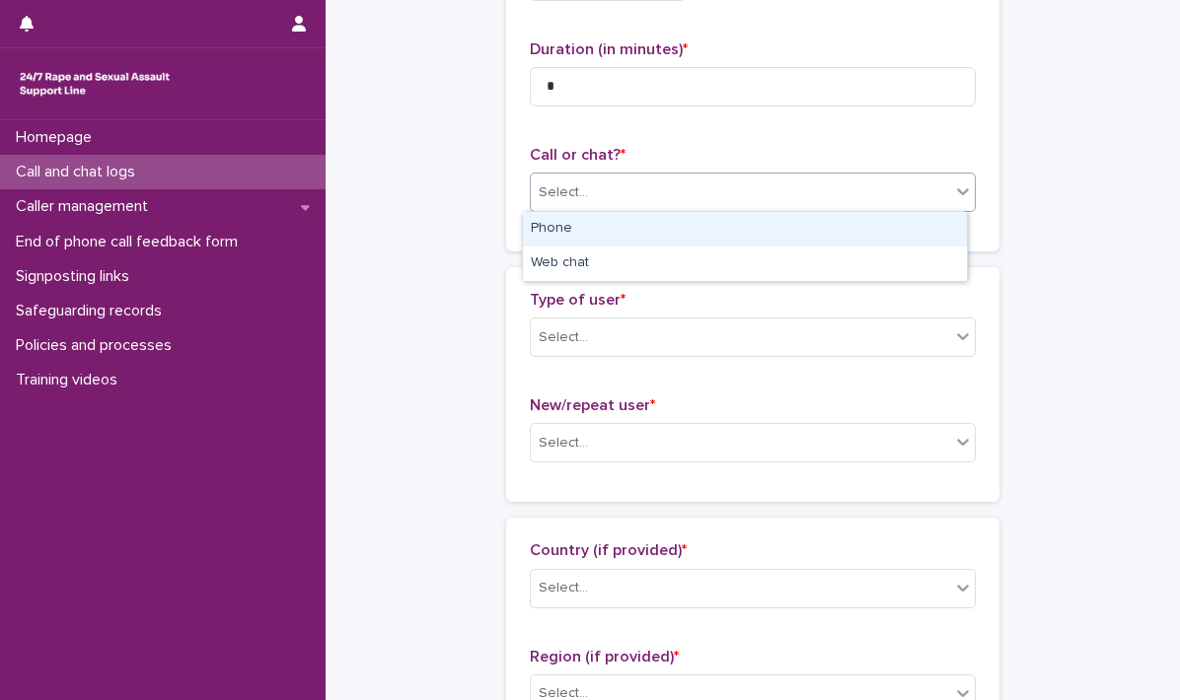
click at [964, 189] on icon at bounding box center [963, 191] width 20 height 20
click at [686, 230] on div "Phone" at bounding box center [745, 229] width 444 height 35
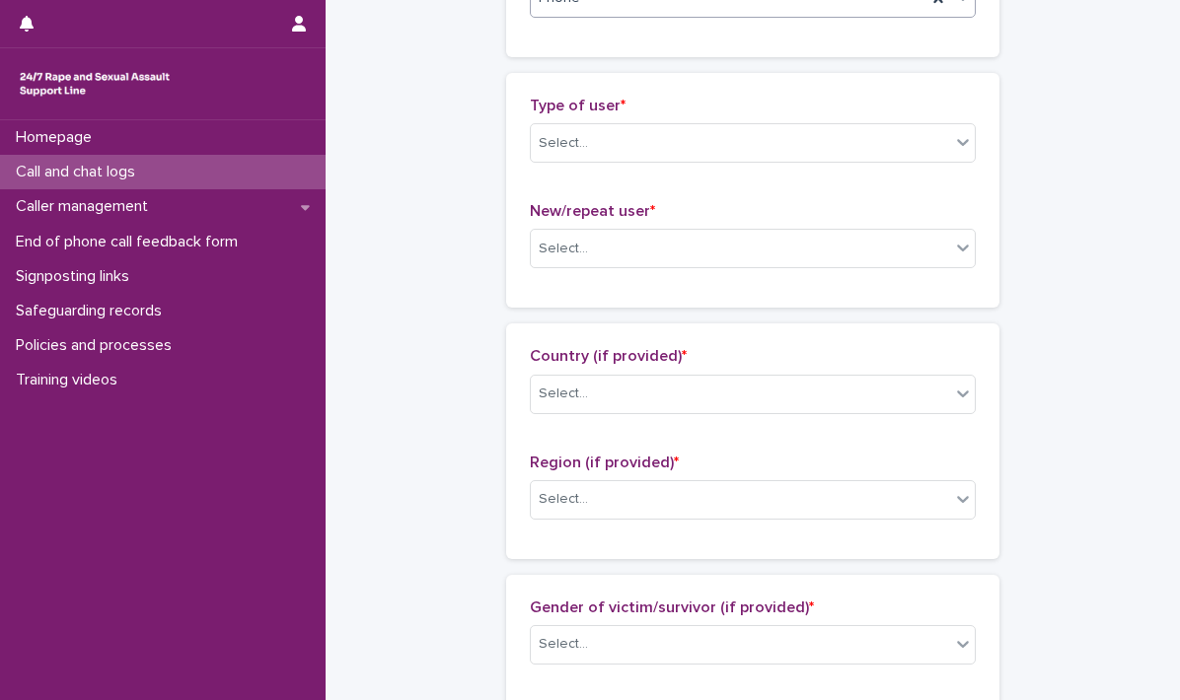
scroll to position [394, 0]
click at [953, 138] on icon at bounding box center [963, 139] width 20 height 20
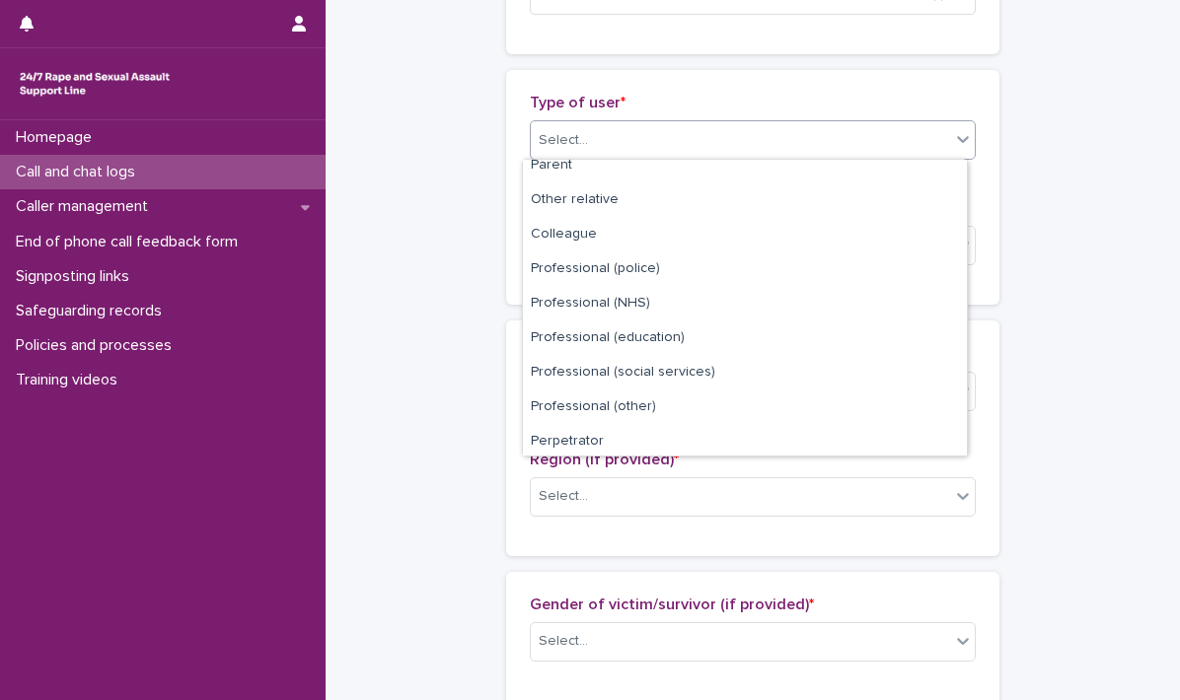
scroll to position [221, 0]
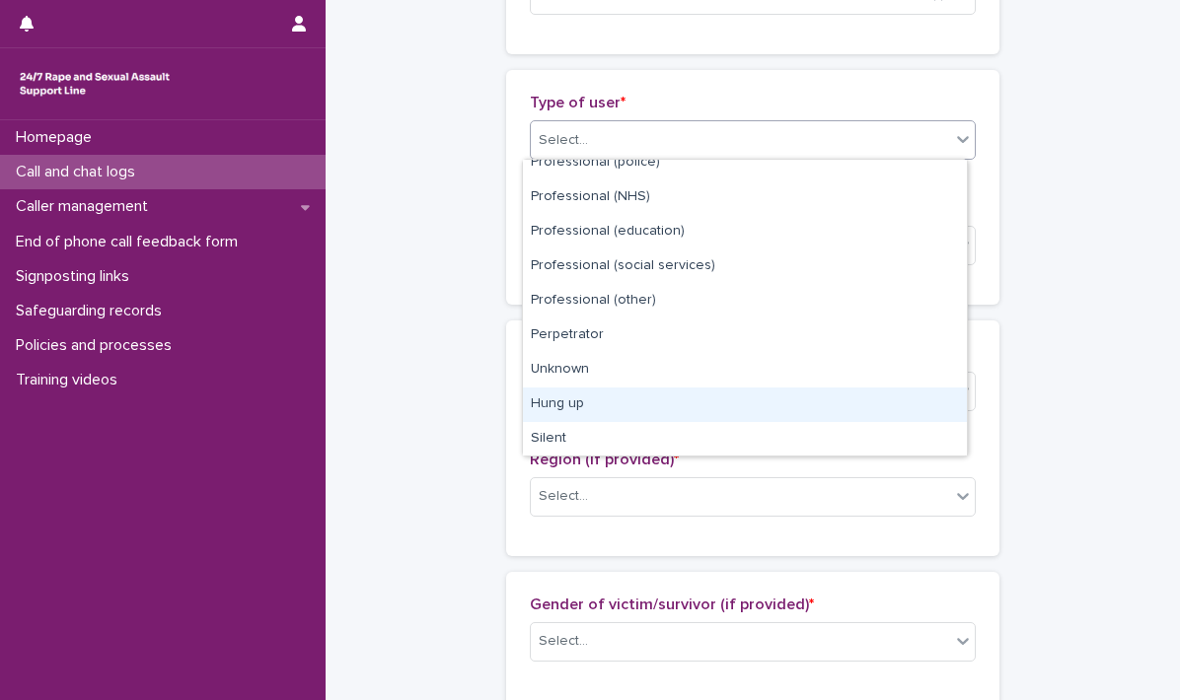
click at [583, 406] on div "Hung up" at bounding box center [745, 405] width 444 height 35
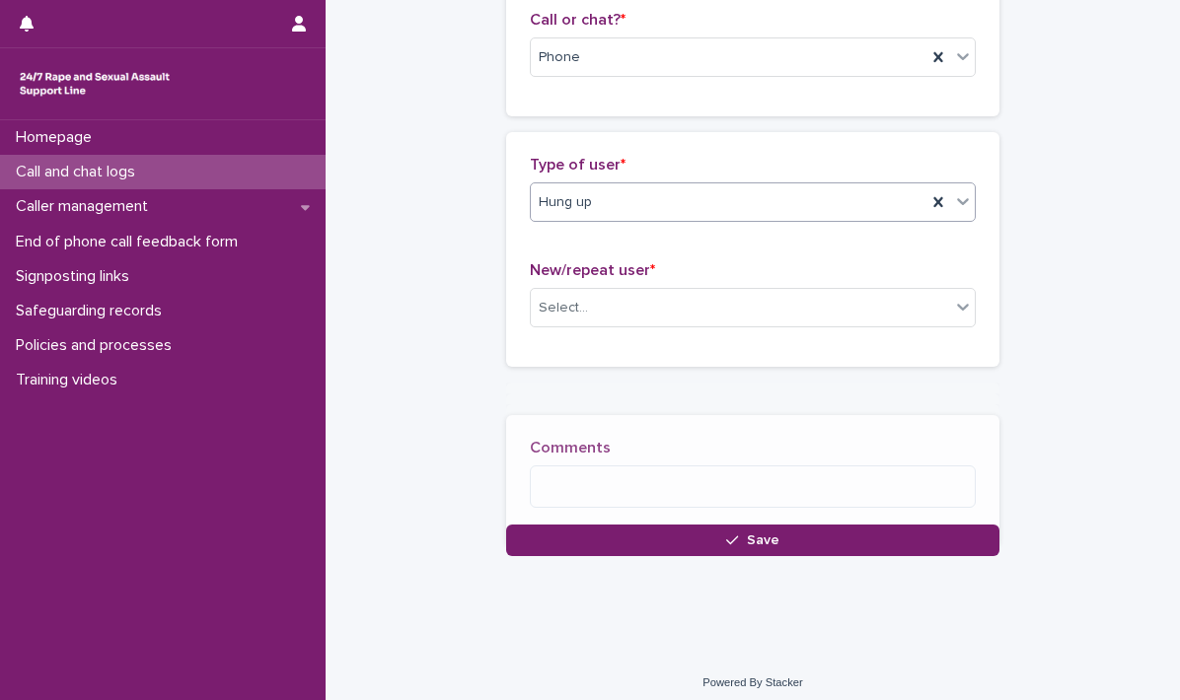
scroll to position [347, 0]
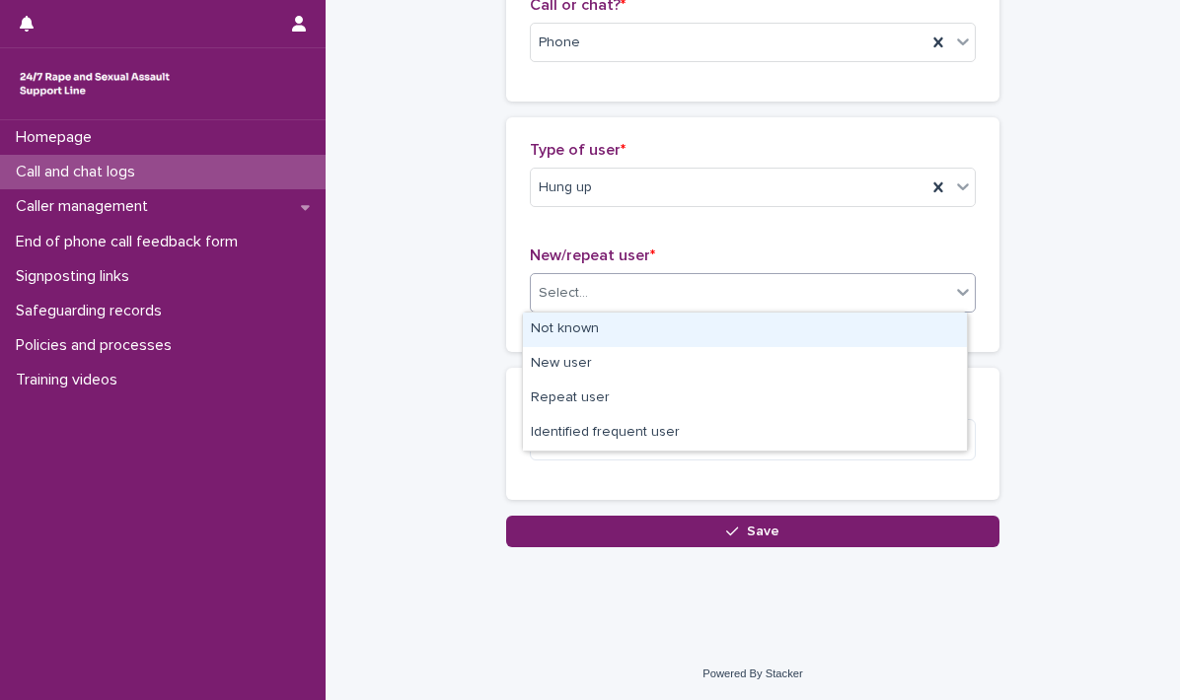
click at [956, 289] on icon at bounding box center [963, 292] width 20 height 20
click at [679, 332] on div "Not known" at bounding box center [745, 330] width 444 height 35
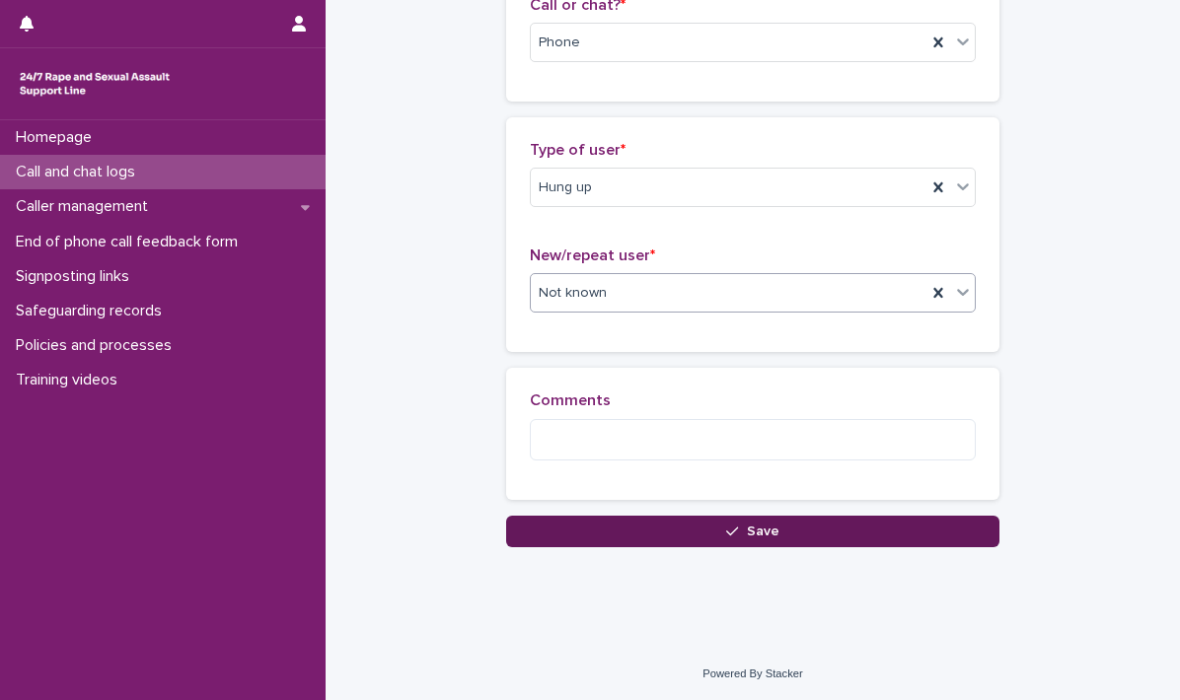
click at [758, 525] on span "Save" at bounding box center [763, 532] width 33 height 14
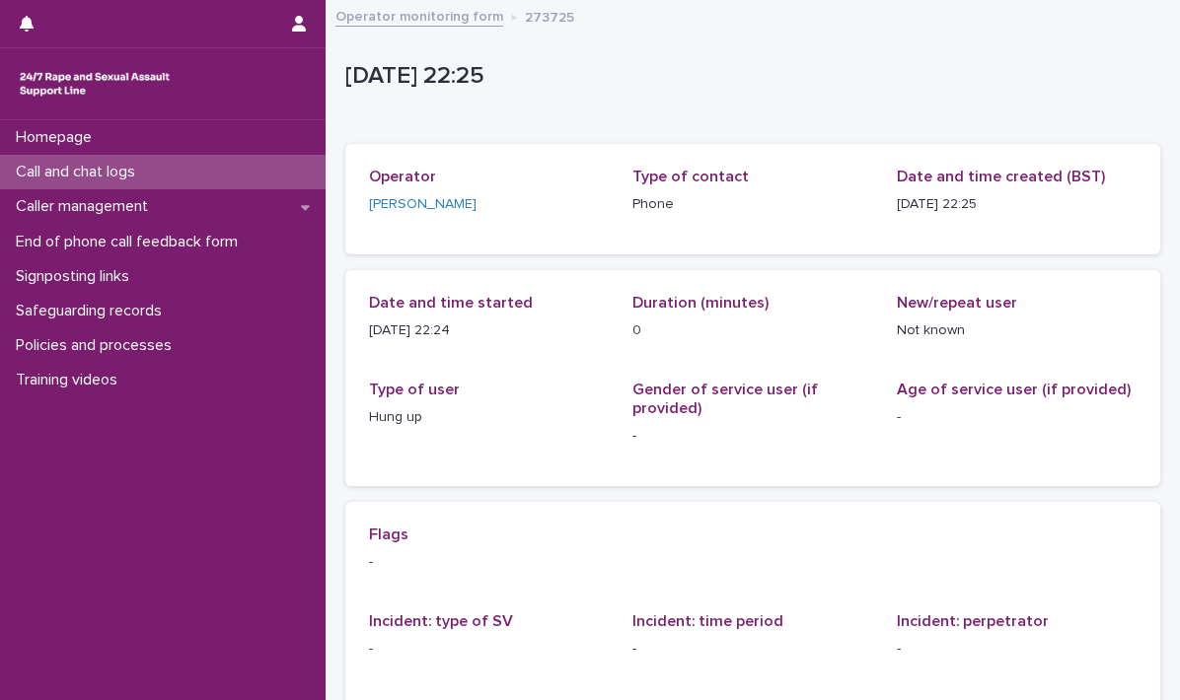
click at [56, 163] on p "Call and chat logs" at bounding box center [79, 172] width 143 height 19
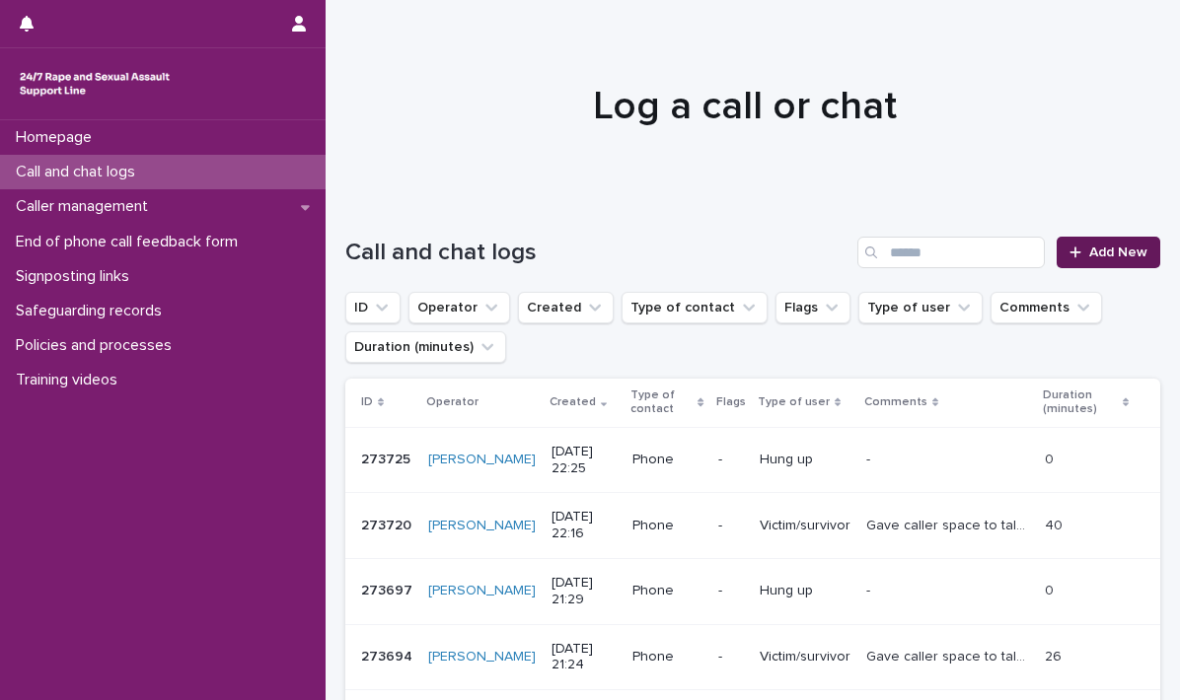
click at [1089, 246] on span "Add New" at bounding box center [1118, 253] width 58 height 14
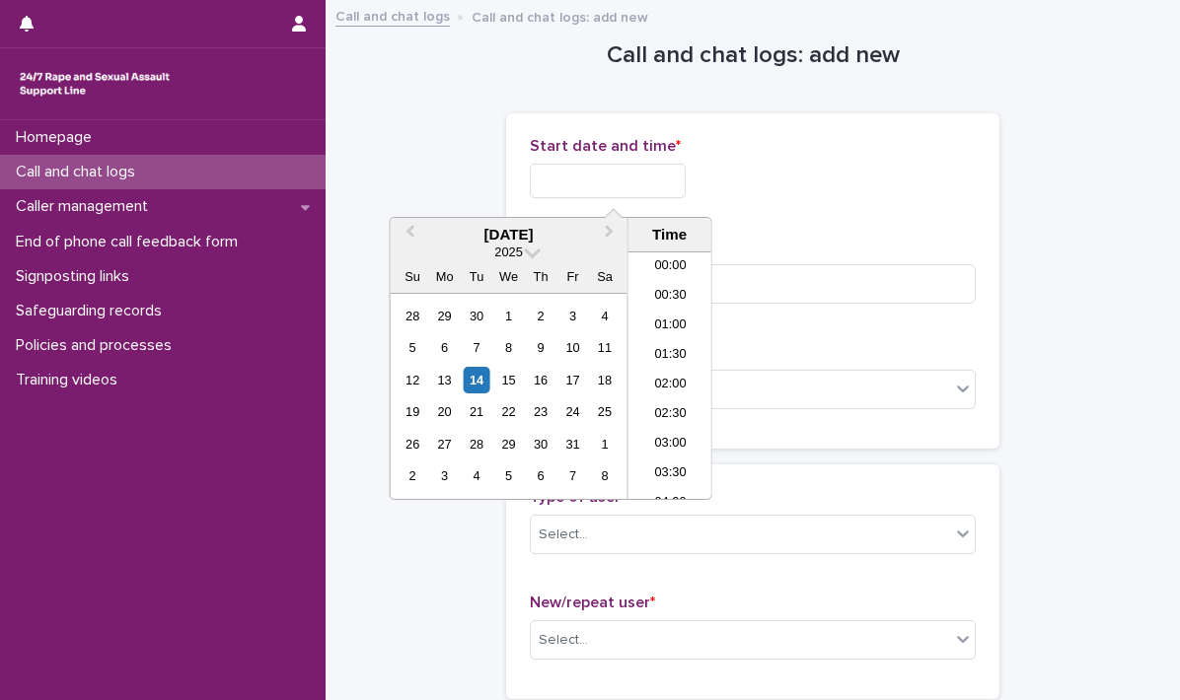
click at [575, 186] on input "text" at bounding box center [608, 181] width 156 height 35
click at [670, 420] on li "22:30" at bounding box center [670, 426] width 84 height 30
type input "**********"
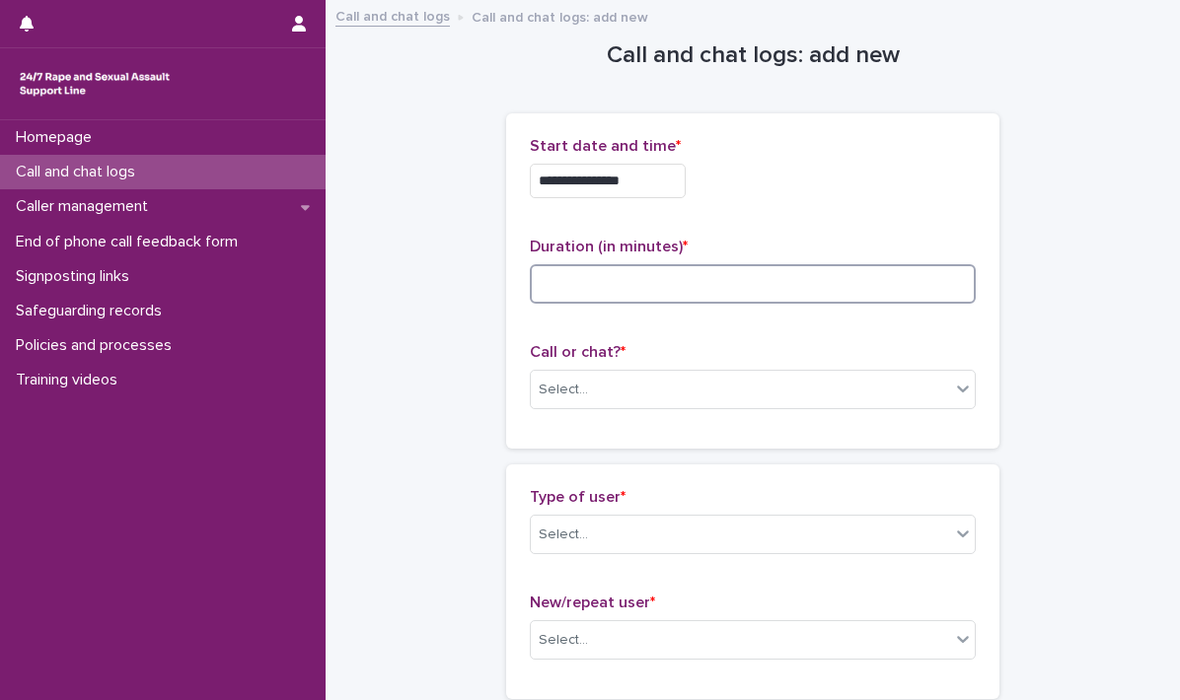
click at [621, 272] on input at bounding box center [753, 283] width 446 height 39
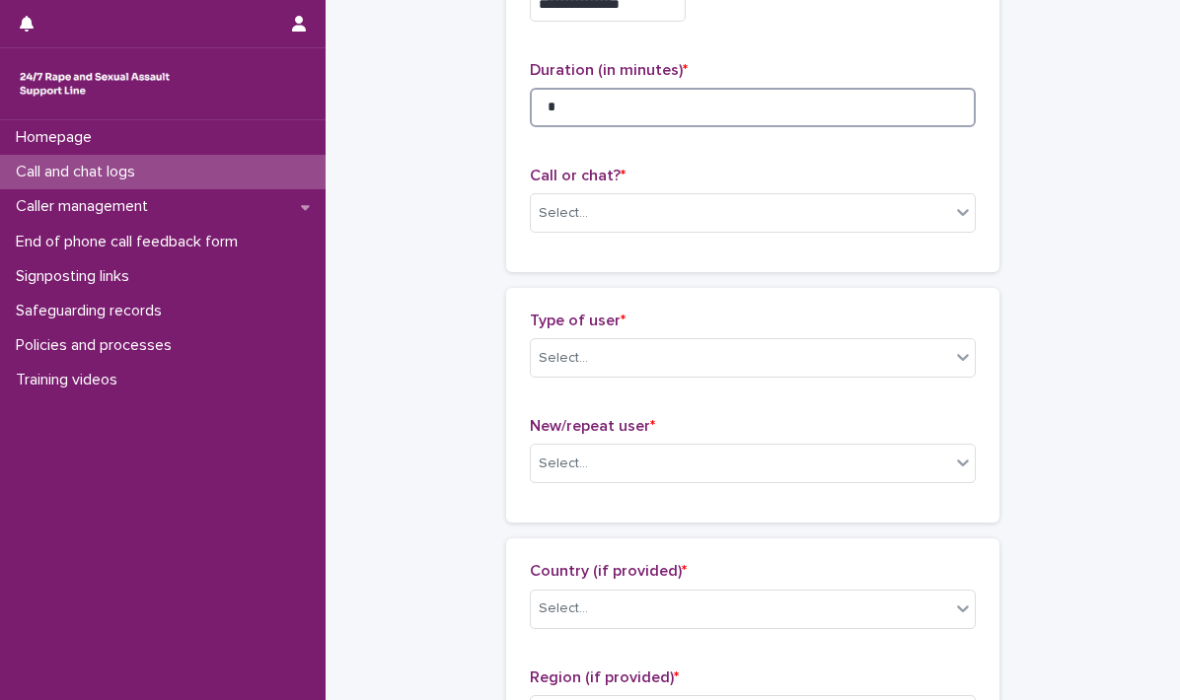
scroll to position [197, 0]
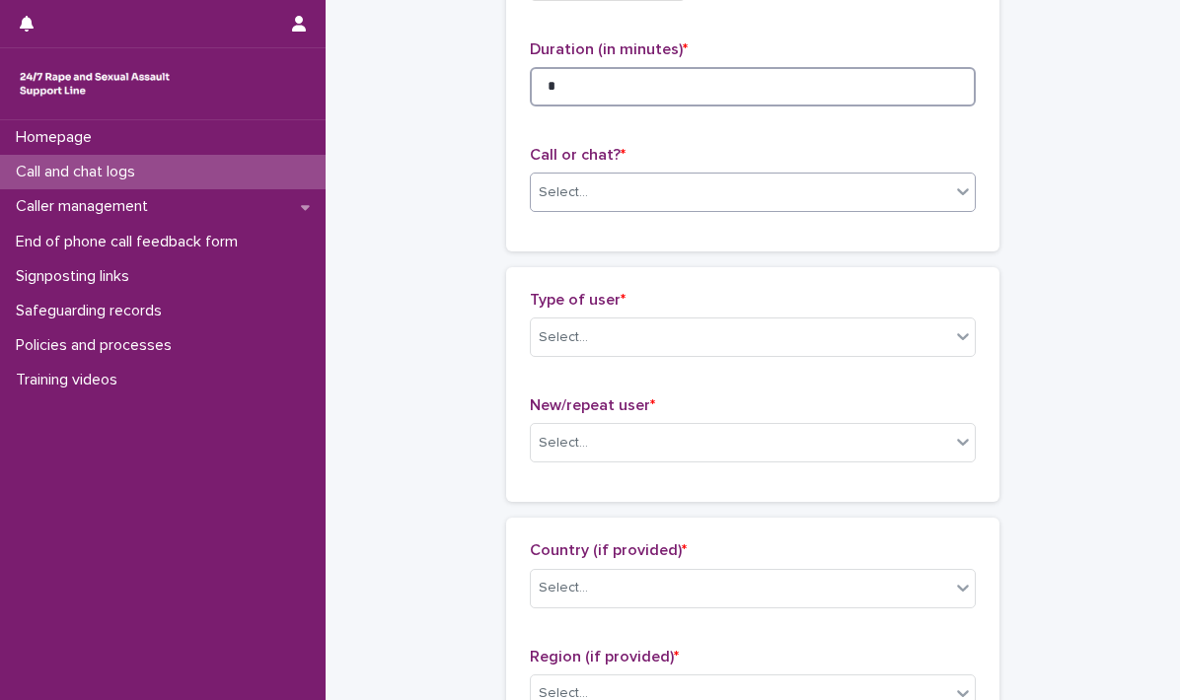
type input "*"
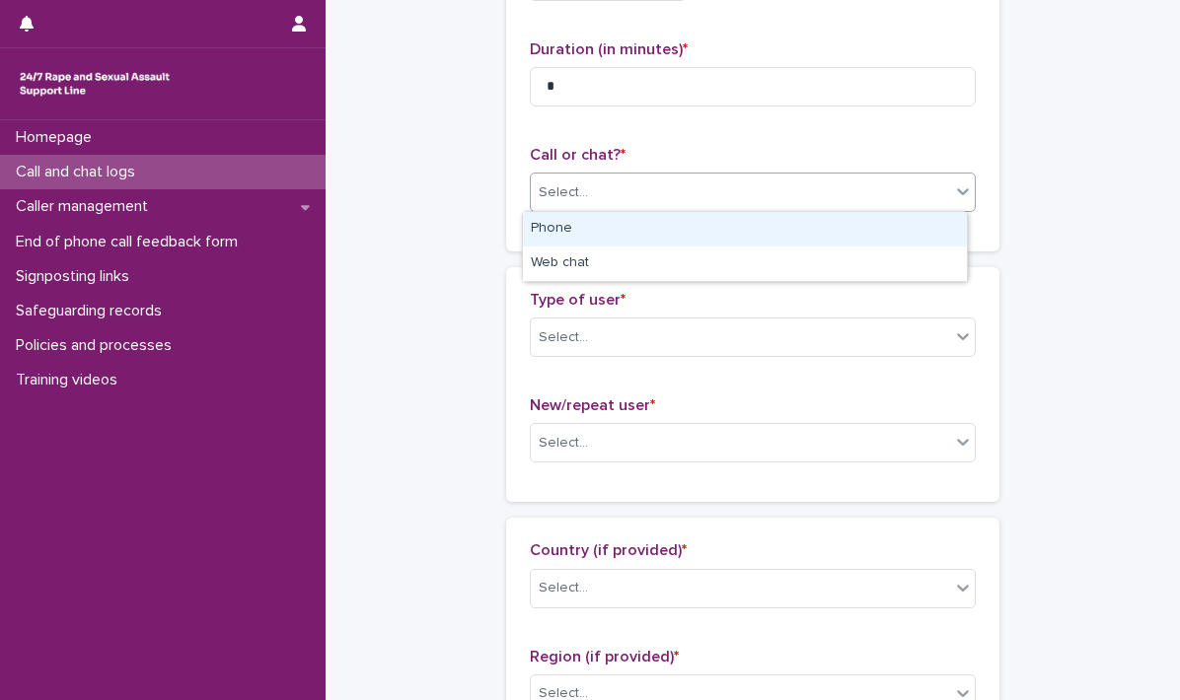
click at [953, 187] on icon at bounding box center [963, 191] width 20 height 20
click at [706, 236] on div "Phone" at bounding box center [745, 229] width 444 height 35
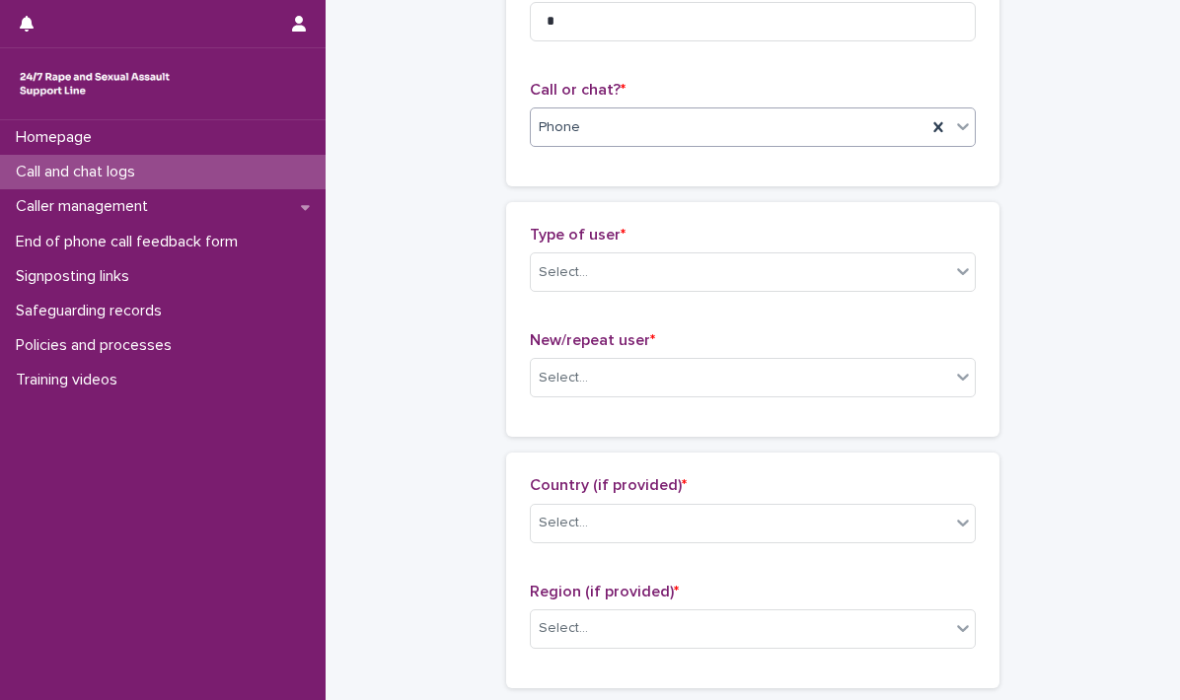
scroll to position [296, 0]
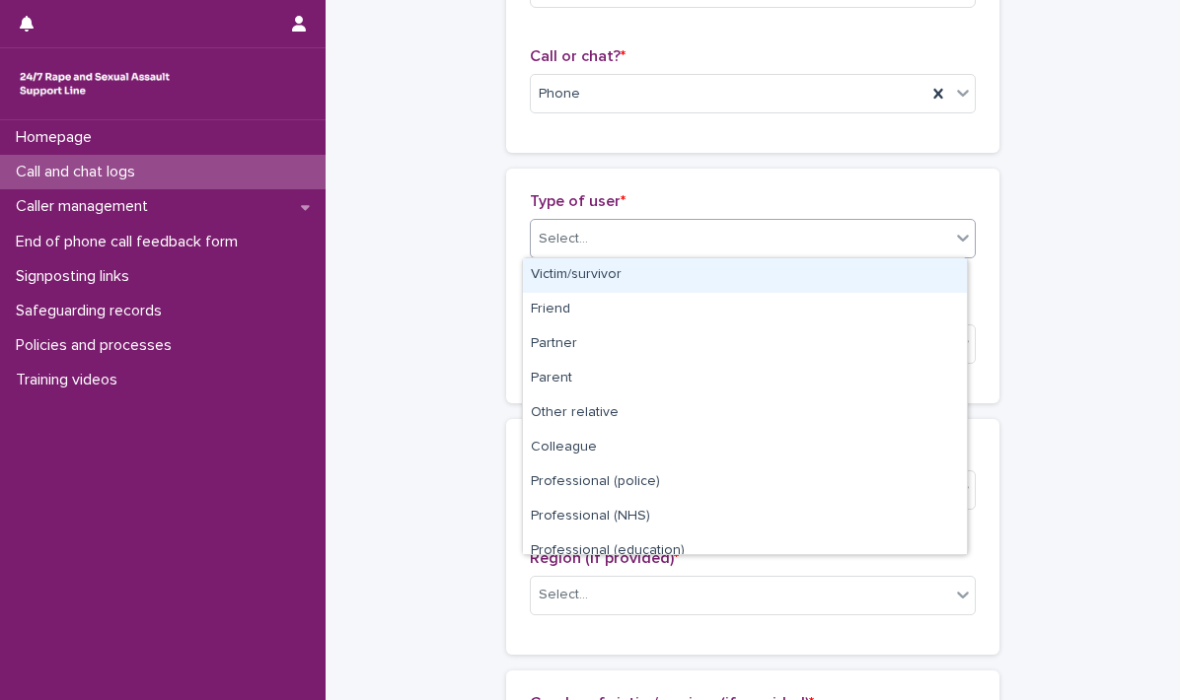
click at [960, 242] on icon at bounding box center [963, 238] width 20 height 20
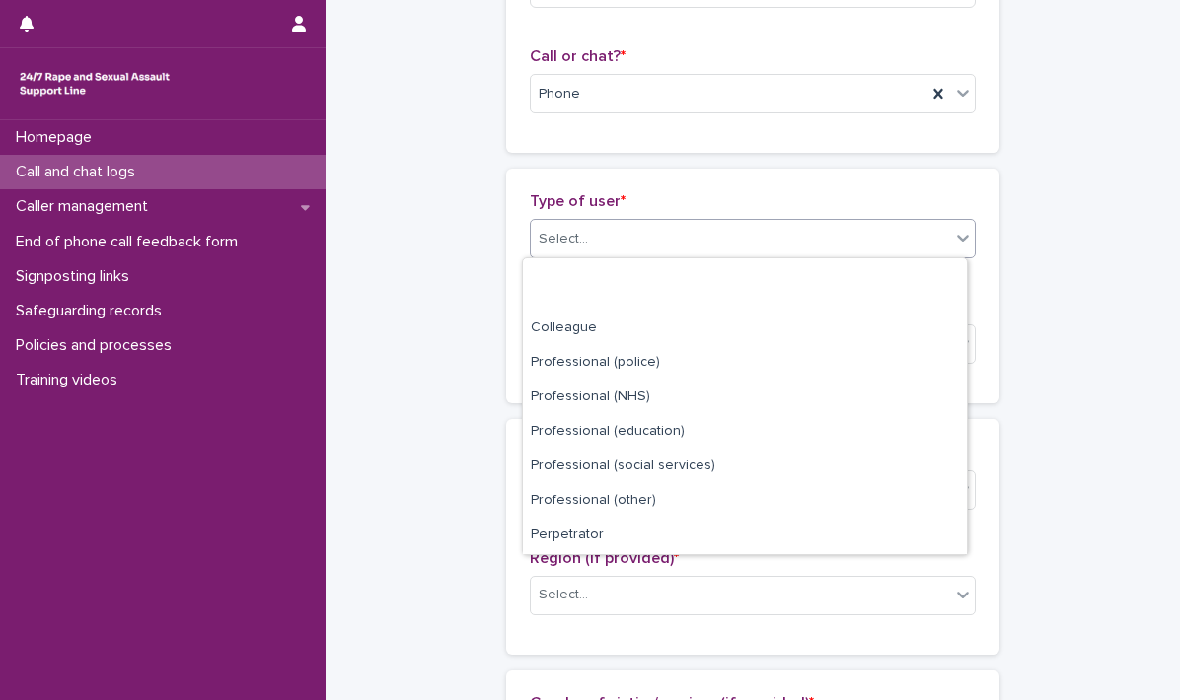
scroll to position [221, 0]
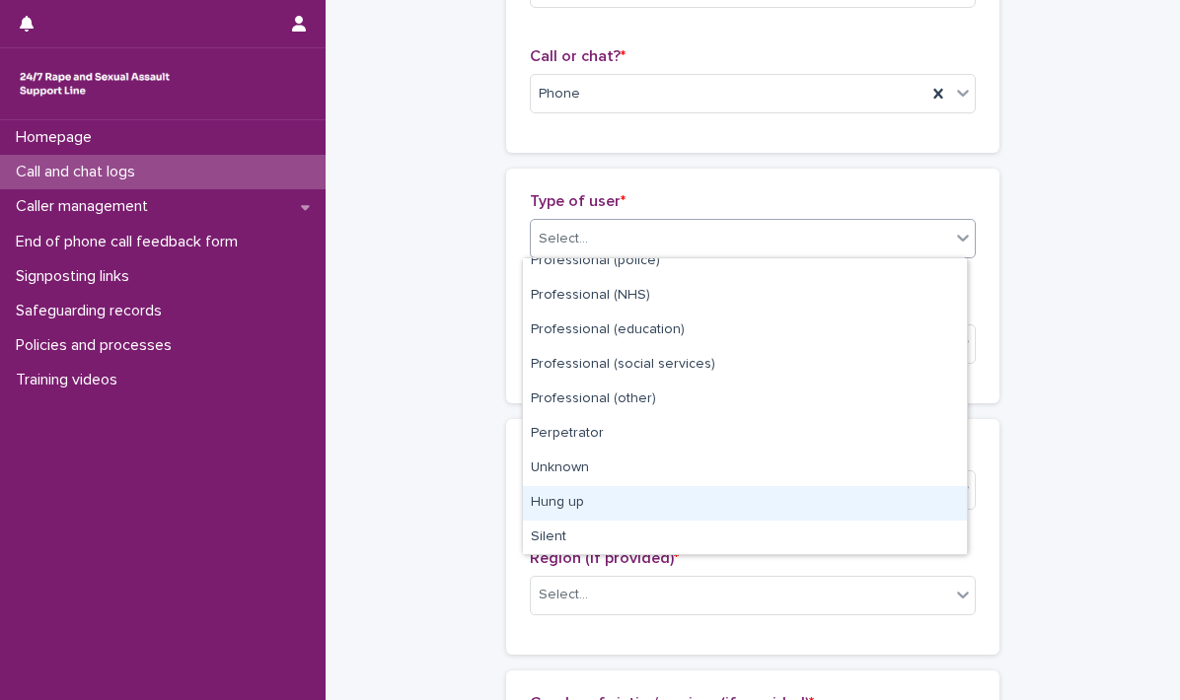
click at [589, 500] on div "Hung up" at bounding box center [745, 503] width 444 height 35
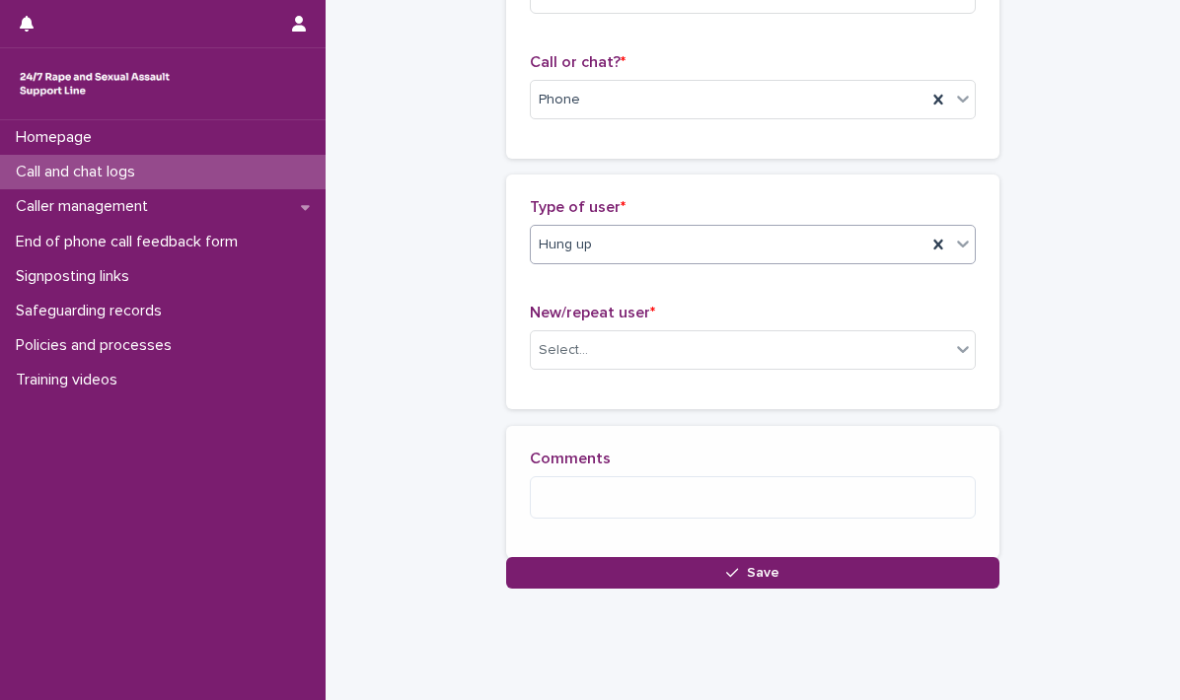
scroll to position [339, 0]
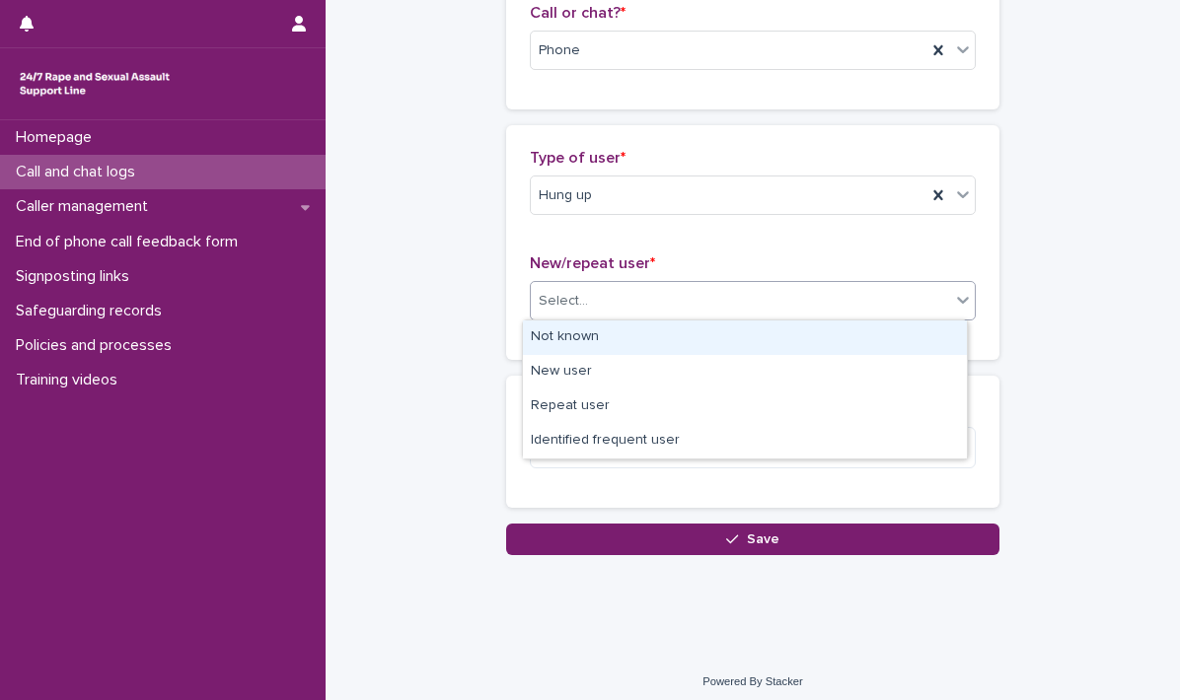
click at [956, 306] on icon at bounding box center [963, 300] width 20 height 20
click at [714, 336] on div "Not known" at bounding box center [745, 338] width 444 height 35
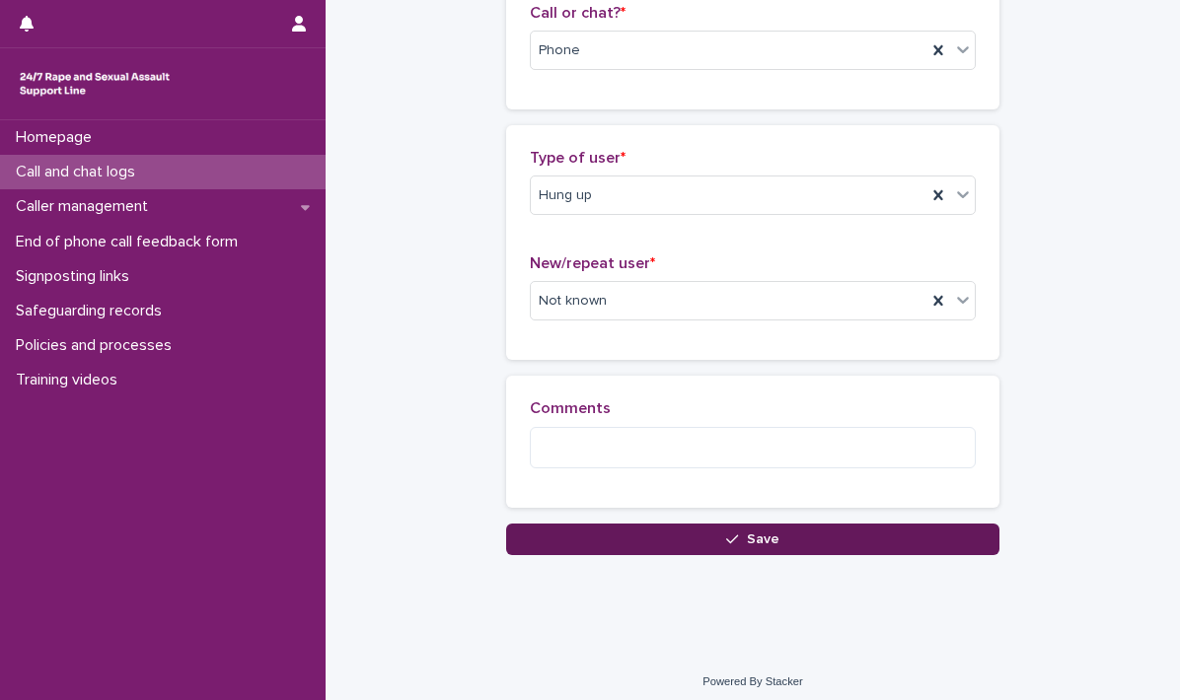
click at [747, 533] on span "Save" at bounding box center [763, 540] width 33 height 14
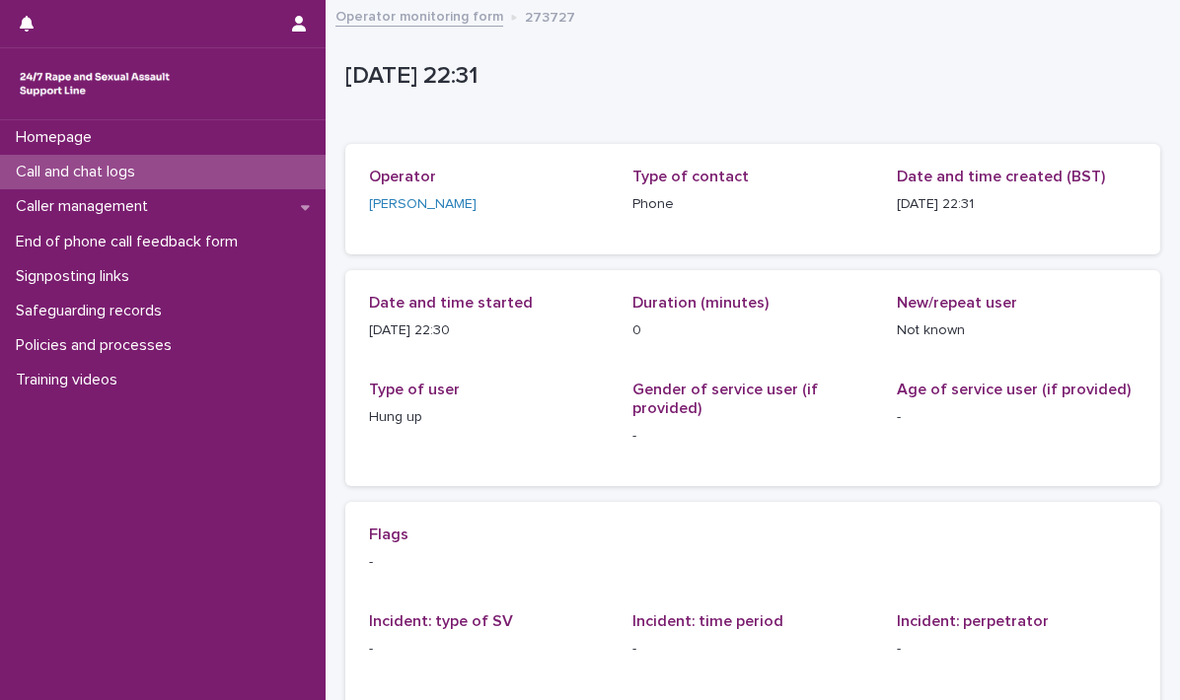
click at [96, 167] on p "Call and chat logs" at bounding box center [79, 172] width 143 height 19
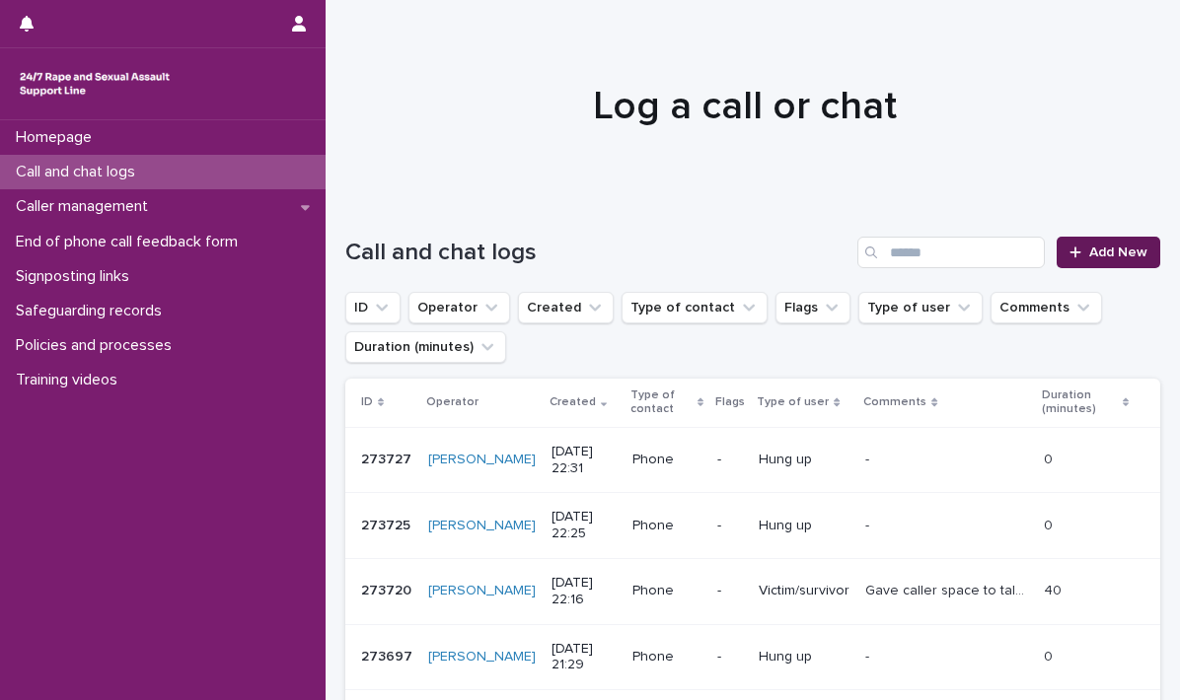
click at [1072, 247] on div at bounding box center [1079, 253] width 20 height 14
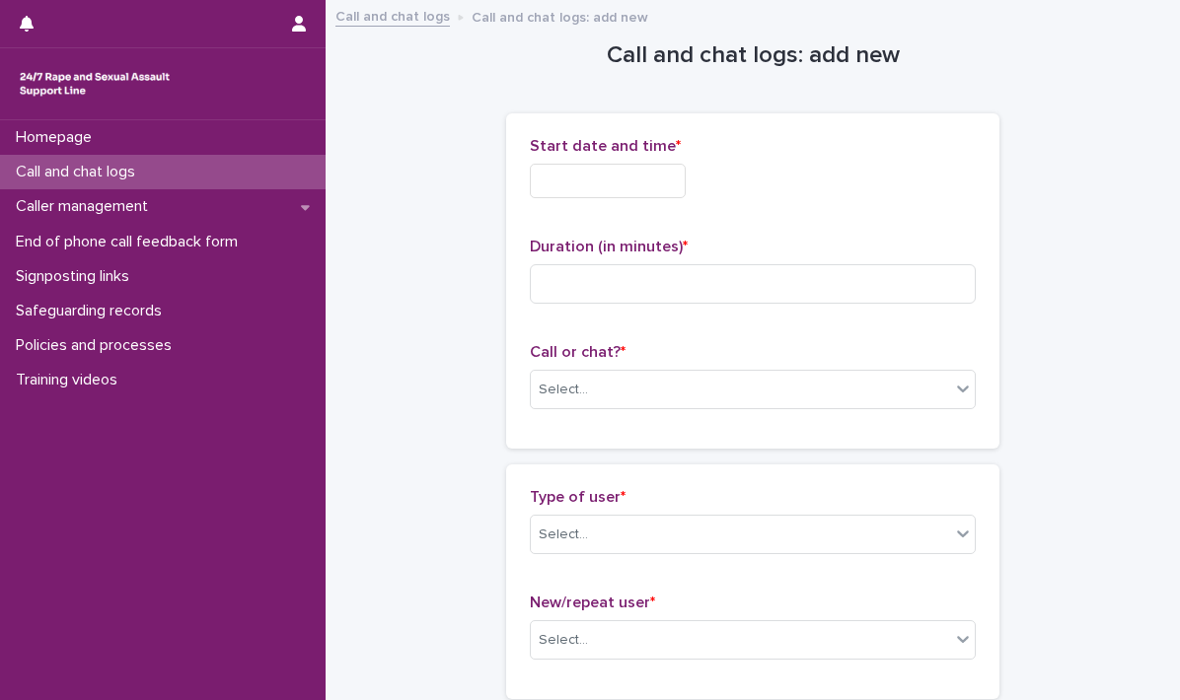
click at [537, 173] on input "text" at bounding box center [608, 181] width 156 height 35
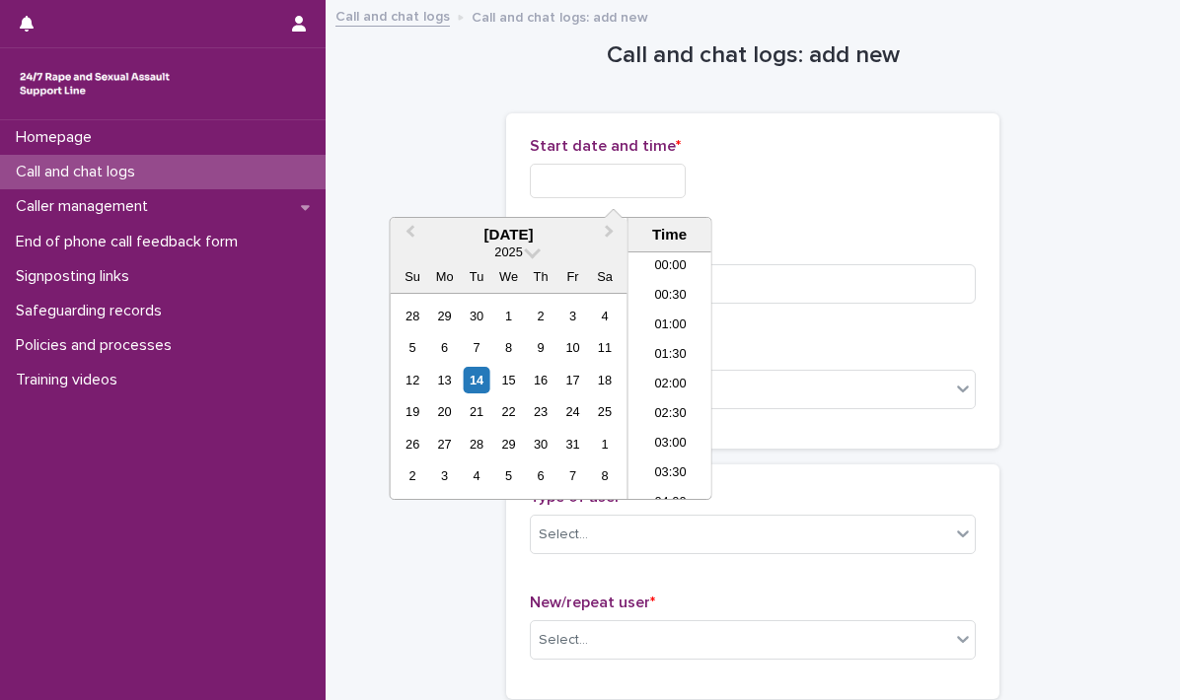
scroll to position [1173, 0]
click at [663, 420] on li "22:30" at bounding box center [670, 426] width 84 height 30
click at [685, 182] on input "**********" at bounding box center [608, 181] width 156 height 35
type input "**********"
click at [757, 190] on div "**********" at bounding box center [753, 181] width 446 height 35
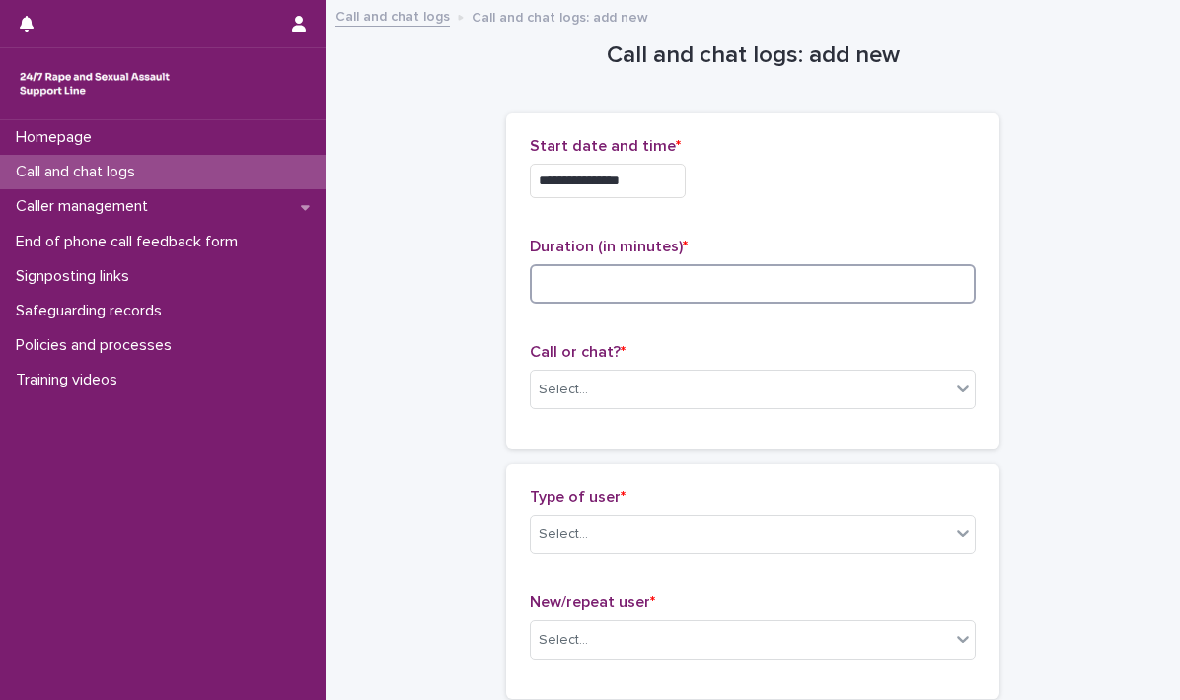
click at [604, 282] on input at bounding box center [753, 283] width 446 height 39
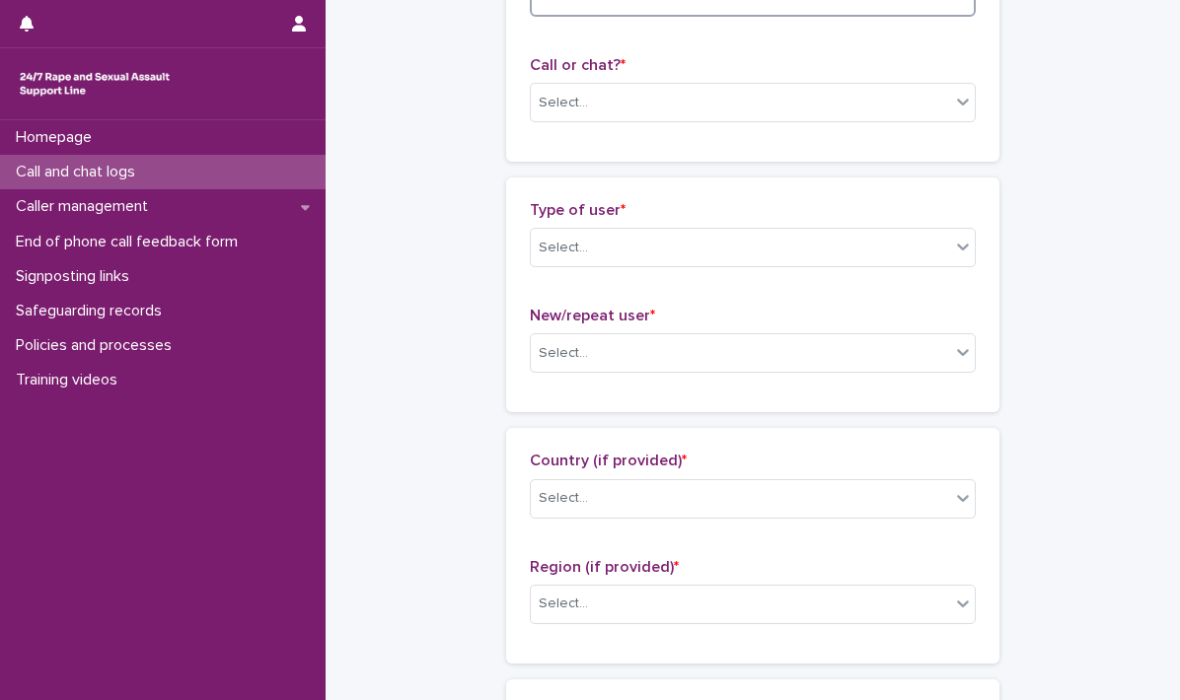
scroll to position [296, 0]
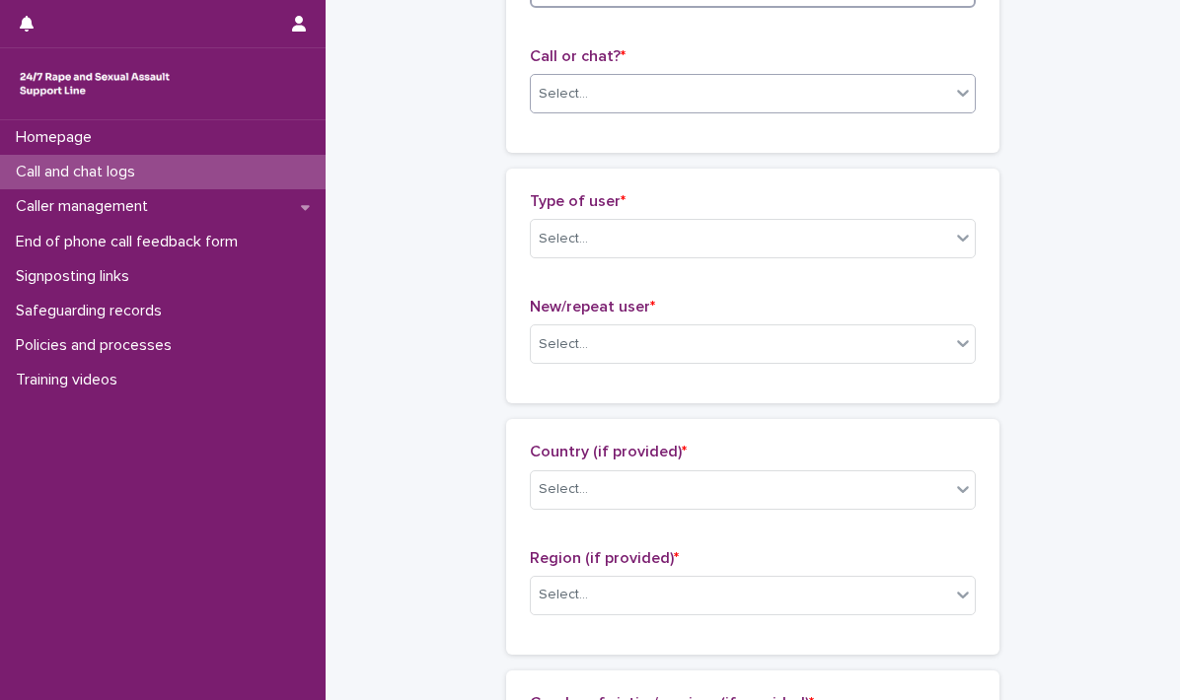
type input "*"
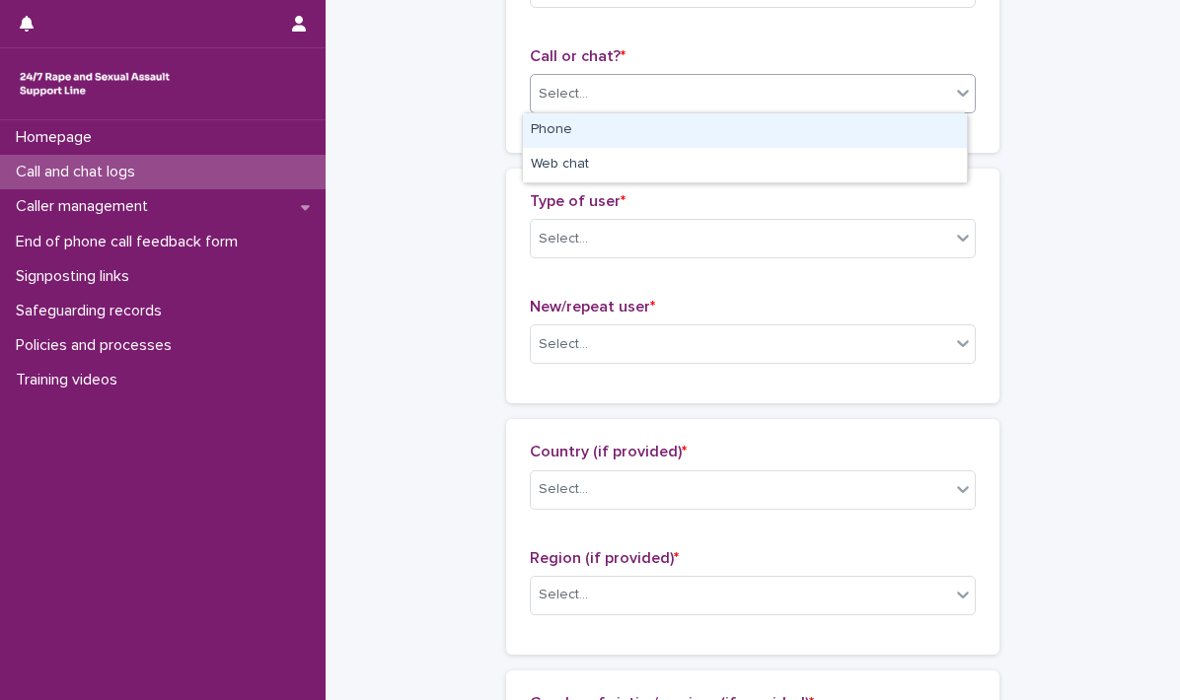
click at [963, 89] on icon at bounding box center [963, 93] width 20 height 20
click at [730, 134] on div "Phone" at bounding box center [745, 130] width 444 height 35
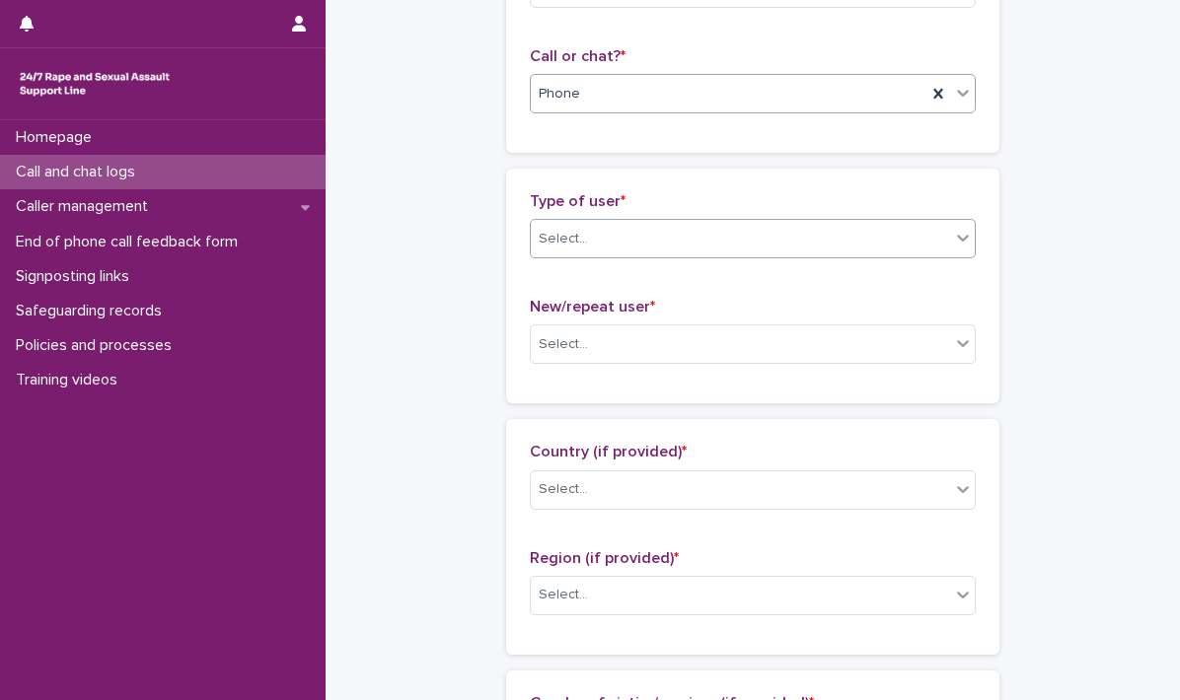
click at [958, 237] on icon at bounding box center [963, 238] width 12 height 7
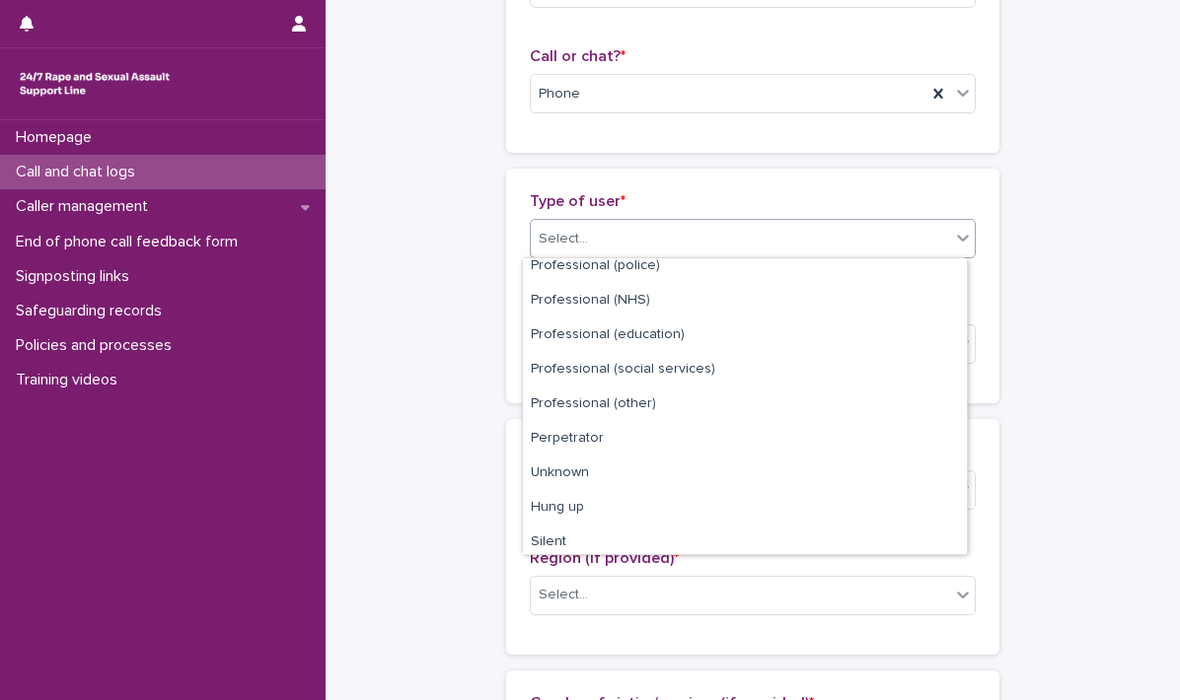
scroll to position [221, 0]
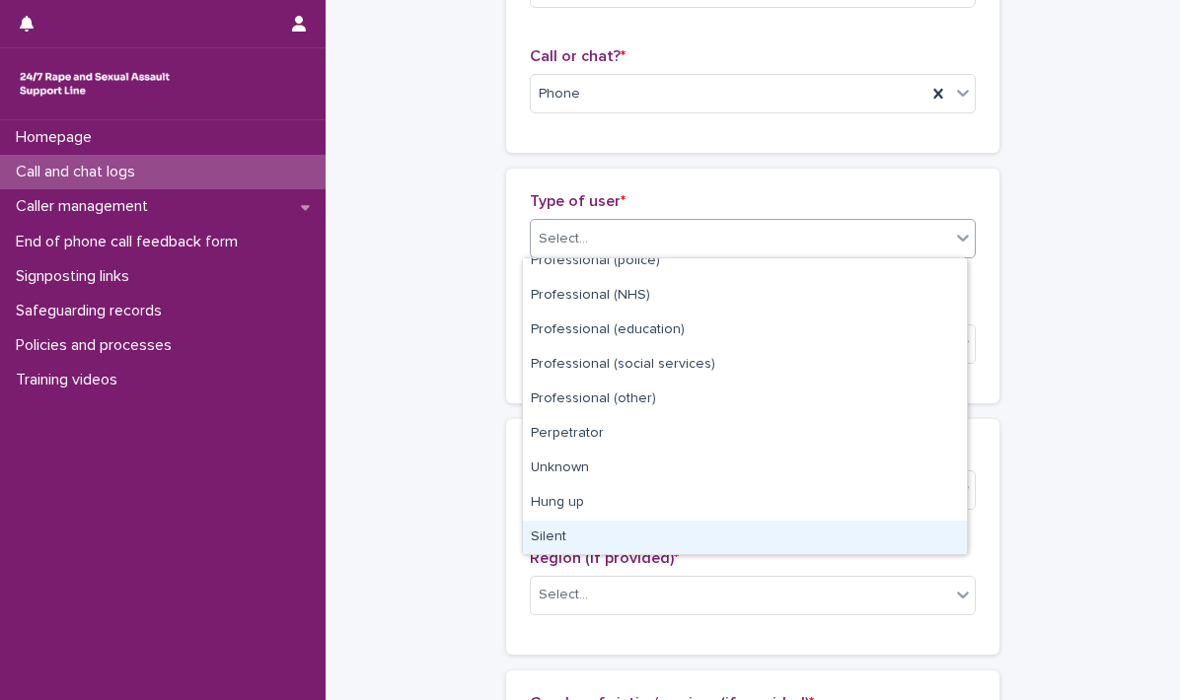
click at [582, 535] on div "Silent" at bounding box center [745, 538] width 444 height 35
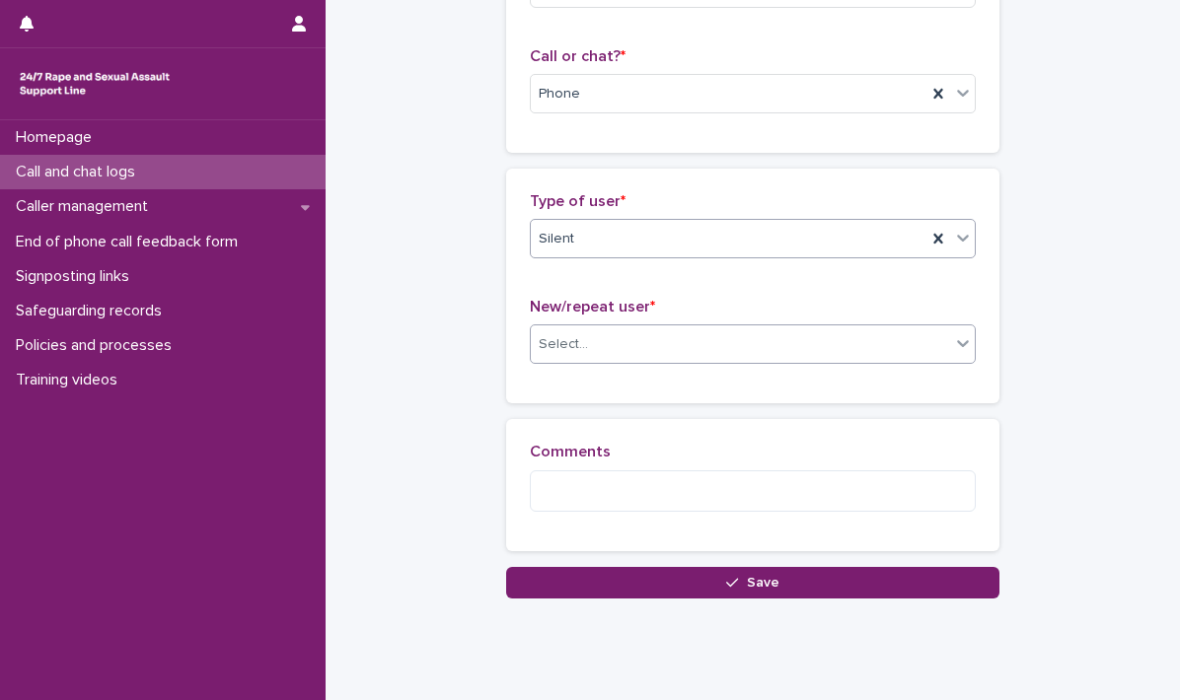
click at [957, 344] on icon at bounding box center [963, 344] width 12 height 7
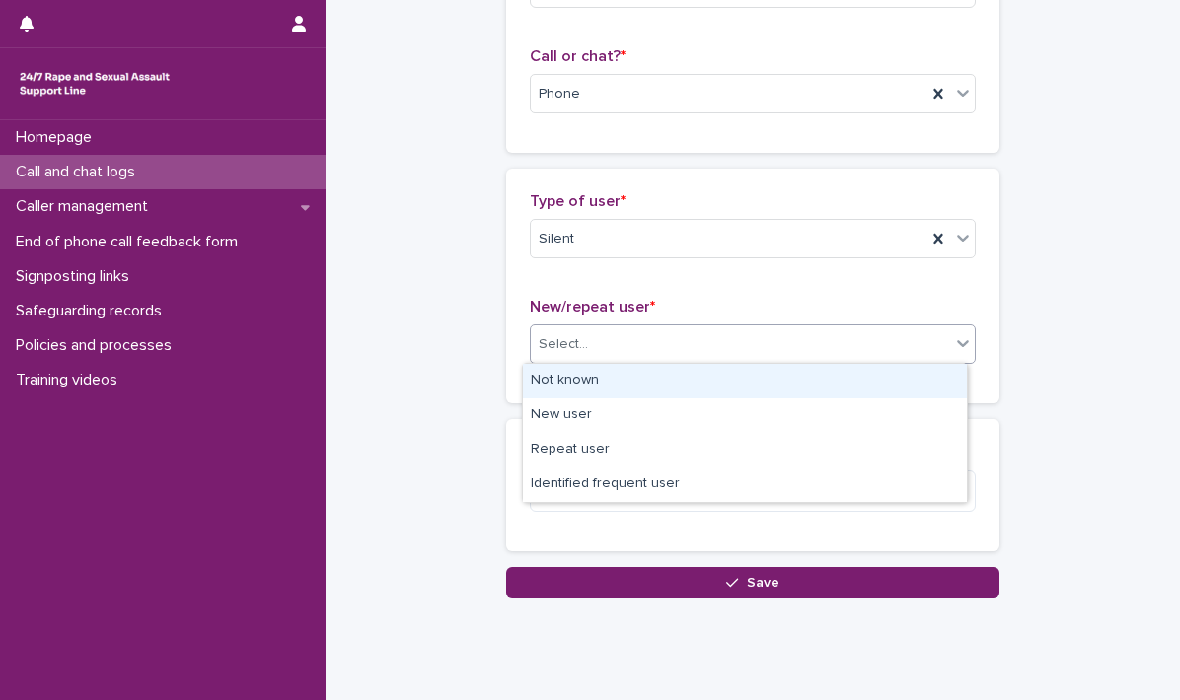
click at [644, 374] on div "Not known" at bounding box center [745, 381] width 444 height 35
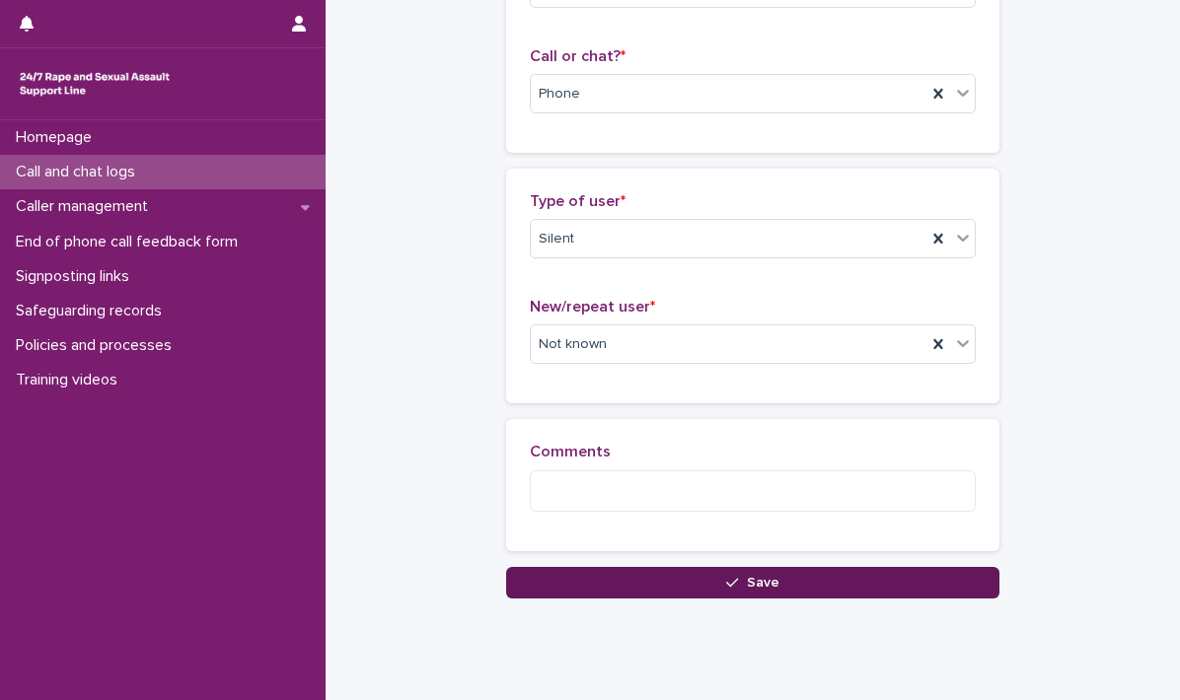
click at [759, 578] on span "Save" at bounding box center [763, 583] width 33 height 14
